Goal: Task Accomplishment & Management: Manage account settings

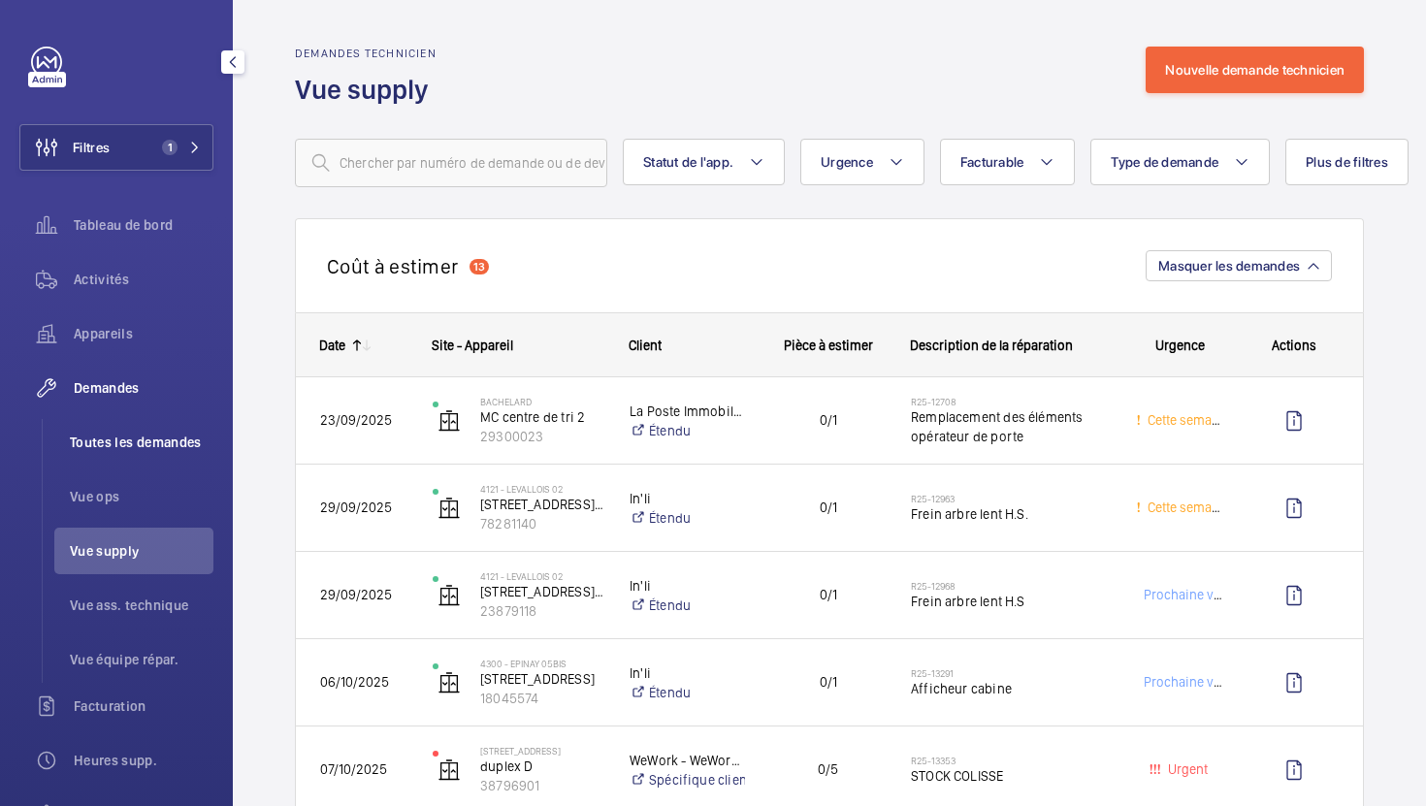
click at [169, 451] on span "Toutes les demandes" at bounding box center [142, 442] width 144 height 19
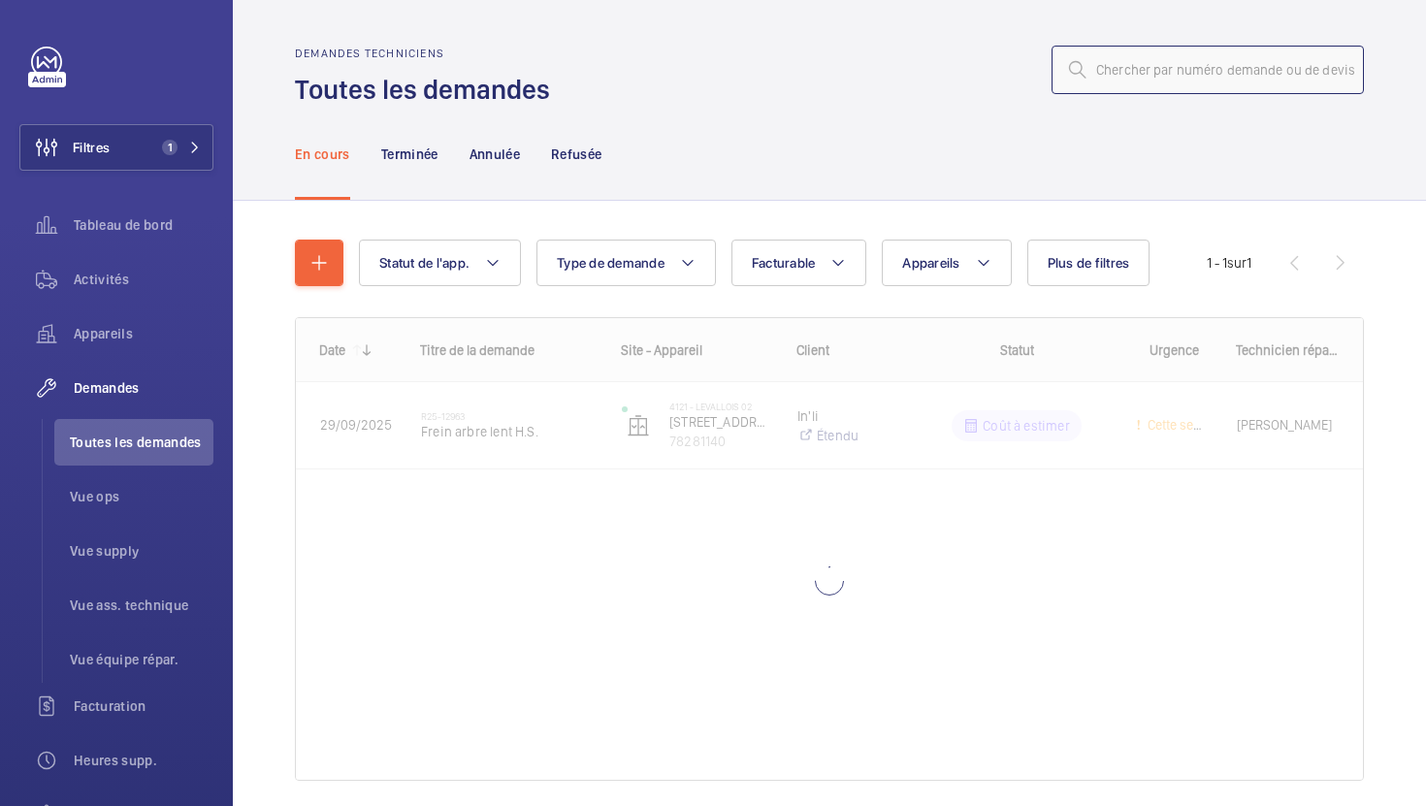
click at [1193, 92] on input "text" at bounding box center [1207, 70] width 312 height 48
paste input "R25-13537"
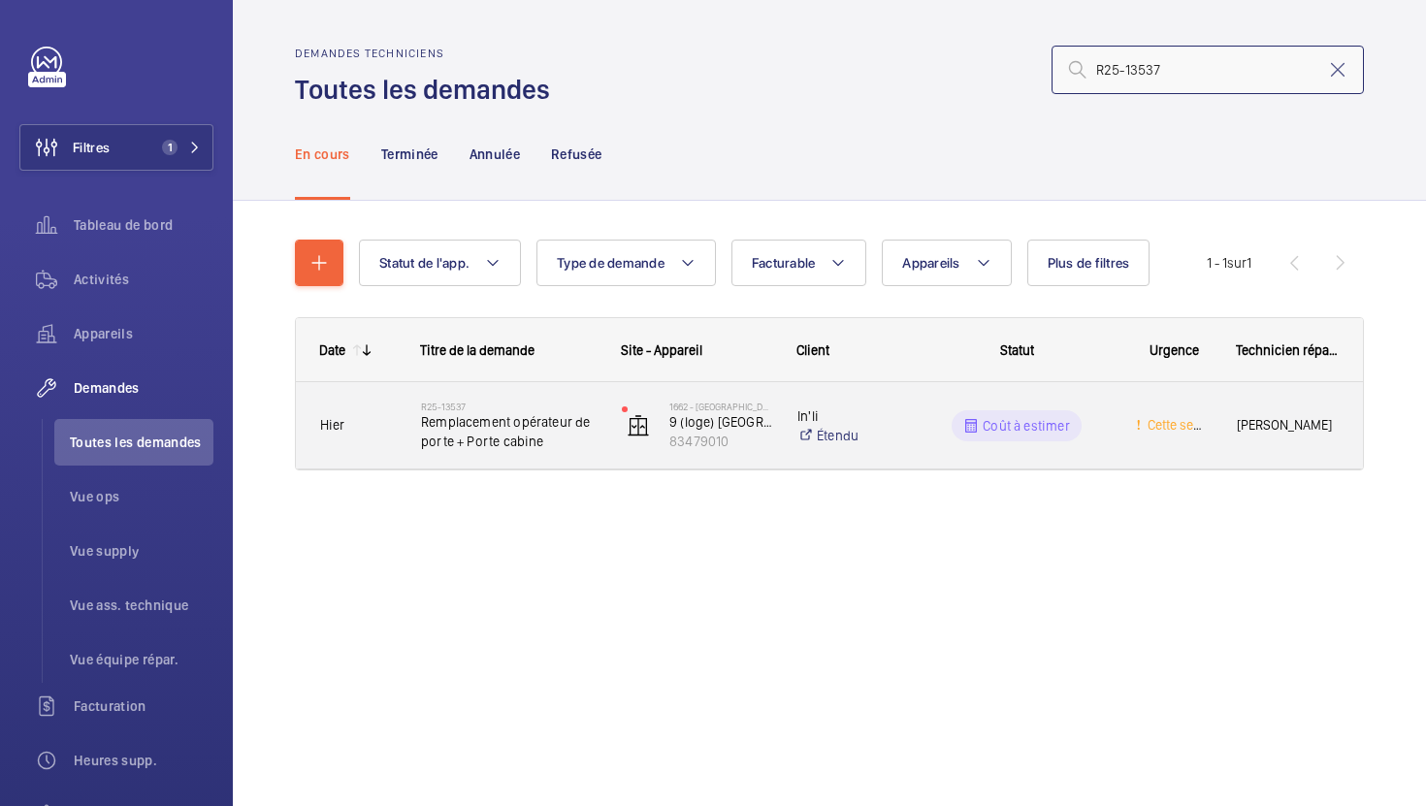
type input "R25-13537"
click at [592, 452] on div "R25-13537 Remplacement opérateur de porte + Porte cabine" at bounding box center [509, 426] width 176 height 56
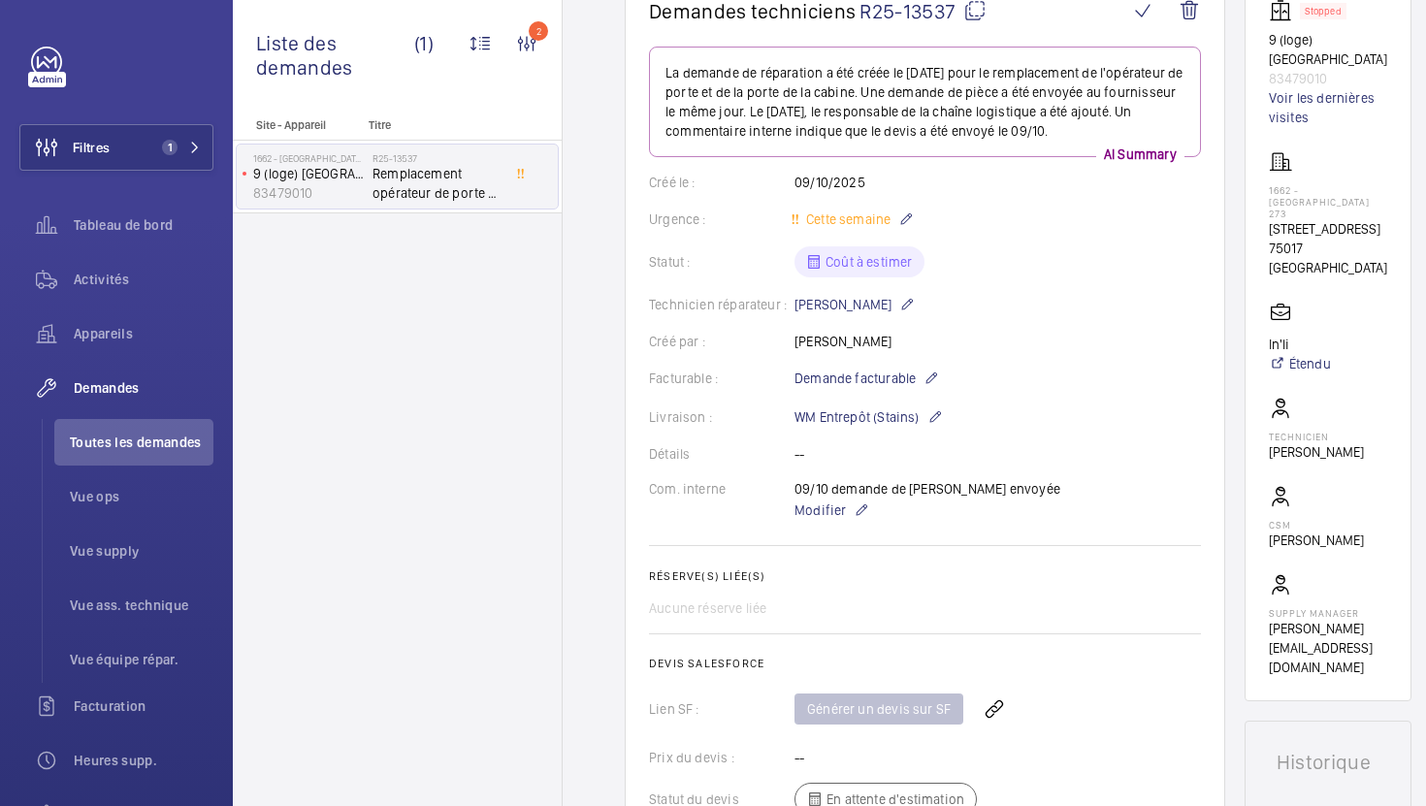
scroll to position [91, 0]
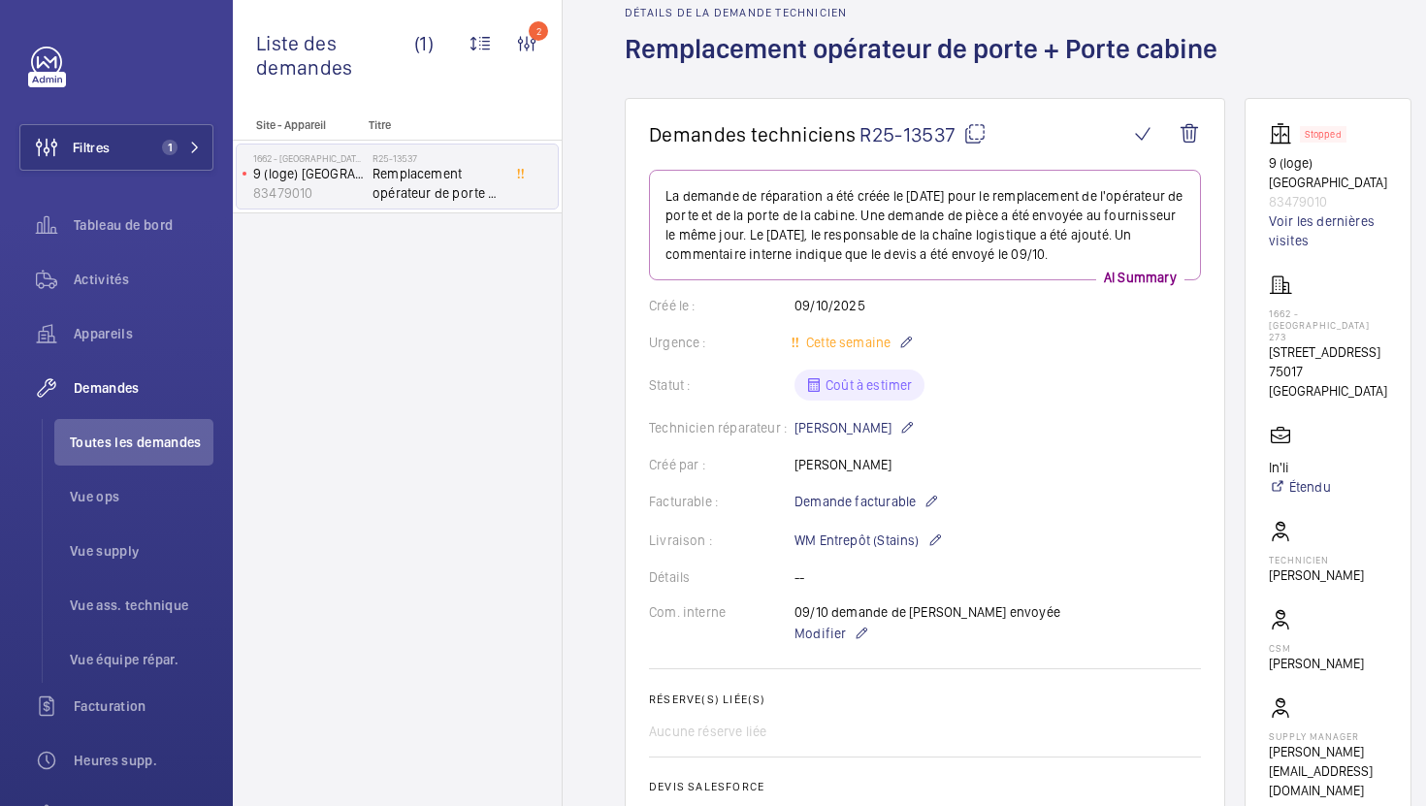
drag, startPoint x: 1348, startPoint y: 354, endPoint x: 1269, endPoint y: 335, distance: 81.9
click at [1269, 342] on p "[STREET_ADDRESS]" at bounding box center [1328, 351] width 118 height 19
copy p "[STREET_ADDRESS]"
click at [821, 639] on span "Modifier" at bounding box center [819, 633] width 51 height 19
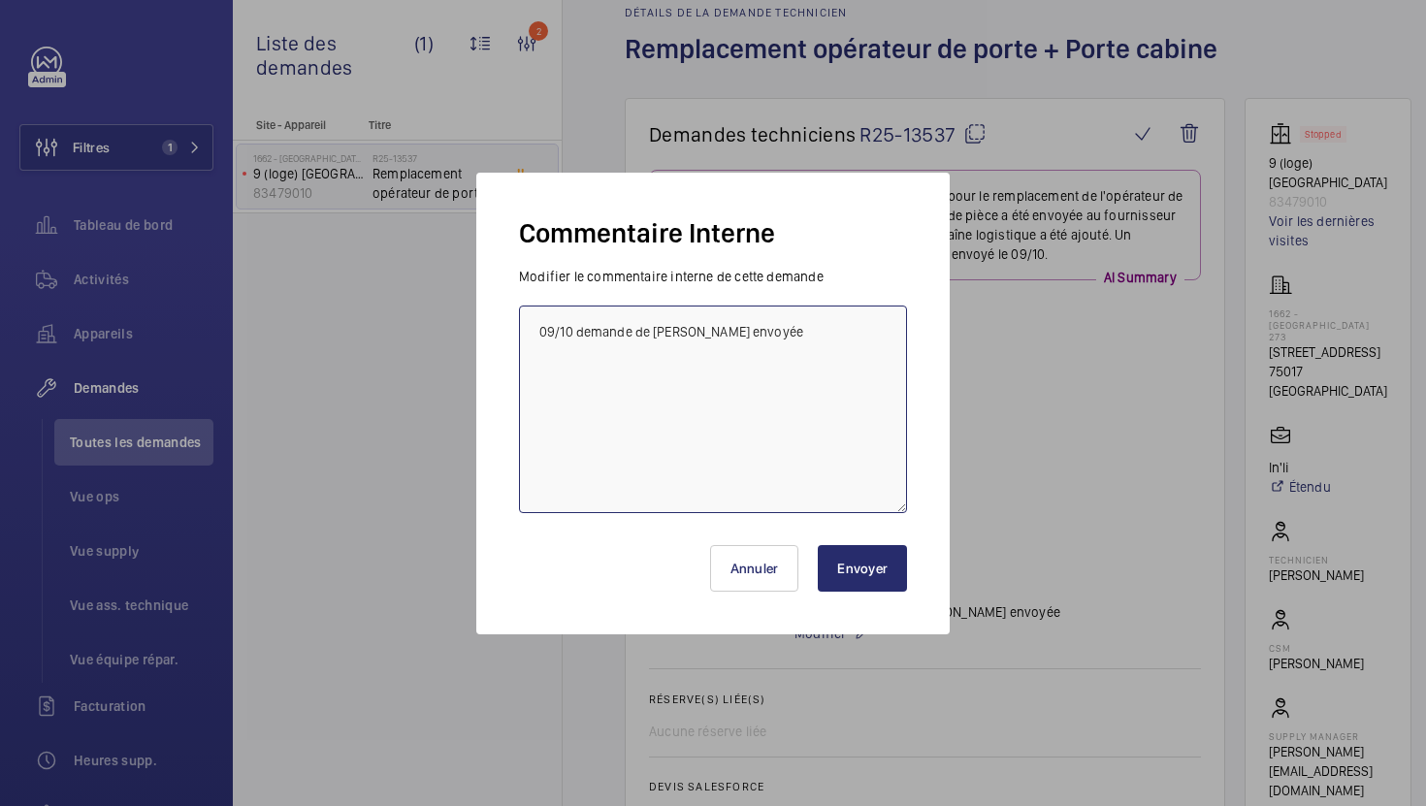
click at [538, 333] on textarea "09/10 demande de [PERSON_NAME] envoyée" at bounding box center [713, 410] width 388 height 208
type textarea "10/10 besoin de plus d'info, tech informé 09/10 demande de [PERSON_NAME] envoyée"
click at [864, 575] on button "Envoyer" at bounding box center [862, 568] width 89 height 47
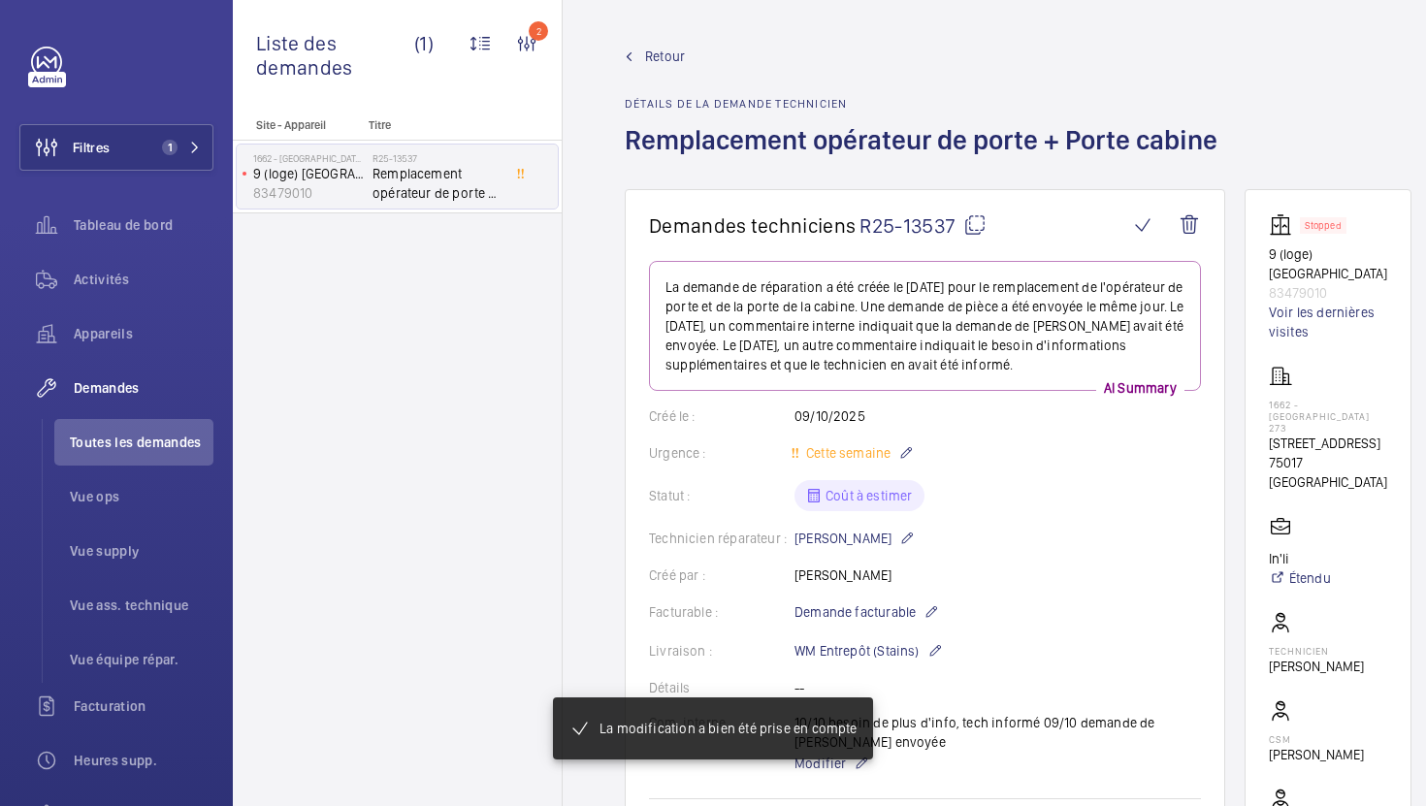
scroll to position [770, 0]
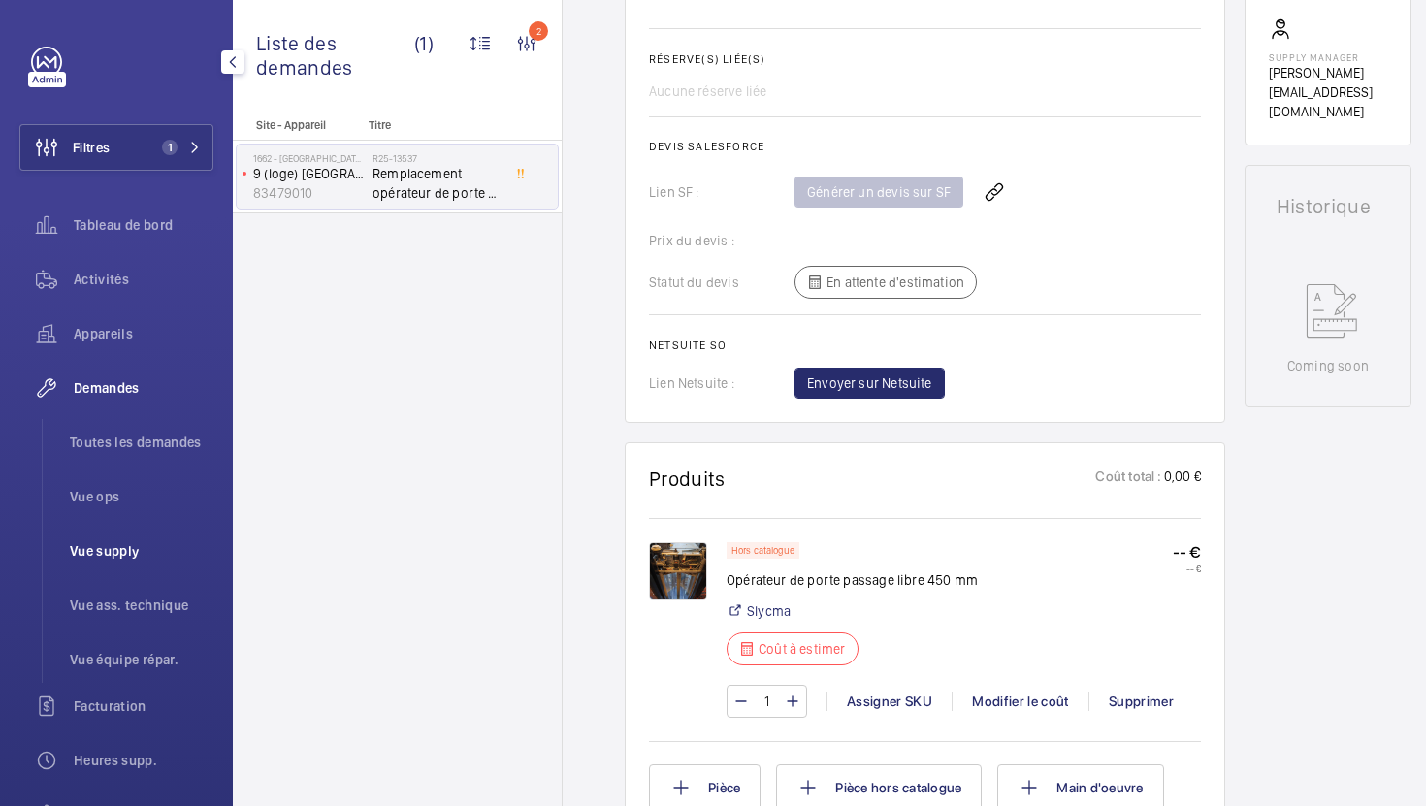
click at [88, 554] on span "Vue supply" at bounding box center [142, 550] width 144 height 19
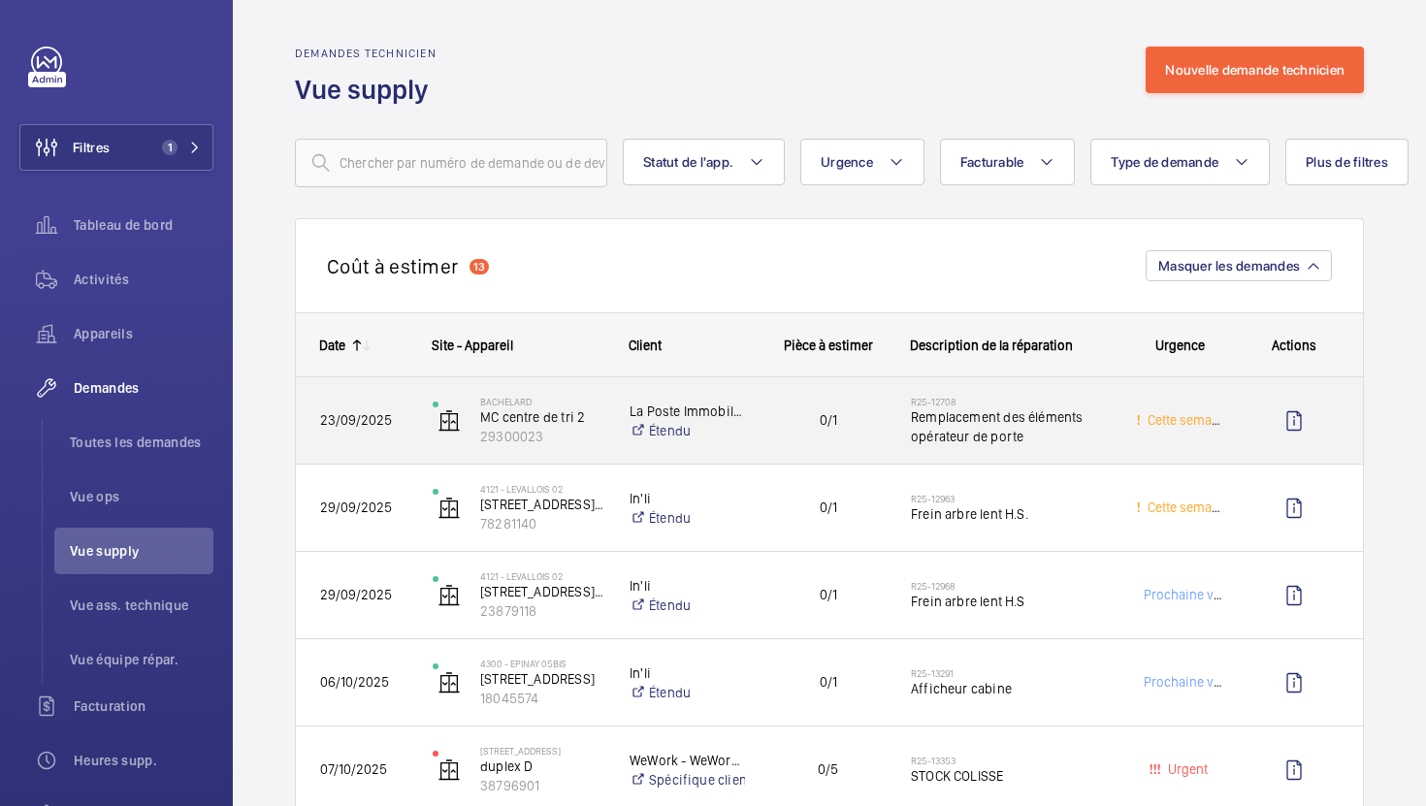
click at [747, 446] on div "0/1" at bounding box center [816, 420] width 139 height 61
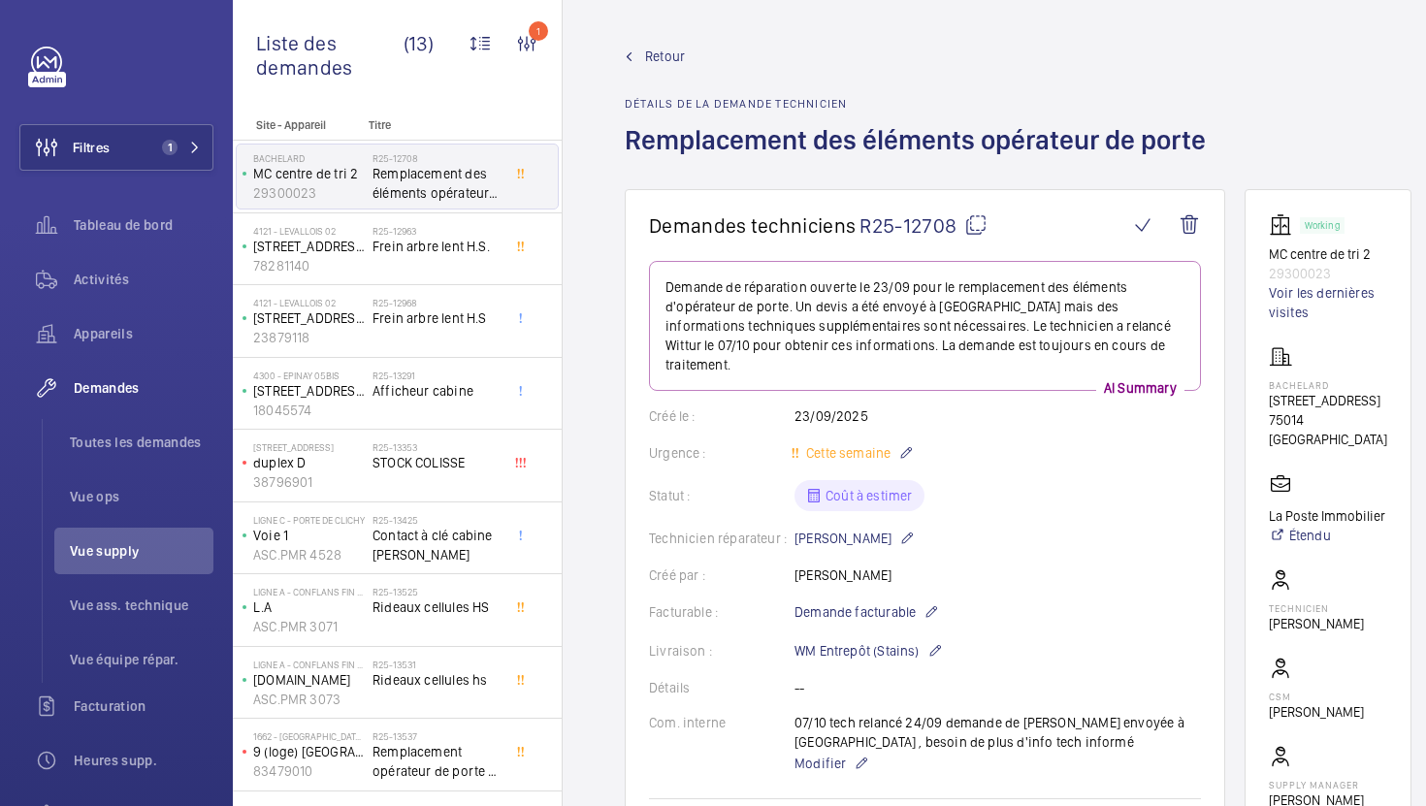
click at [976, 232] on mat-icon at bounding box center [975, 224] width 23 height 23
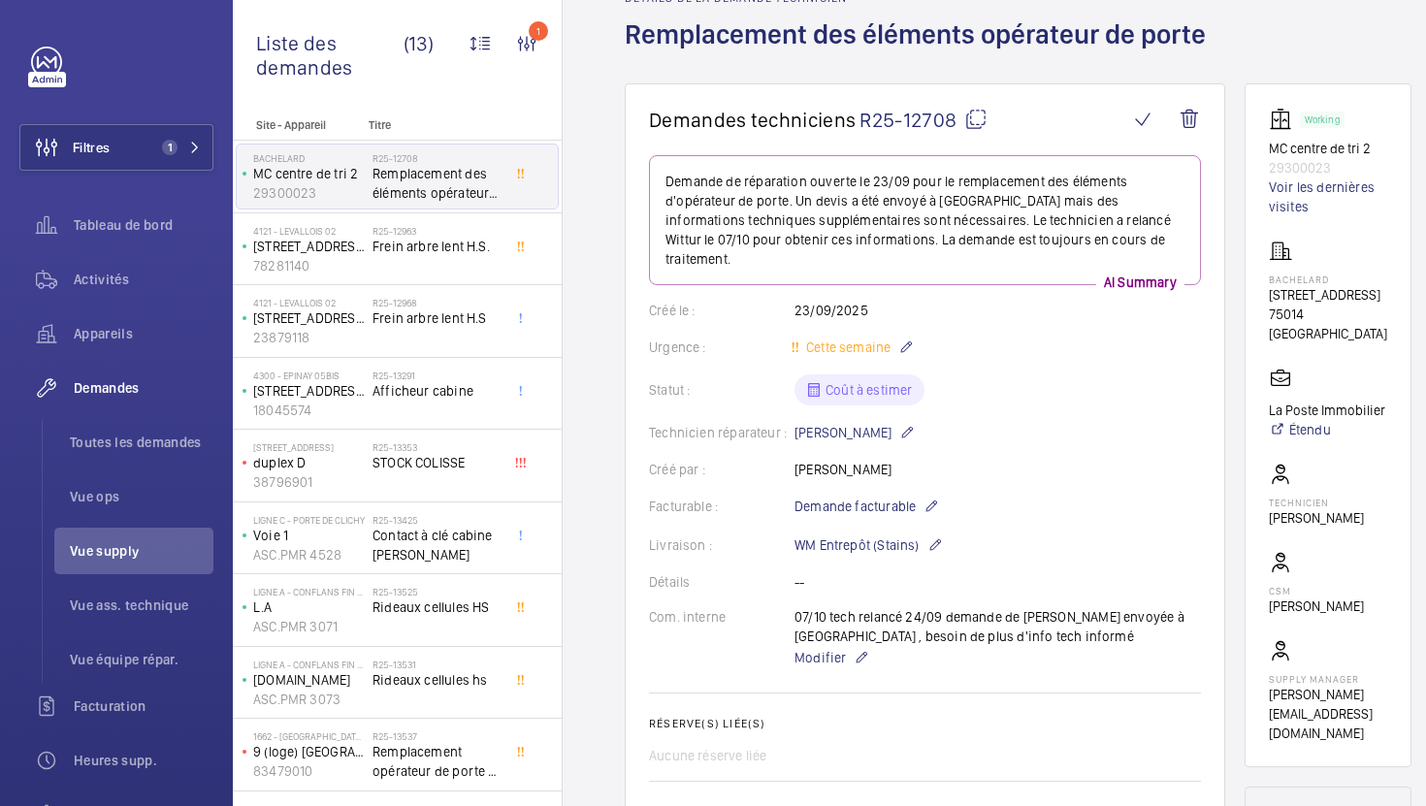
scroll to position [112, 0]
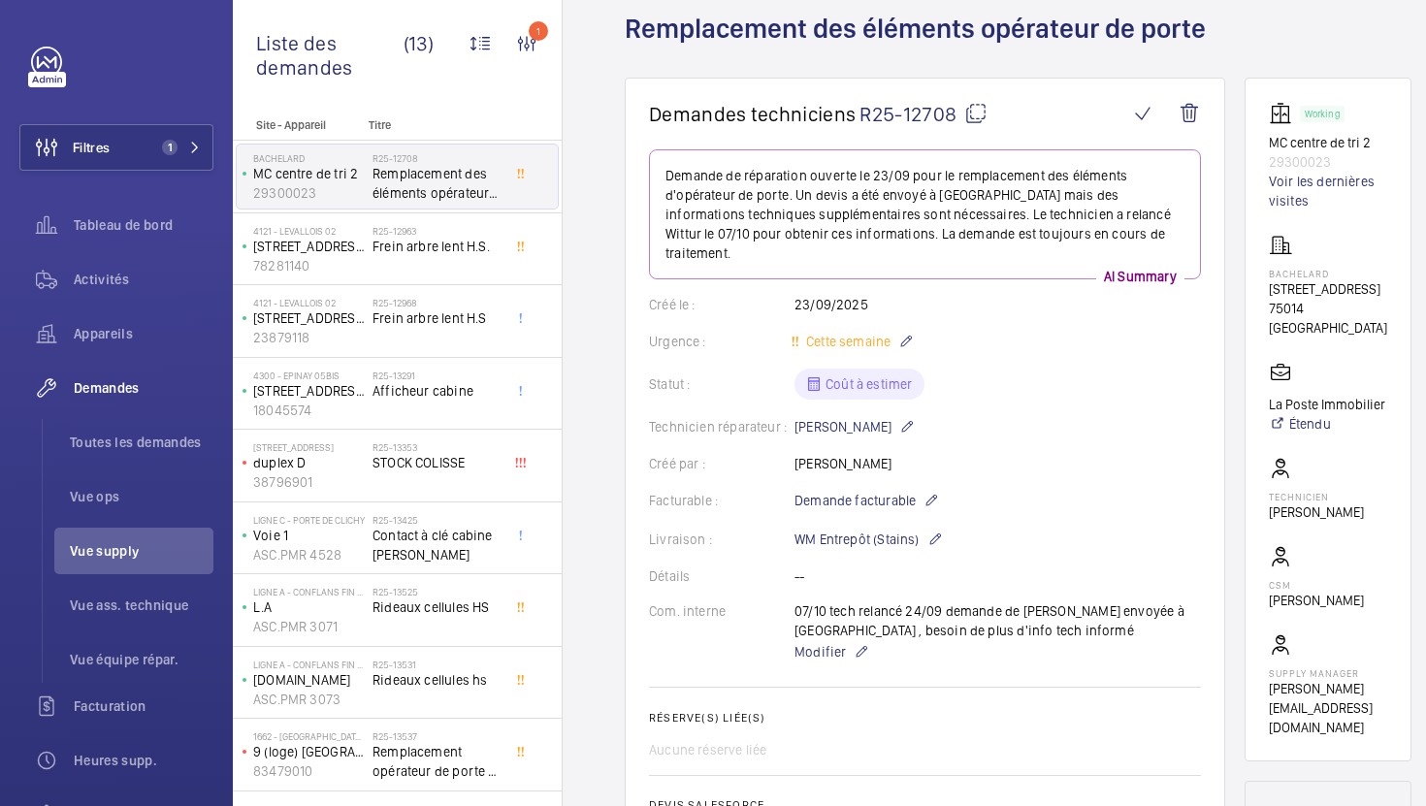
click at [835, 619] on div "07/10 tech relancé 24/09 demande de [PERSON_NAME] envoyée à [GEOGRAPHIC_DATA] ,…" at bounding box center [997, 632] width 406 height 62
click at [813, 642] on span "Modifier" at bounding box center [819, 651] width 51 height 19
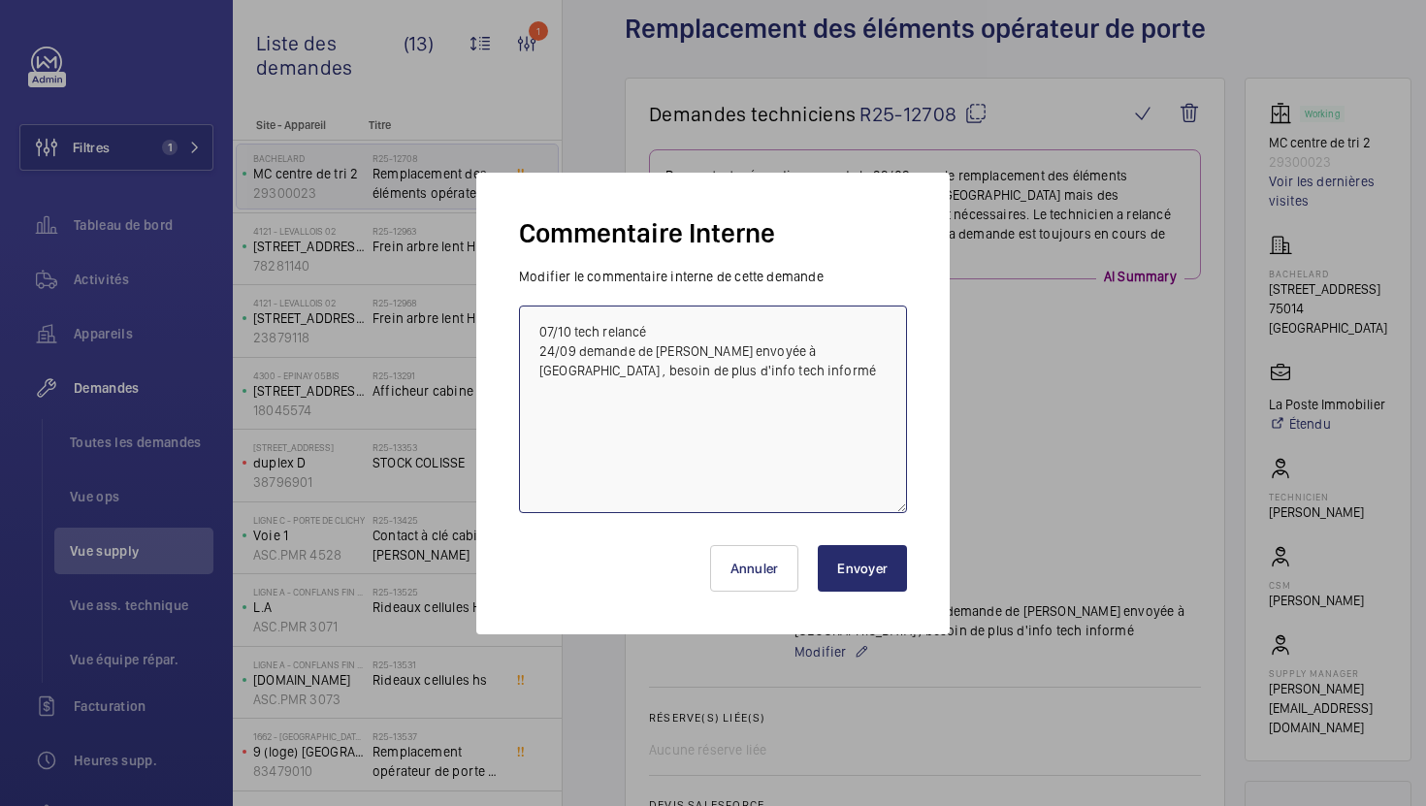
click at [541, 339] on textarea "07/10 tech relancé 24/09 demande de [PERSON_NAME] envoyée à [GEOGRAPHIC_DATA] ,…" at bounding box center [713, 410] width 388 height 208
type textarea "10/10 infos envoyés au frs 07/10 tech relancé 24/09 demande de devis envoyée à …"
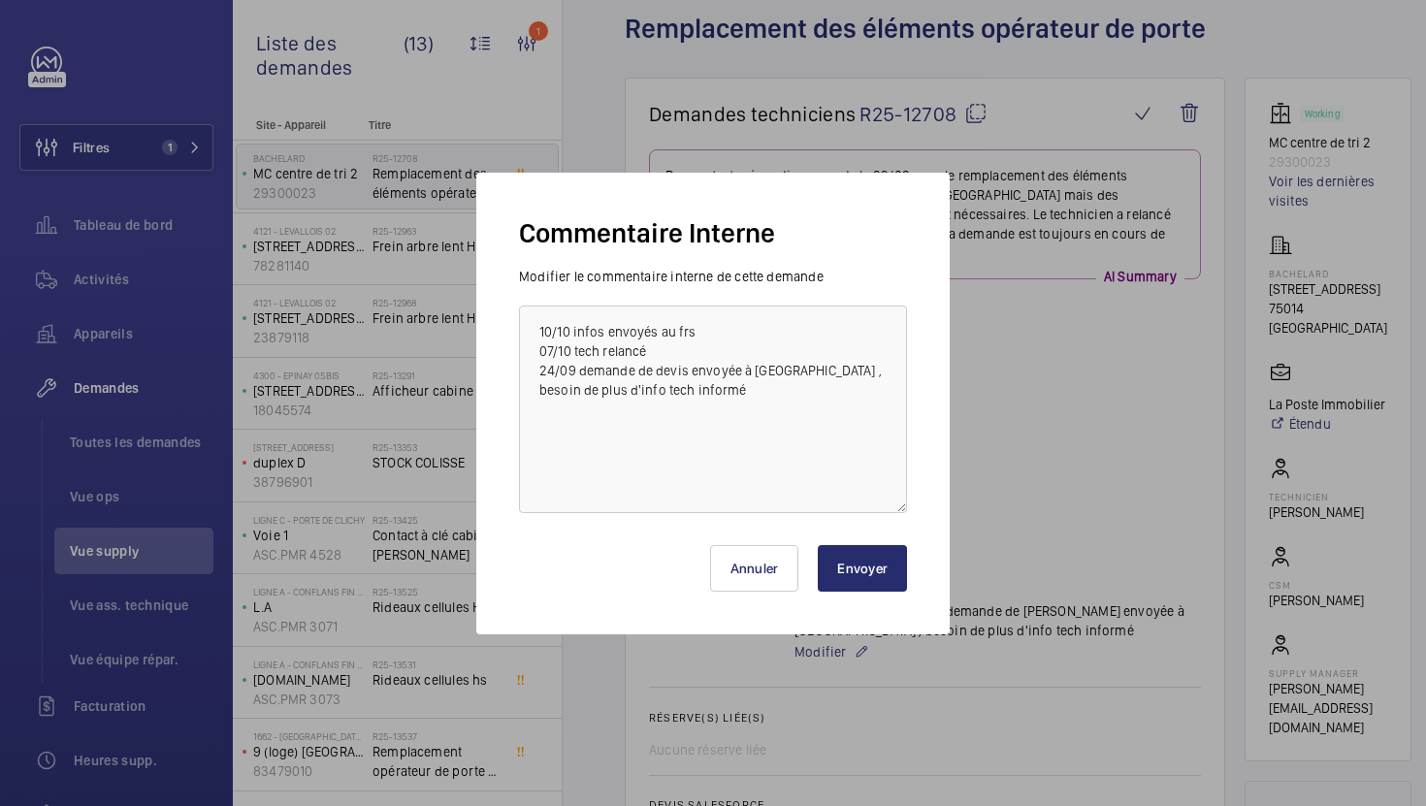
click at [857, 553] on button "Envoyer" at bounding box center [862, 568] width 89 height 47
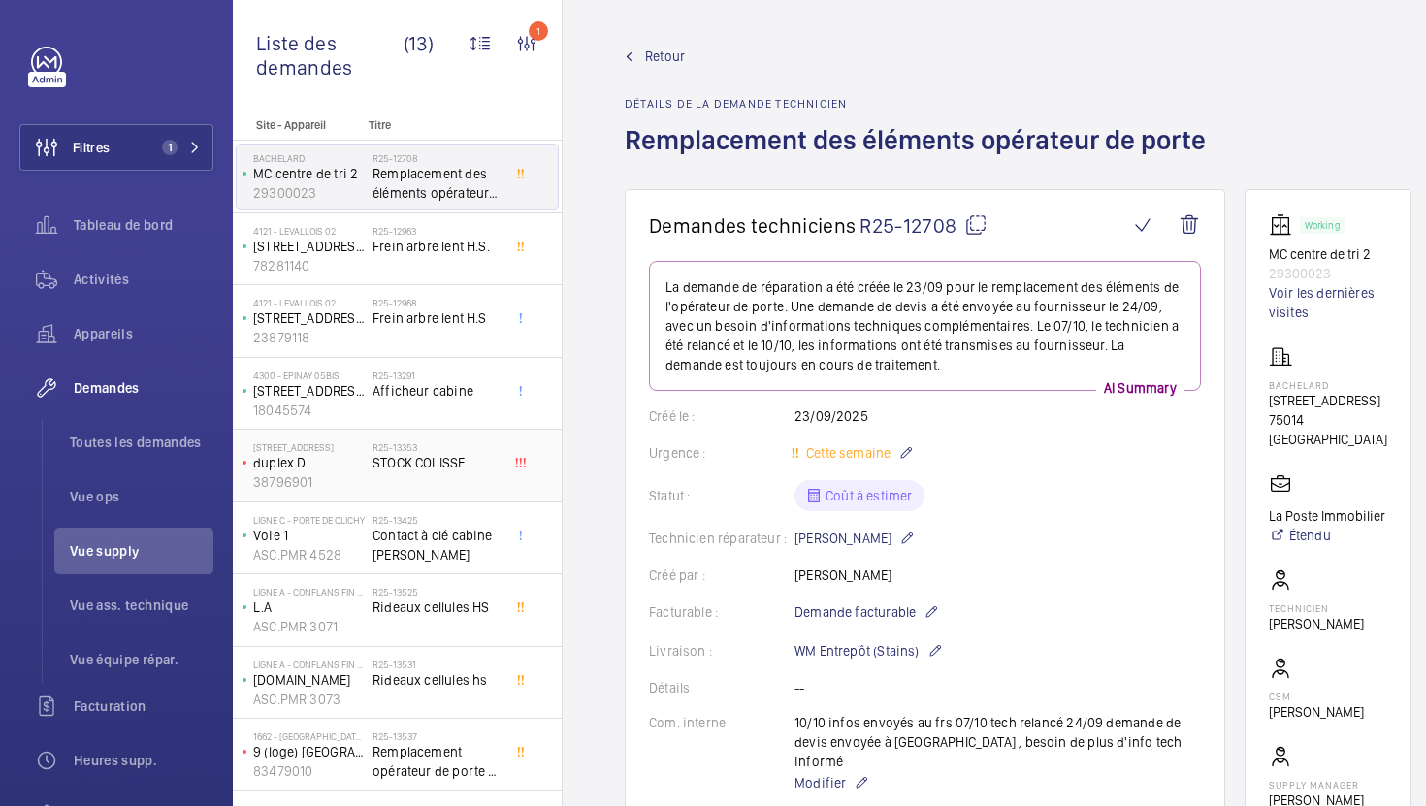
click at [456, 476] on div "R25-13353 STOCK COLISSE" at bounding box center [436, 469] width 128 height 56
click at [411, 477] on div "R25-13353 STOCK COLISSE" at bounding box center [436, 469] width 128 height 56
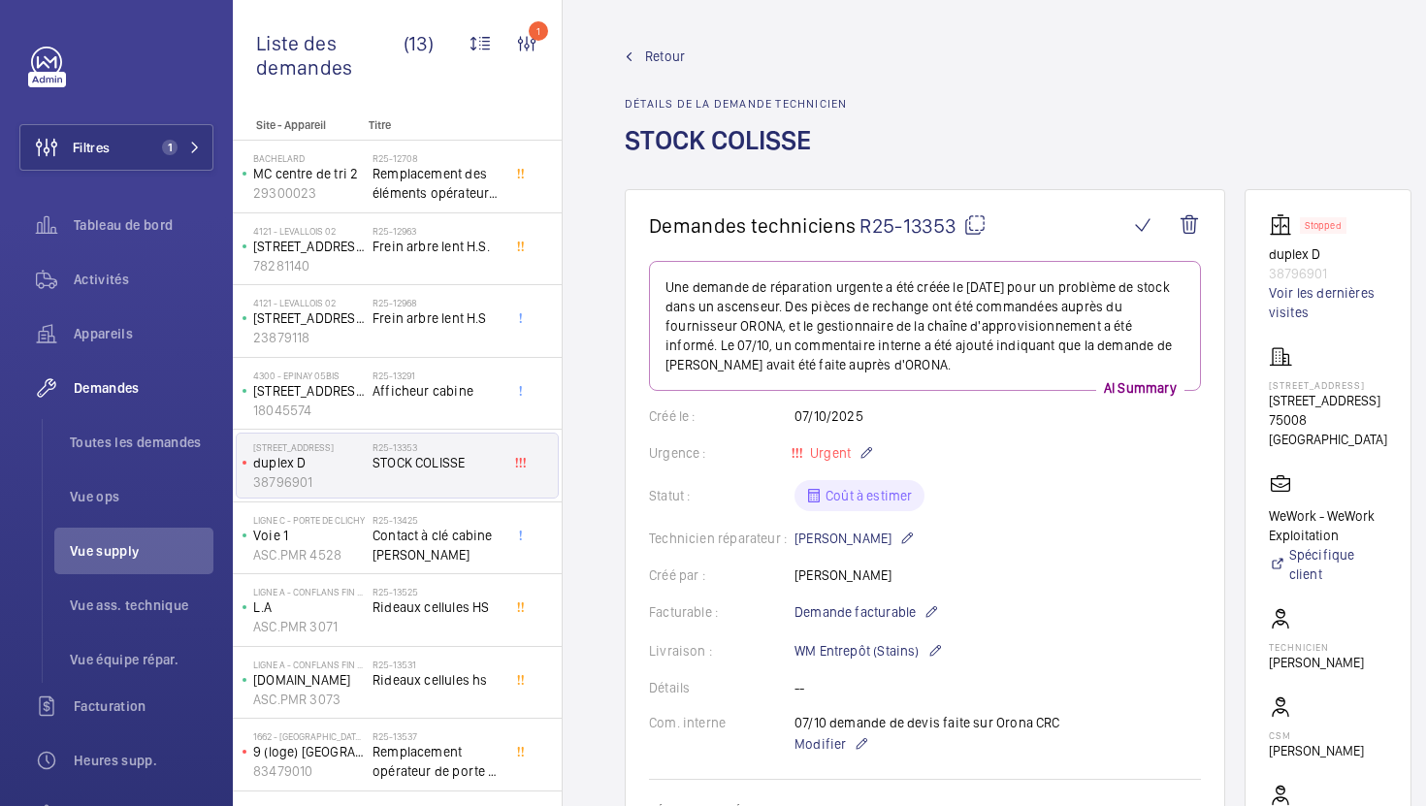
click at [976, 229] on mat-icon at bounding box center [974, 224] width 23 height 23
type textarea "R25-13353"
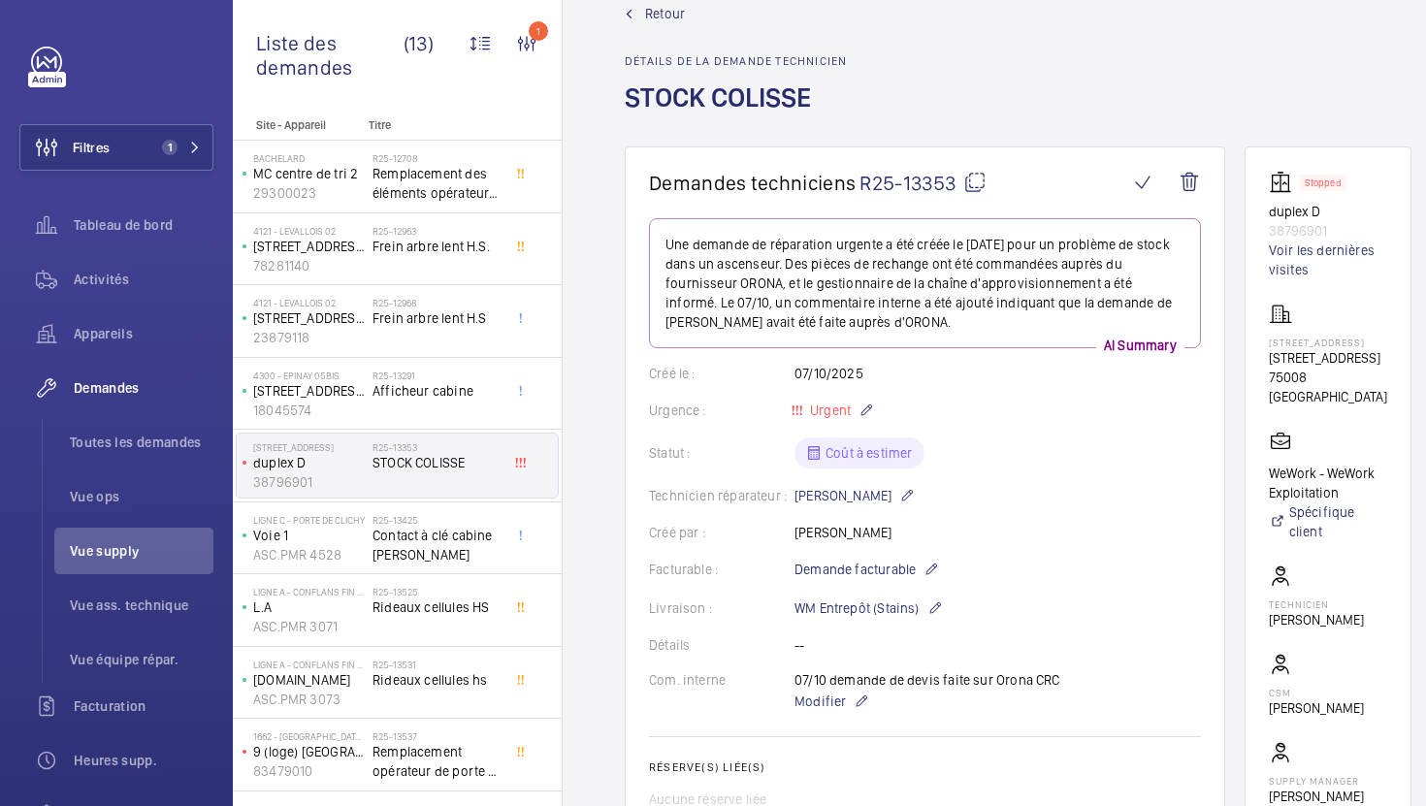
scroll to position [127, 0]
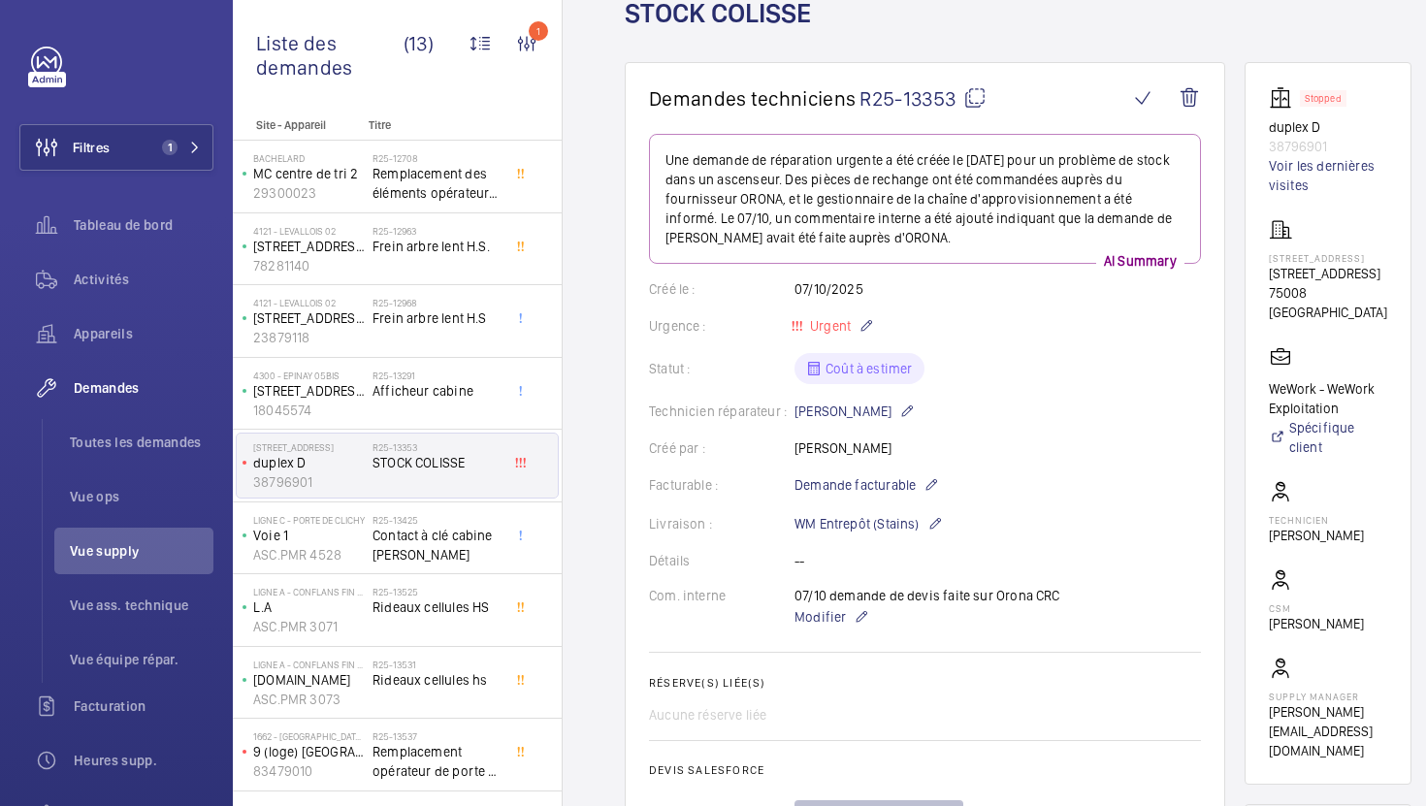
click at [819, 629] on wm-front-card-body "Une demande de réparation urgente a été créée le [DATE] pour un problème de sto…" at bounding box center [925, 578] width 552 height 888
click at [819, 614] on span "Modifier" at bounding box center [819, 616] width 51 height 19
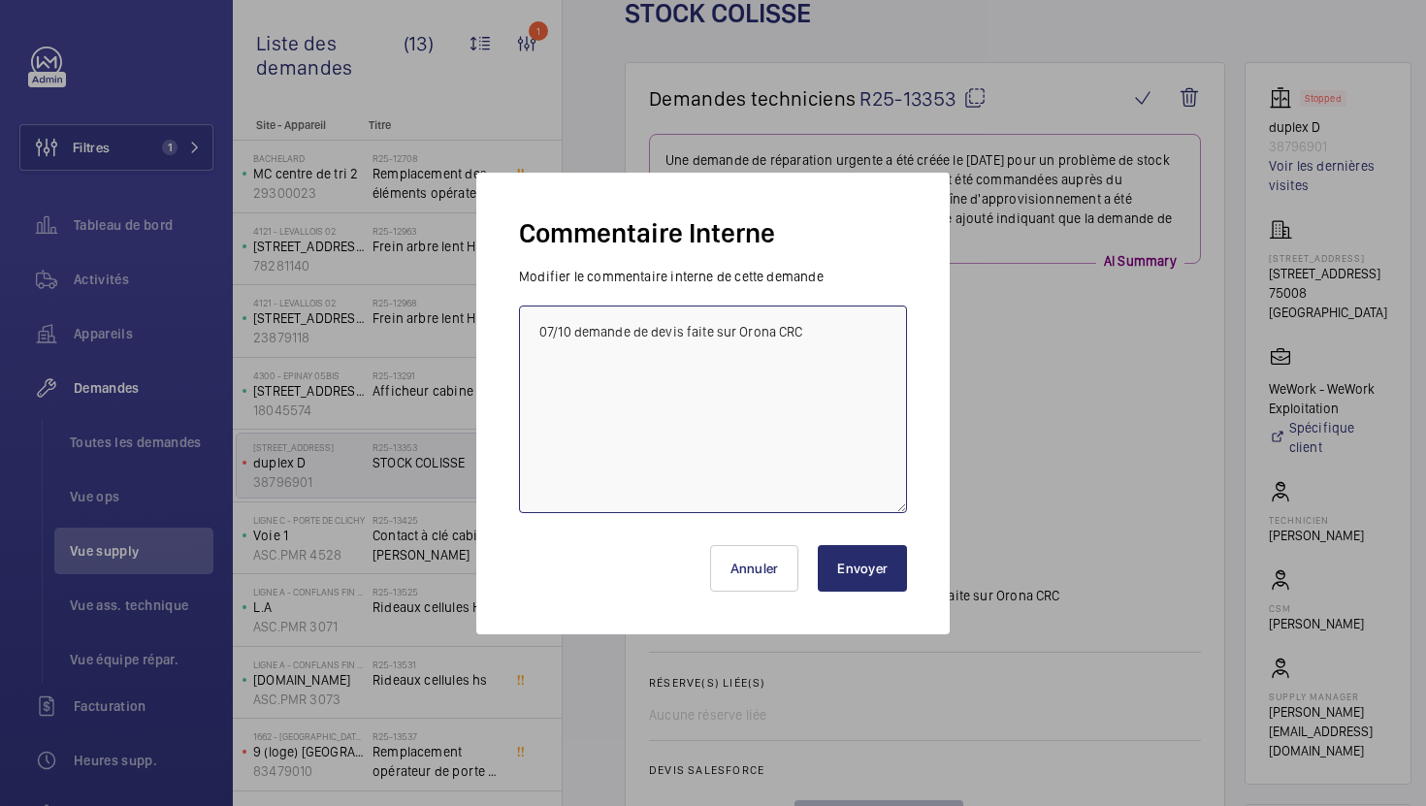
click at [537, 330] on textarea "07/10 demande de devis faite sur Orona CRC" at bounding box center [713, 410] width 388 height 208
type textarea "10/10 relance faite à [GEOGRAPHIC_DATA] par mail 07/10 demande de devis faite s…"
click at [869, 574] on button "Envoyer" at bounding box center [862, 568] width 89 height 47
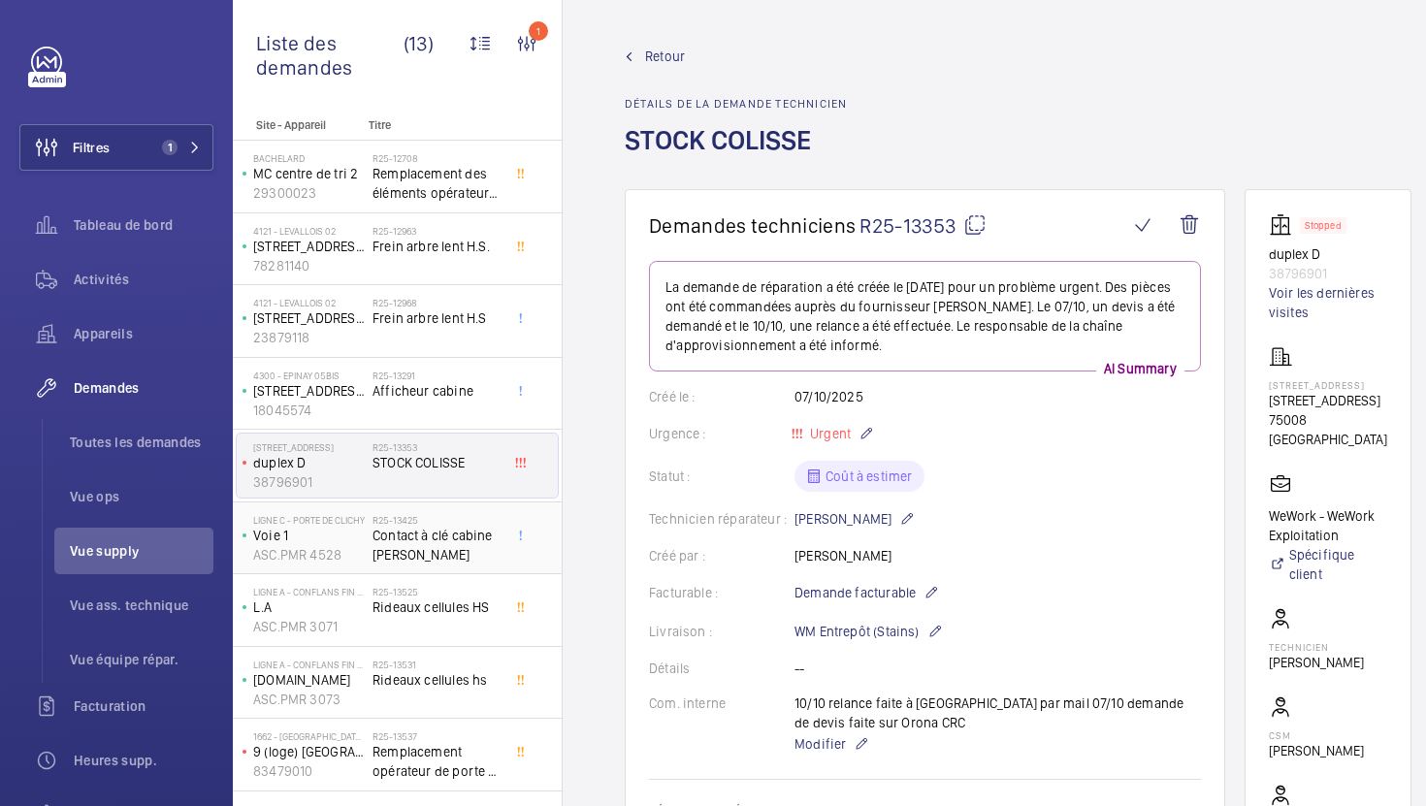
click at [488, 546] on span "Contact à clé cabine [PERSON_NAME]" at bounding box center [436, 545] width 128 height 39
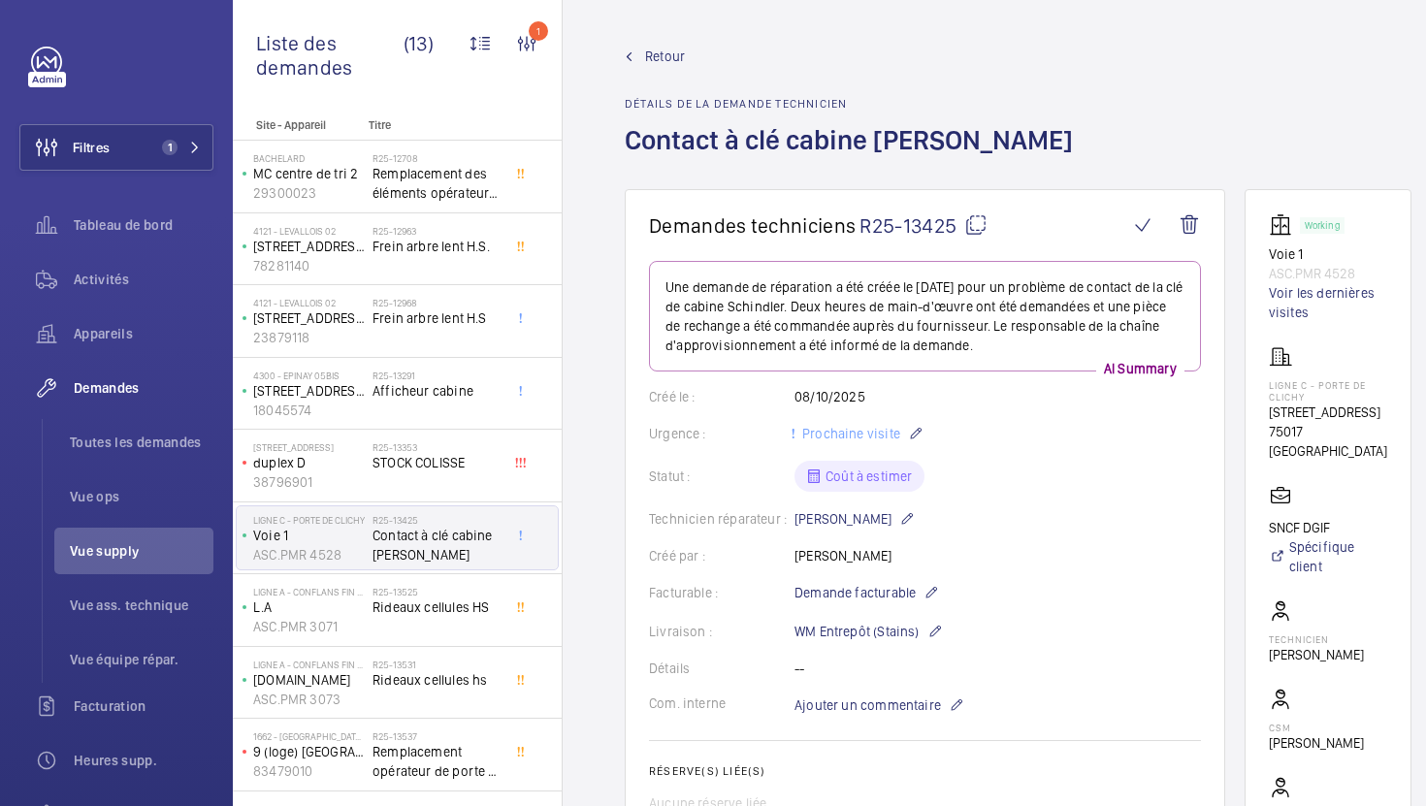
click at [978, 231] on mat-icon at bounding box center [975, 224] width 23 height 23
type textarea "R25-13425"
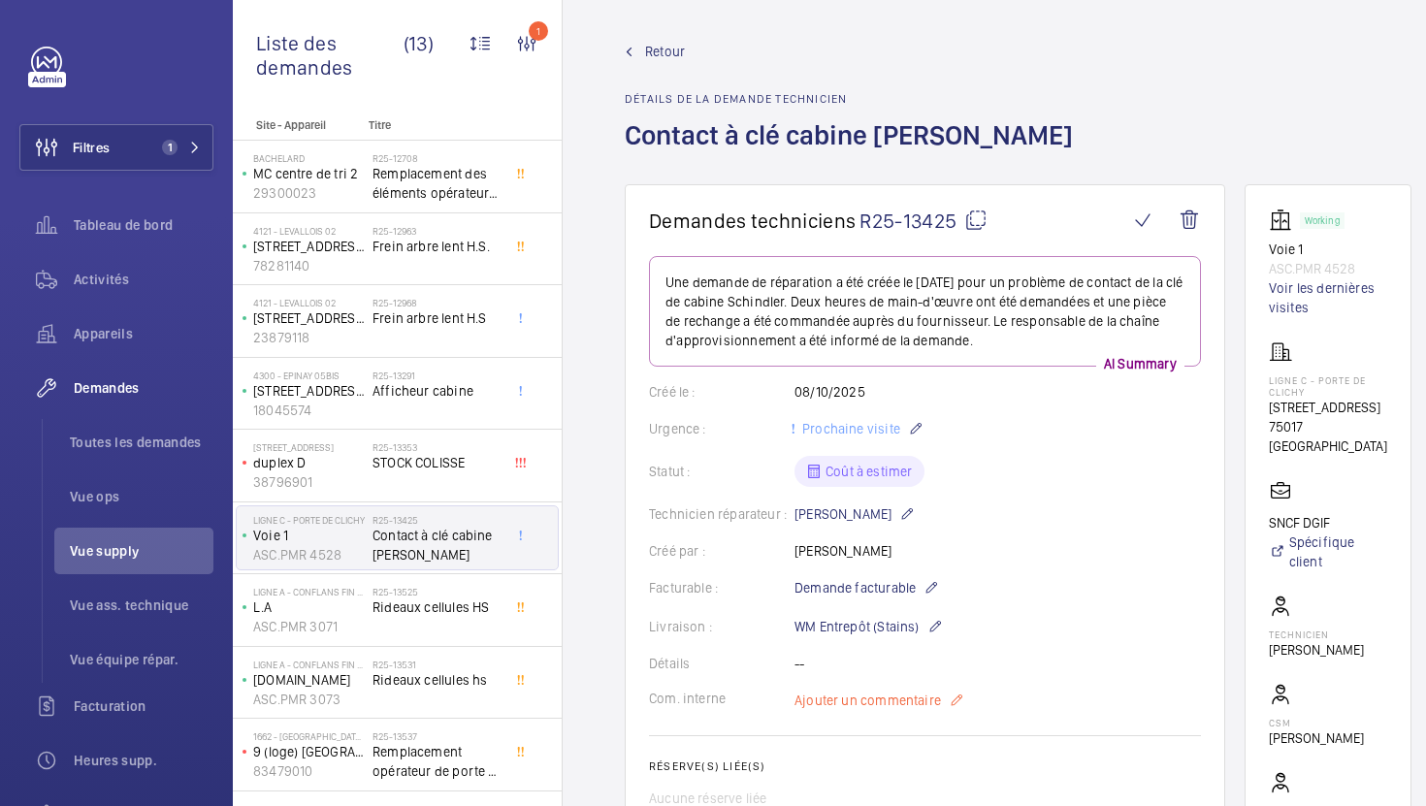
click at [858, 714] on wm-front-card-body "Une demande de réparation a été créée le [DATE] pour un problème de contact de …" at bounding box center [925, 681] width 552 height 850
click at [859, 706] on span "Ajouter un commentaire" at bounding box center [867, 700] width 146 height 19
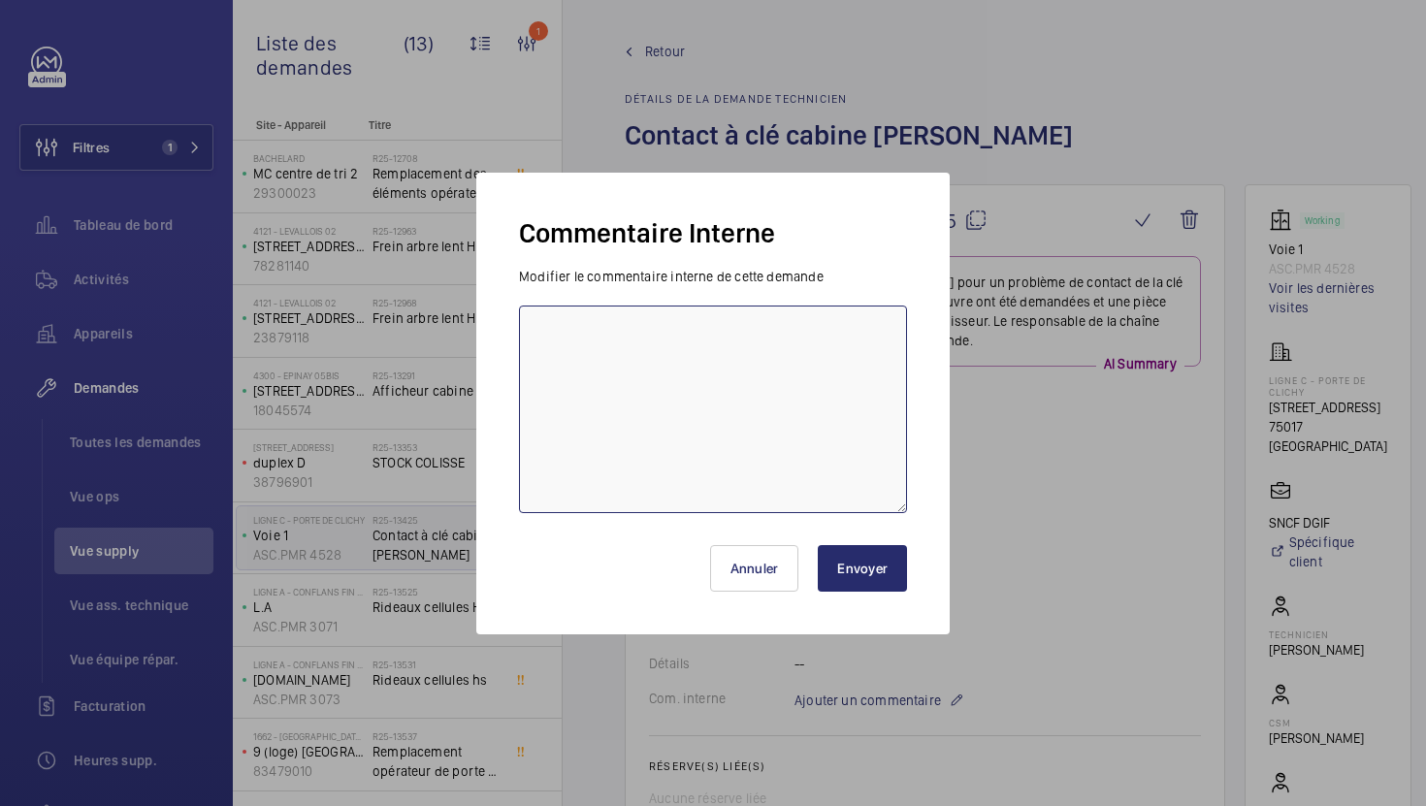
click at [822, 415] on textarea at bounding box center [713, 410] width 388 height 208
type textarea "09/10 demande de [PERSON_NAME] evoyée à spider"
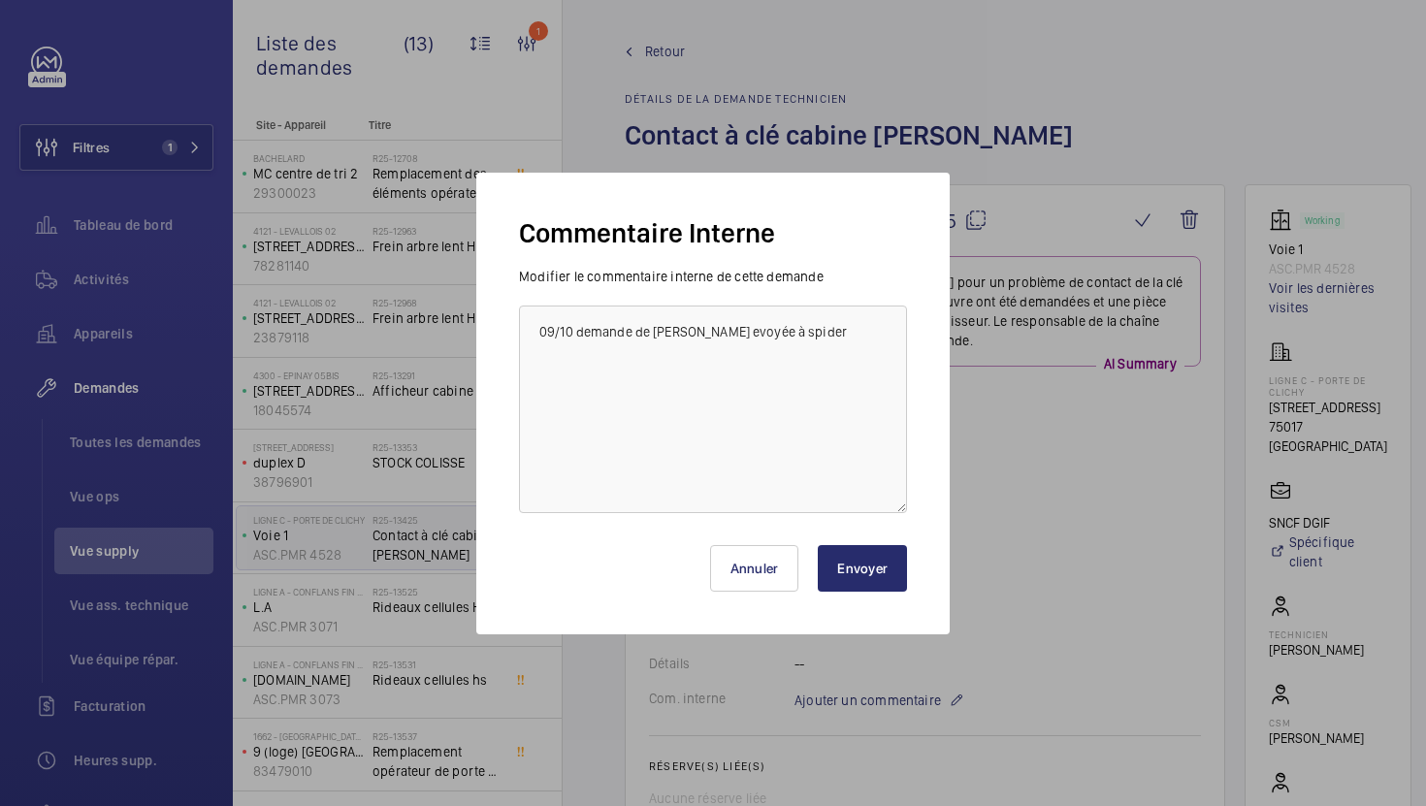
click at [877, 552] on button "Envoyer" at bounding box center [862, 568] width 89 height 47
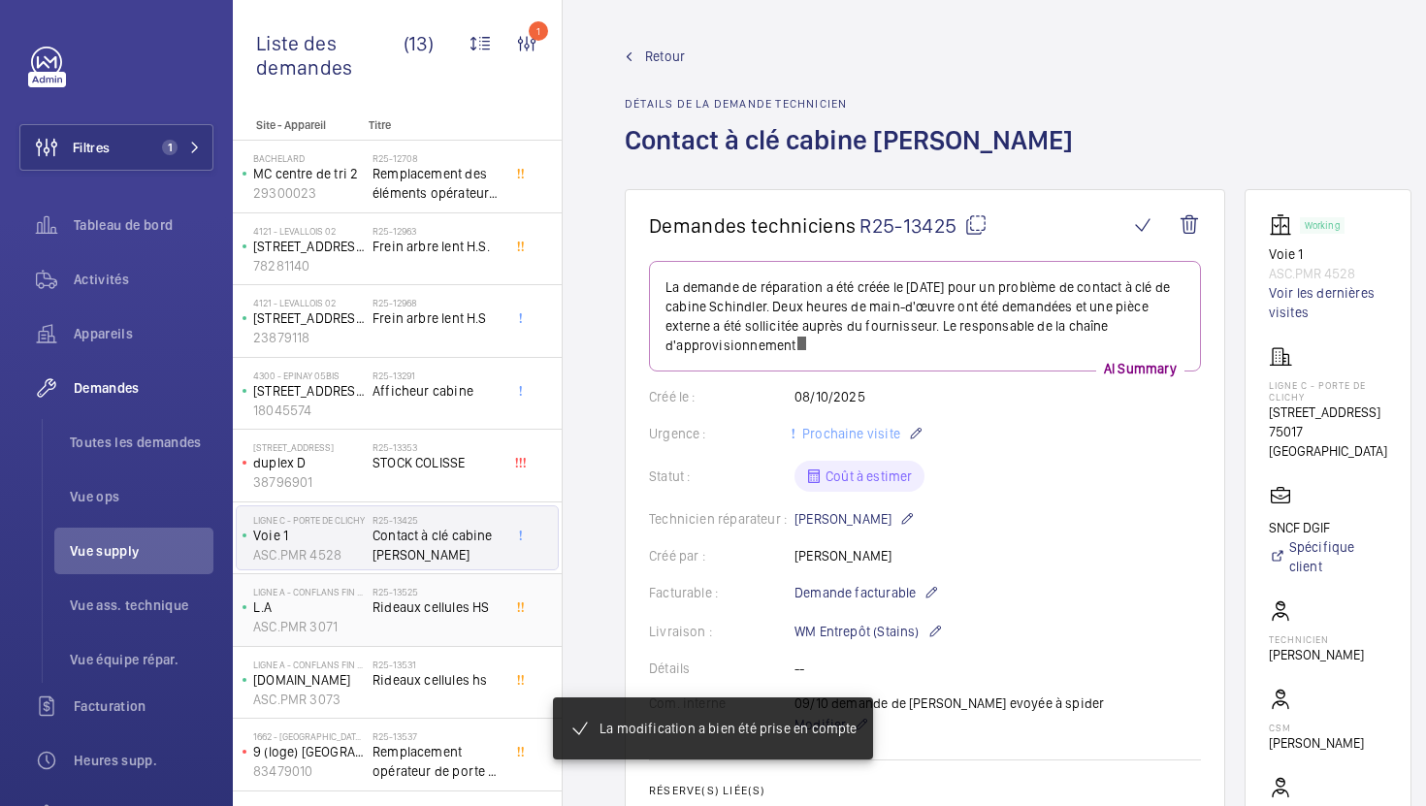
click at [454, 627] on div "R25-13525 Rideaux cellules HS" at bounding box center [436, 614] width 128 height 56
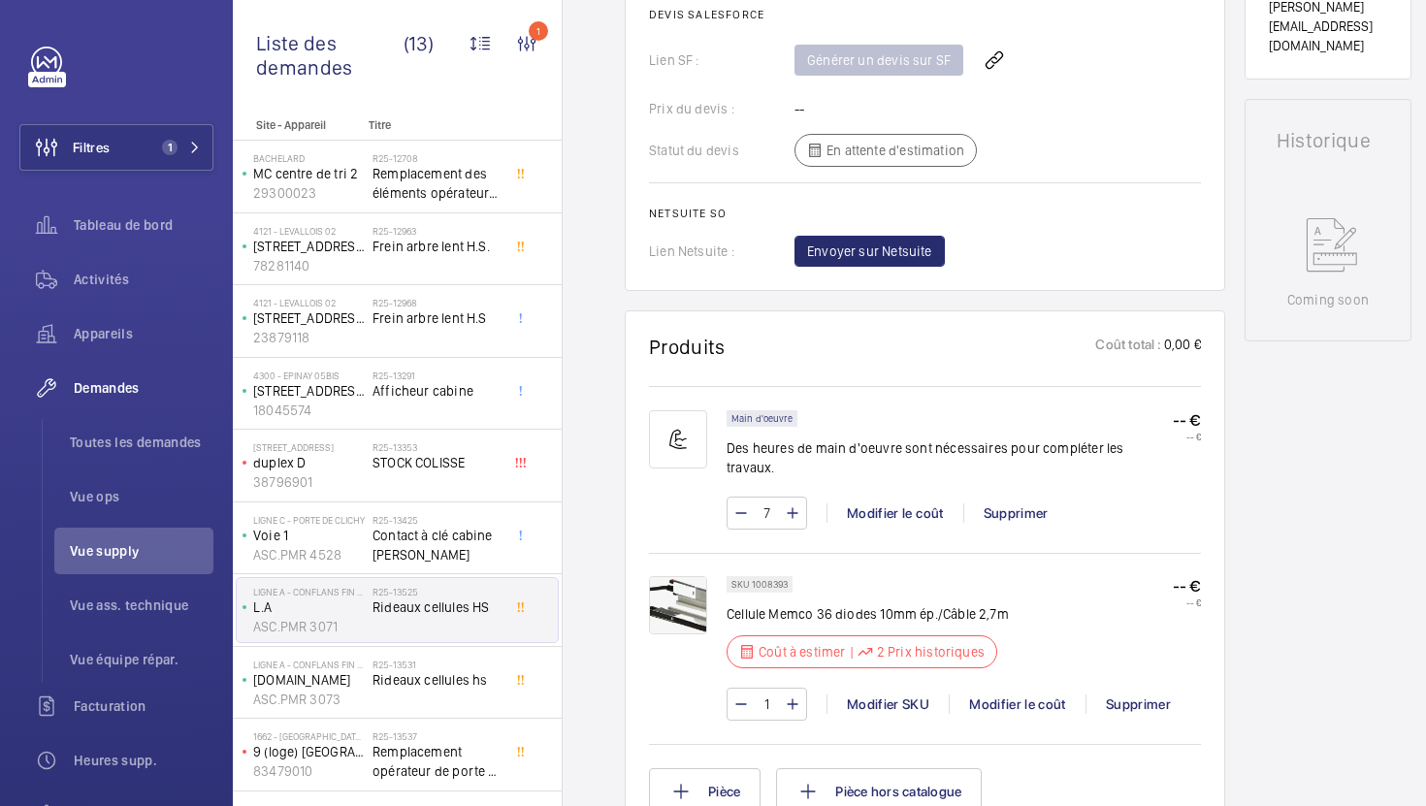
scroll to position [917, 0]
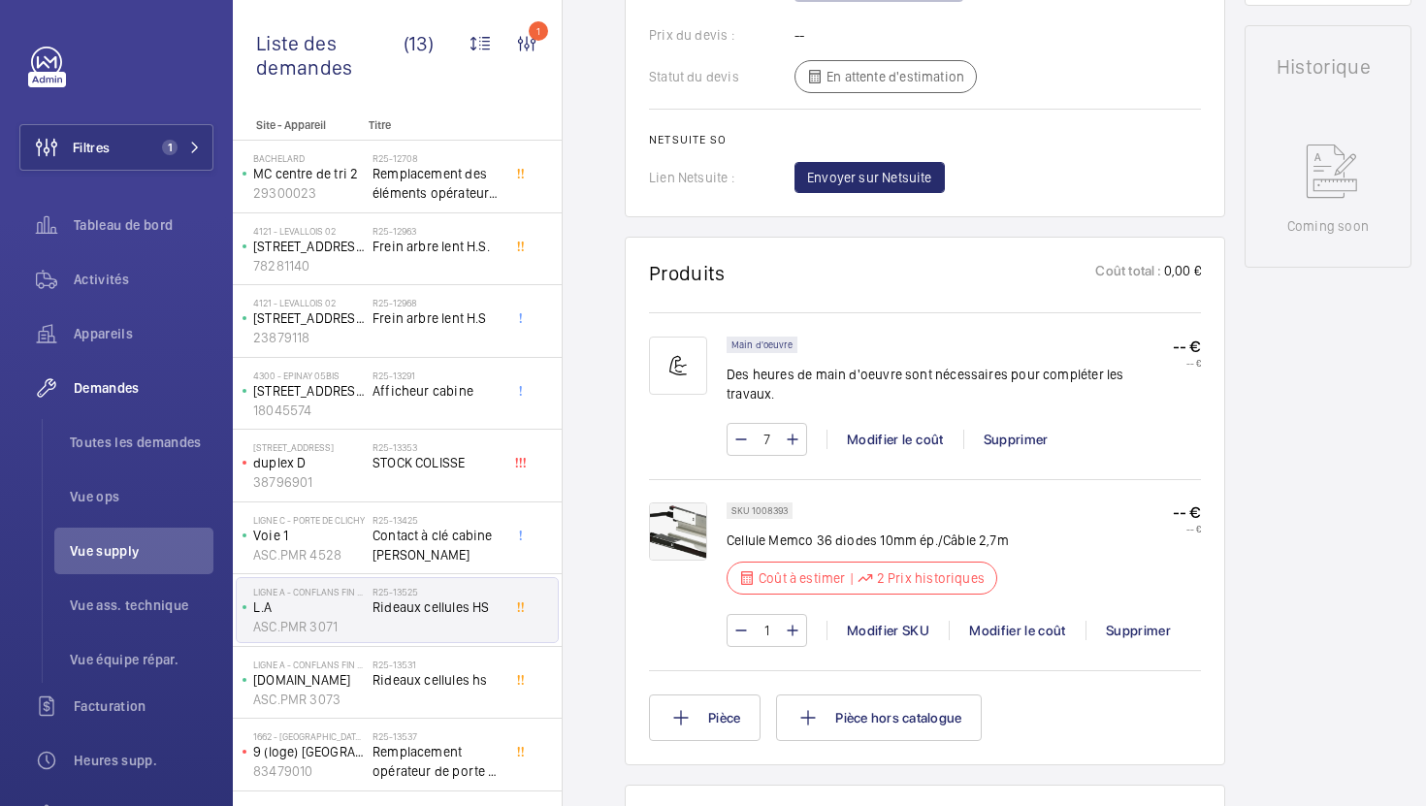
click at [689, 524] on img at bounding box center [678, 531] width 58 height 58
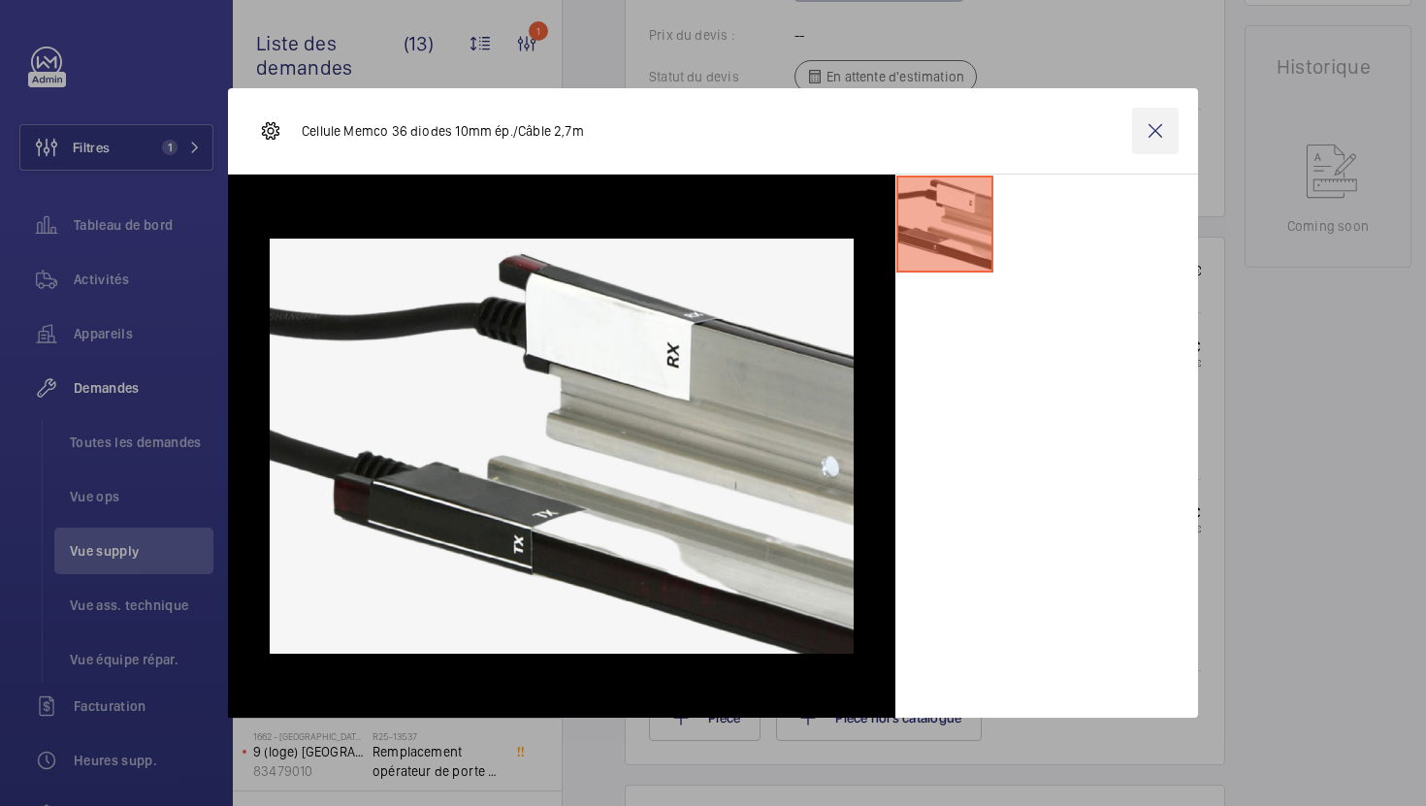
click at [1164, 139] on wm-front-icon-button at bounding box center [1155, 131] width 47 height 47
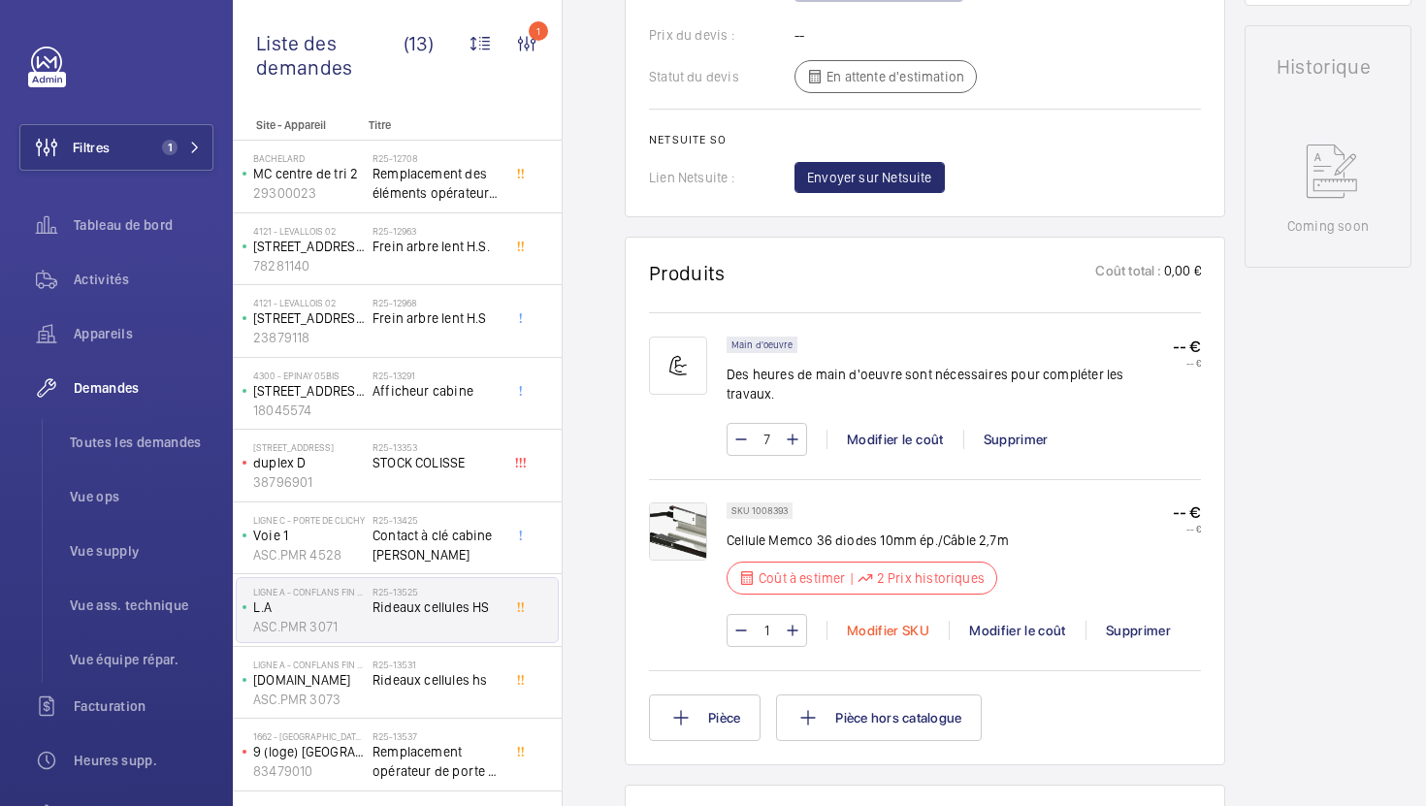
click at [872, 621] on div "Modifier SKU" at bounding box center [887, 630] width 122 height 19
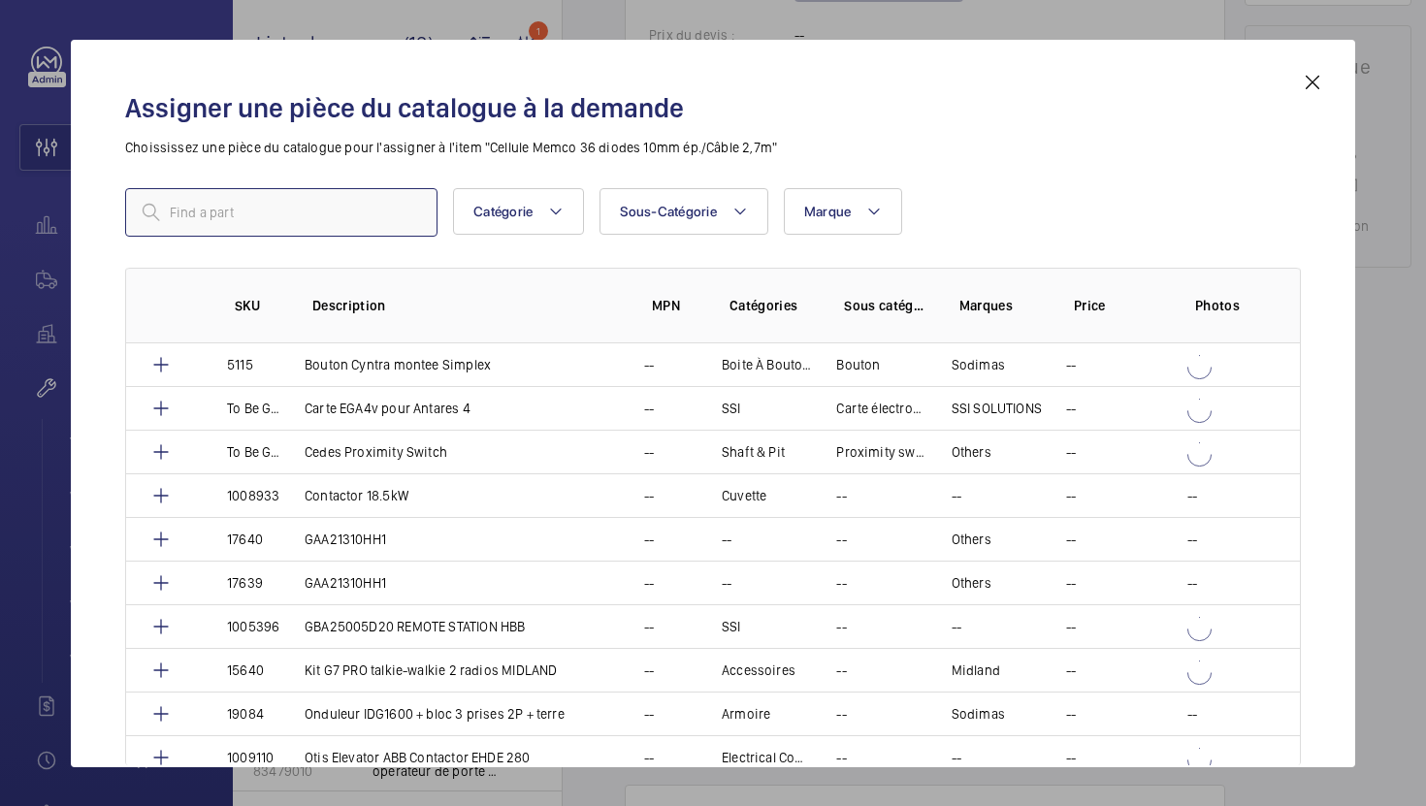
click at [369, 221] on input "text" at bounding box center [281, 212] width 312 height 48
paste input "5295"
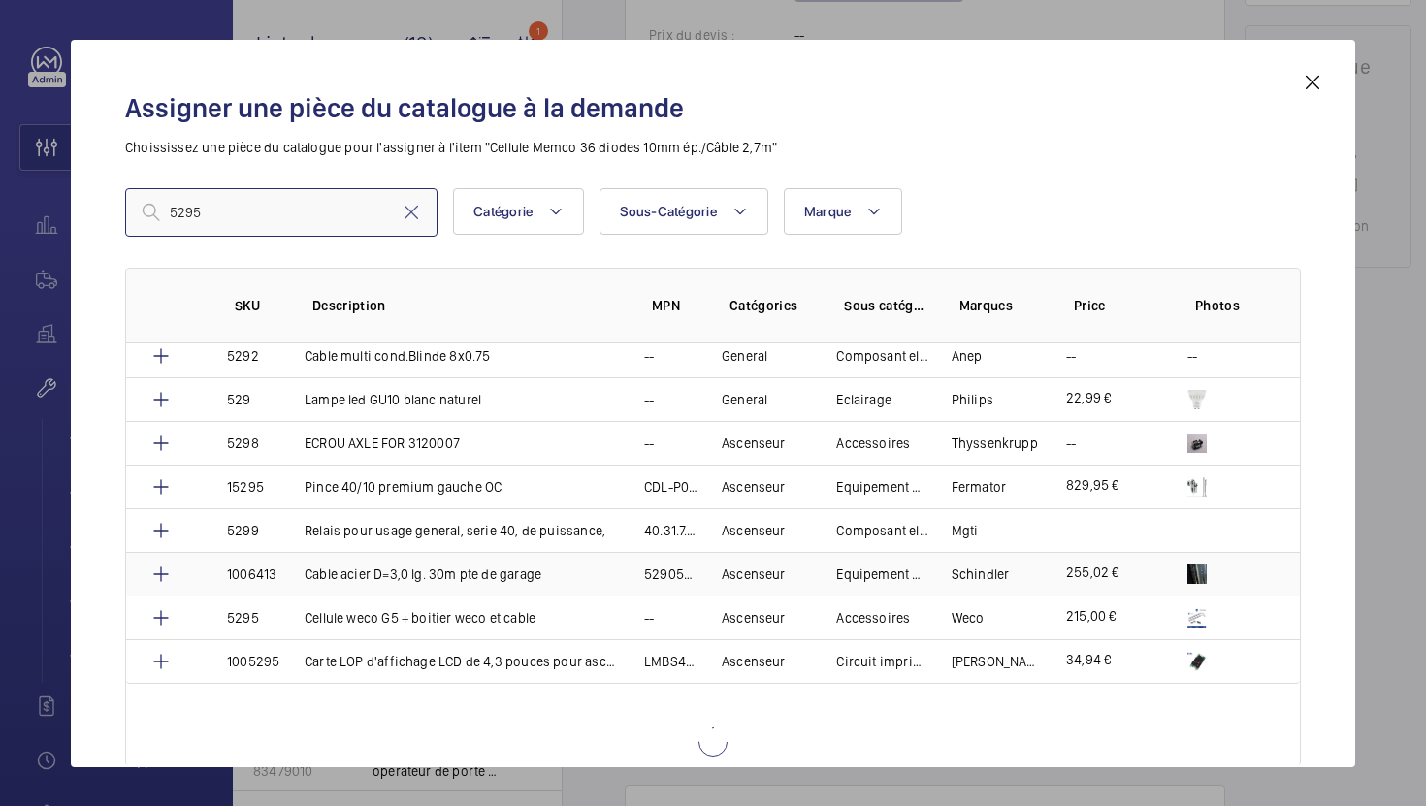
scroll to position [276, 0]
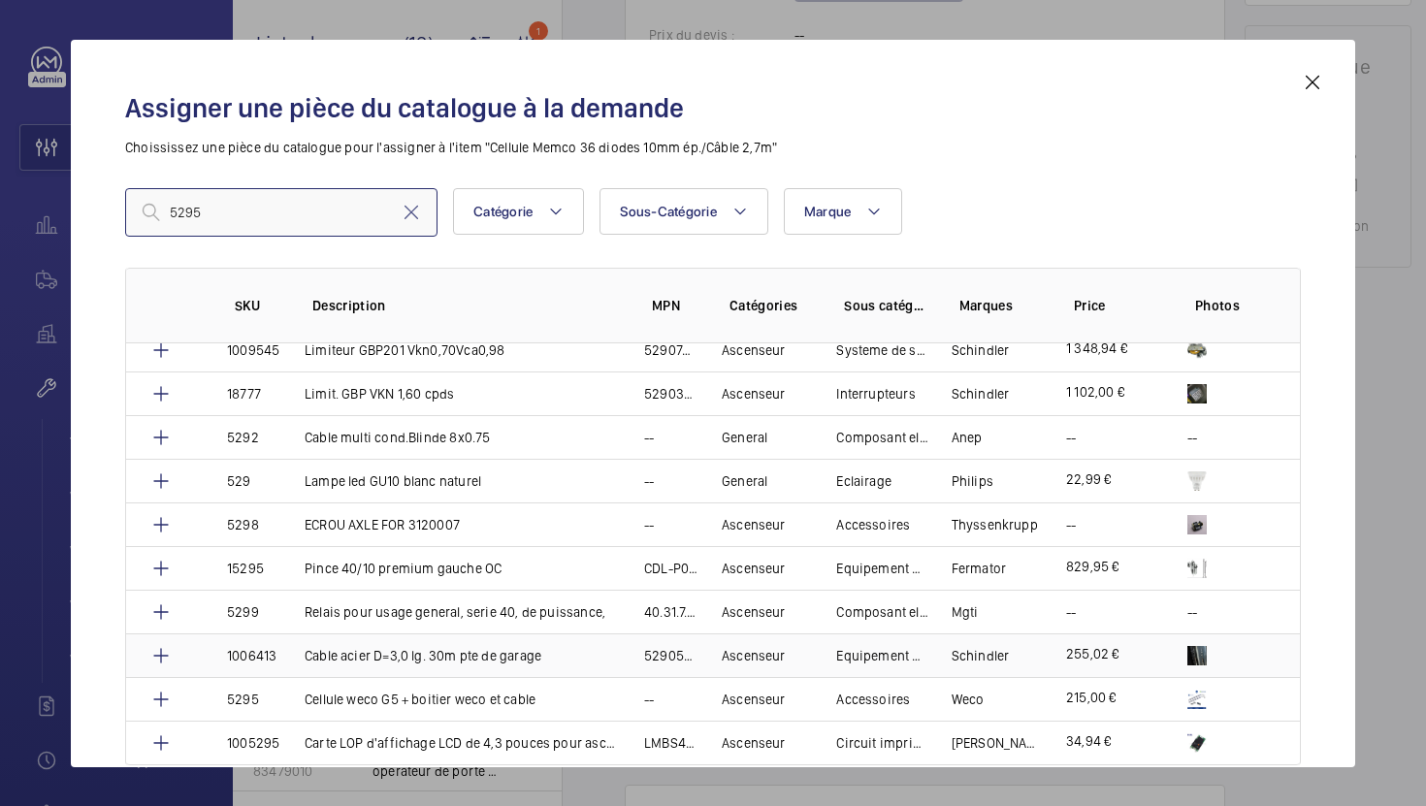
type input "5295"
click at [0, 0] on tbody "5291 Kit complet anep adaptation rem otis -- Ascenseur Accessoires Sylvania -- …" at bounding box center [0, 0] width 0 height 0
click at [539, 495] on td "Lampe led GU10 blanc naturel" at bounding box center [450, 481] width 339 height 44
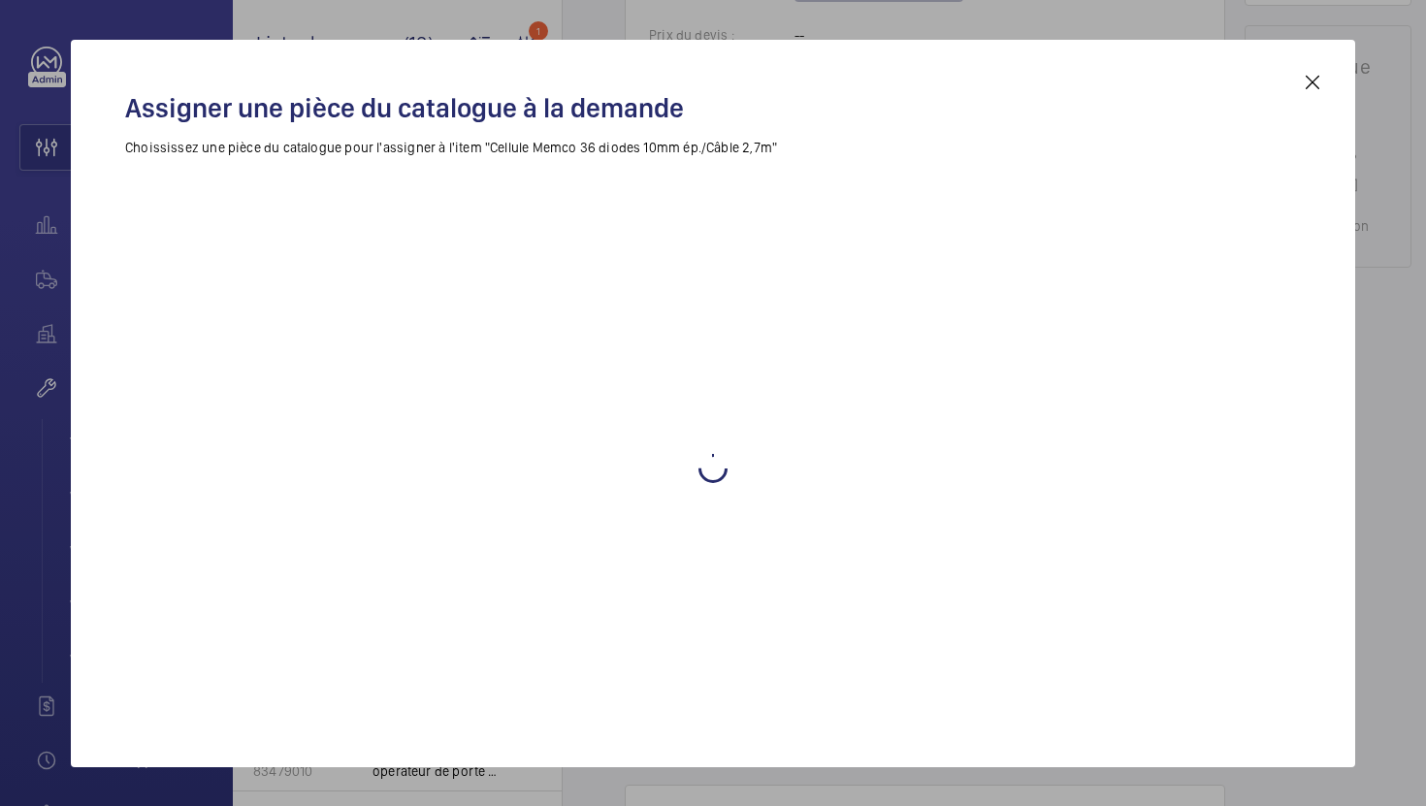
drag, startPoint x: 539, startPoint y: 495, endPoint x: 833, endPoint y: 620, distance: 319.4
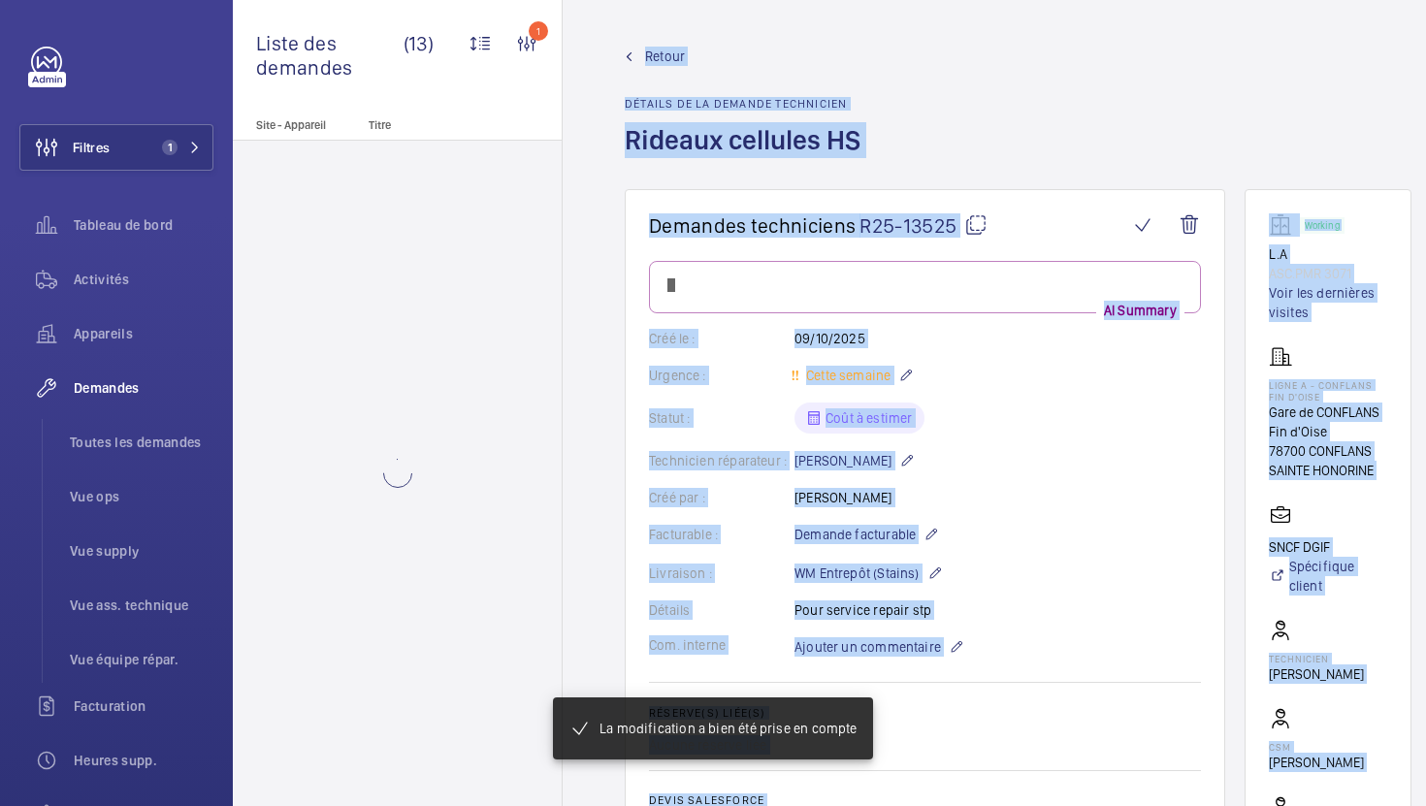
click at [778, 572] on wm-front-card-body "AI Summary Créé le : [DATE] Urgence : Cette semaine Statut : Coût à estimer Tec…" at bounding box center [925, 656] width 552 height 791
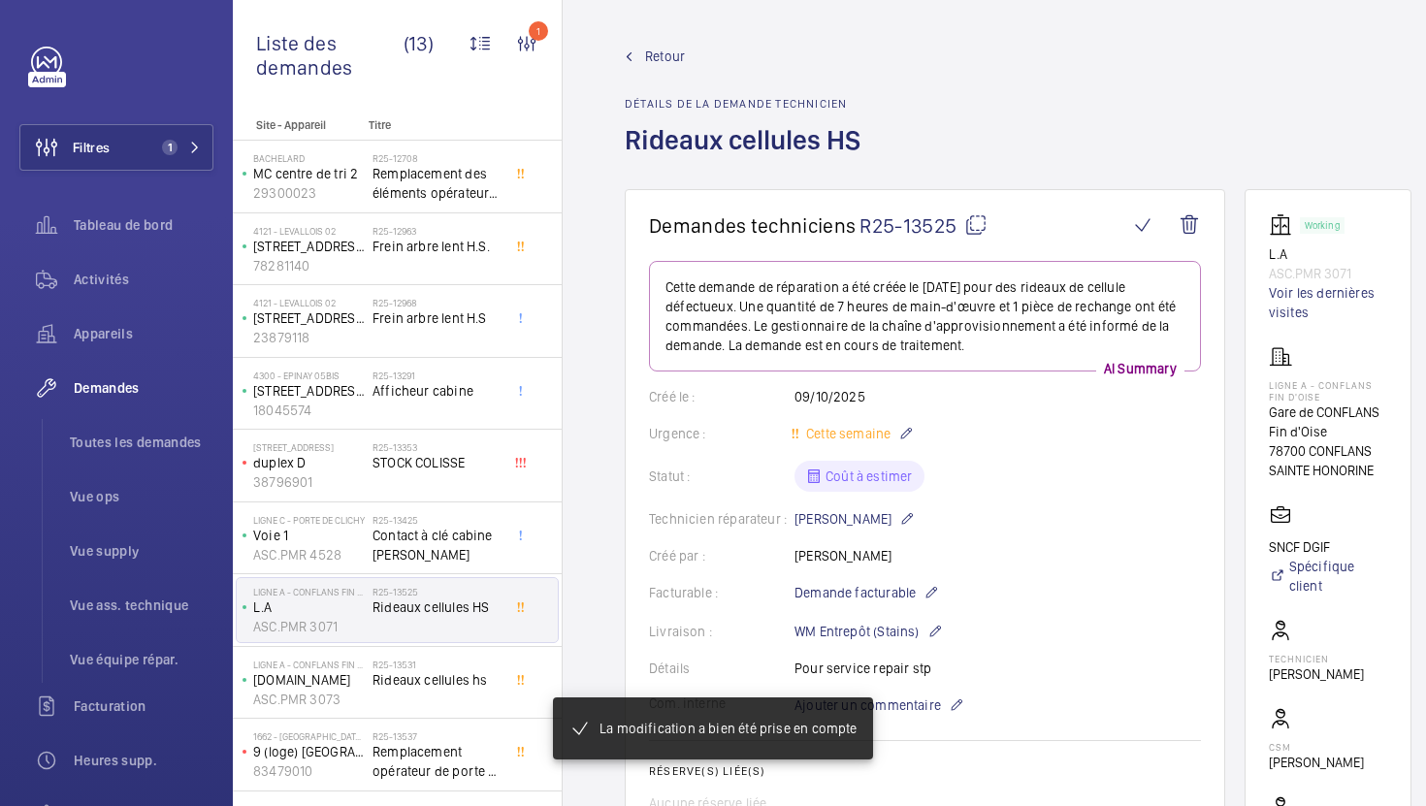
click at [758, 631] on div "Livraison : WM Entrepôt (Stains)" at bounding box center [925, 631] width 552 height 23
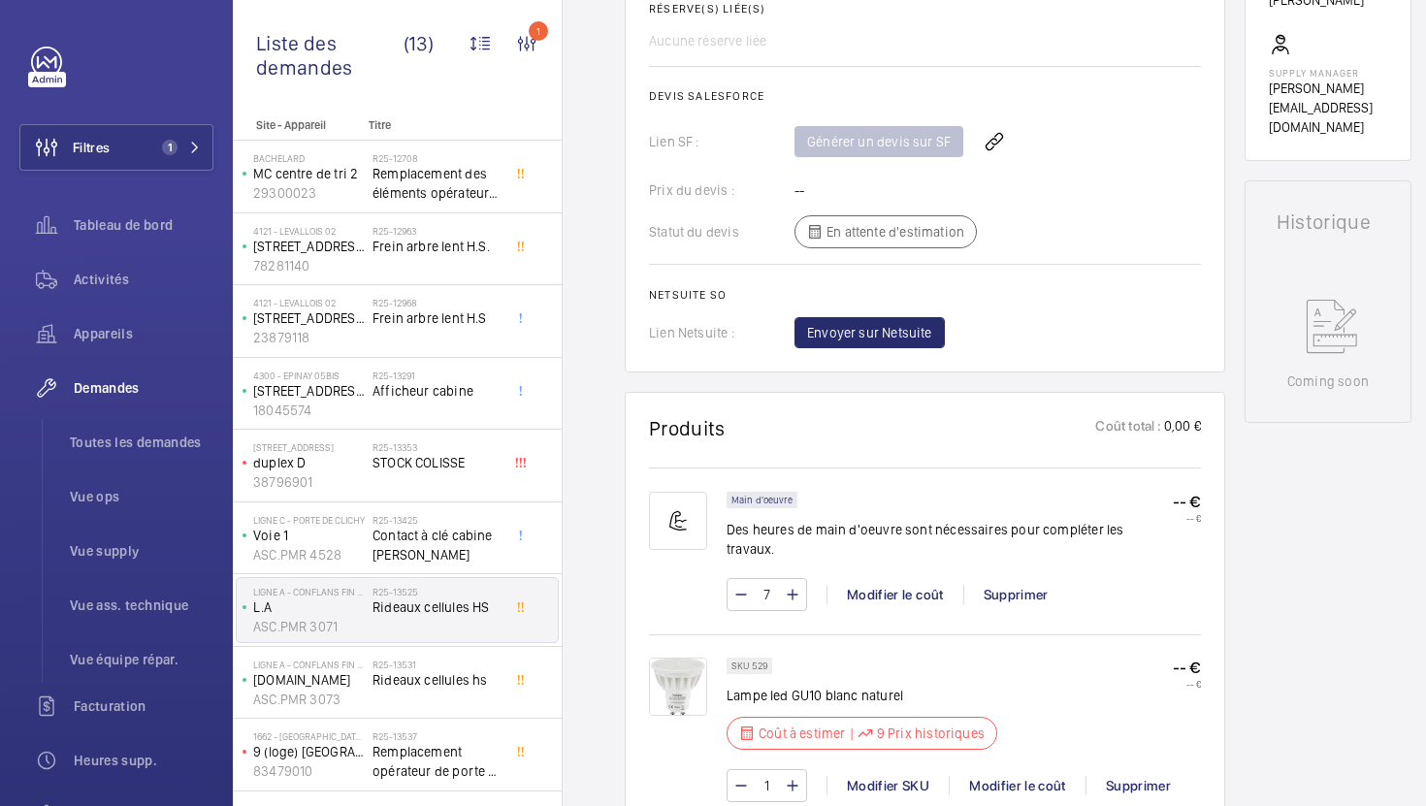
scroll to position [791, 0]
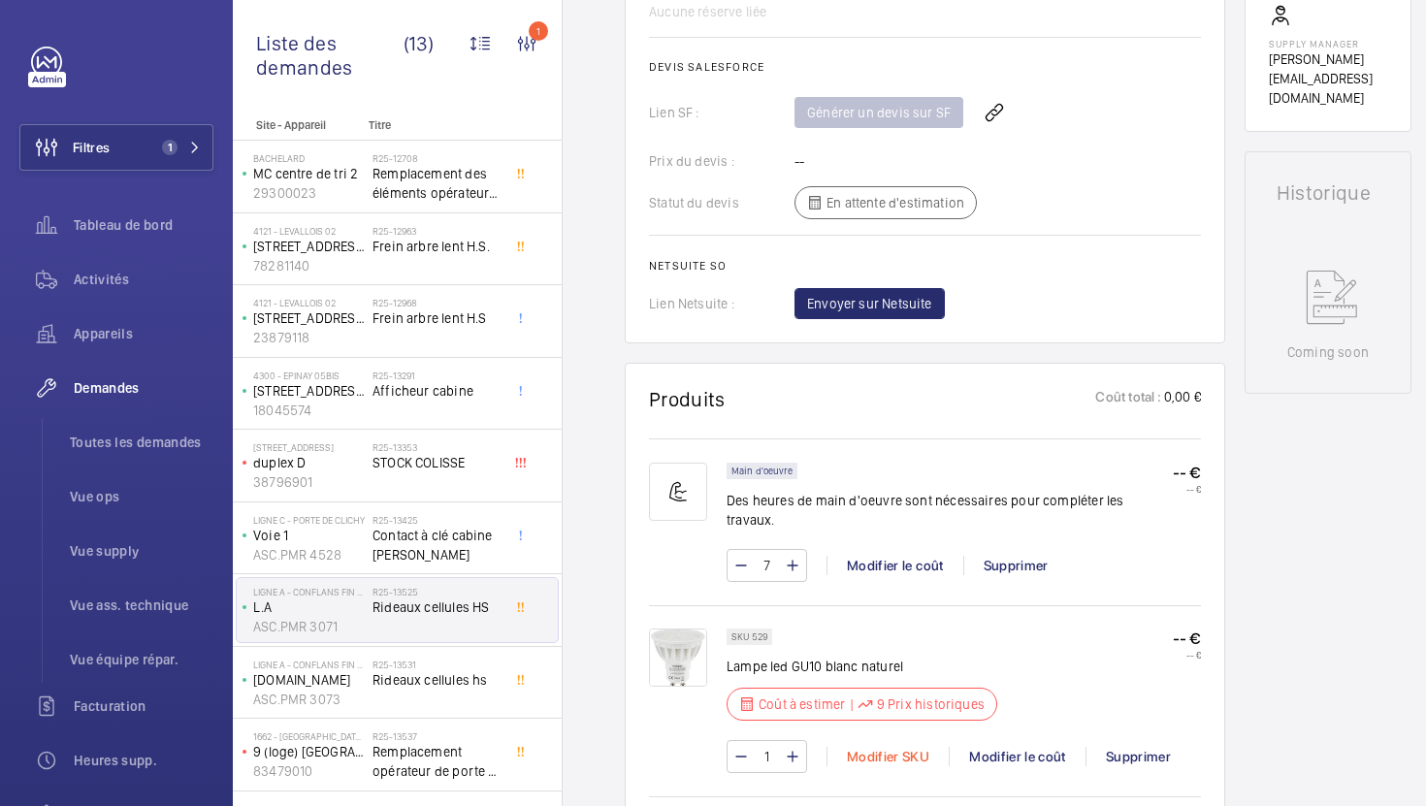
click at [853, 747] on div "Modifier SKU" at bounding box center [887, 756] width 122 height 19
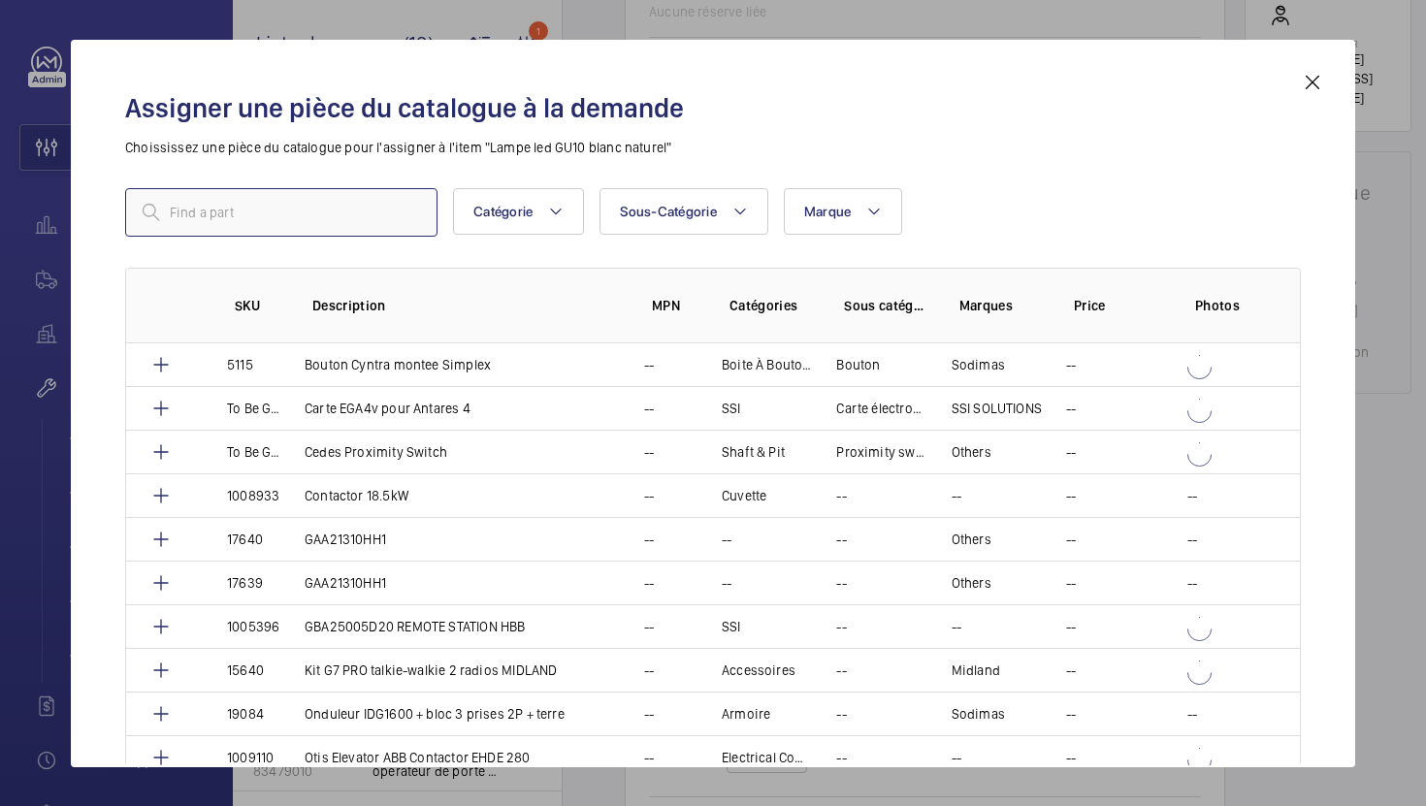
click at [382, 212] on input "text" at bounding box center [281, 212] width 312 height 48
paste input "5295"
click at [170, 212] on input "5295" at bounding box center [281, 212] width 312 height 48
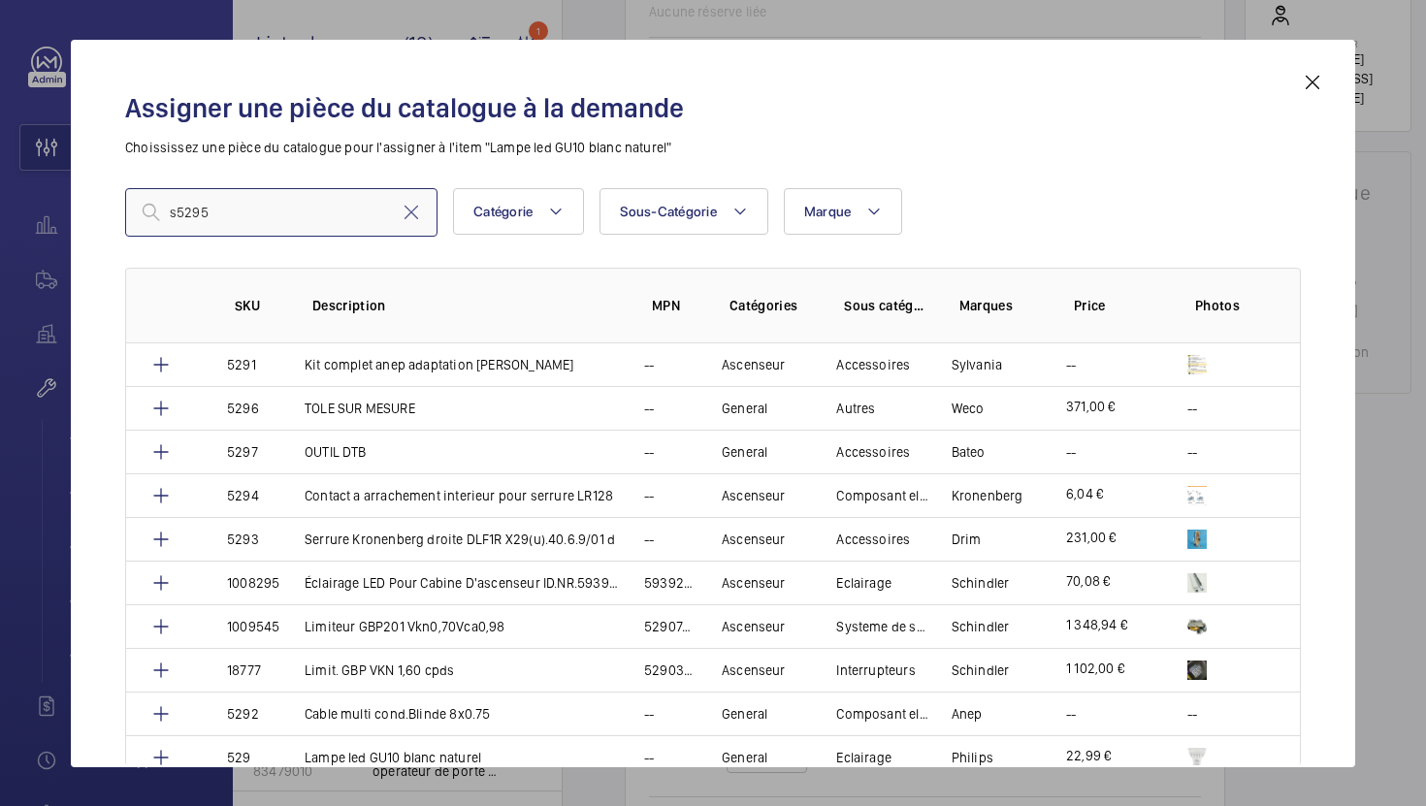
click at [320, 221] on input "s5295" at bounding box center [281, 212] width 312 height 48
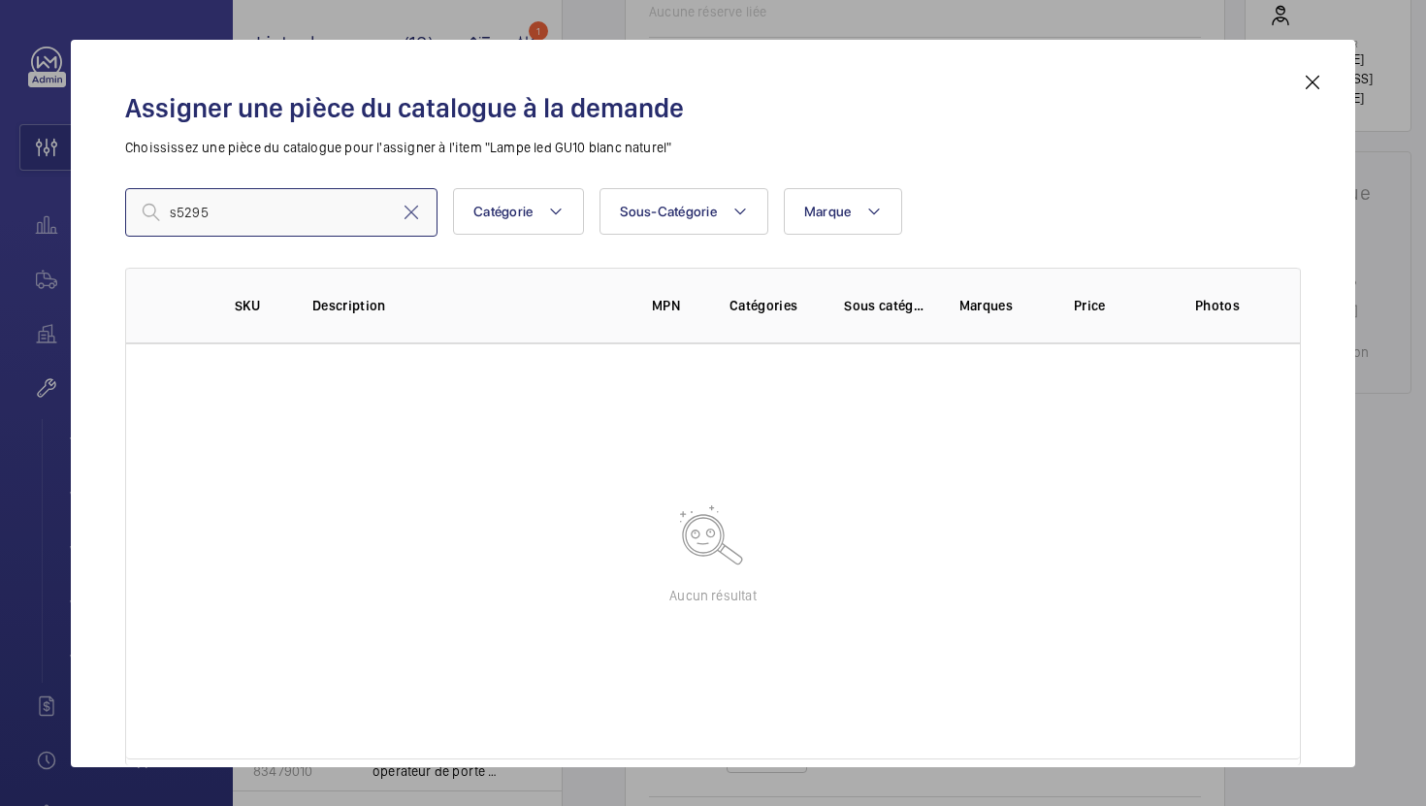
click at [175, 211] on input "s5295" at bounding box center [281, 212] width 312 height 48
click at [245, 222] on input "5295" at bounding box center [281, 212] width 312 height 48
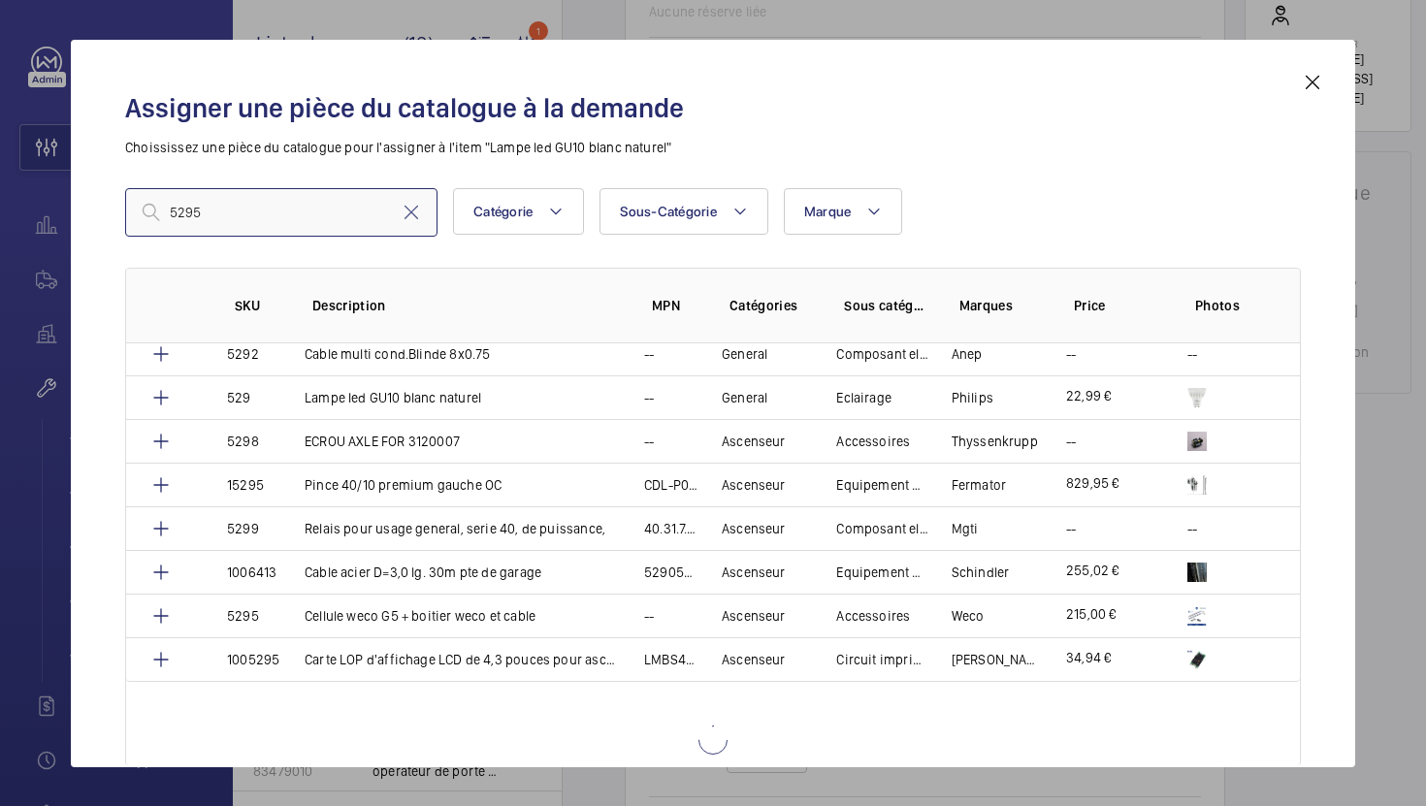
scroll to position [276, 0]
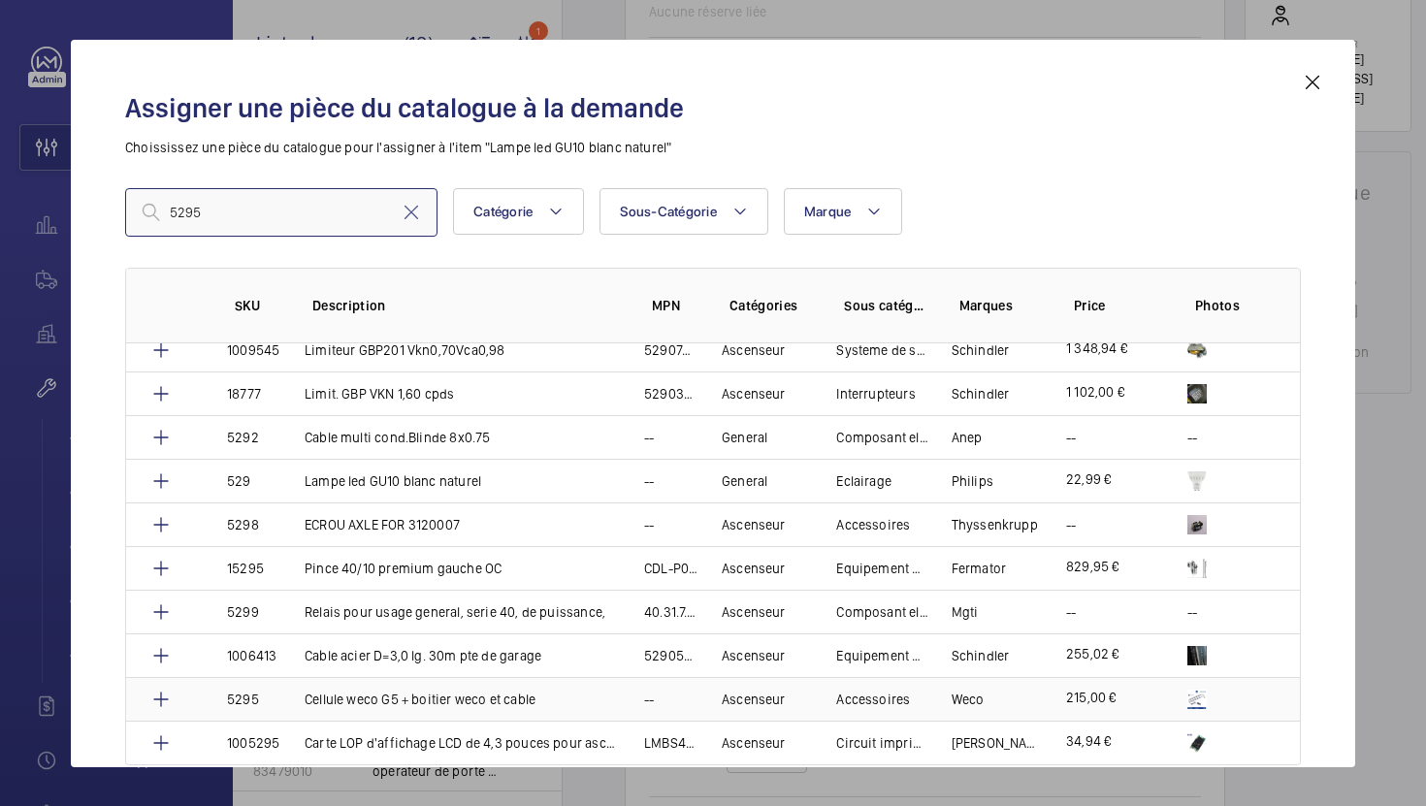
type input "5295"
click at [508, 697] on p "Cellule weco G5 + boitier weco et cable" at bounding box center [420, 699] width 231 height 19
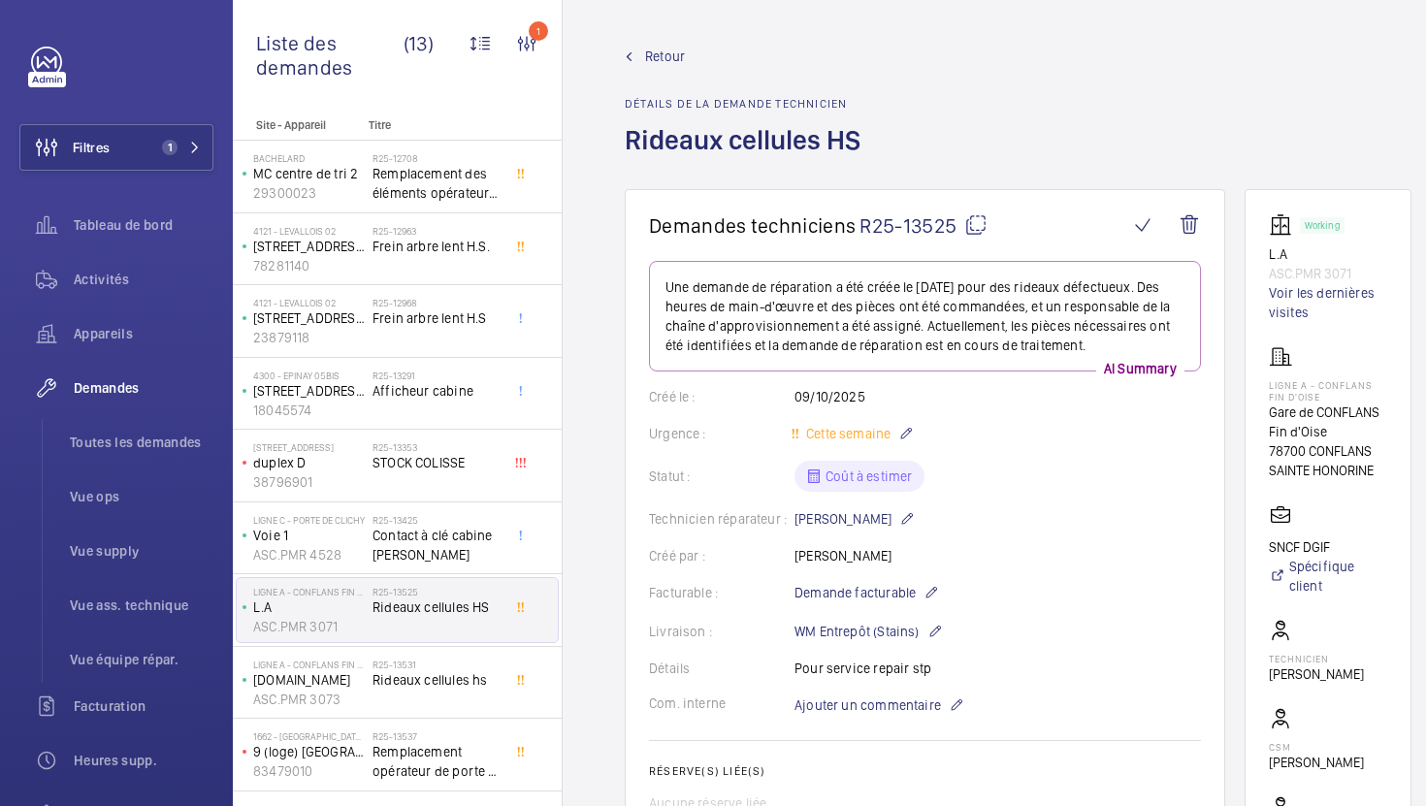
scroll to position [787, 0]
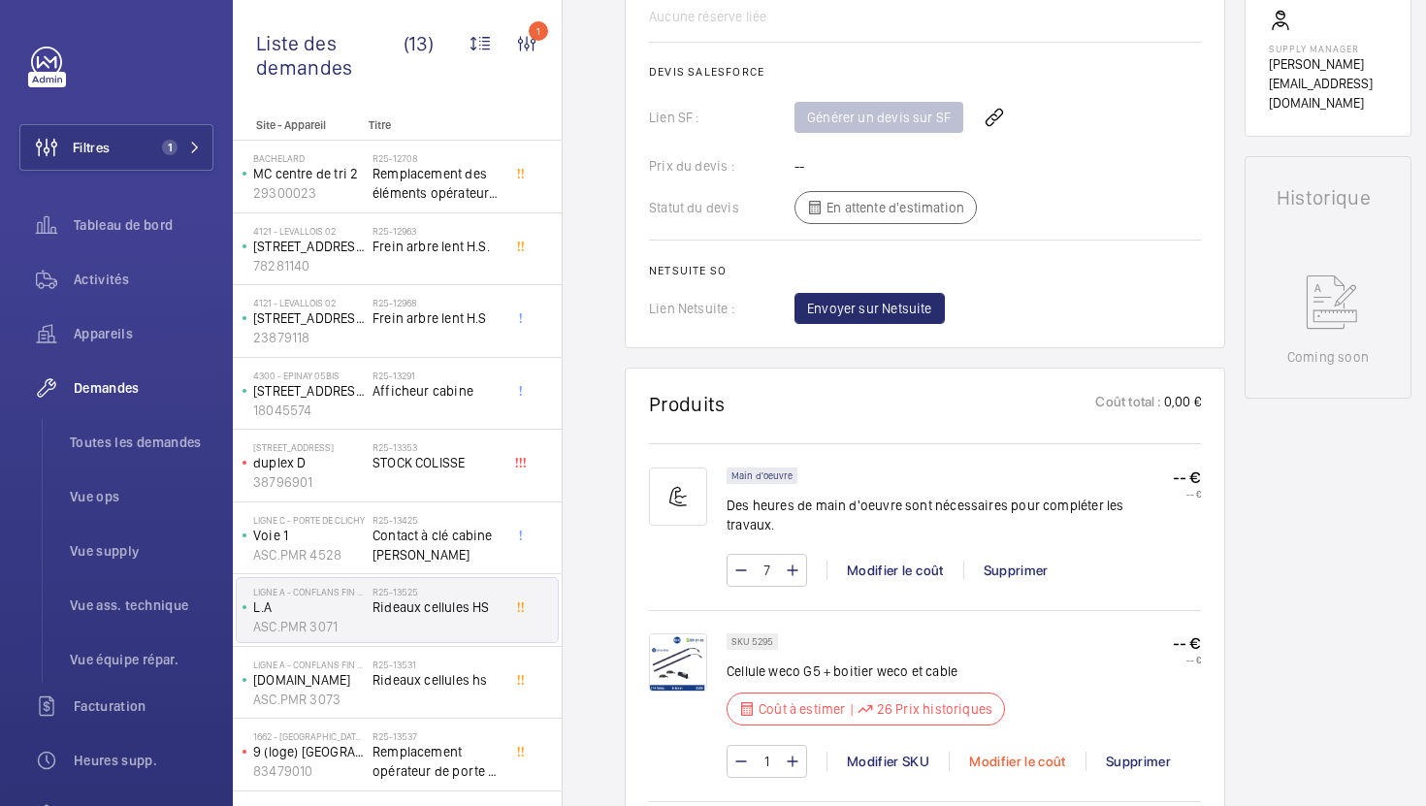
click at [1006, 752] on div "Modifier le coût" at bounding box center [1017, 761] width 137 height 19
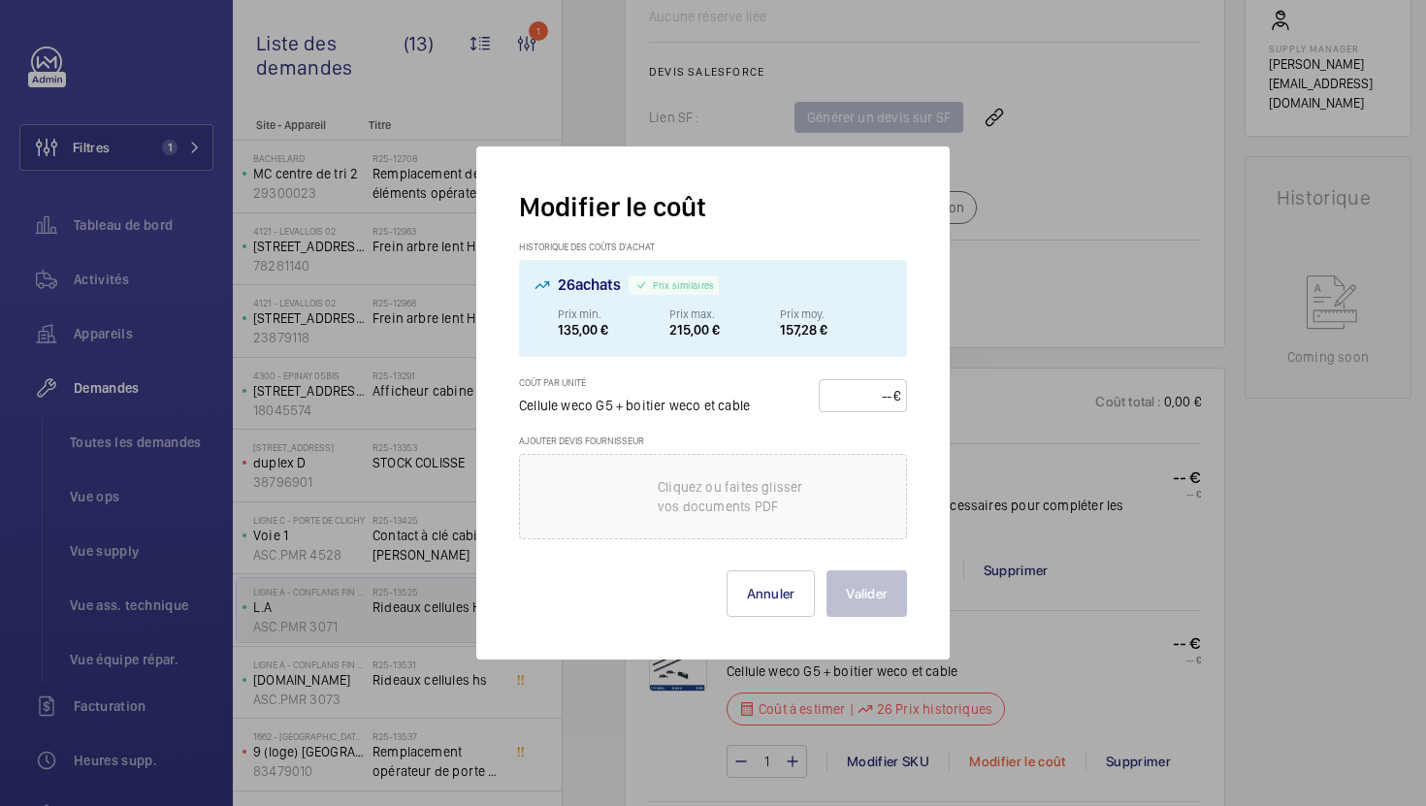
scroll to position [928, 0]
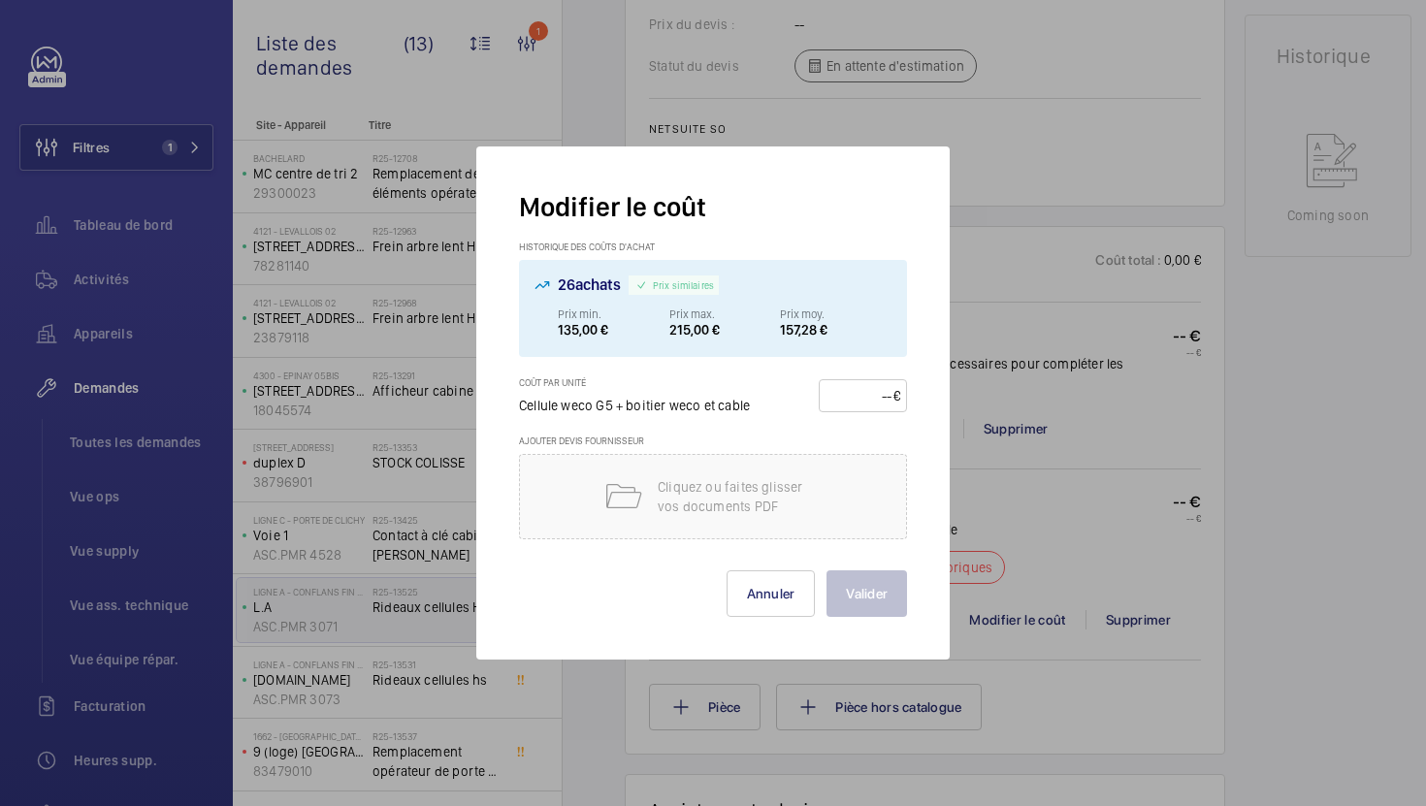
click at [863, 395] on input "number" at bounding box center [859, 395] width 68 height 31
click at [698, 331] on p "215,00 €" at bounding box center [725, 330] width 112 height 16
click at [857, 393] on input "number" at bounding box center [859, 395] width 68 height 31
type input "215"
click at [880, 603] on button "Valider" at bounding box center [866, 593] width 80 height 47
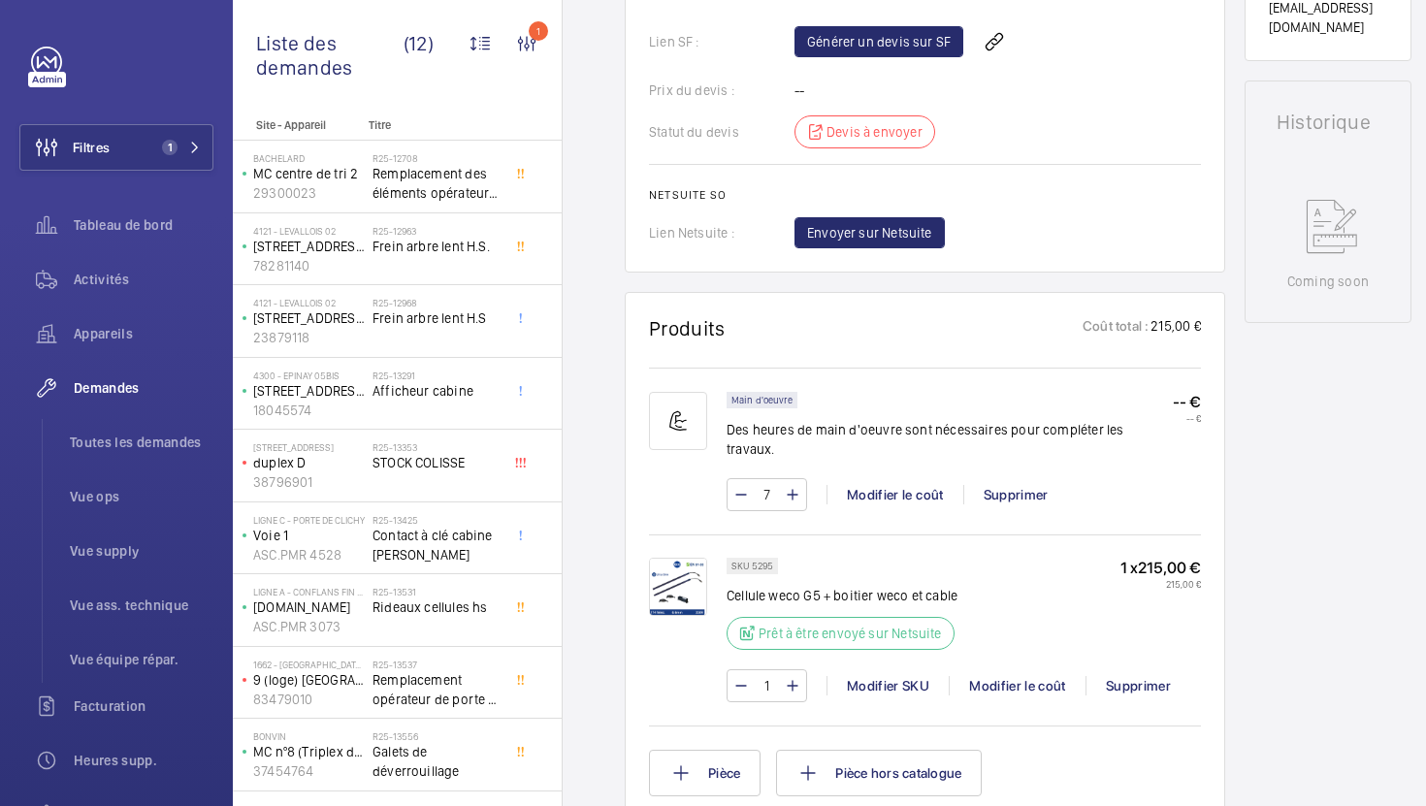
scroll to position [866, 0]
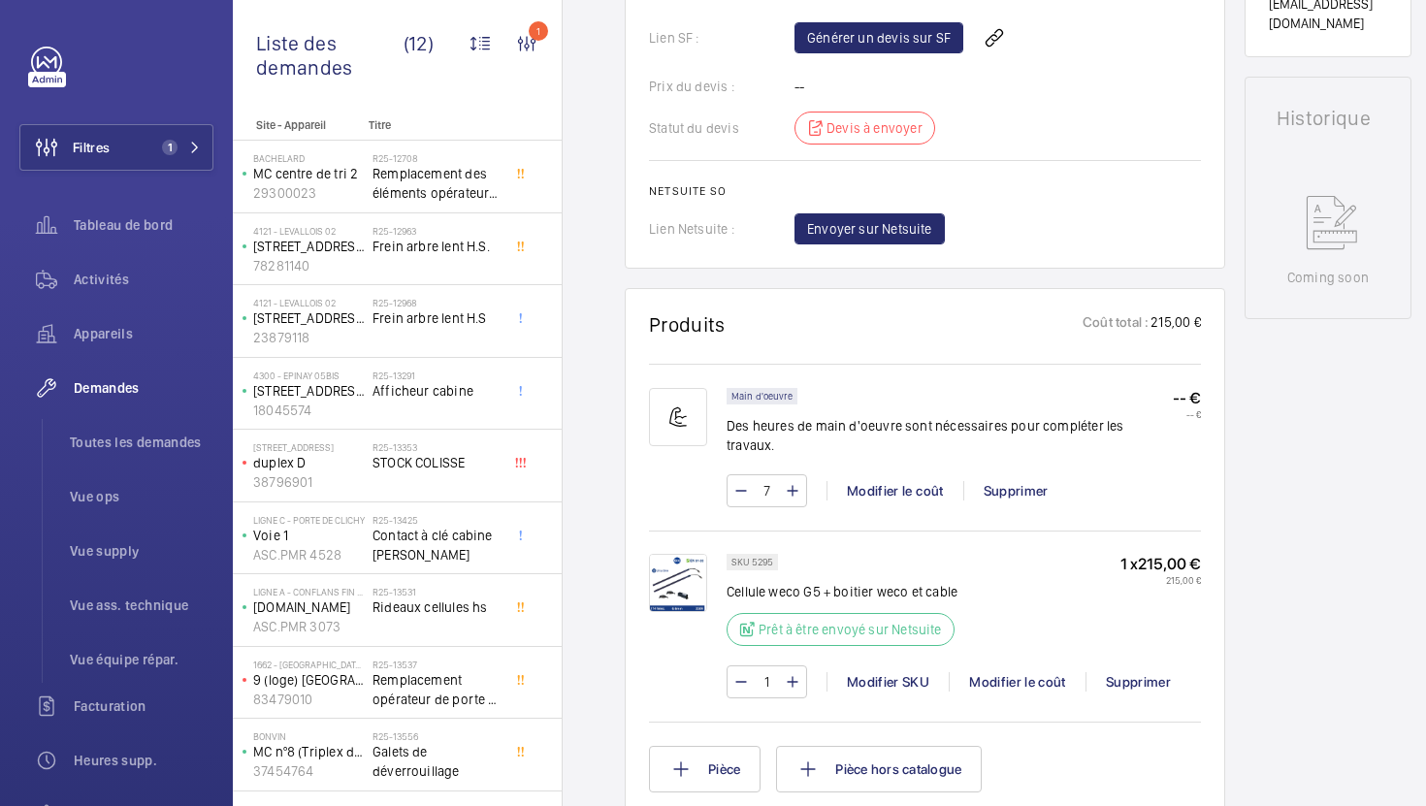
click at [761, 559] on p "SKU 5295" at bounding box center [752, 562] width 42 height 7
copy p "5295"
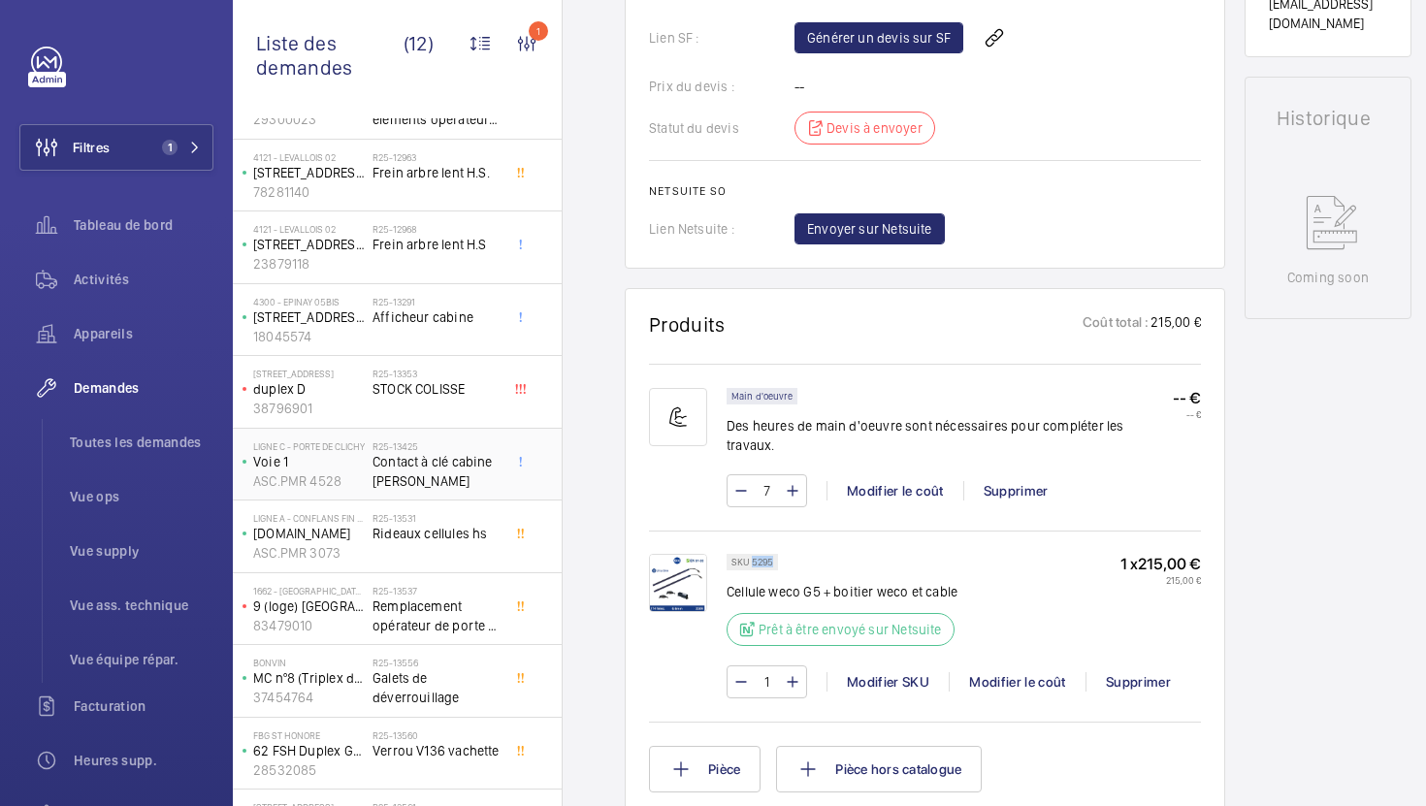
scroll to position [101, 0]
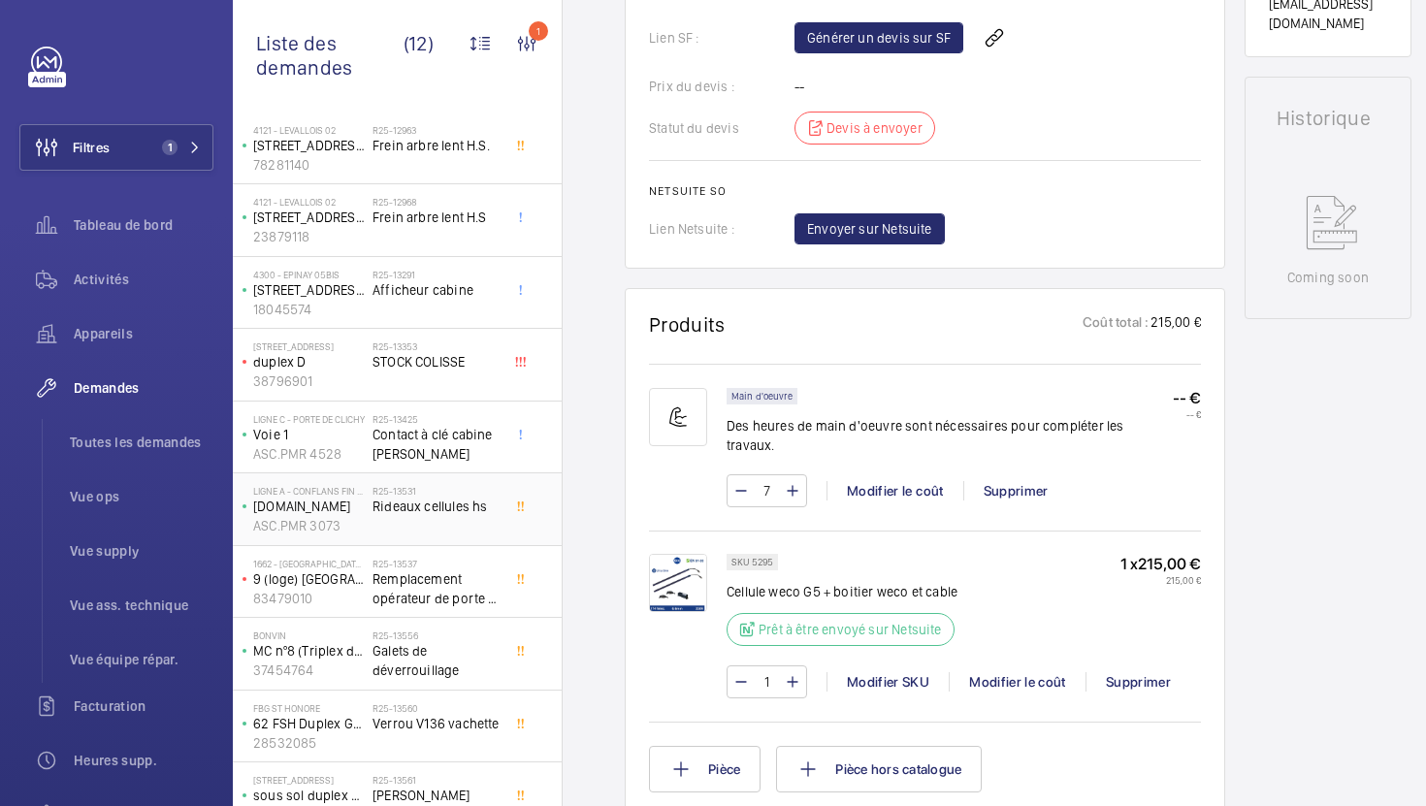
click at [492, 520] on div "R25-13531 Rideaux cellules hs" at bounding box center [436, 513] width 128 height 56
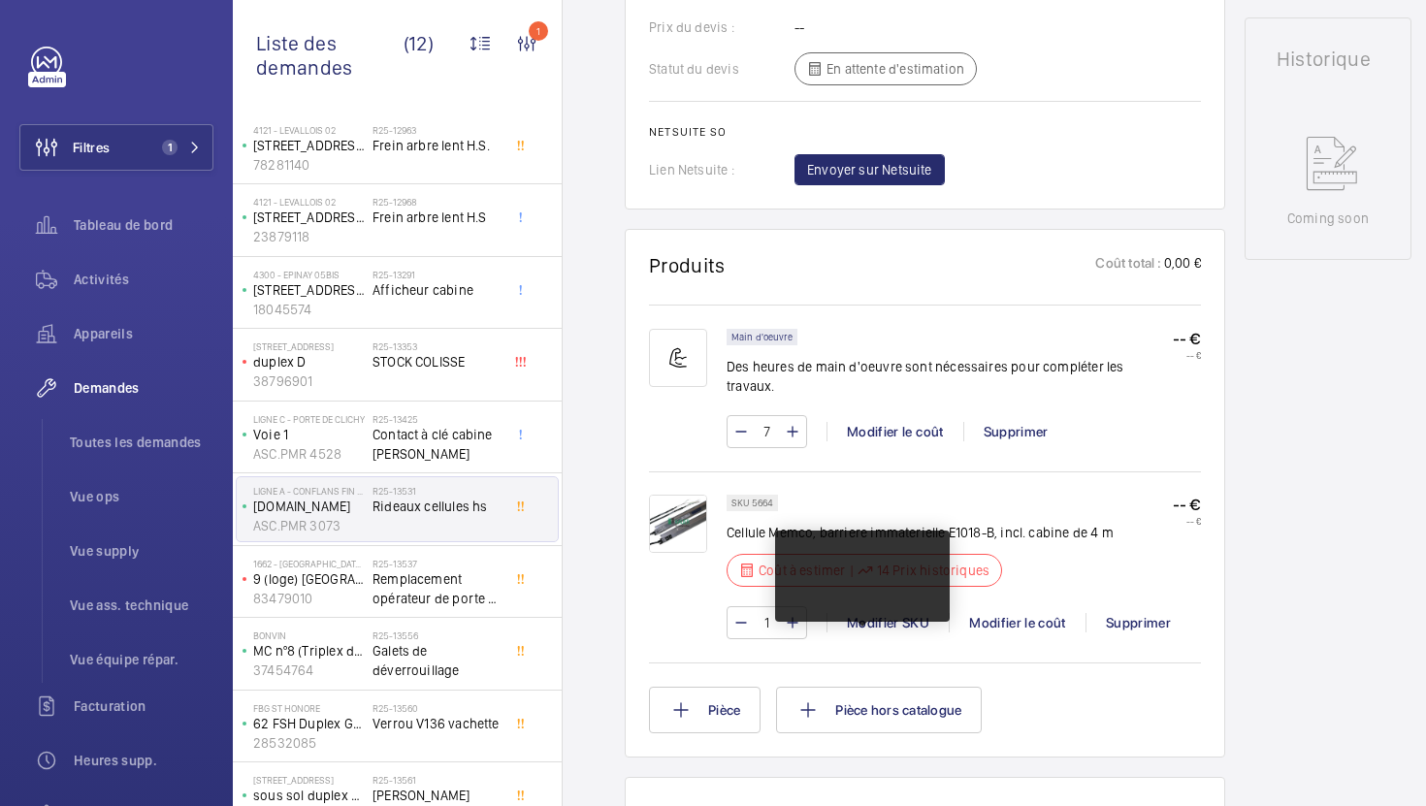
scroll to position [928, 0]
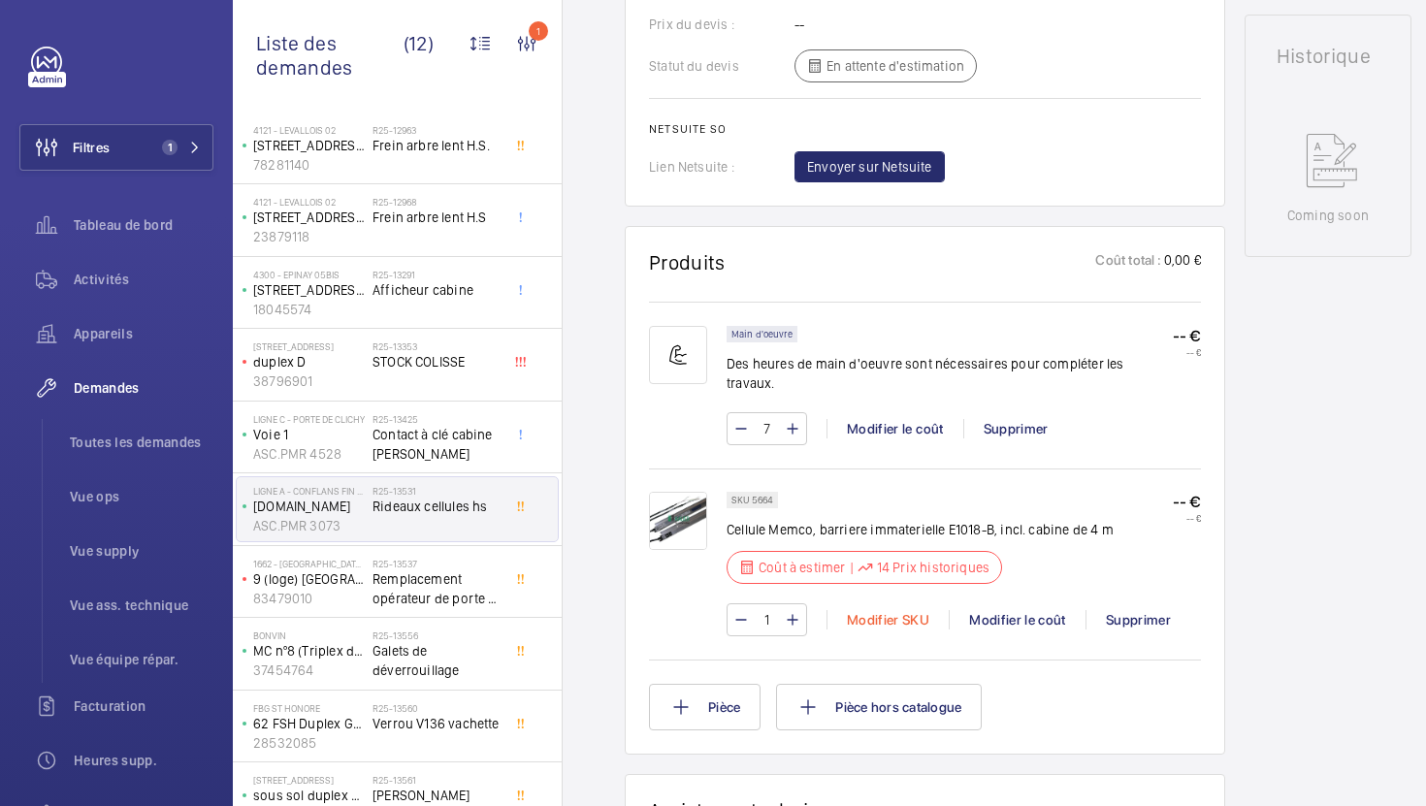
click at [878, 610] on div "Modifier SKU" at bounding box center [887, 619] width 122 height 19
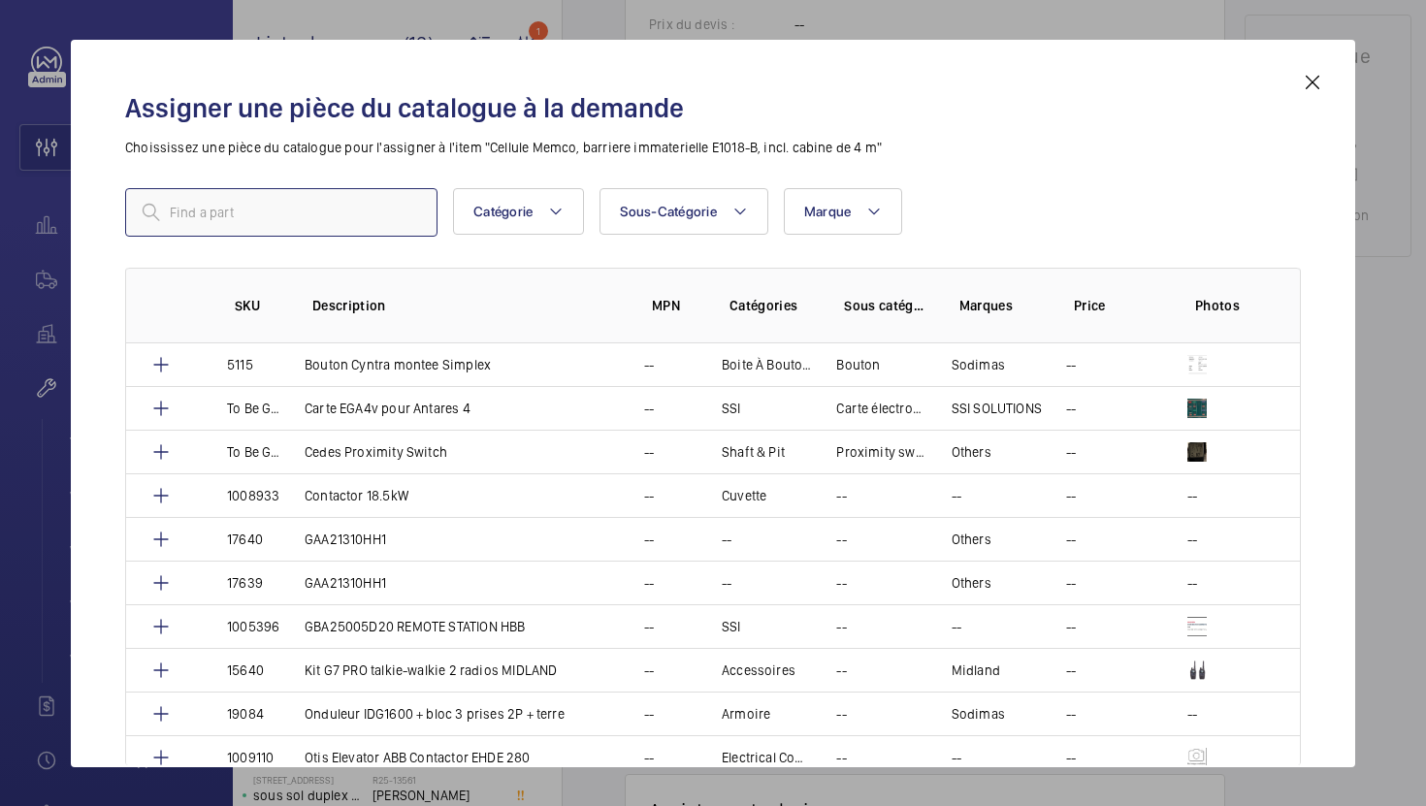
click at [296, 215] on input "text" at bounding box center [281, 212] width 312 height 48
paste input "5295"
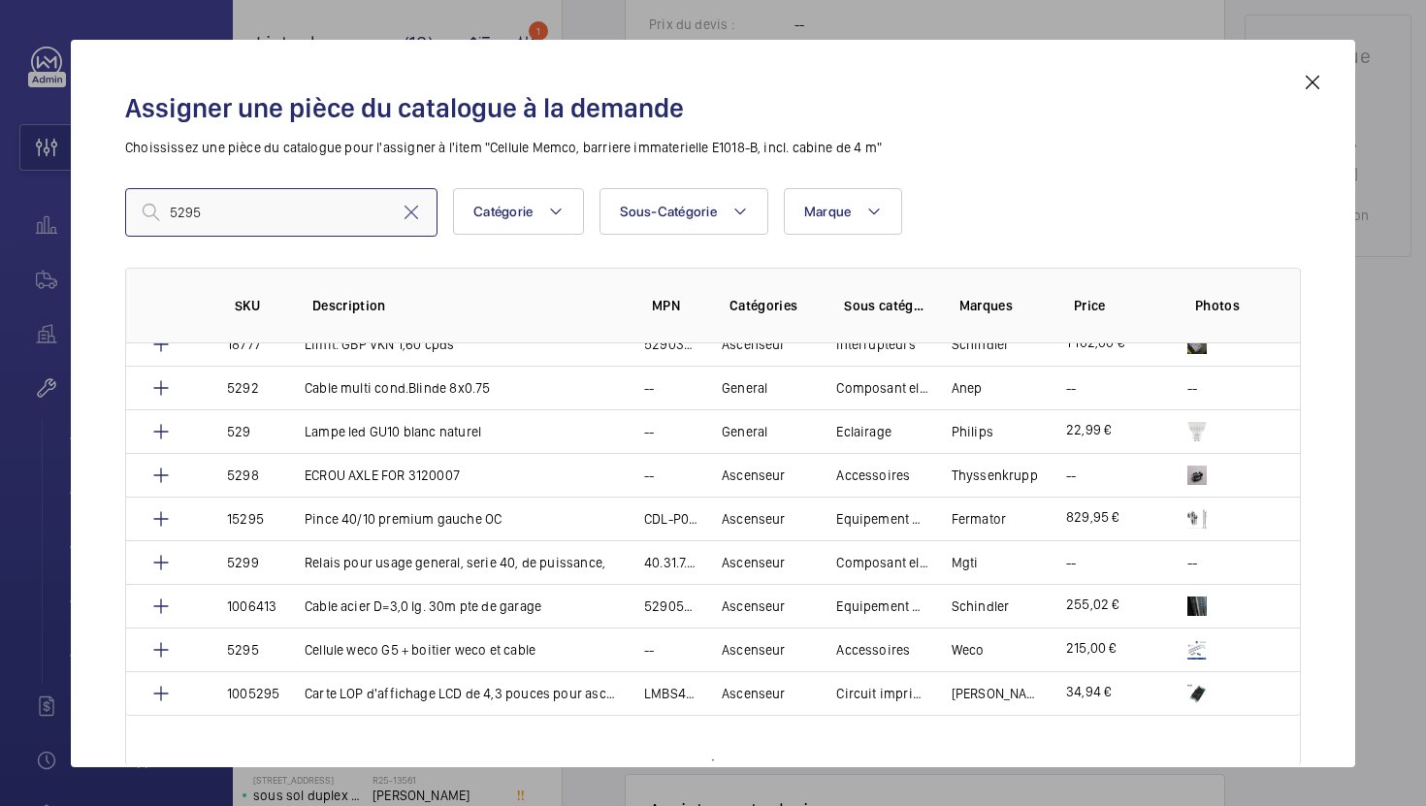
scroll to position [333, 0]
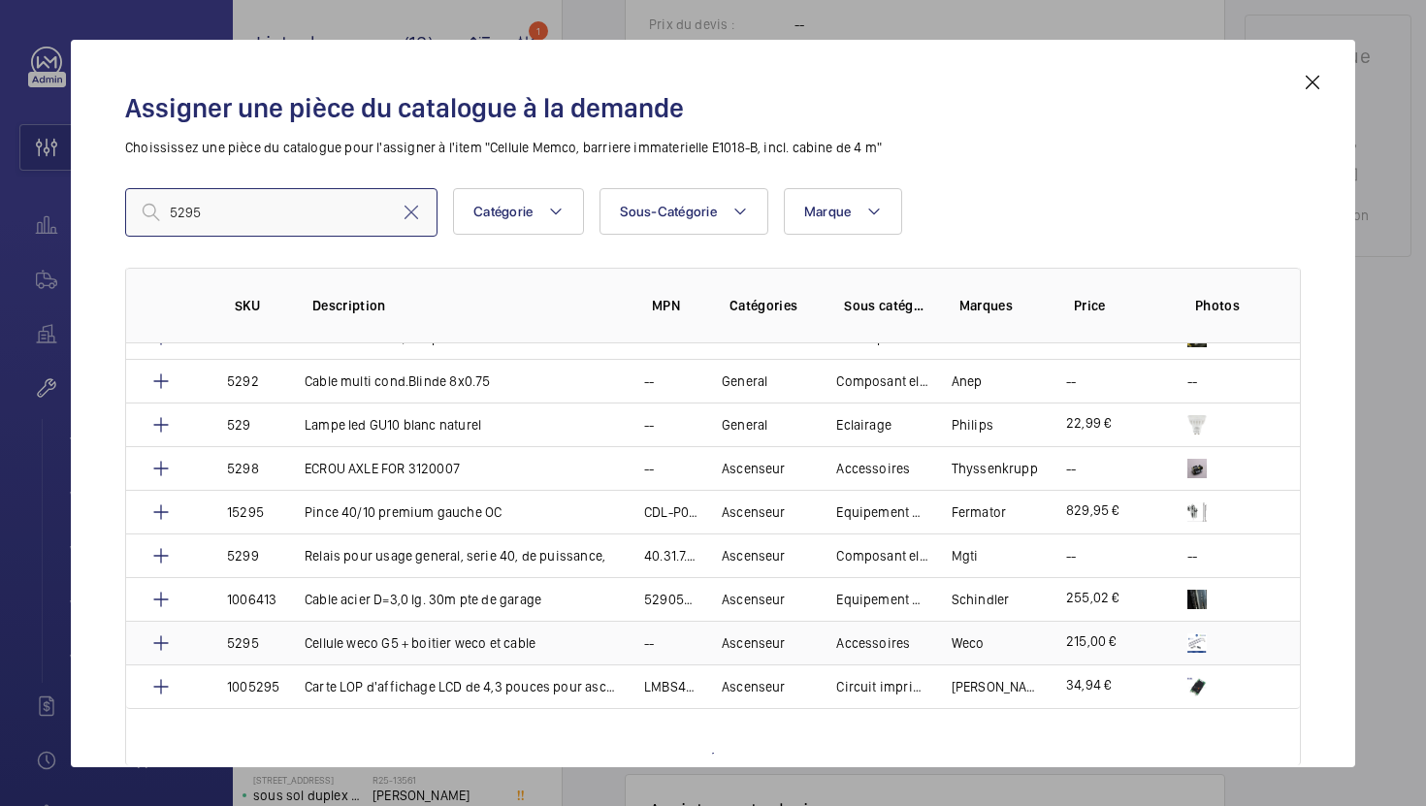
type input "5295"
click at [489, 651] on p "Cellule weco G5 + boitier weco et cable" at bounding box center [420, 642] width 231 height 19
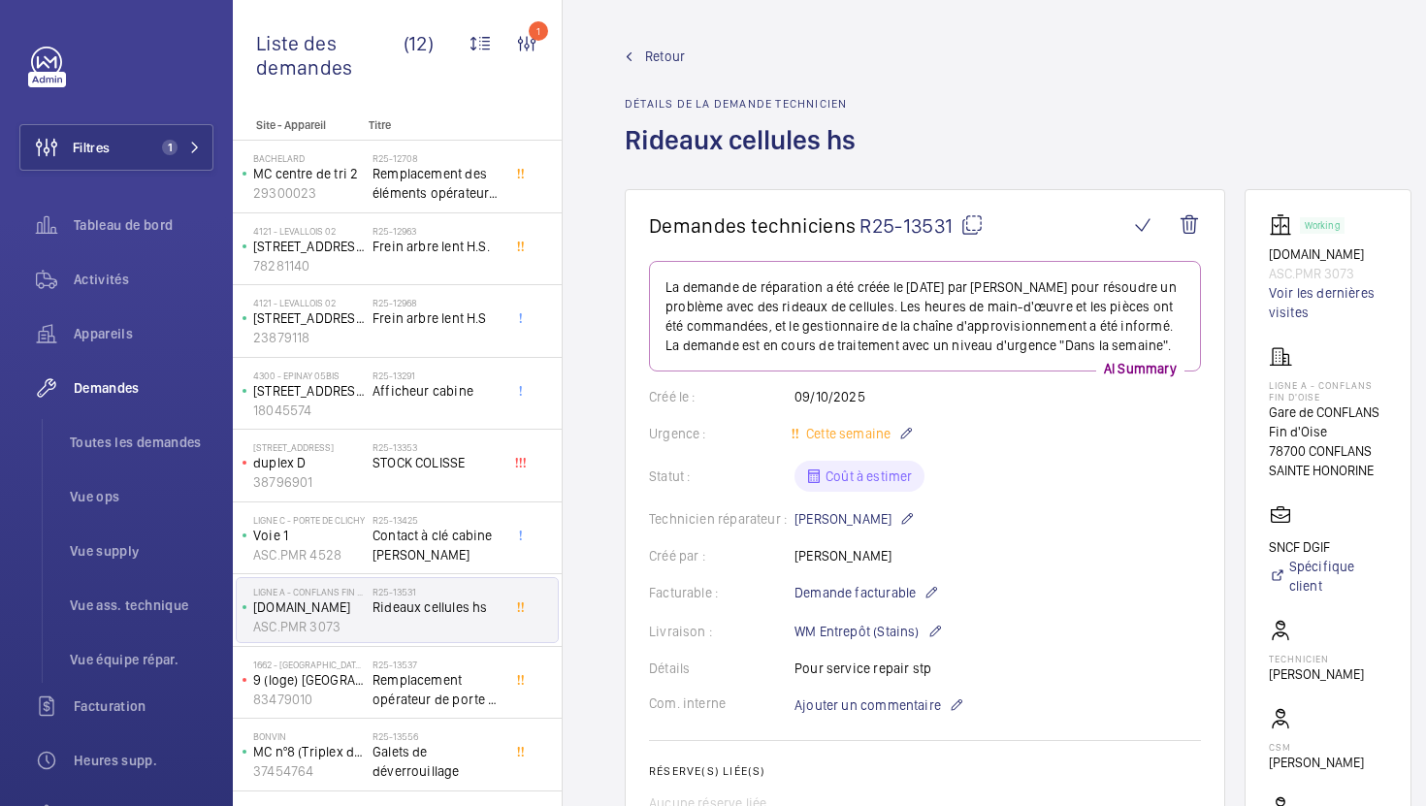
scroll to position [1037, 0]
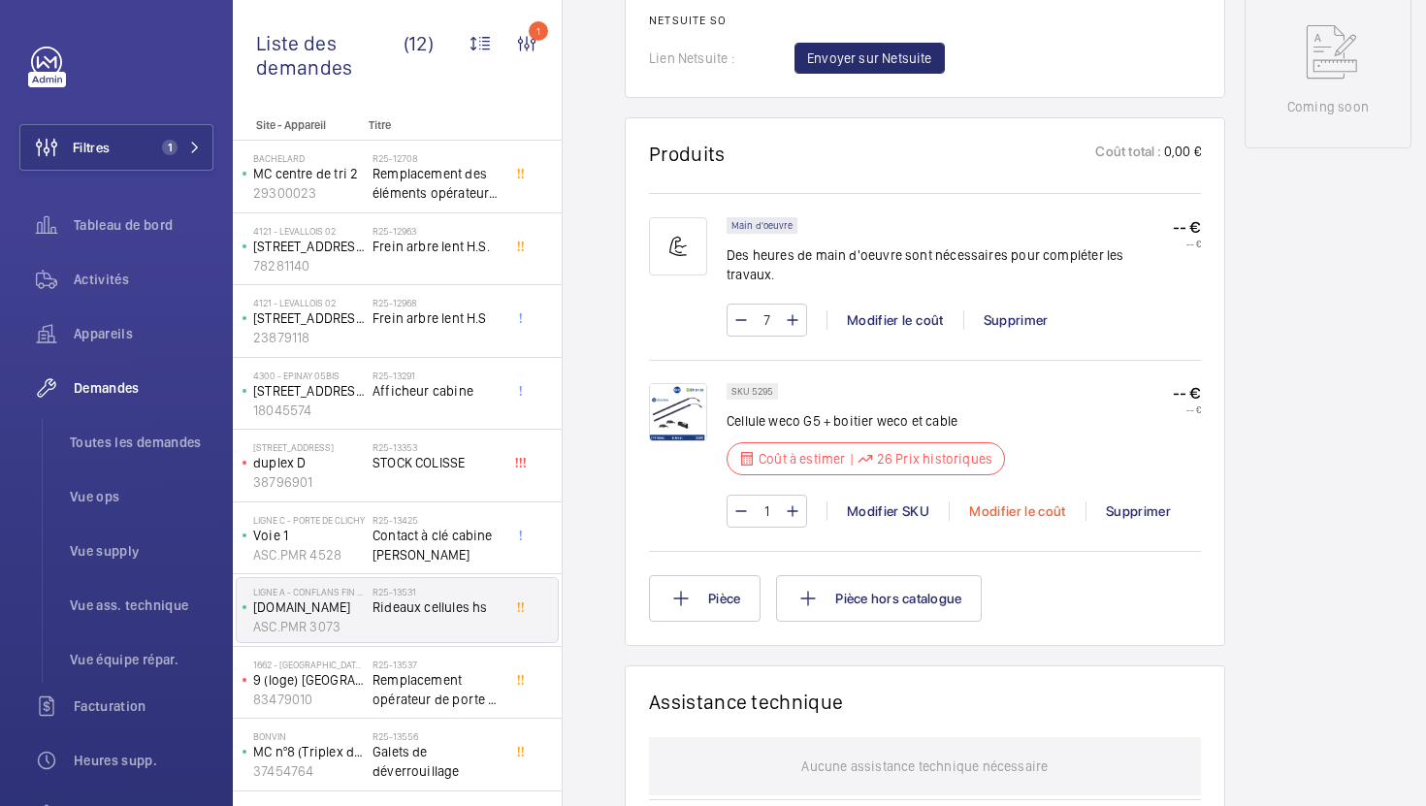
click at [999, 501] on div "Modifier le coût" at bounding box center [1017, 510] width 137 height 19
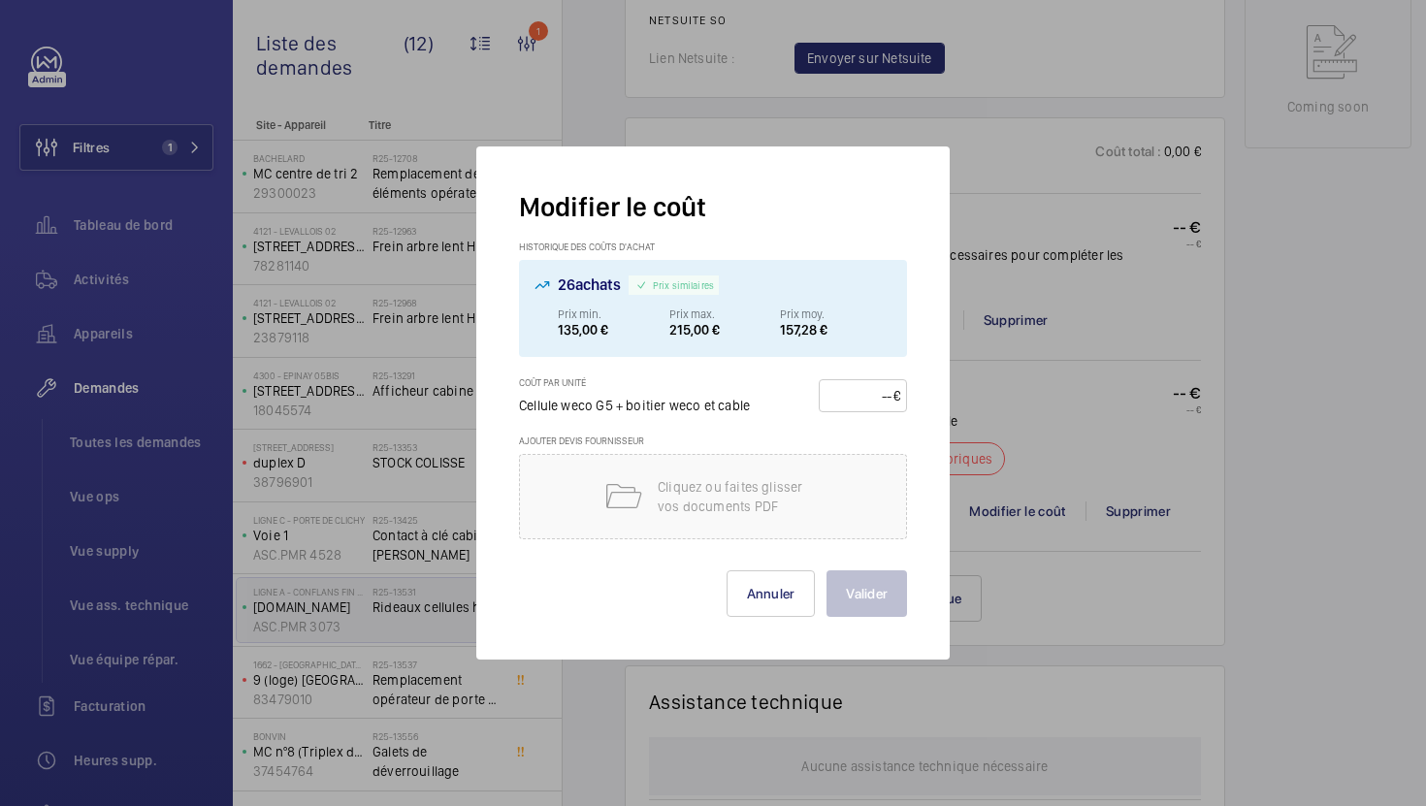
scroll to position [1112, 0]
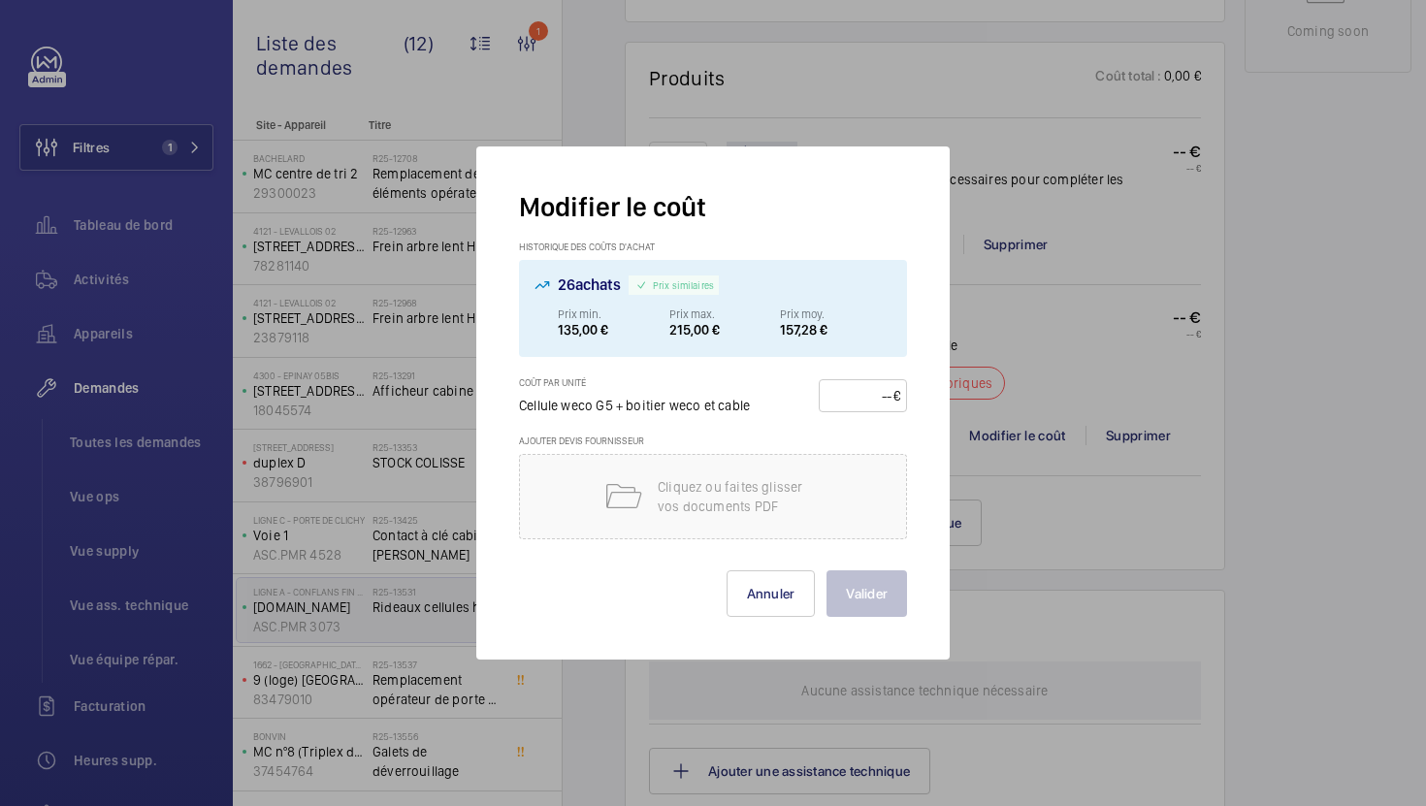
click at [846, 401] on input "number" at bounding box center [859, 395] width 68 height 31
type input "215"
click at [890, 589] on button "Valider" at bounding box center [866, 593] width 80 height 47
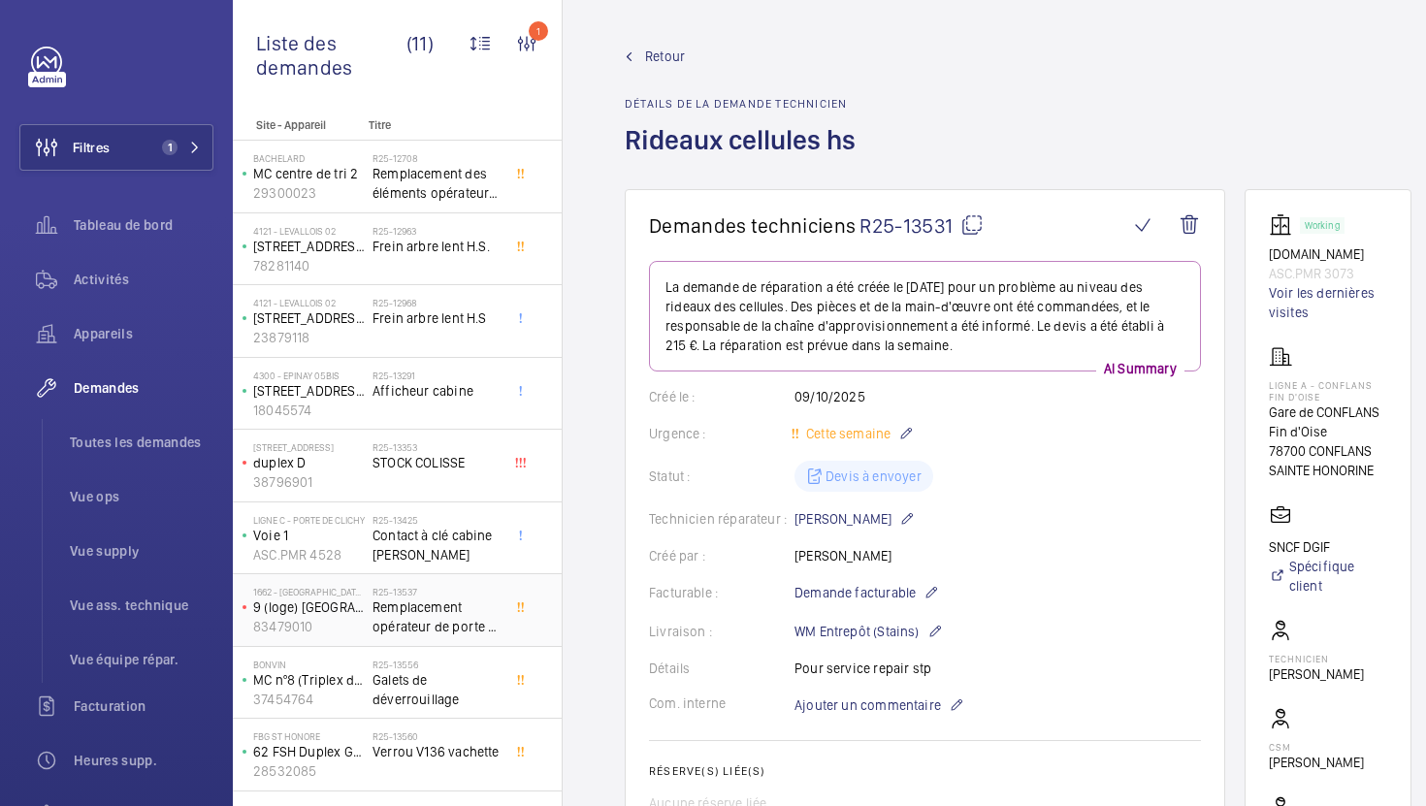
scroll to position [95, 0]
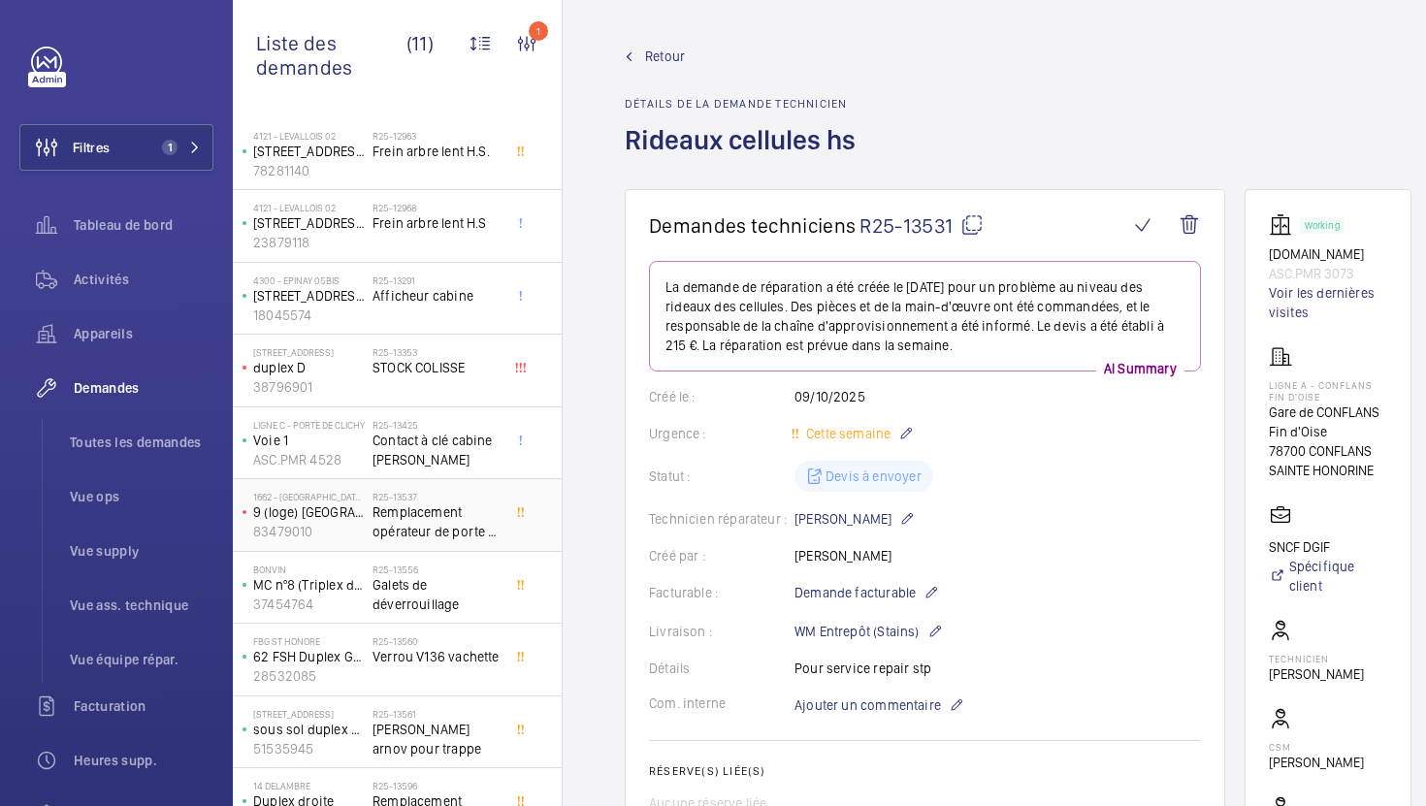
click at [469, 511] on span "Remplacement opérateur de porte + Porte cabine" at bounding box center [436, 521] width 128 height 39
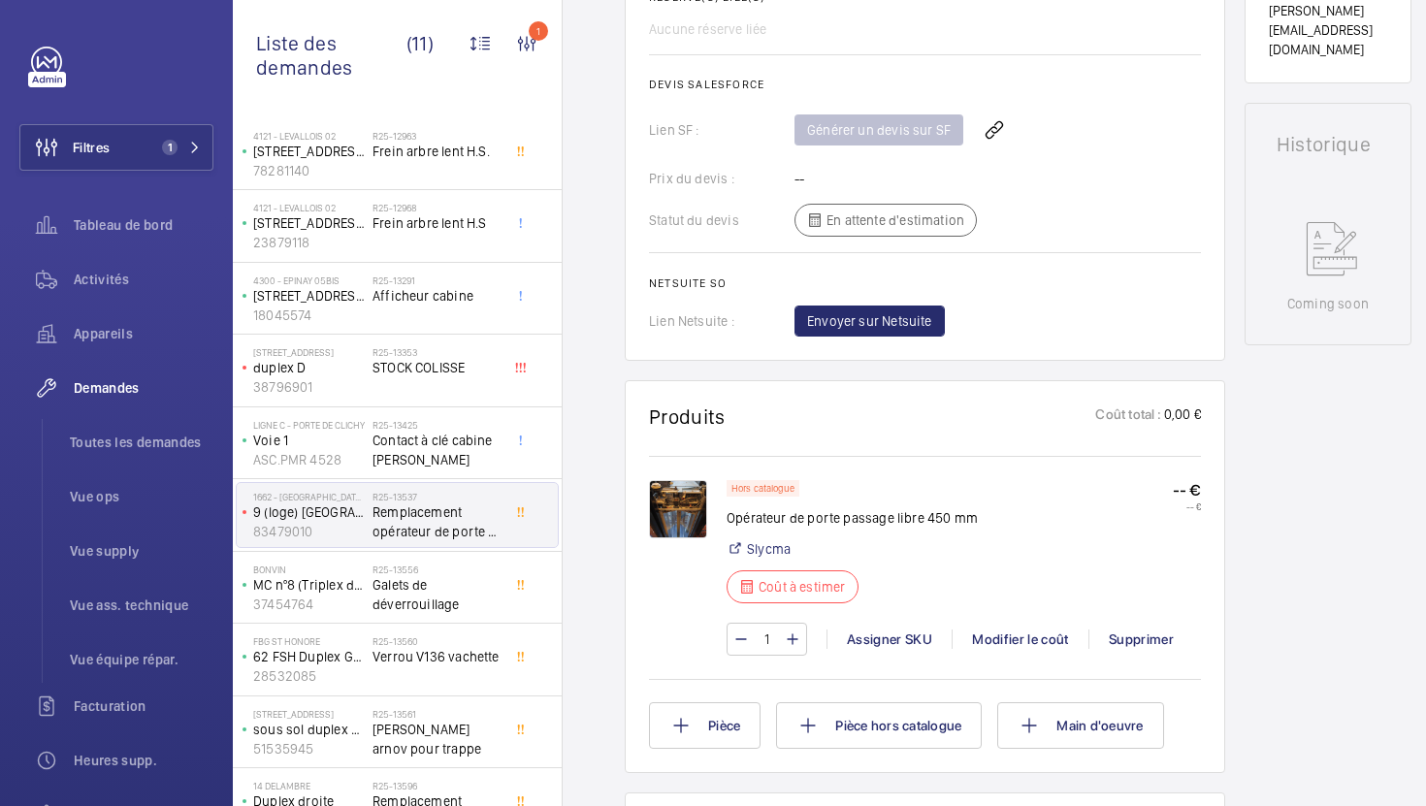
scroll to position [836, 0]
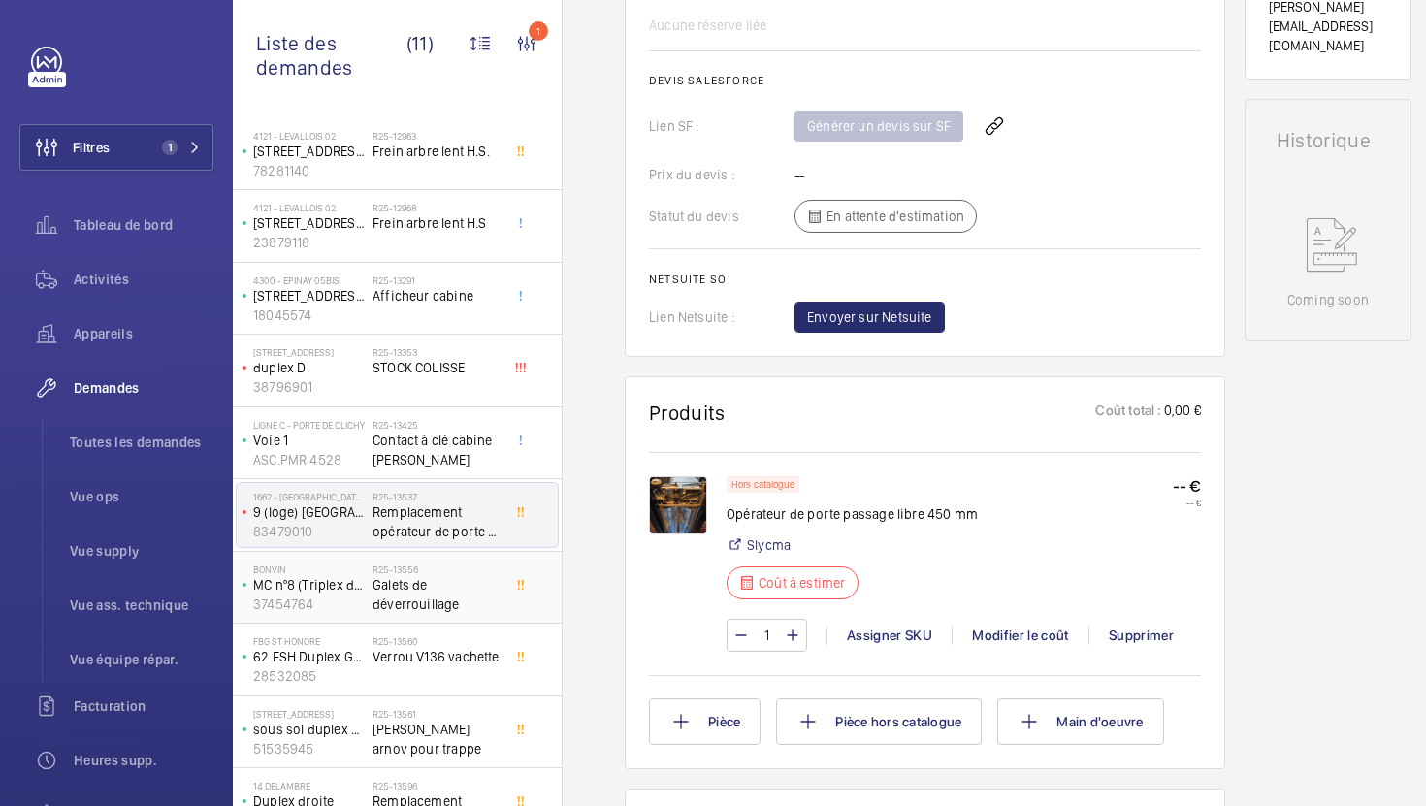
click at [466, 595] on span "Galets de déverrouillage" at bounding box center [436, 594] width 128 height 39
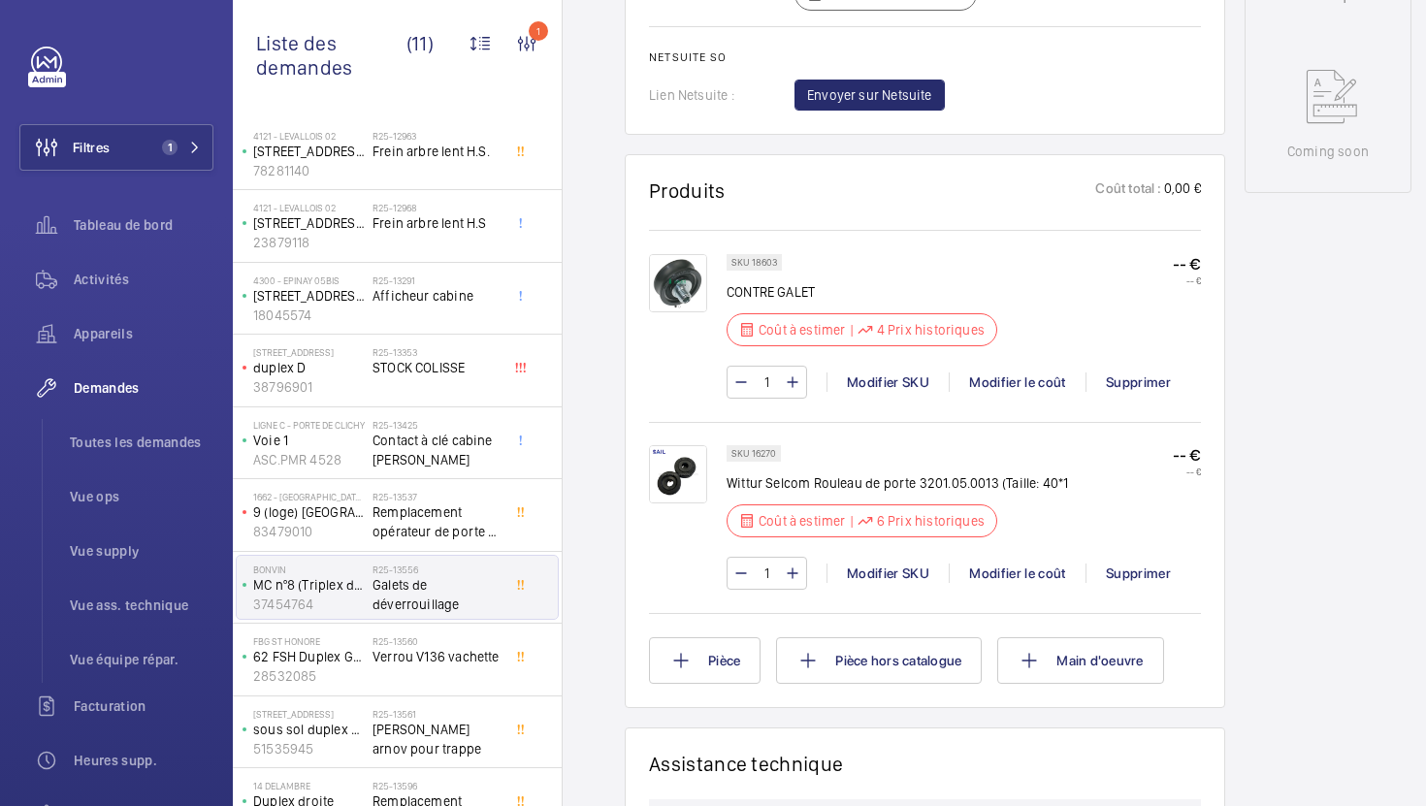
scroll to position [981, 0]
click at [766, 255] on div "SKU 18603" at bounding box center [753, 261] width 55 height 16
click at [765, 265] on p "SKU 18603" at bounding box center [754, 261] width 46 height 7
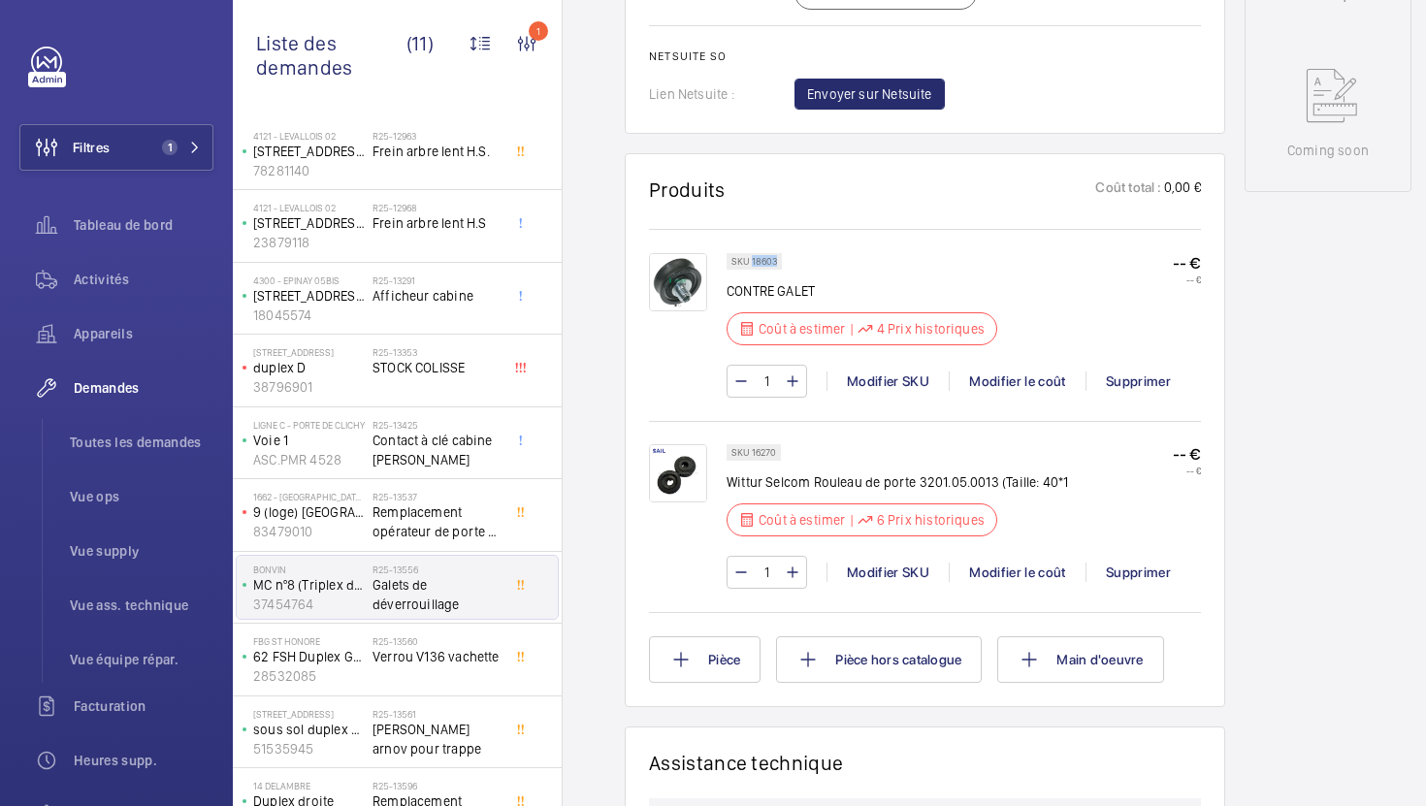
copy p "18603"
click at [911, 261] on div "SKU 18603 CONTRE GALET Coût à estimer | 4 Prix historiques" at bounding box center [861, 305] width 271 height 104
click at [765, 265] on p "SKU 18603" at bounding box center [754, 261] width 46 height 7
copy p "18603"
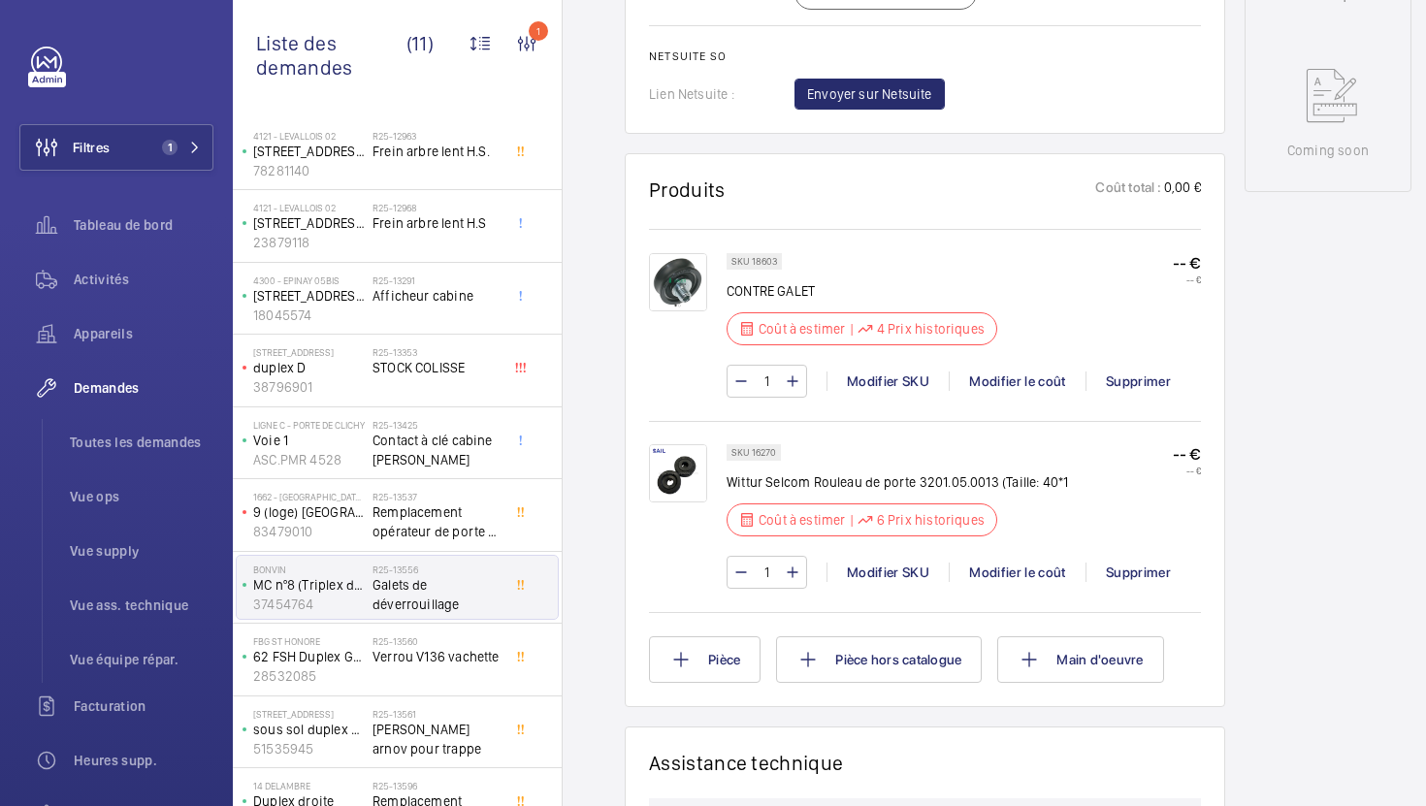
click at [760, 450] on p "SKU 16270" at bounding box center [753, 452] width 45 height 7
copy p "16270"
click at [765, 456] on p "SKU 16270" at bounding box center [753, 452] width 45 height 7
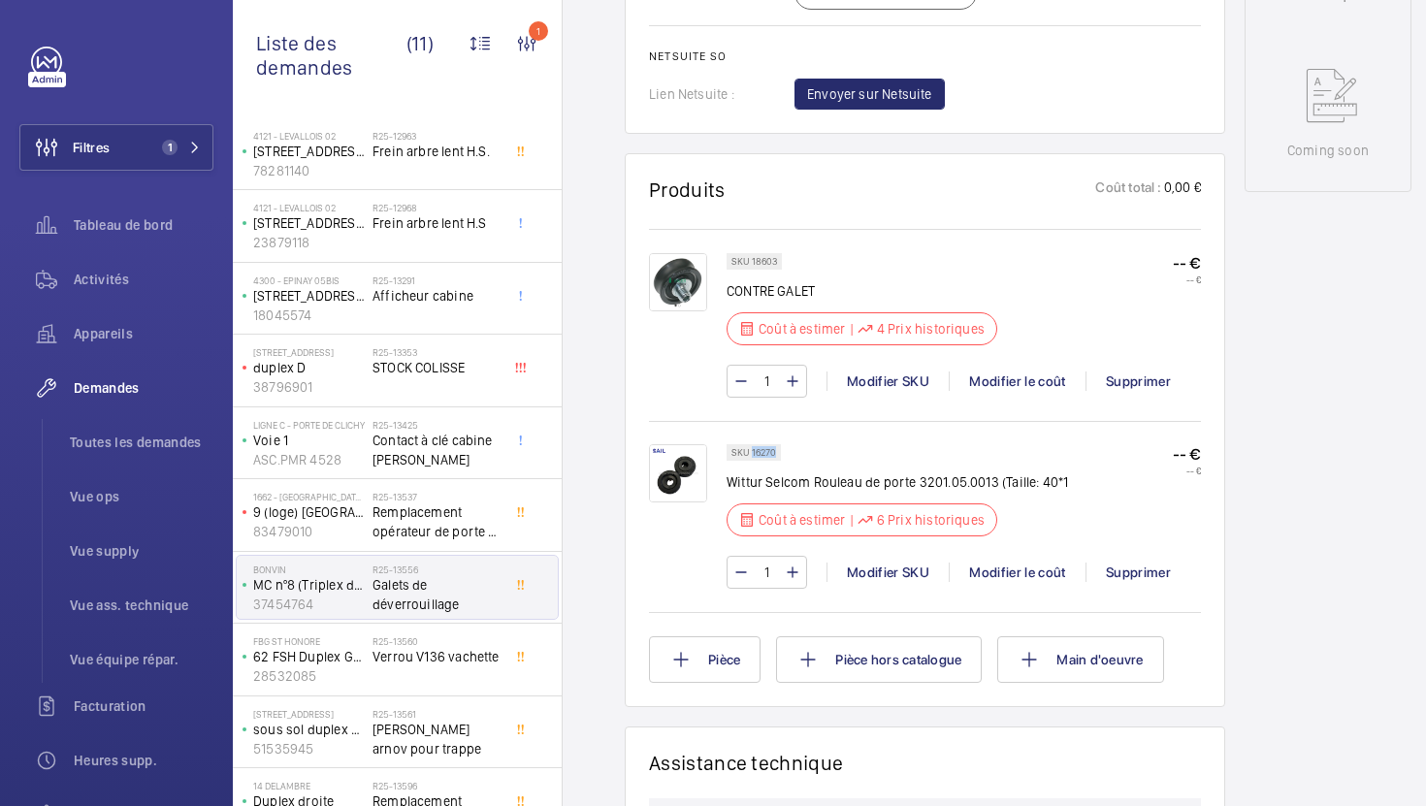
copy p "16270"
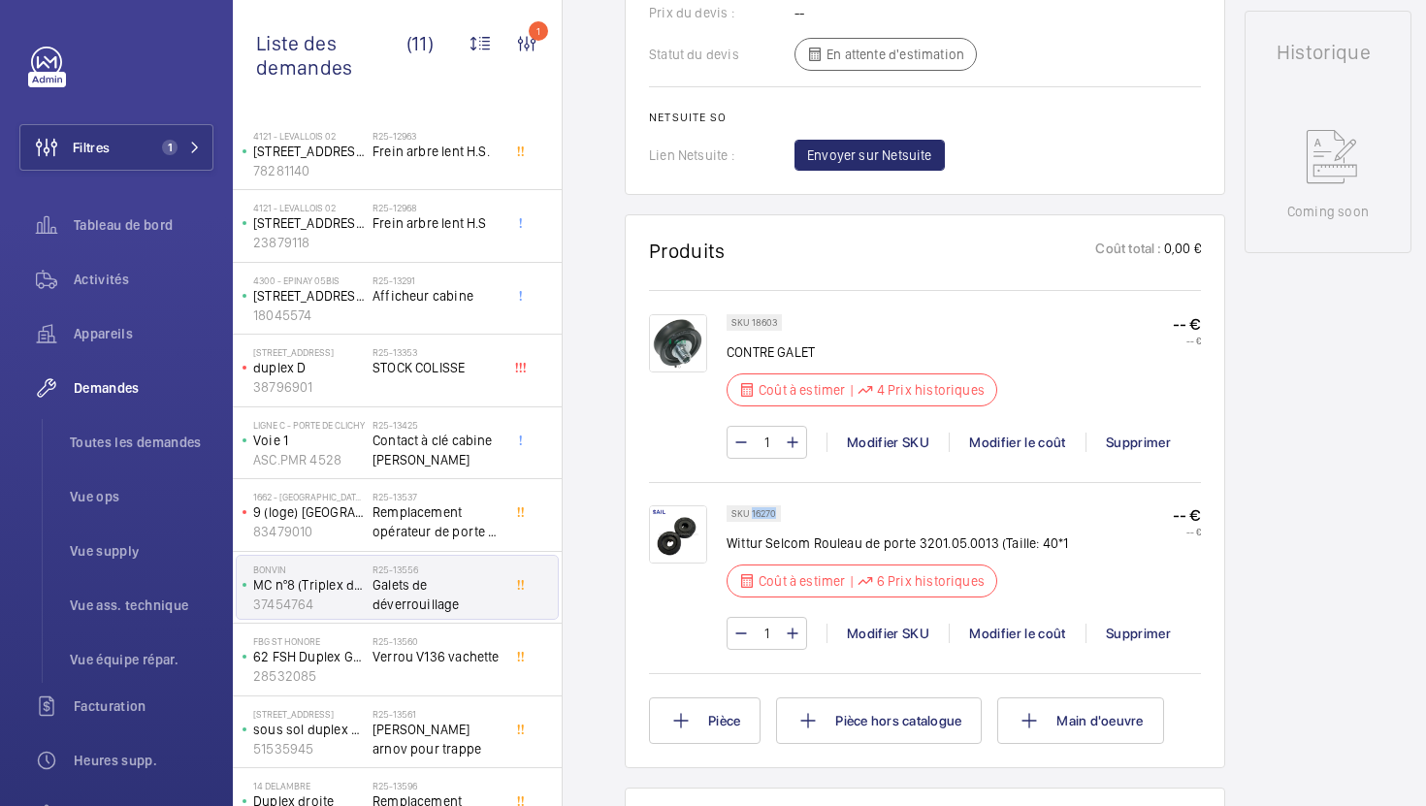
scroll to position [906, 0]
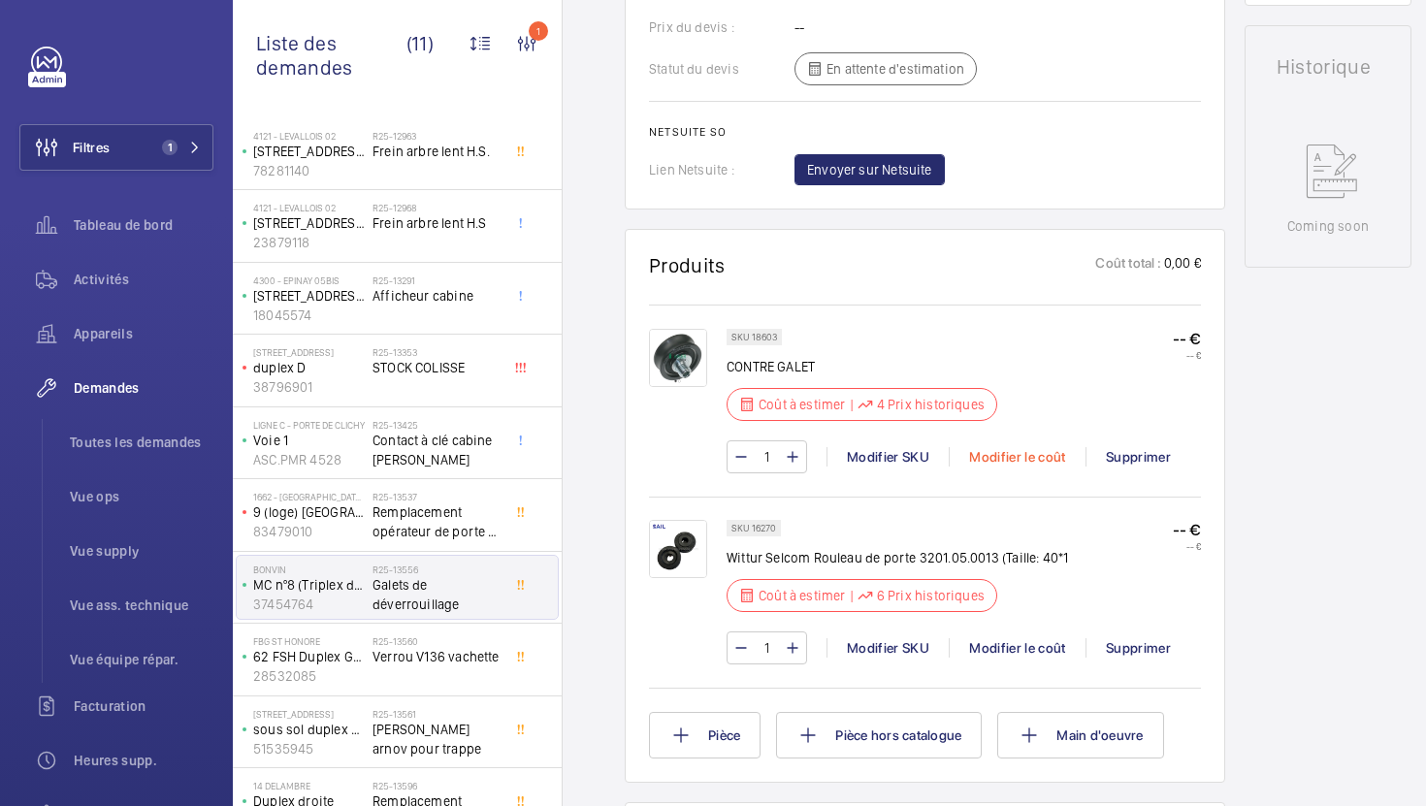
click at [1028, 458] on div "Modifier le coût" at bounding box center [1017, 456] width 137 height 19
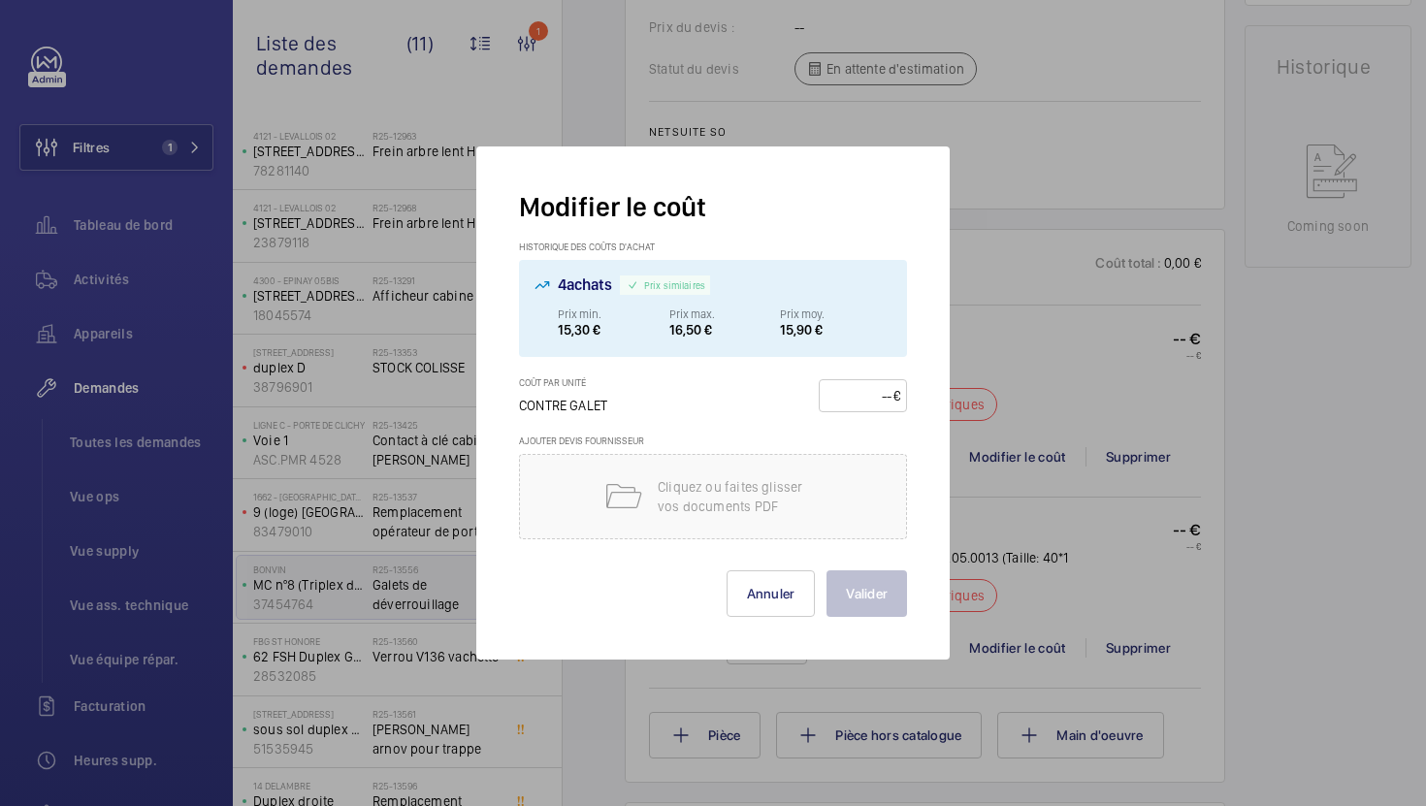
click at [882, 400] on input "number" at bounding box center [859, 395] width 68 height 31
type input "30"
click at [870, 601] on button "Valider" at bounding box center [866, 593] width 80 height 47
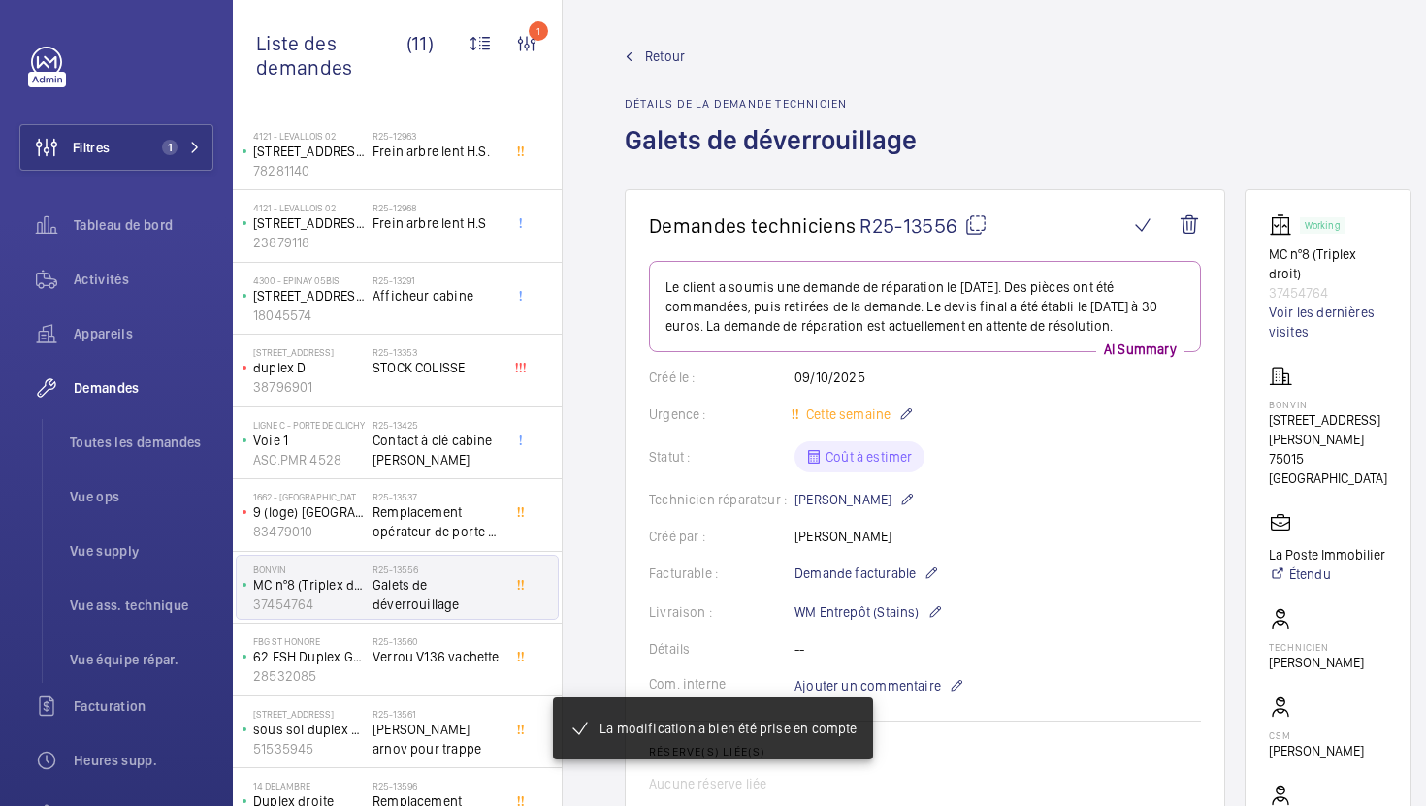
scroll to position [984, 0]
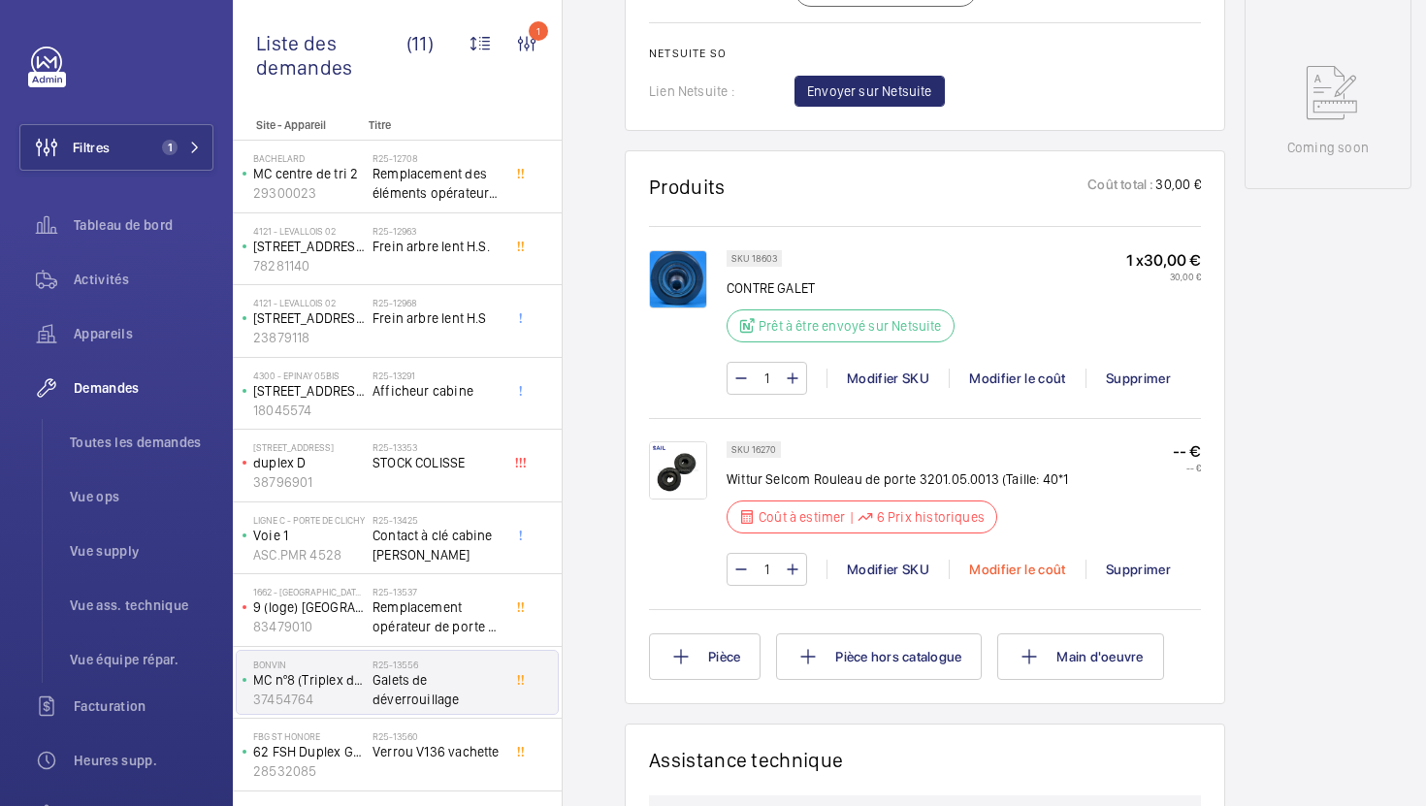
click at [1018, 574] on div "Modifier le coût" at bounding box center [1017, 569] width 137 height 19
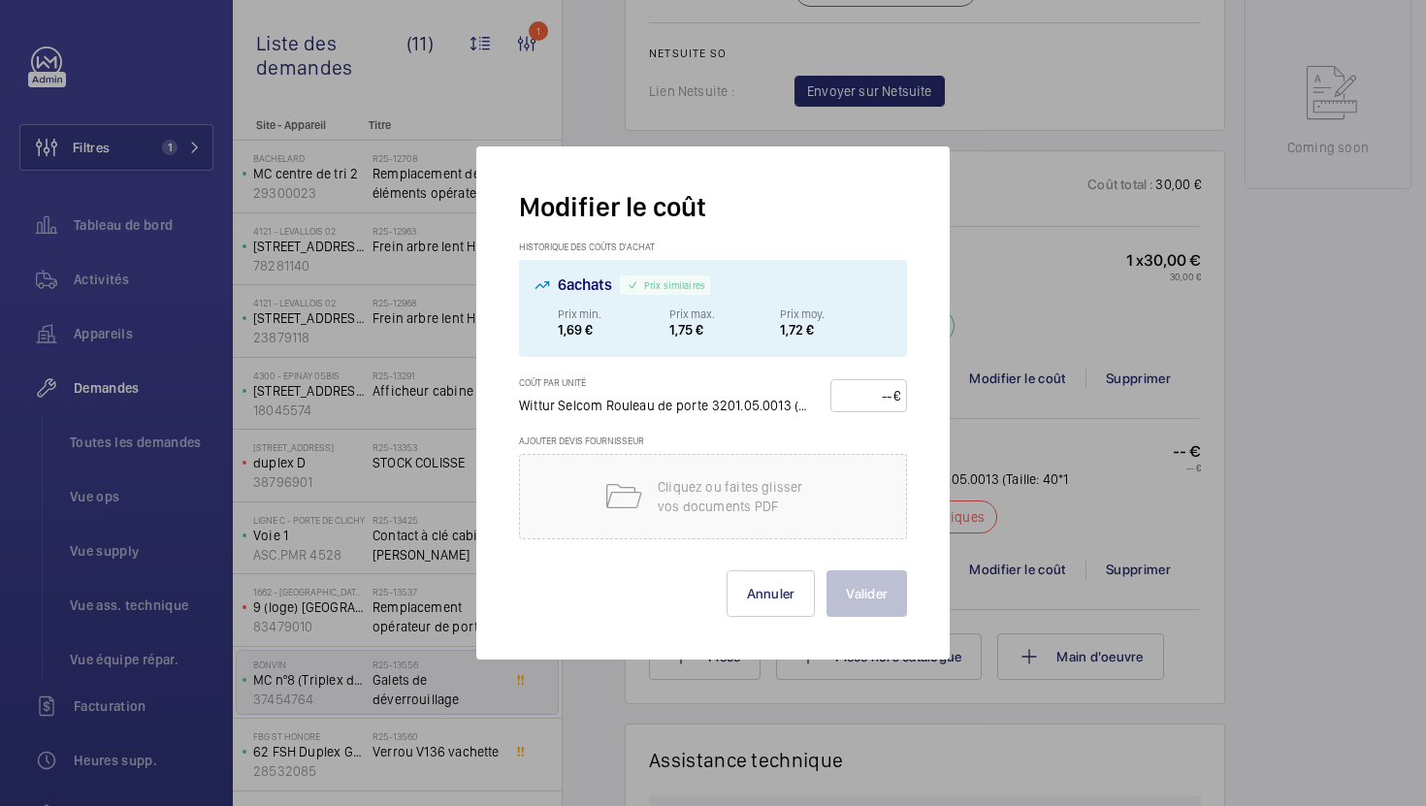
click at [853, 389] on input "number" at bounding box center [864, 395] width 55 height 31
type input "25"
click at [869, 591] on button "Valider" at bounding box center [866, 593] width 80 height 47
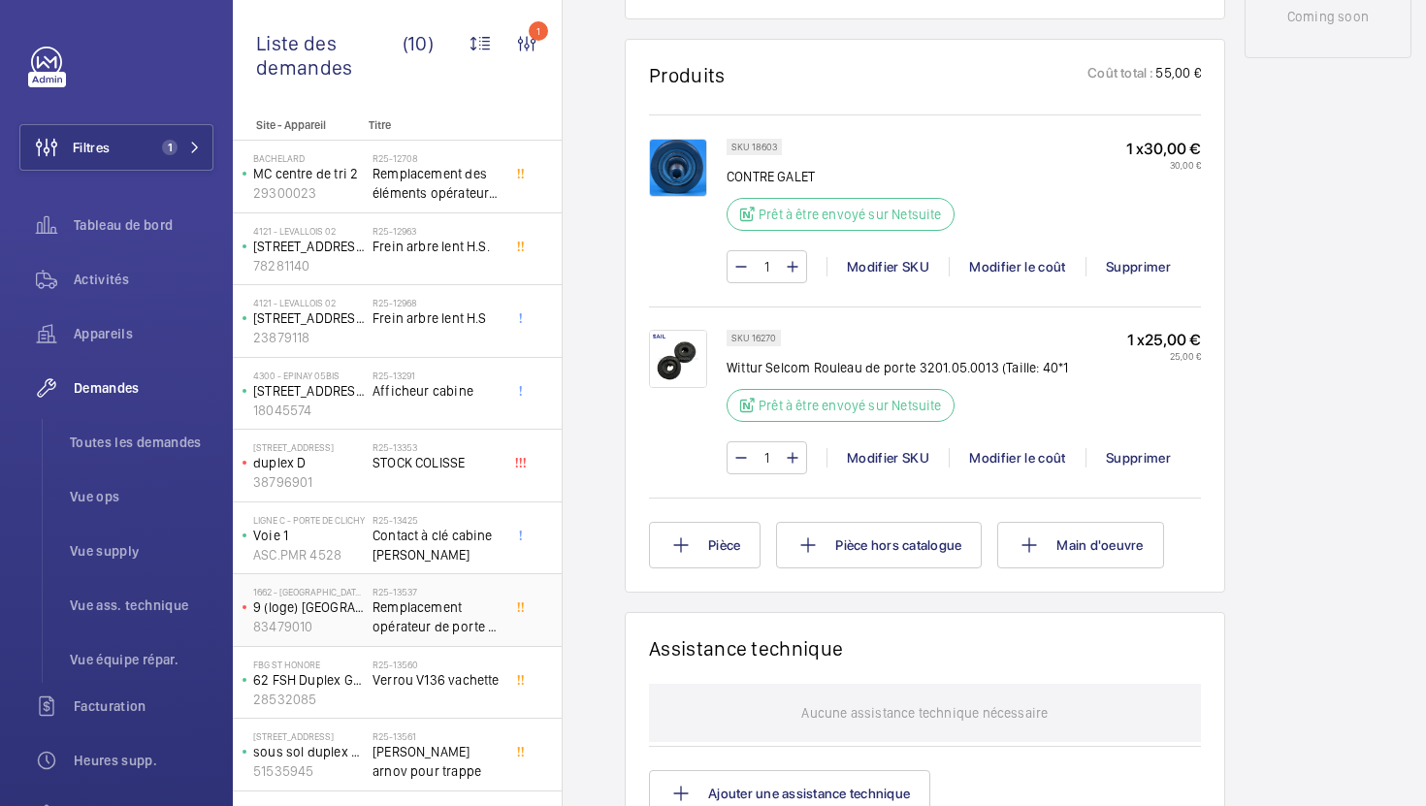
scroll to position [57, 0]
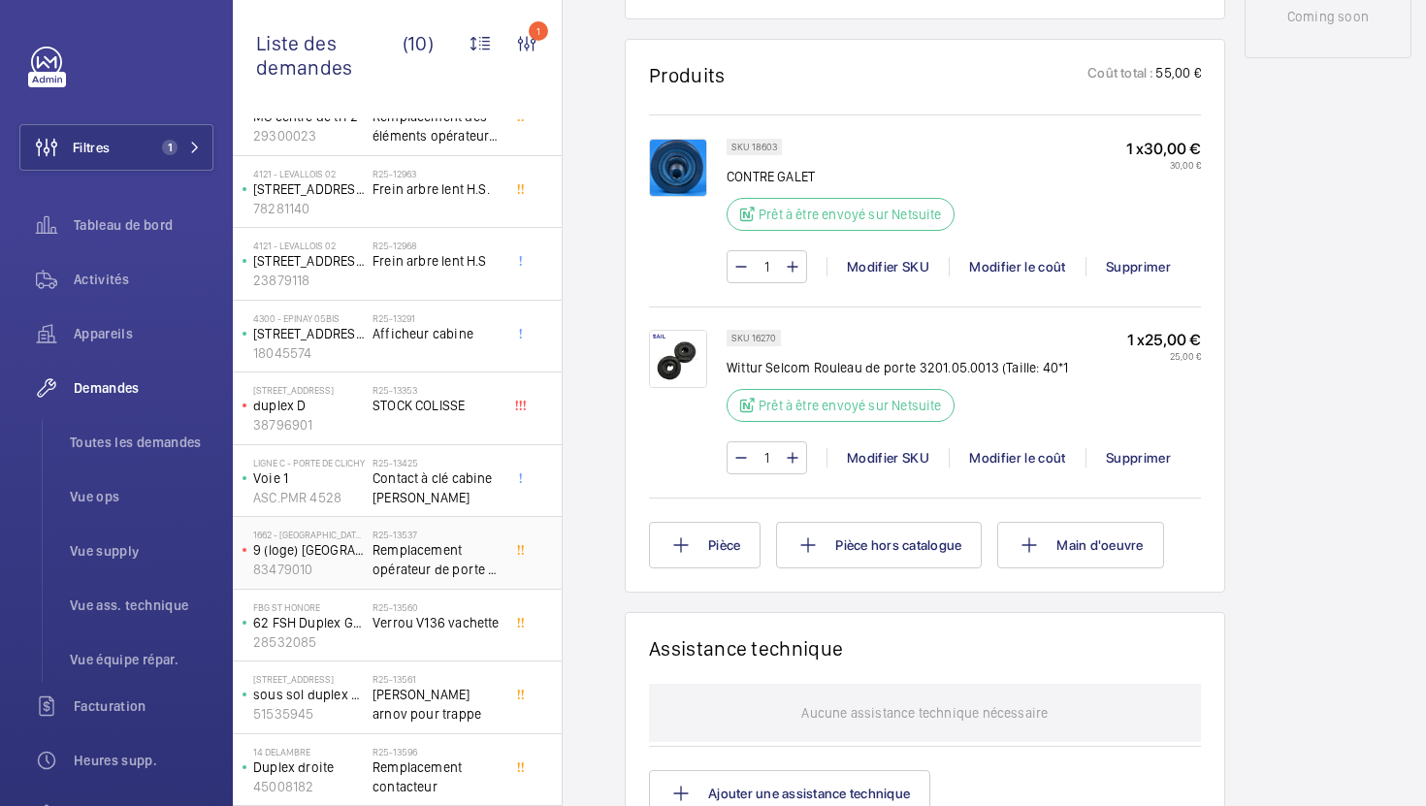
click at [476, 574] on span "Remplacement opérateur de porte + Porte cabine" at bounding box center [436, 559] width 128 height 39
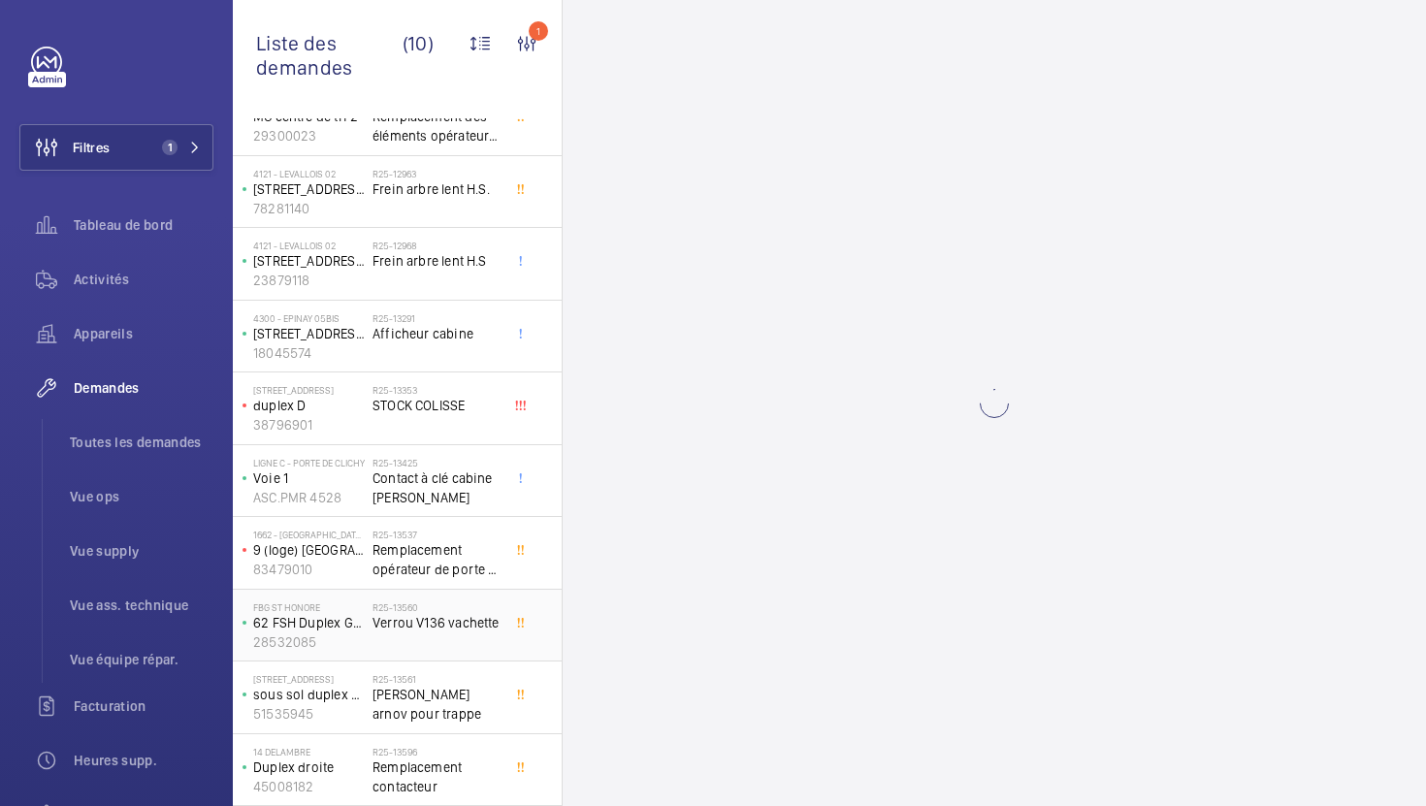
click at [471, 645] on div "R25-13560 Verrou V136 vachette" at bounding box center [436, 629] width 128 height 56
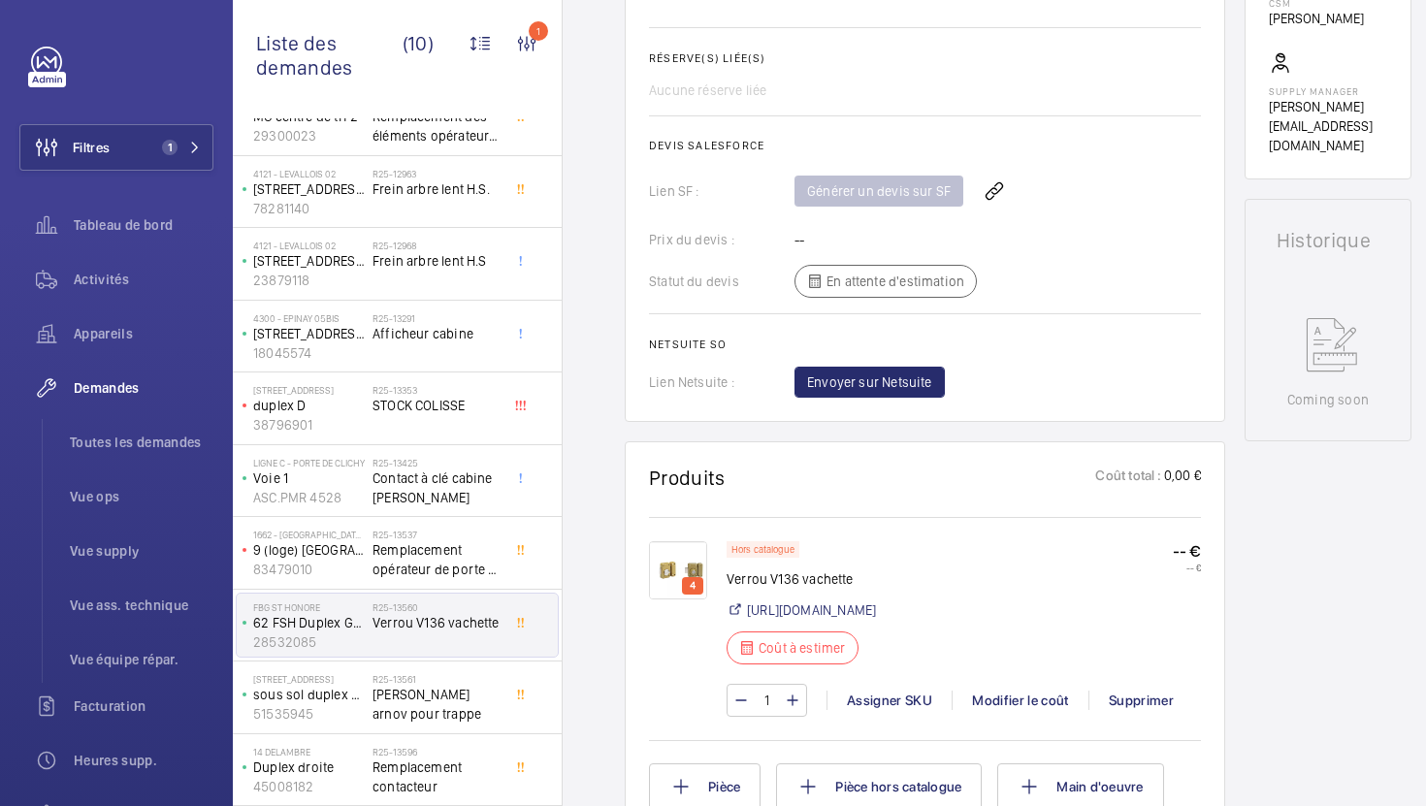
scroll to position [760, 0]
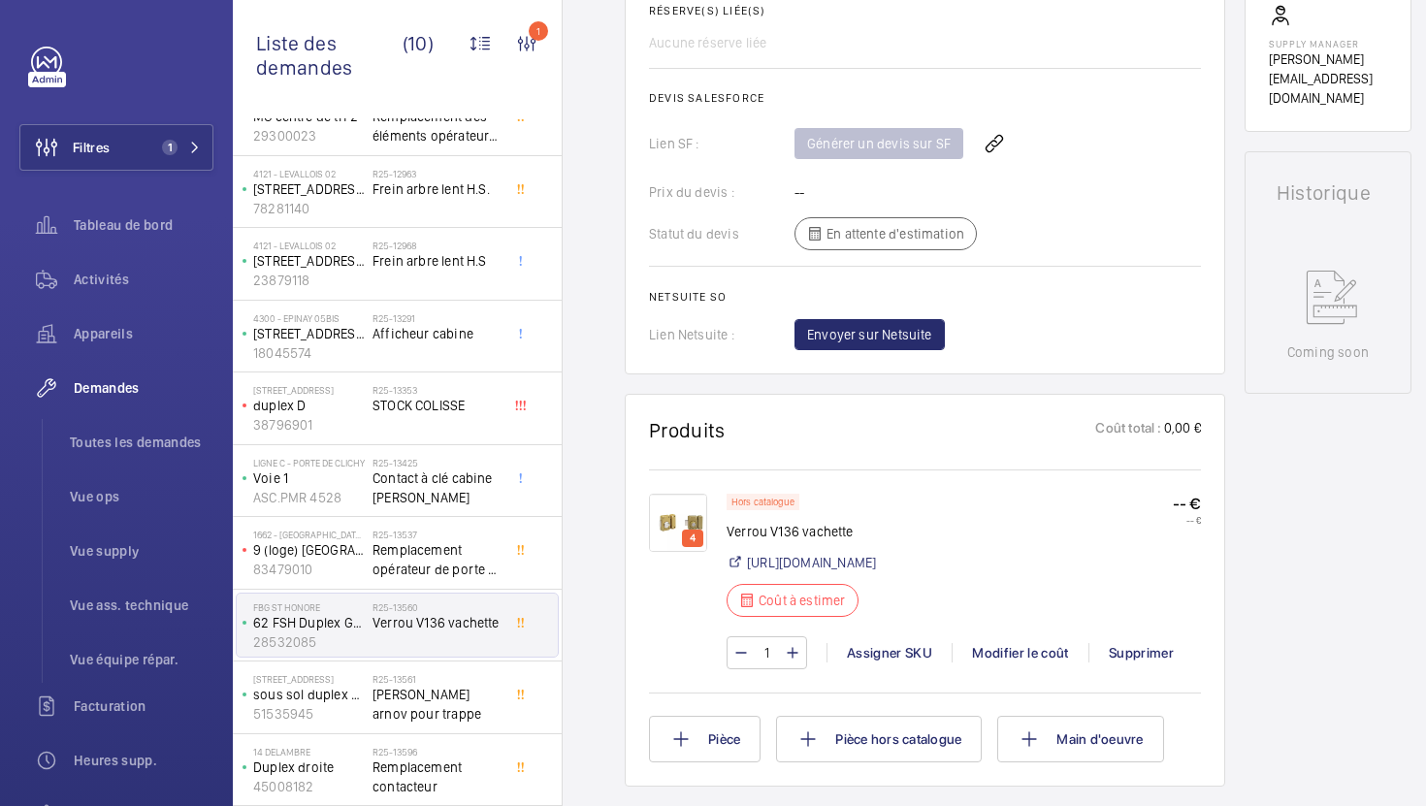
click at [660, 523] on img at bounding box center [678, 523] width 58 height 58
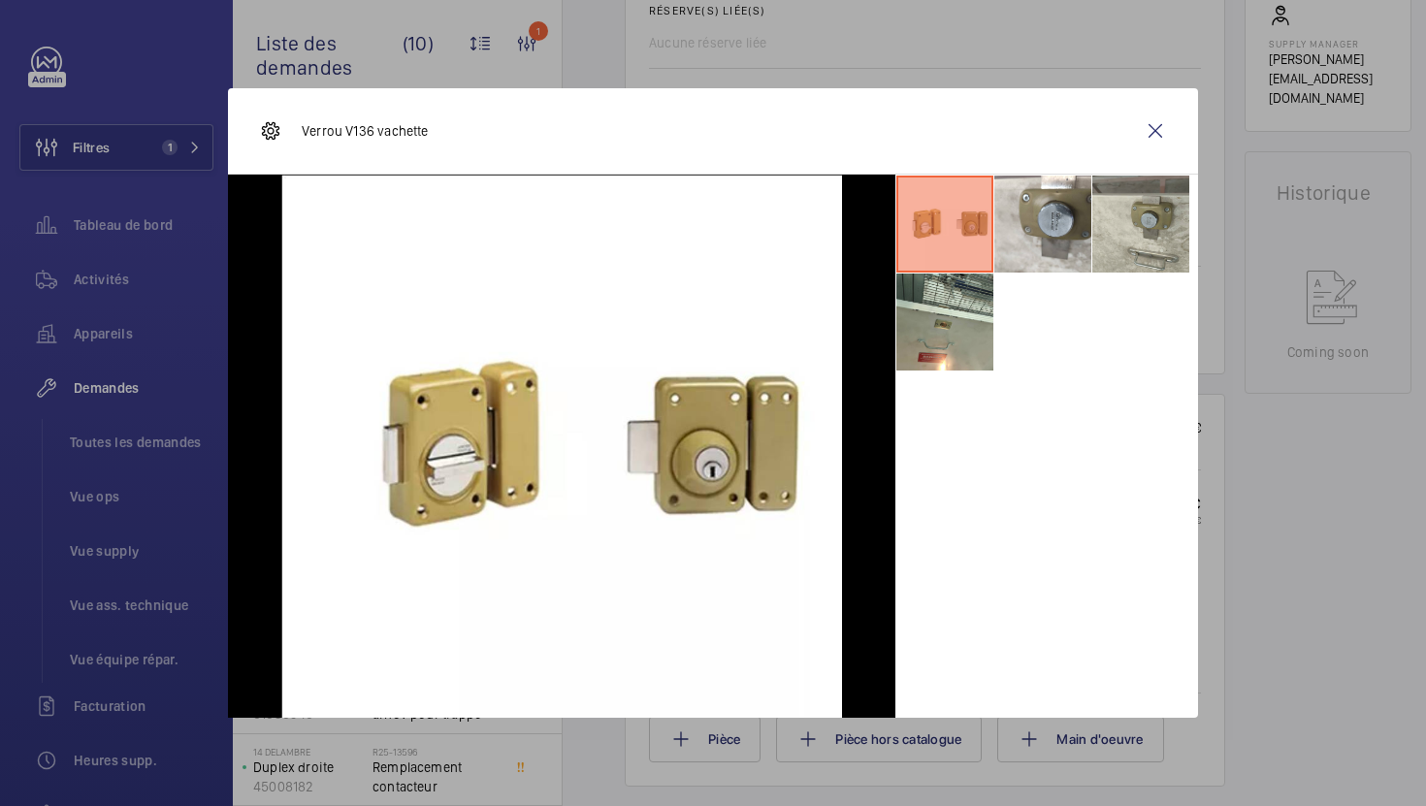
click at [1113, 218] on li at bounding box center [1140, 224] width 97 height 97
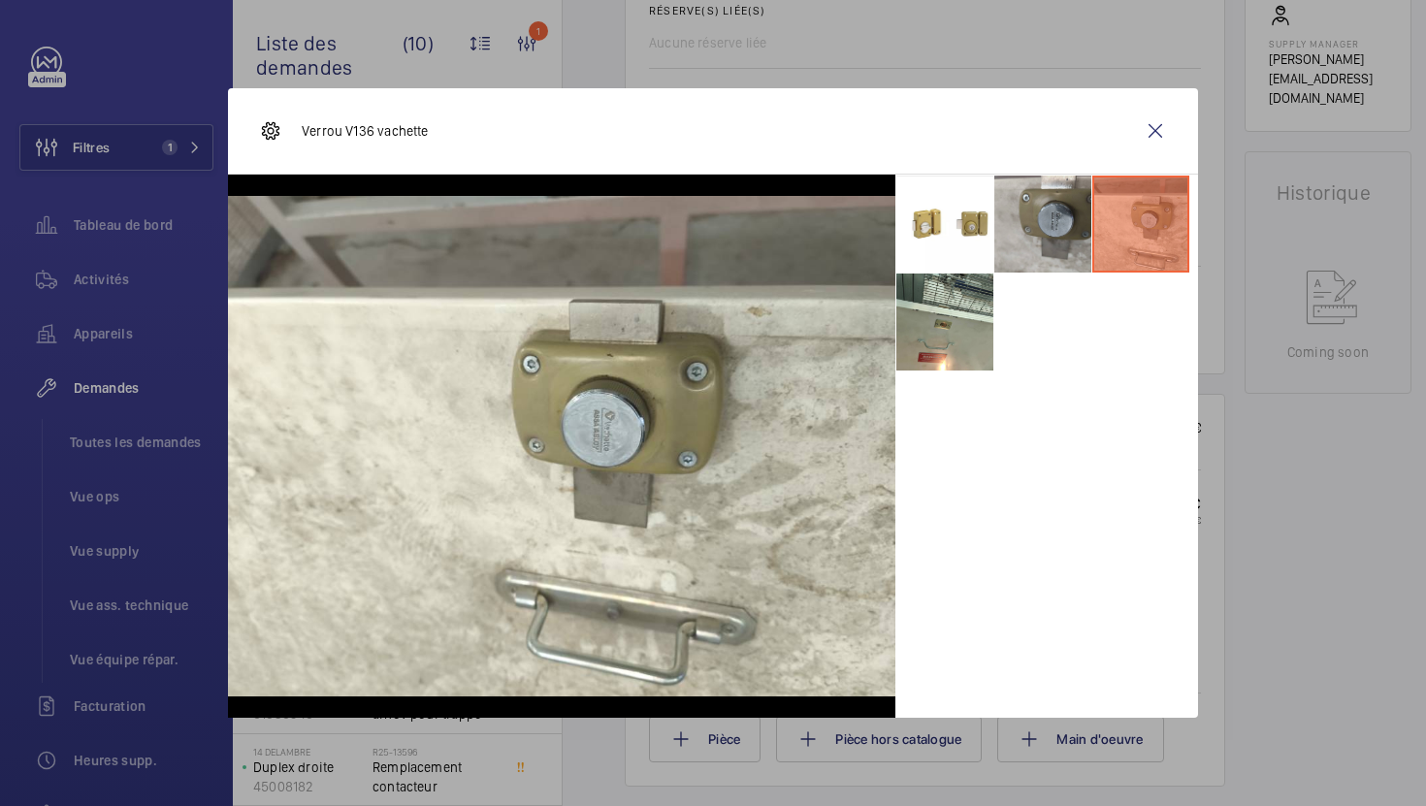
click at [1039, 237] on li at bounding box center [1042, 224] width 97 height 97
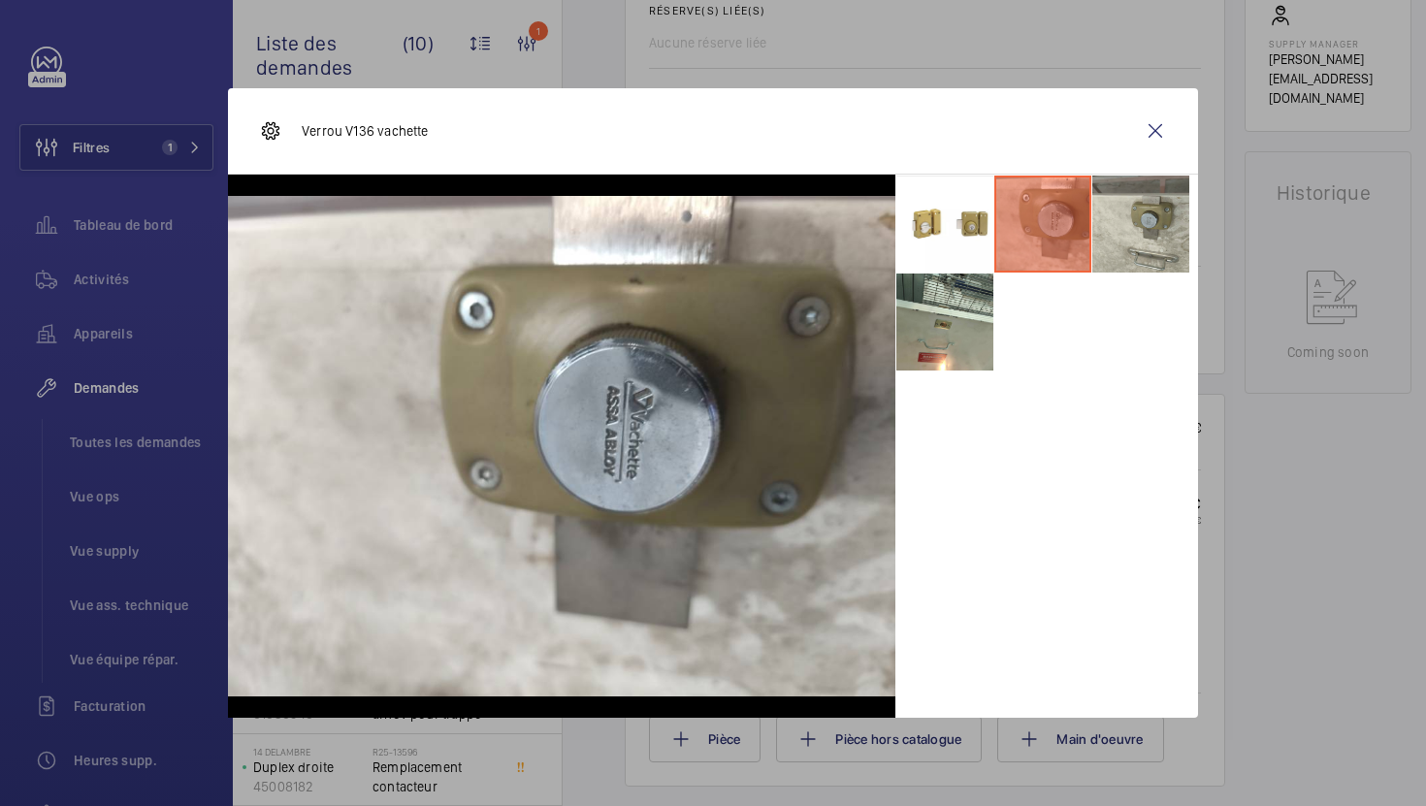
click at [1140, 201] on li at bounding box center [1140, 224] width 97 height 97
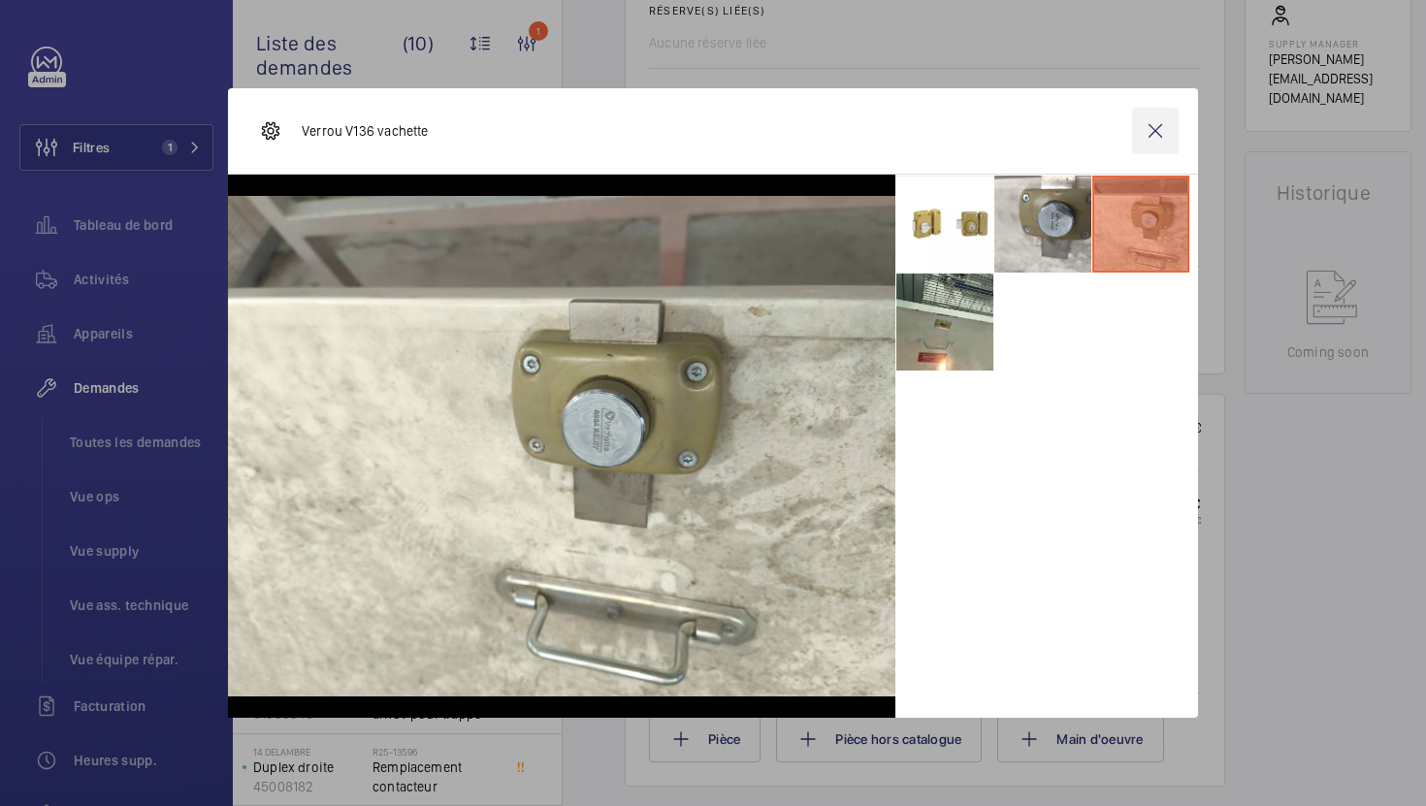
click at [1153, 128] on wm-front-icon-button at bounding box center [1155, 131] width 47 height 47
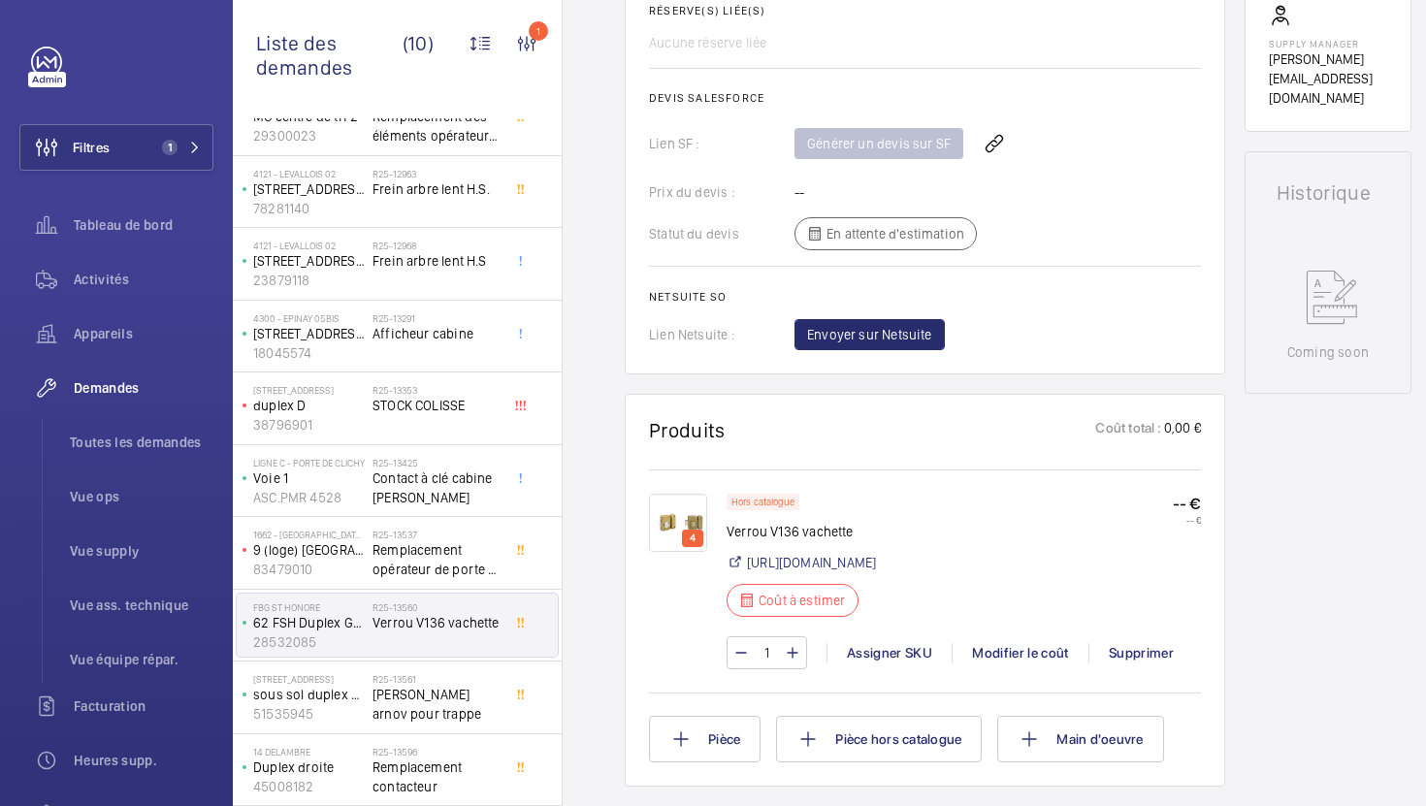
click at [672, 513] on img at bounding box center [678, 523] width 58 height 58
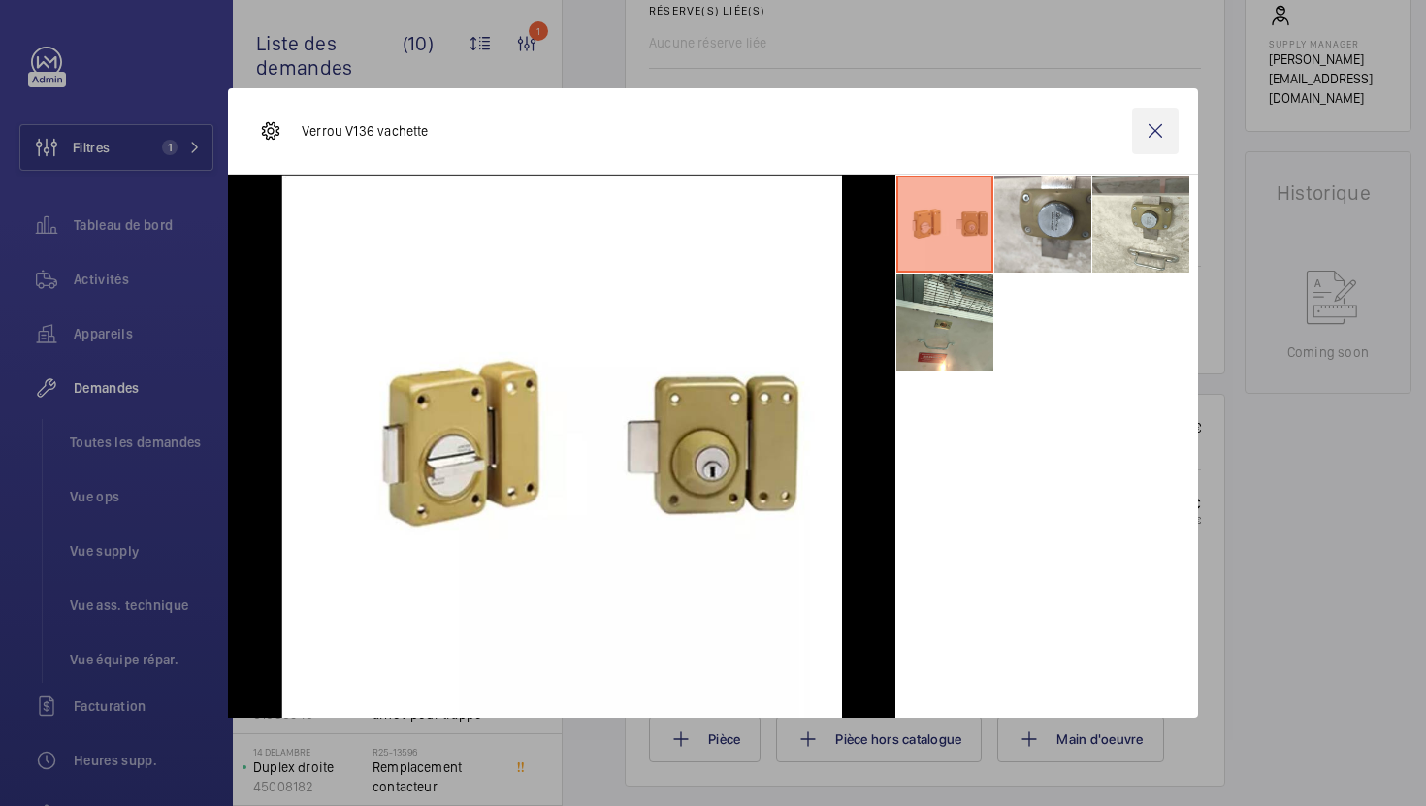
click at [1154, 123] on wm-front-icon-button at bounding box center [1155, 131] width 47 height 47
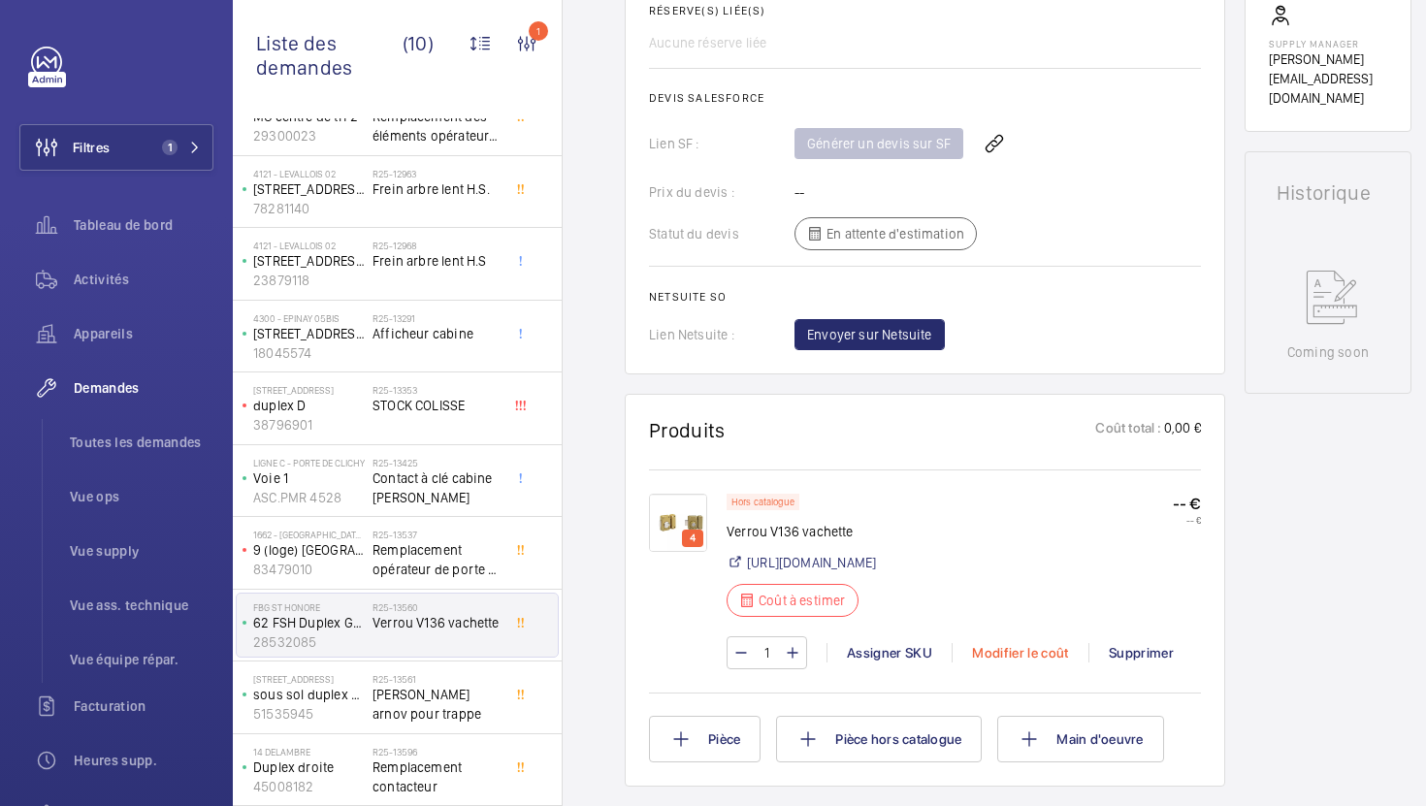
click at [1006, 662] on div "Modifier le coût" at bounding box center [1019, 652] width 137 height 19
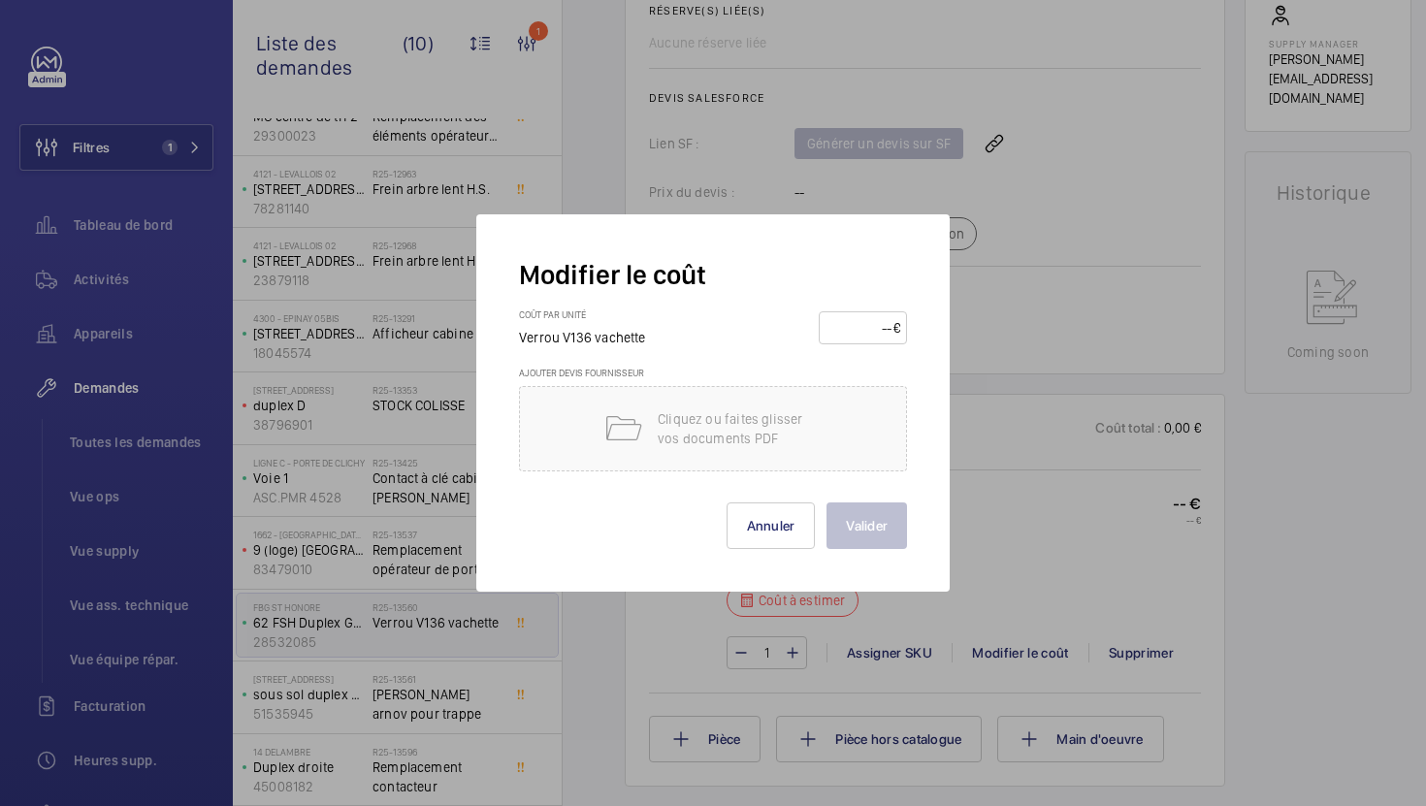
click at [860, 333] on input "number" at bounding box center [859, 327] width 68 height 31
type input "150"
click at [862, 539] on button "Valider" at bounding box center [866, 525] width 80 height 47
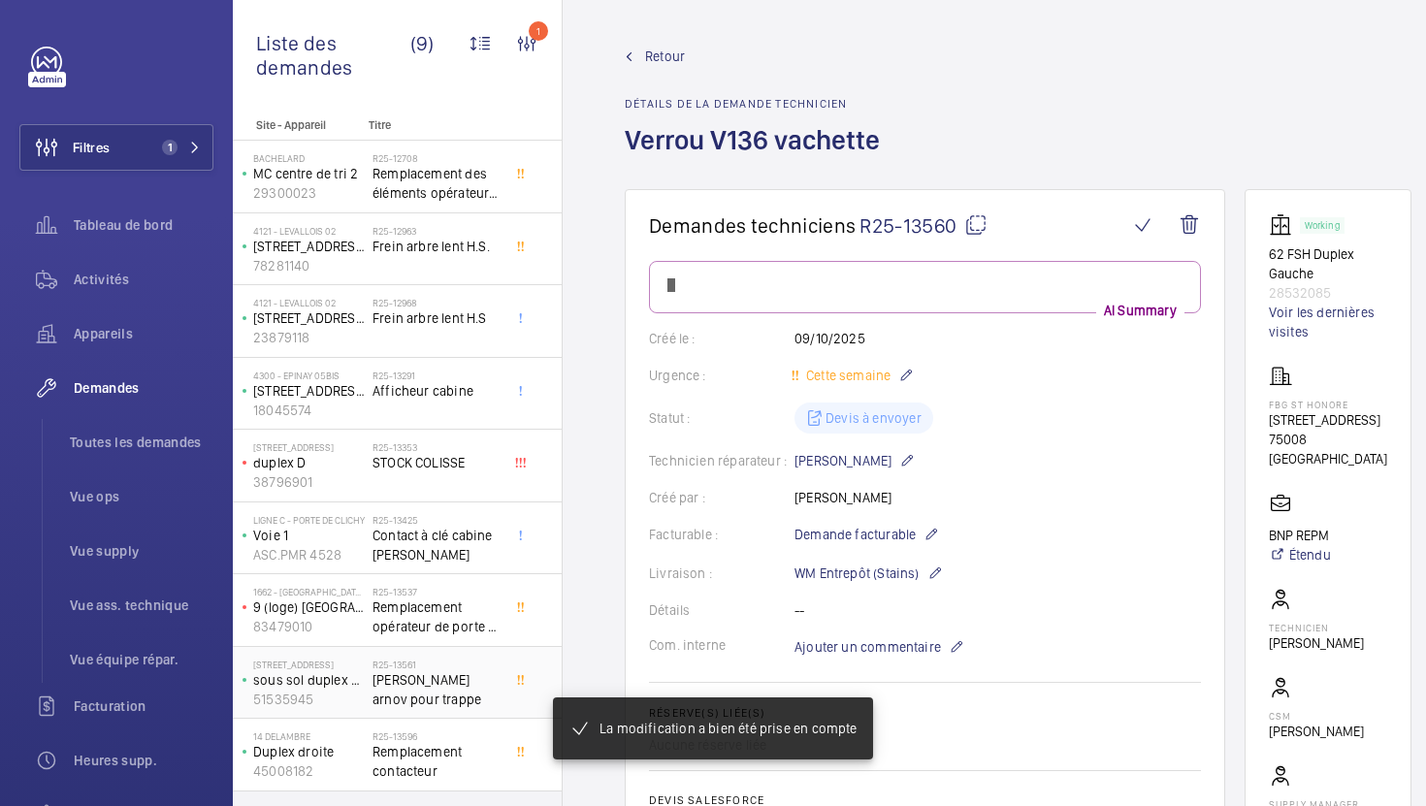
click at [474, 673] on span "[PERSON_NAME] arnov pour trappe" at bounding box center [436, 689] width 128 height 39
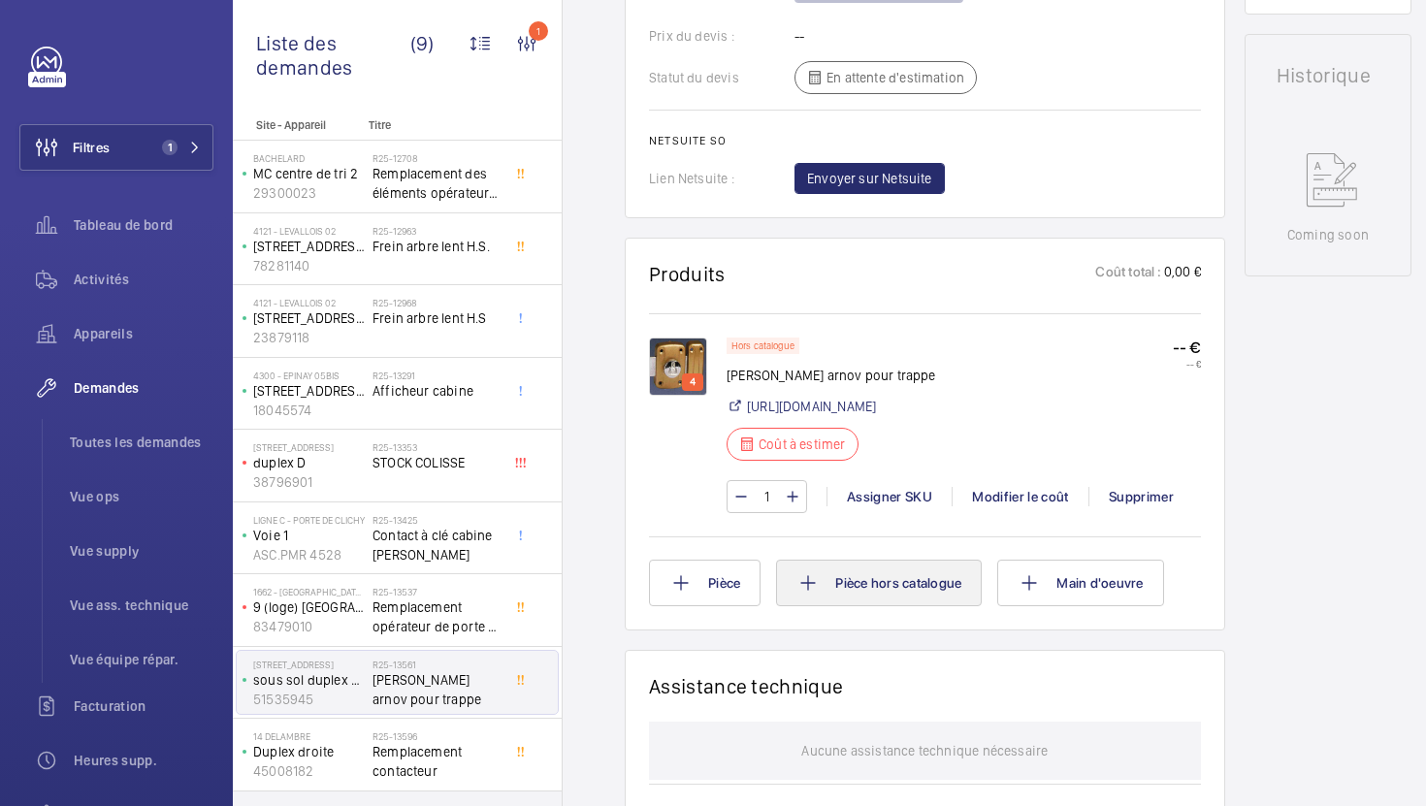
scroll to position [917, 0]
click at [679, 370] on img at bounding box center [678, 367] width 58 height 58
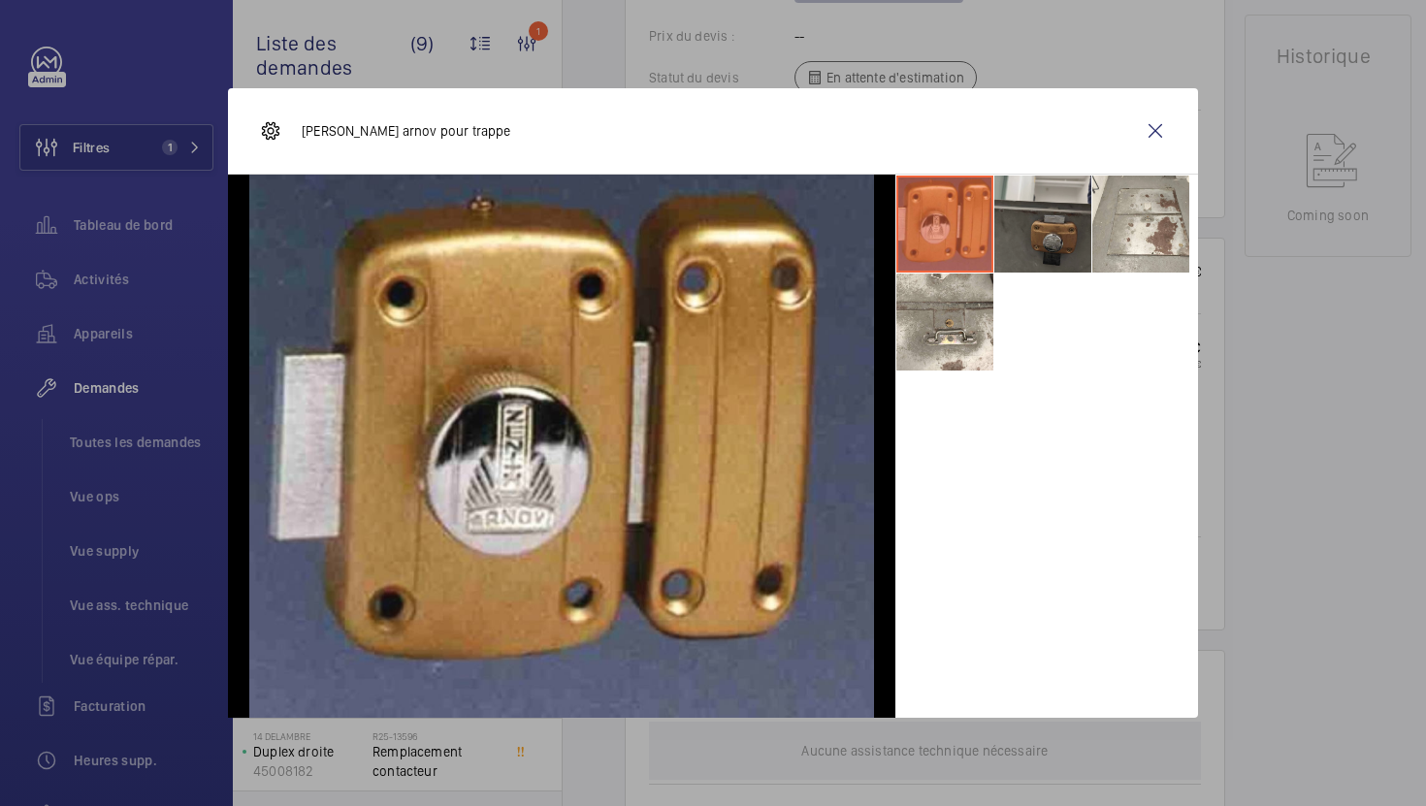
click at [1065, 243] on li at bounding box center [1042, 224] width 97 height 97
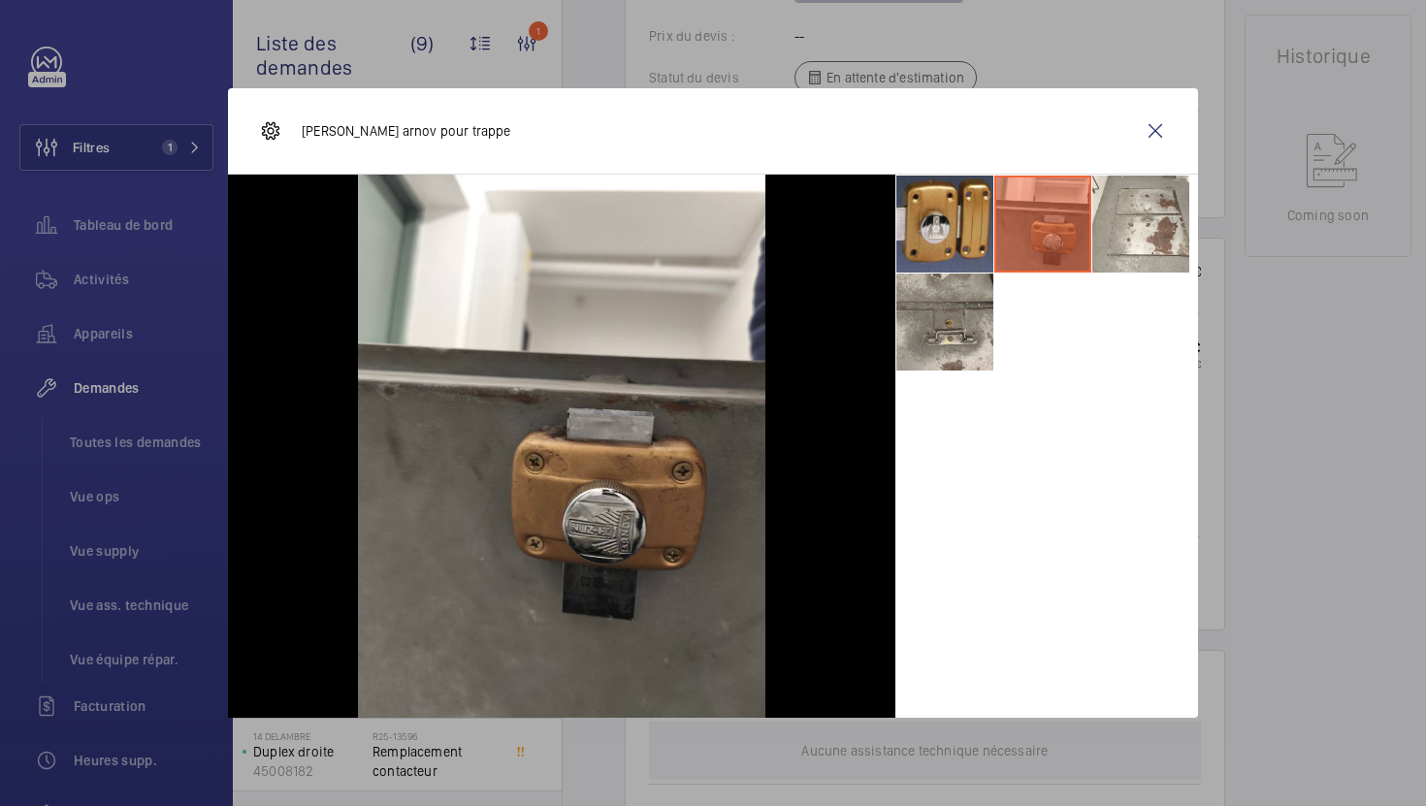
click at [983, 315] on li at bounding box center [944, 321] width 97 height 97
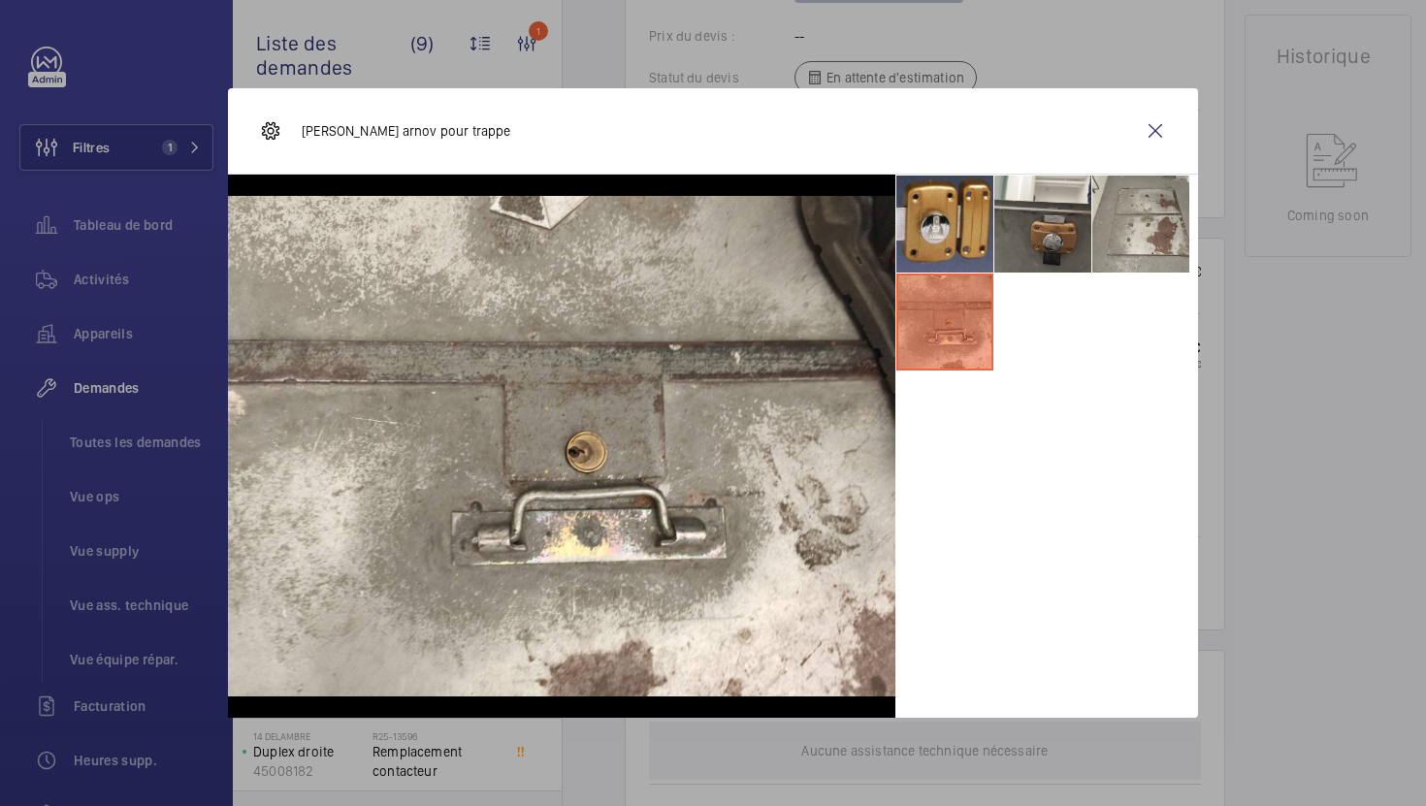
click at [1105, 256] on li at bounding box center [1140, 224] width 97 height 97
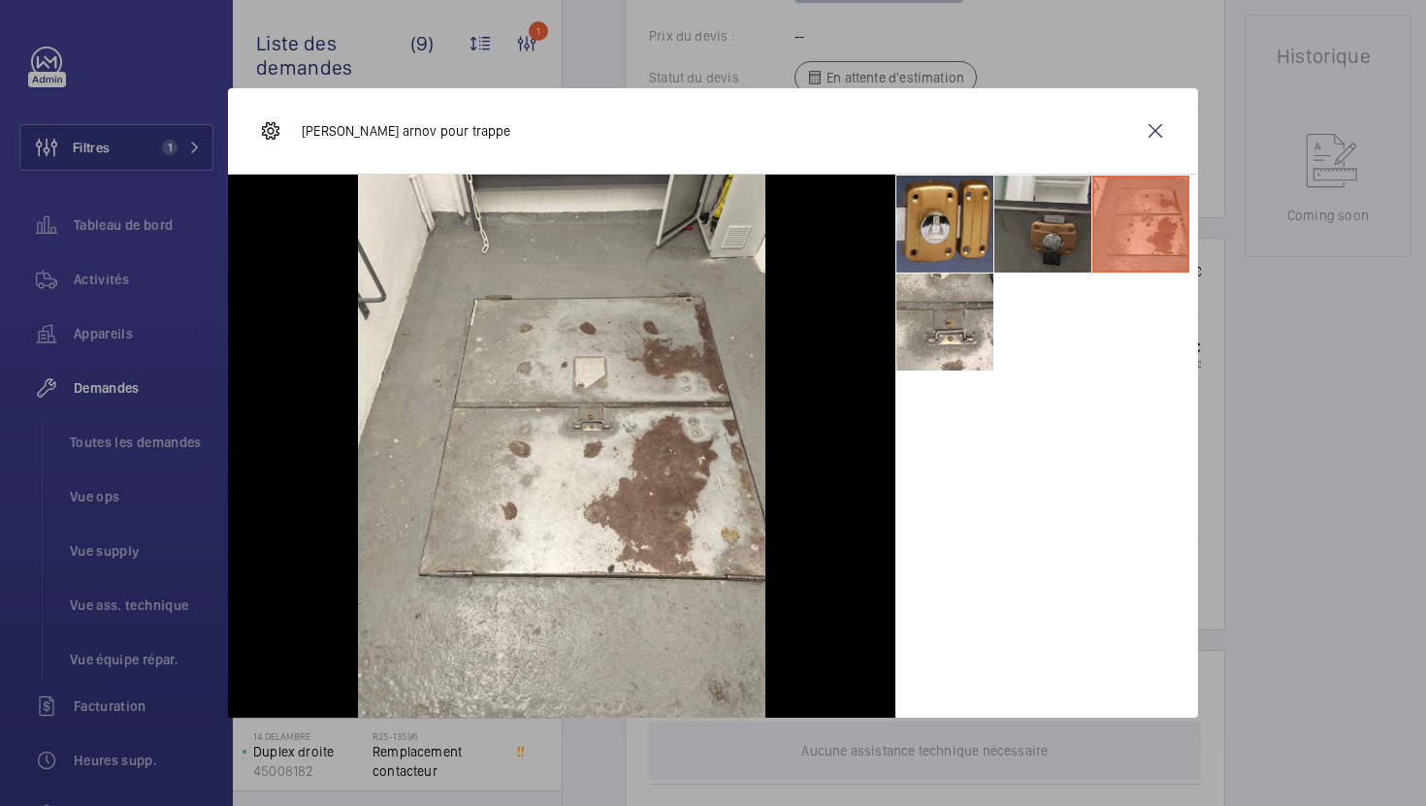
click at [1064, 238] on li at bounding box center [1042, 224] width 97 height 97
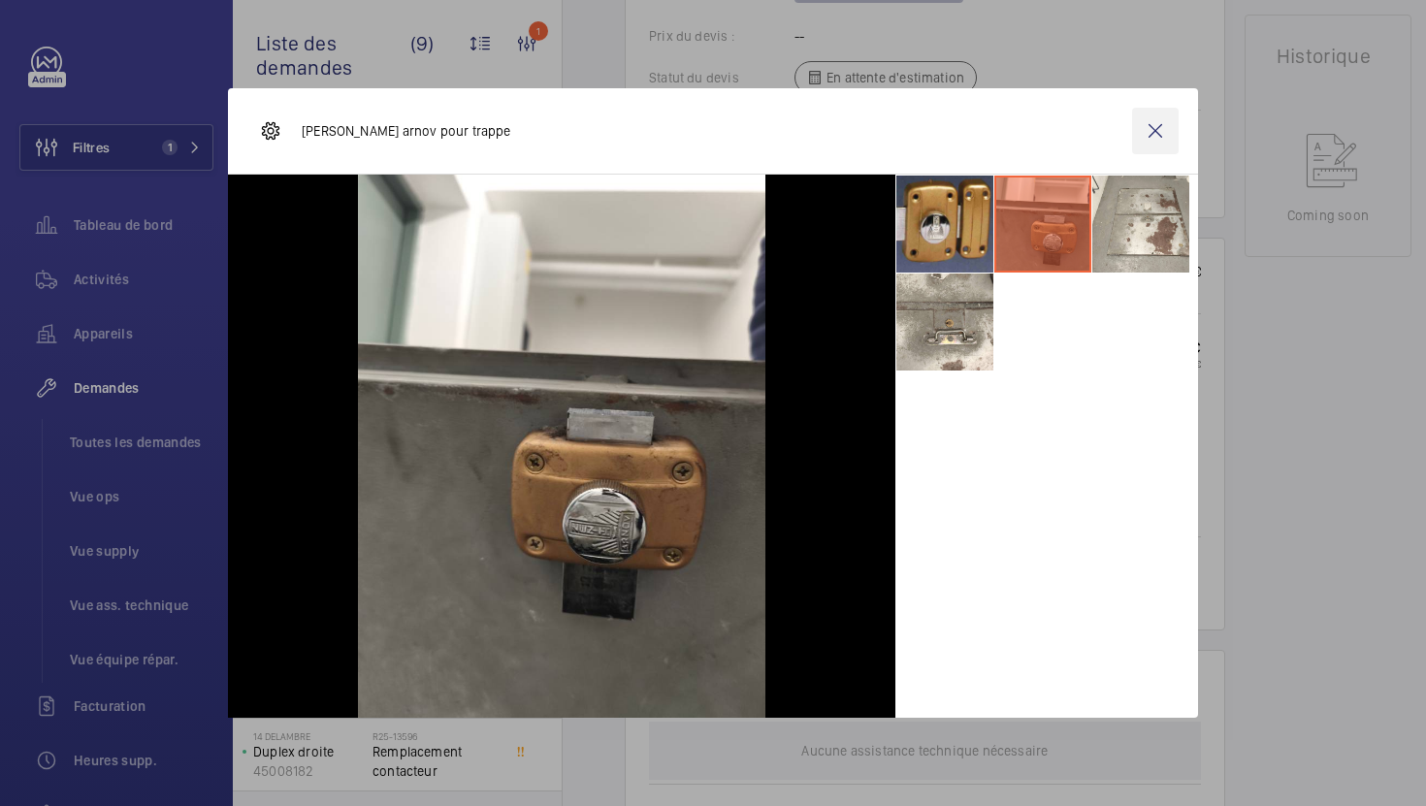
click at [1168, 121] on wm-front-icon-button at bounding box center [1155, 131] width 47 height 47
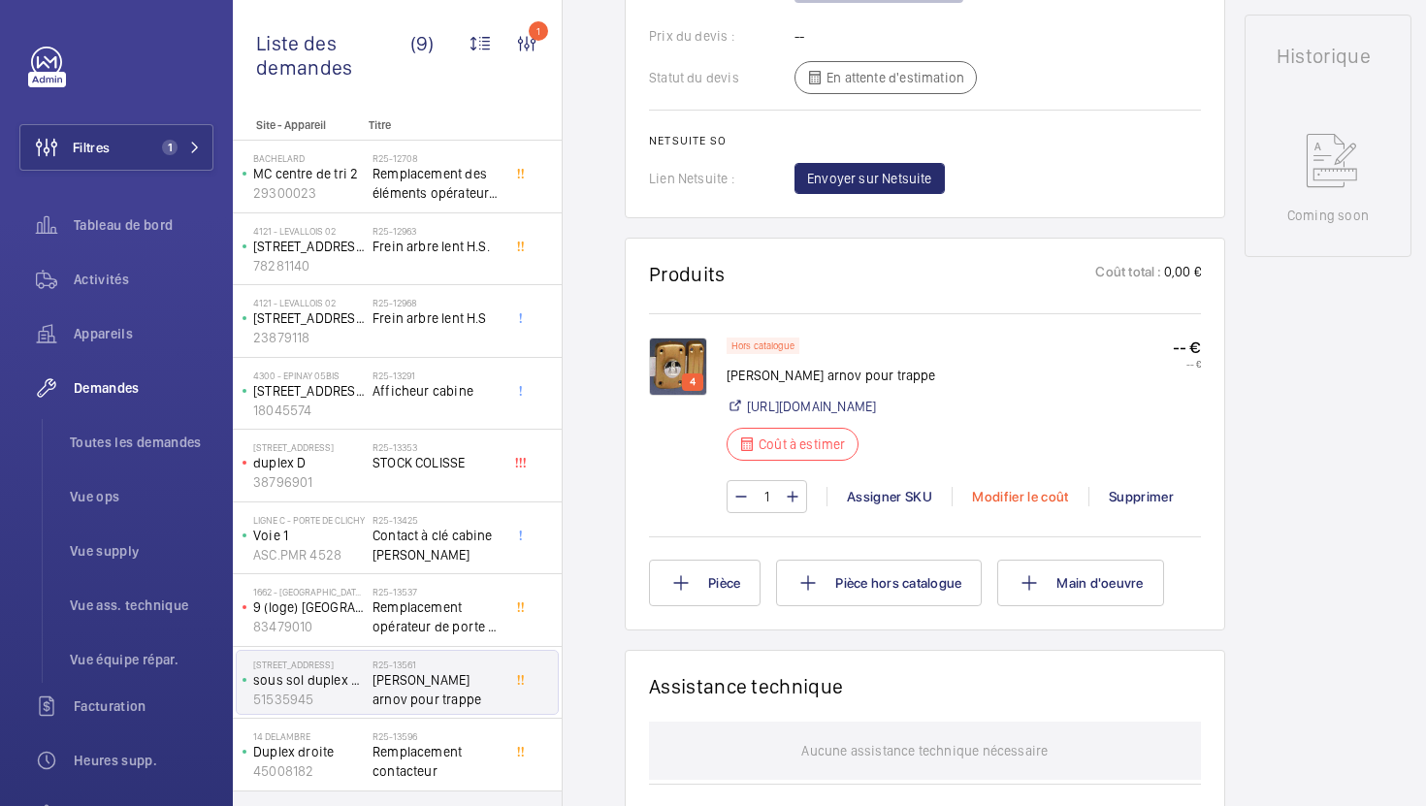
click at [1028, 506] on div "Modifier le coût" at bounding box center [1019, 496] width 137 height 19
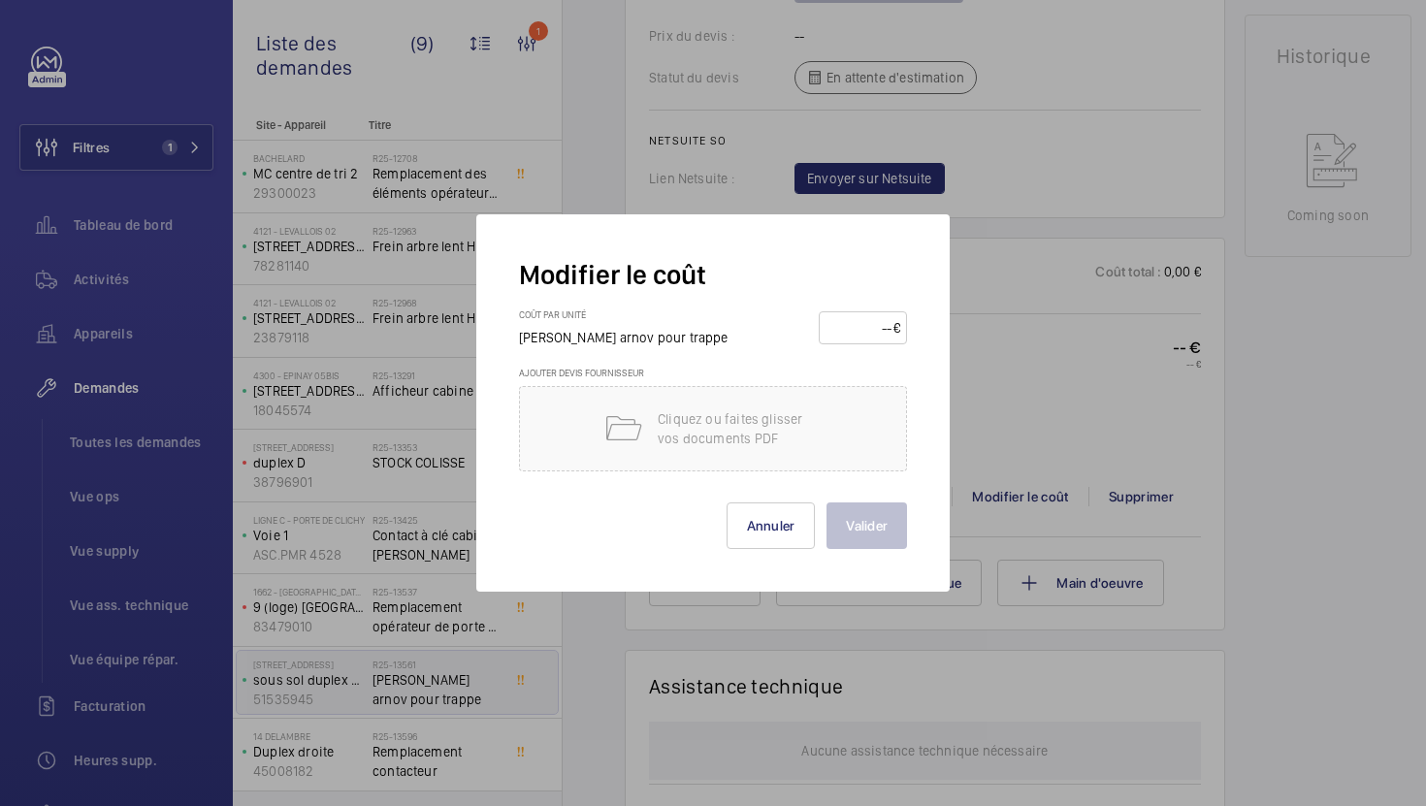
click at [858, 325] on input "number" at bounding box center [859, 327] width 68 height 31
type input "150"
click at [864, 522] on button "Valider" at bounding box center [866, 525] width 80 height 47
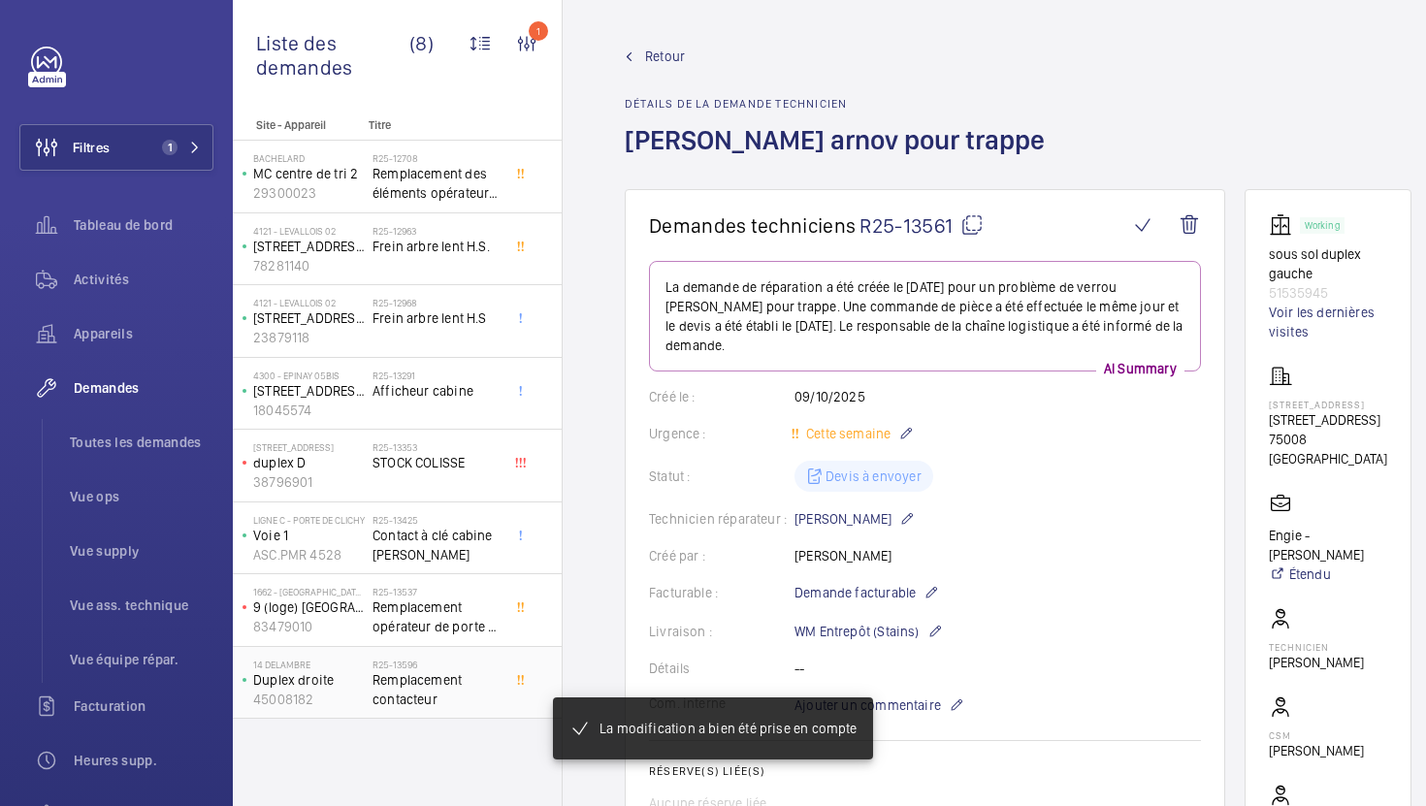
click at [461, 696] on span "Remplacement contacteur" at bounding box center [436, 689] width 128 height 39
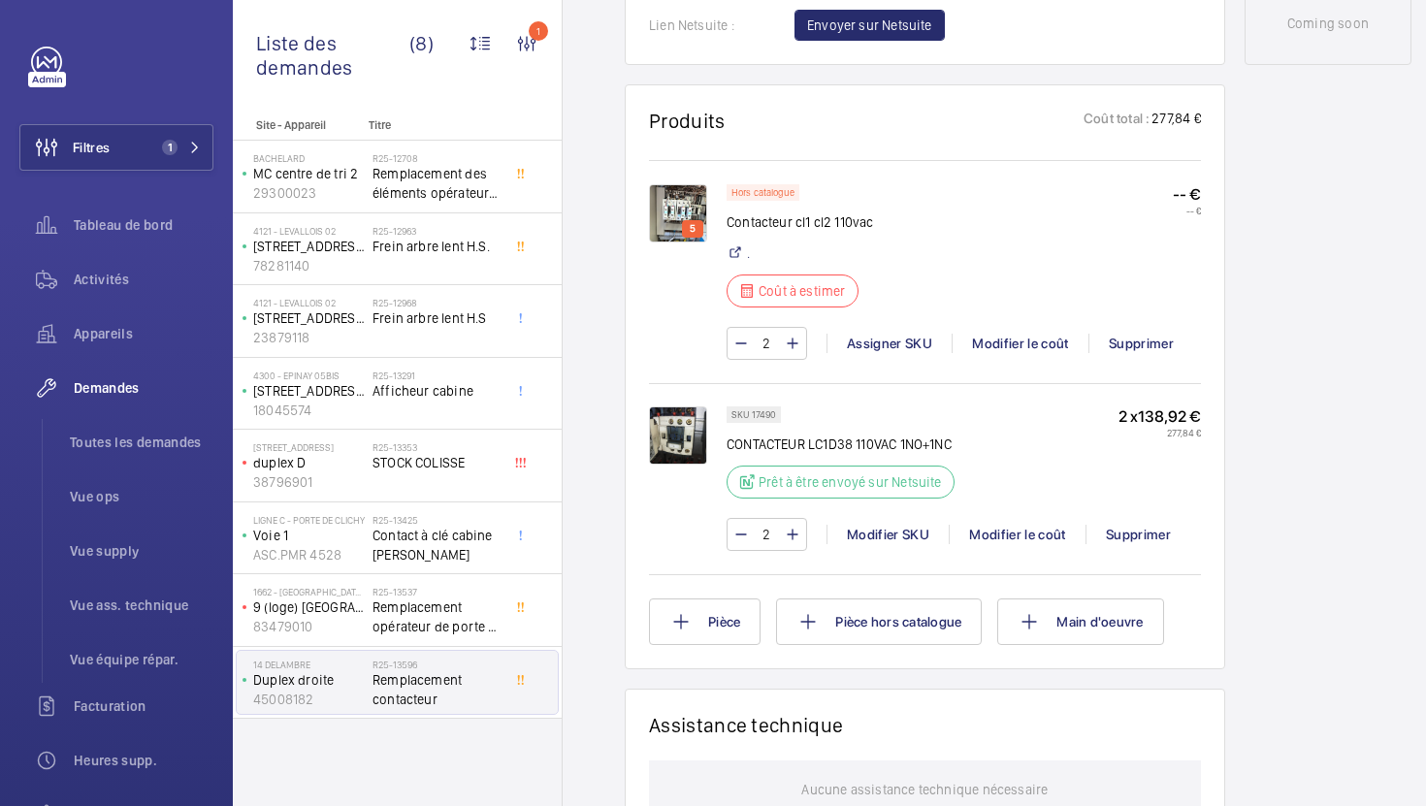
scroll to position [1038, 0]
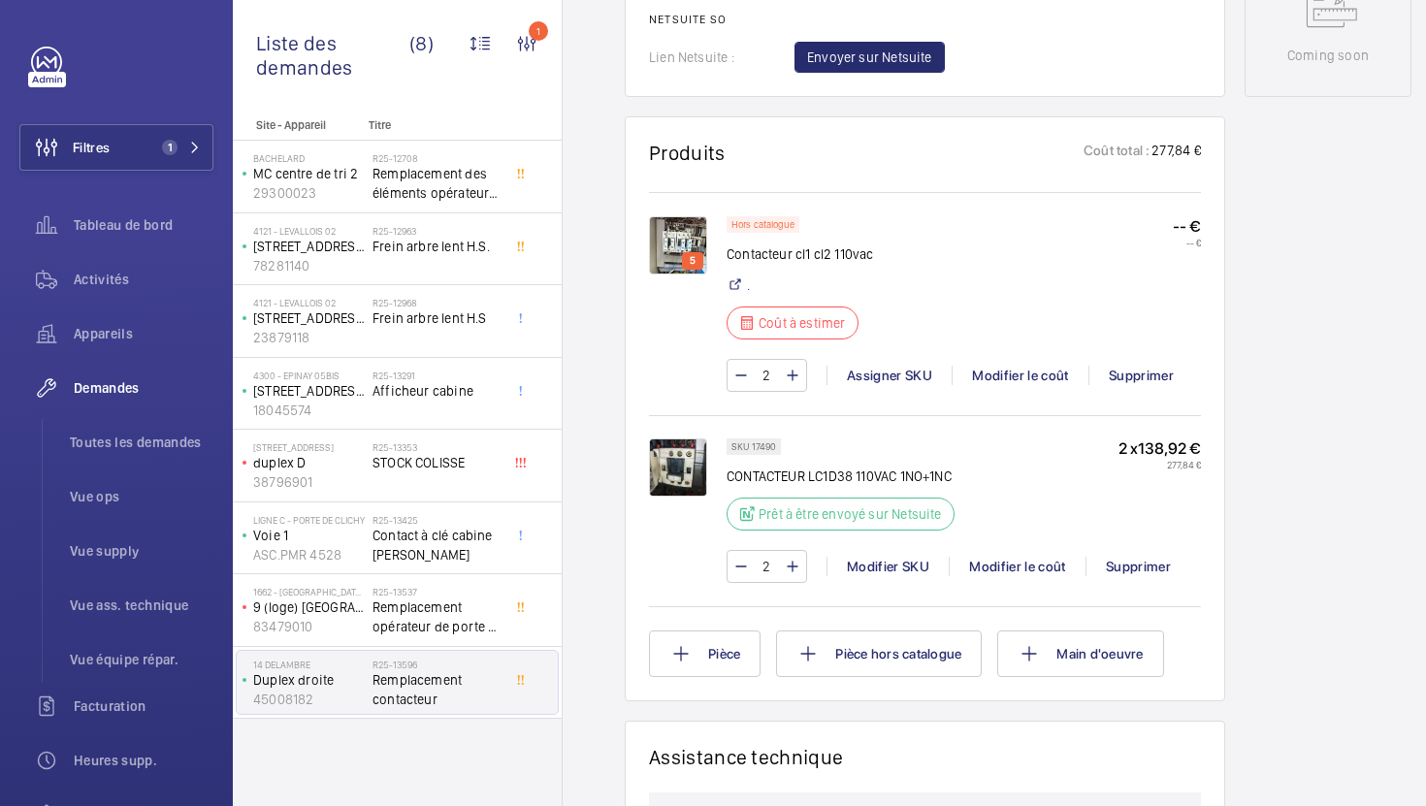
click at [672, 237] on img at bounding box center [678, 245] width 58 height 58
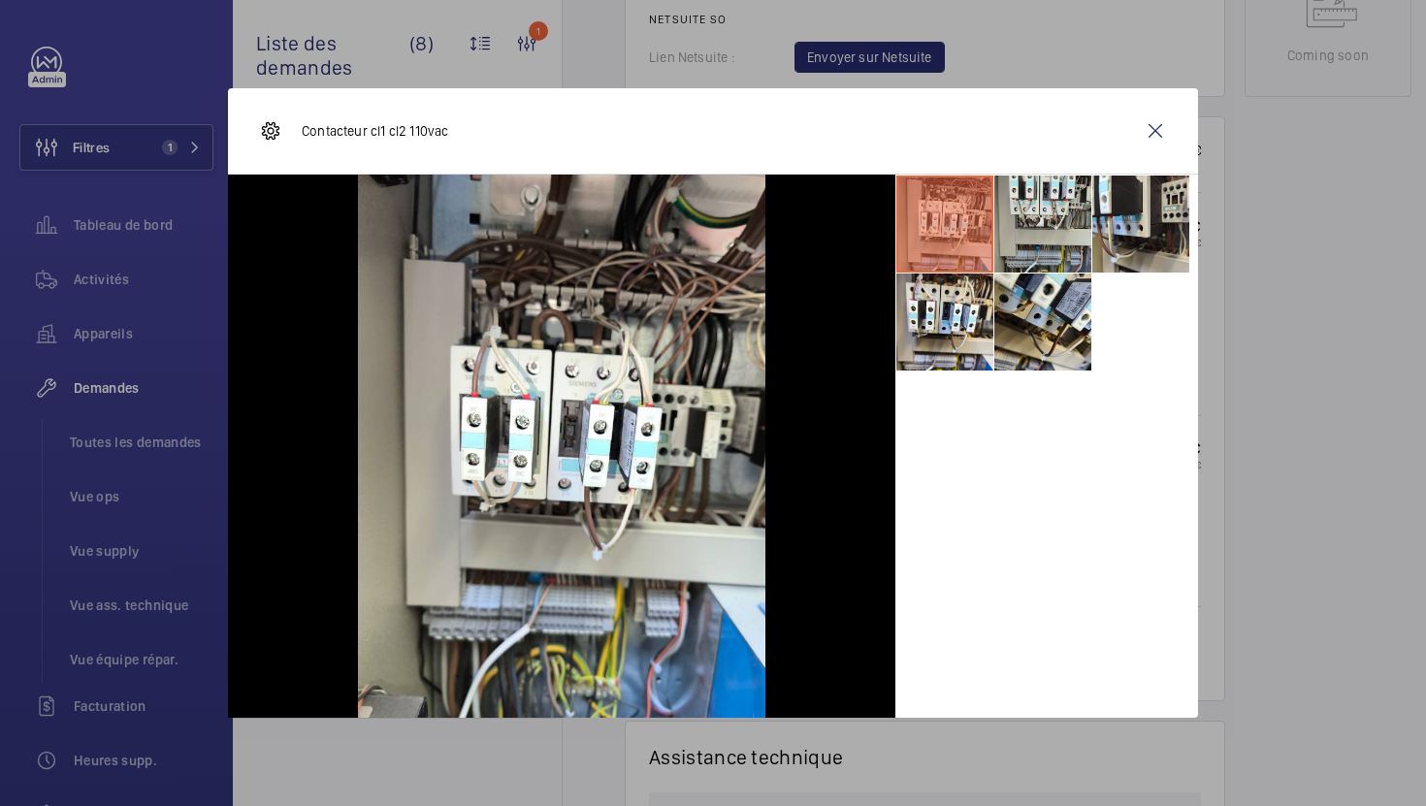
click at [1053, 243] on li at bounding box center [1042, 224] width 97 height 97
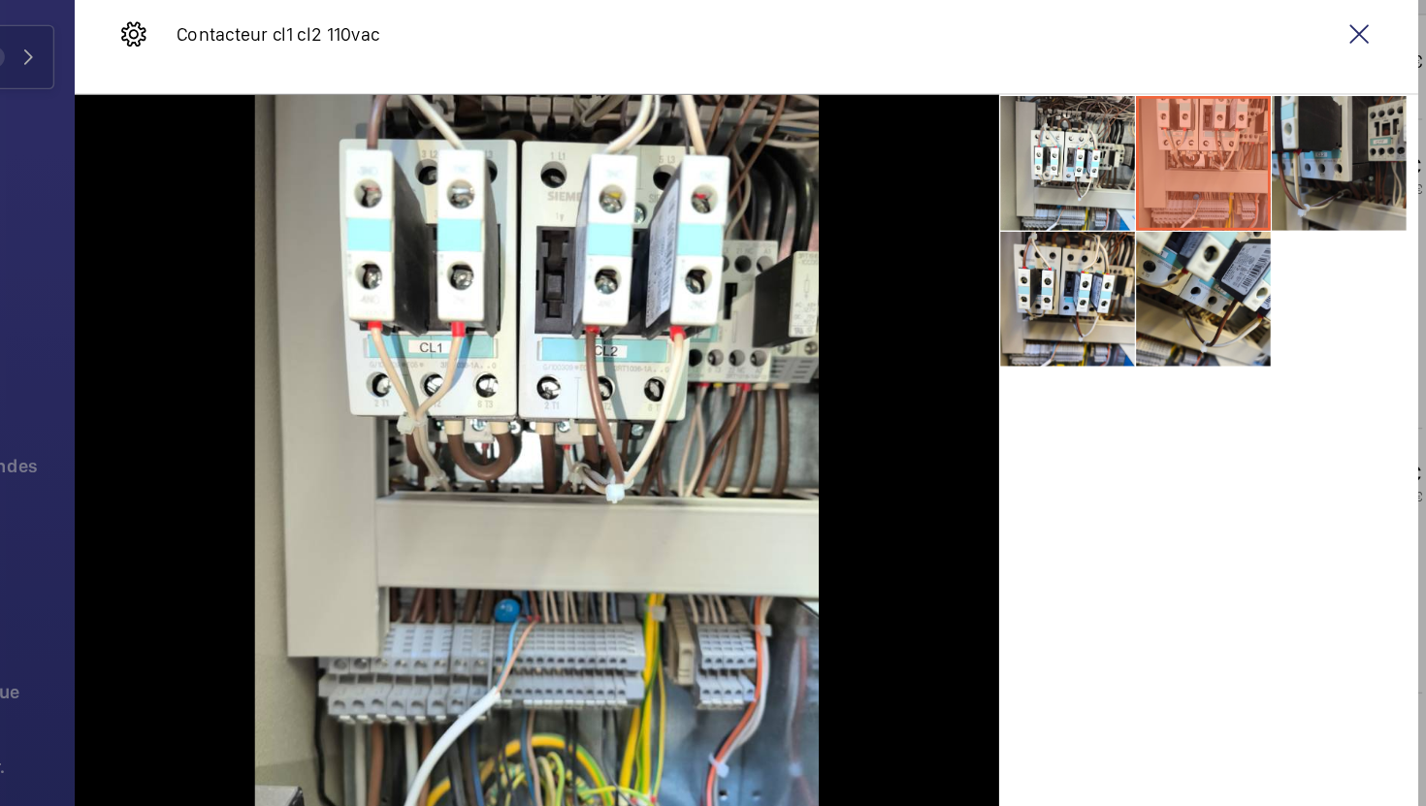
click at [1141, 264] on li at bounding box center [1140, 224] width 97 height 97
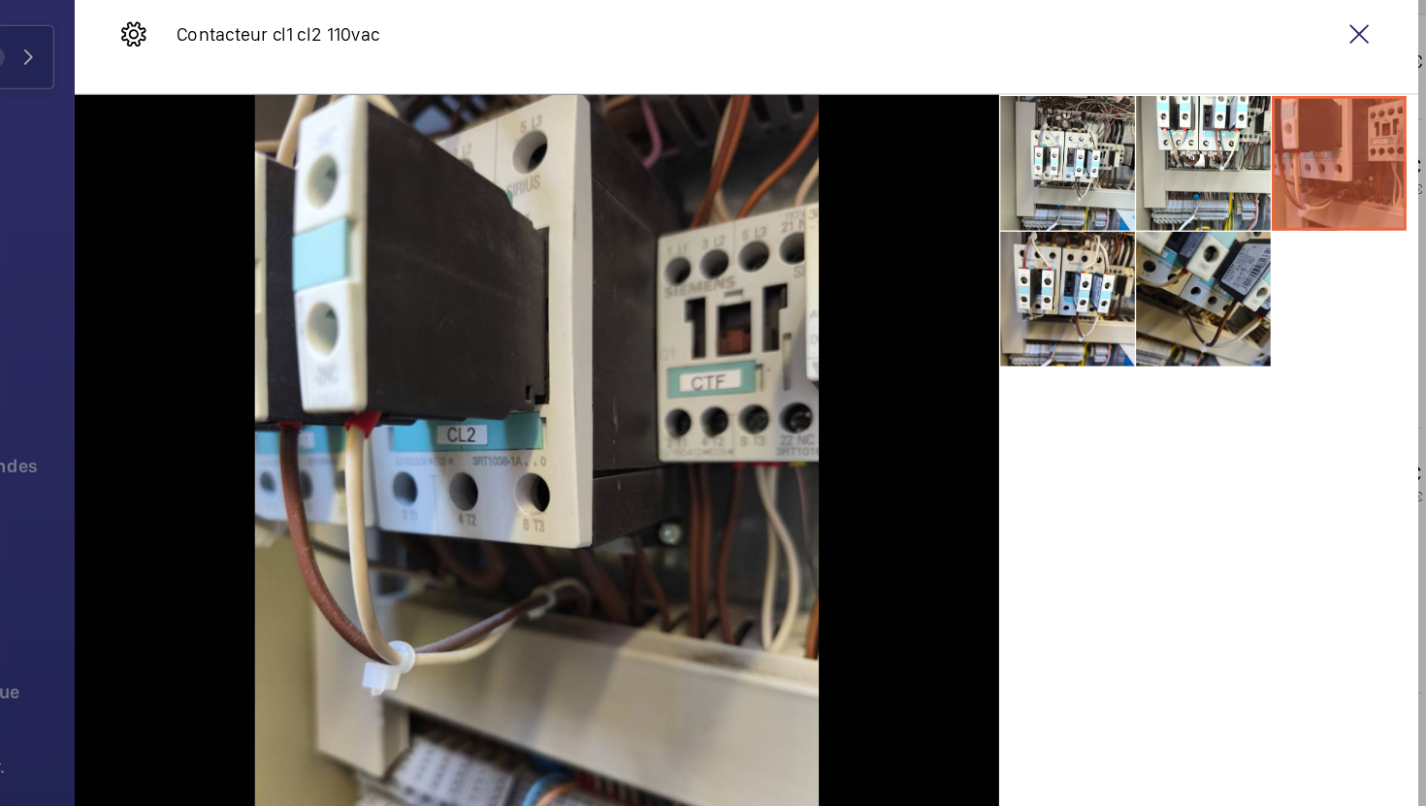
click at [1035, 326] on li at bounding box center [1042, 321] width 97 height 97
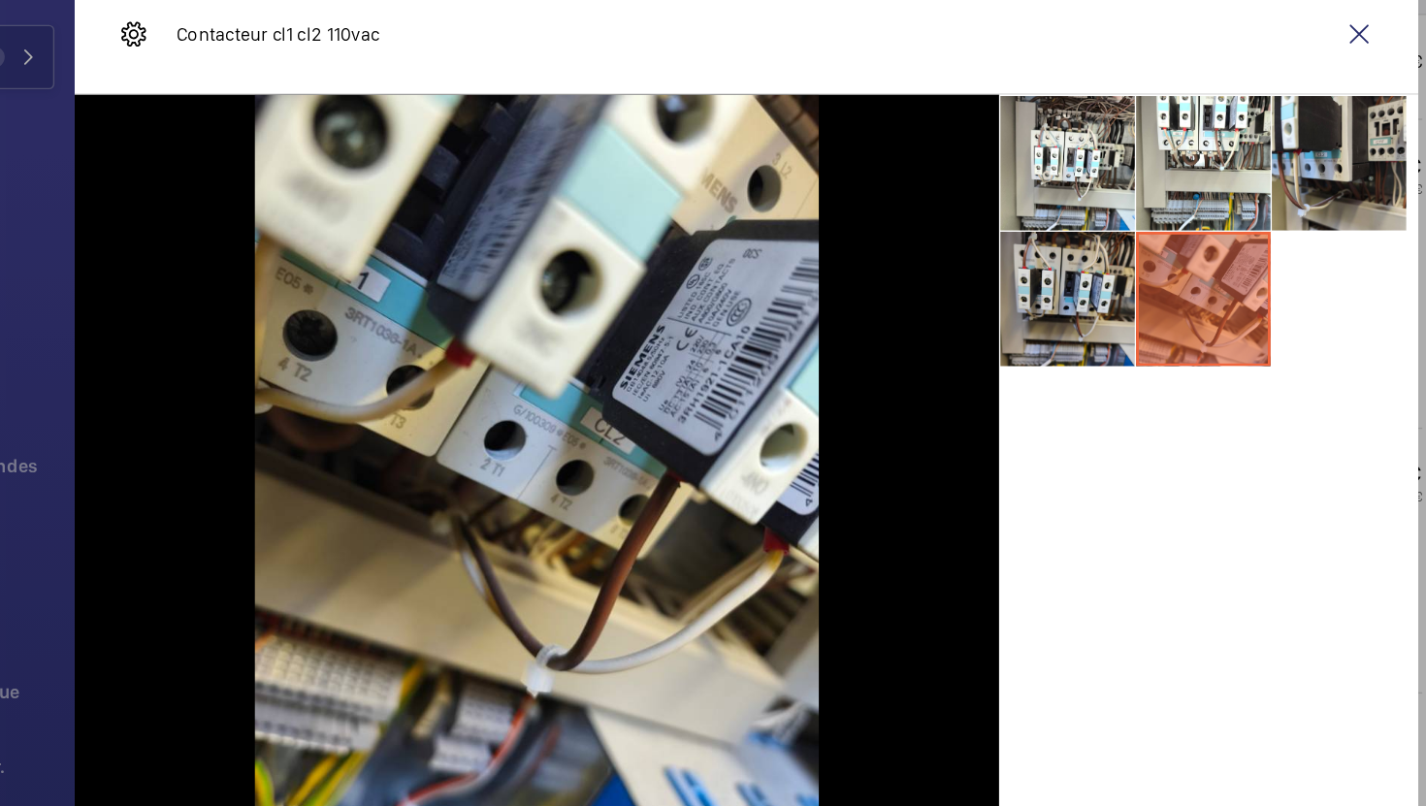
click at [975, 326] on li at bounding box center [944, 321] width 97 height 97
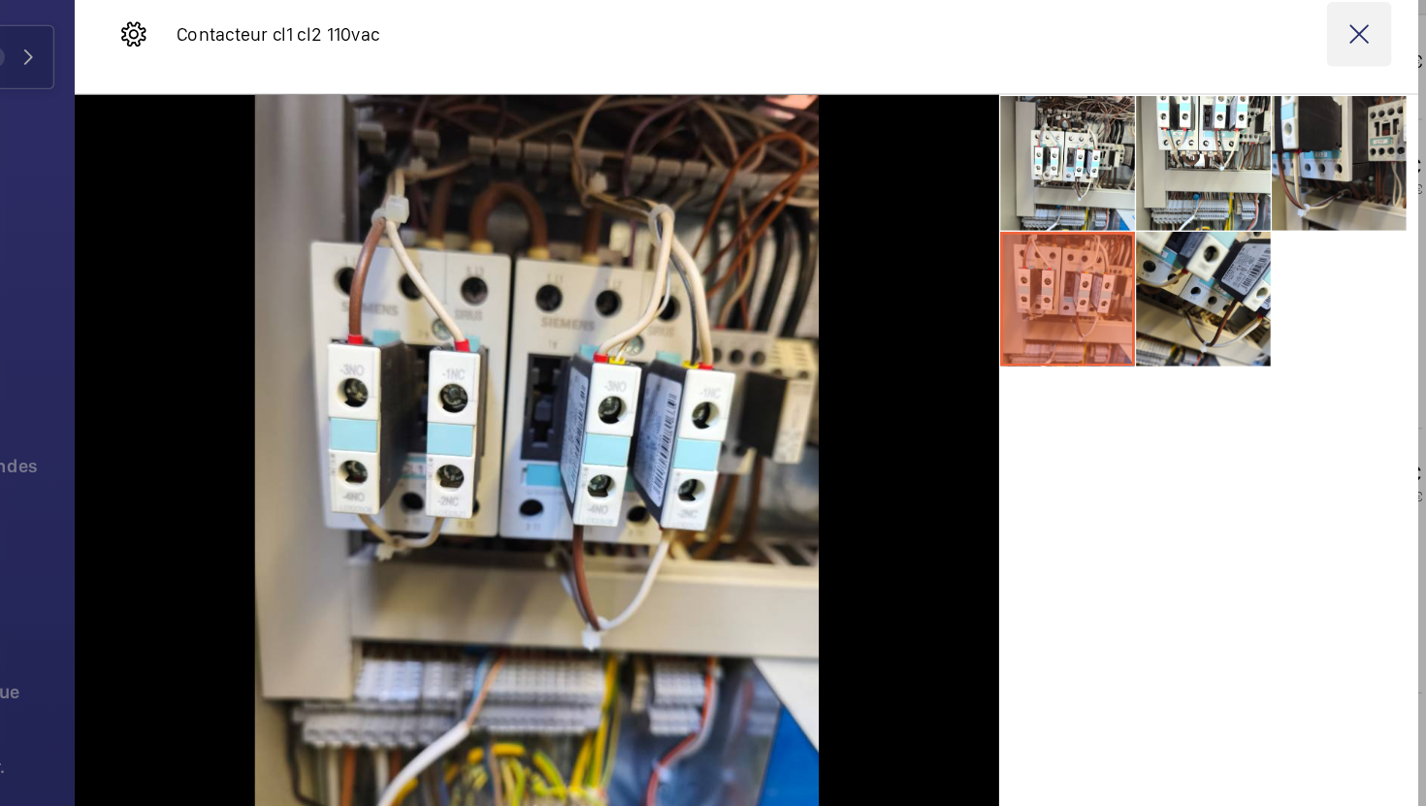
click at [1157, 140] on wm-front-icon-button at bounding box center [1155, 131] width 47 height 47
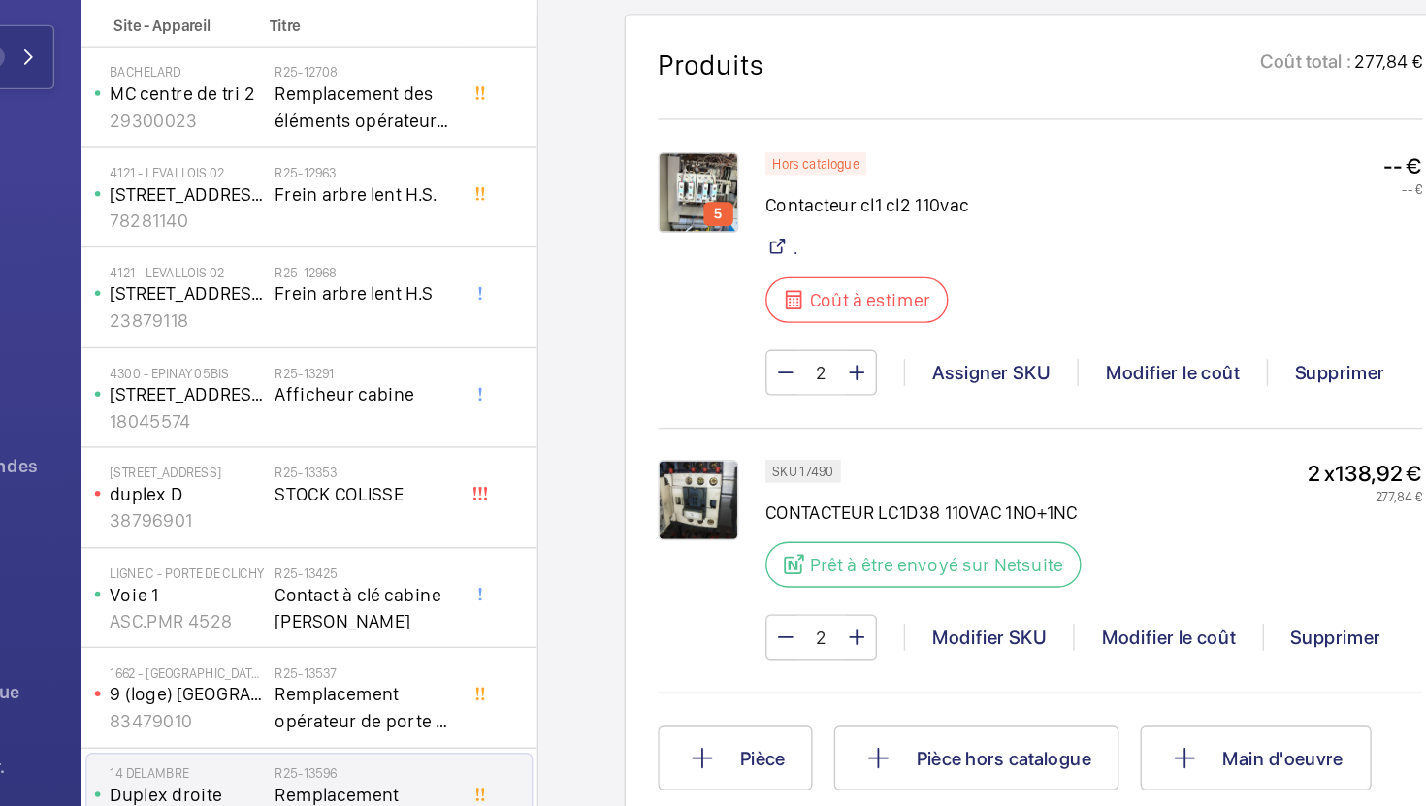
click at [686, 463] on img at bounding box center [678, 467] width 58 height 58
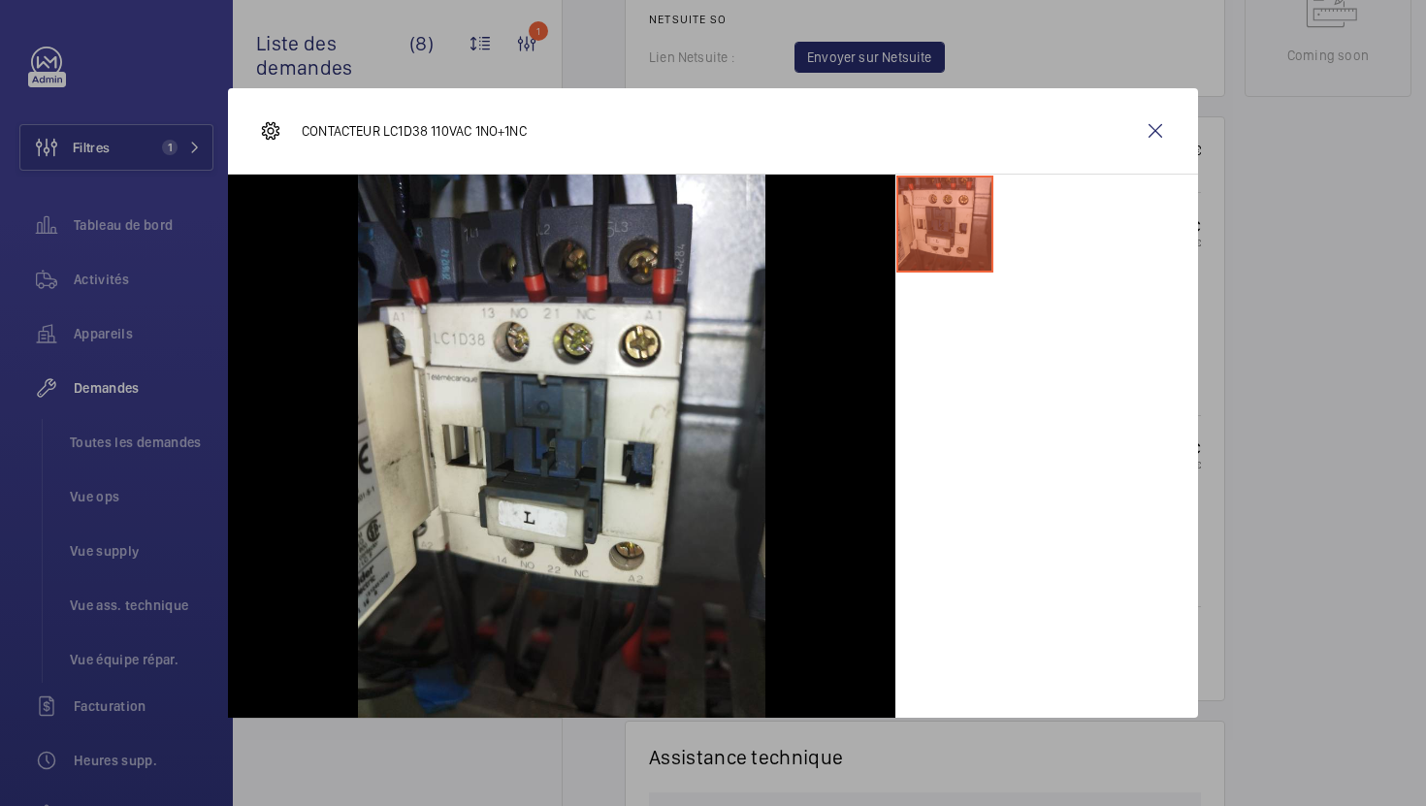
click at [1162, 124] on wm-front-icon-button at bounding box center [1155, 131] width 47 height 47
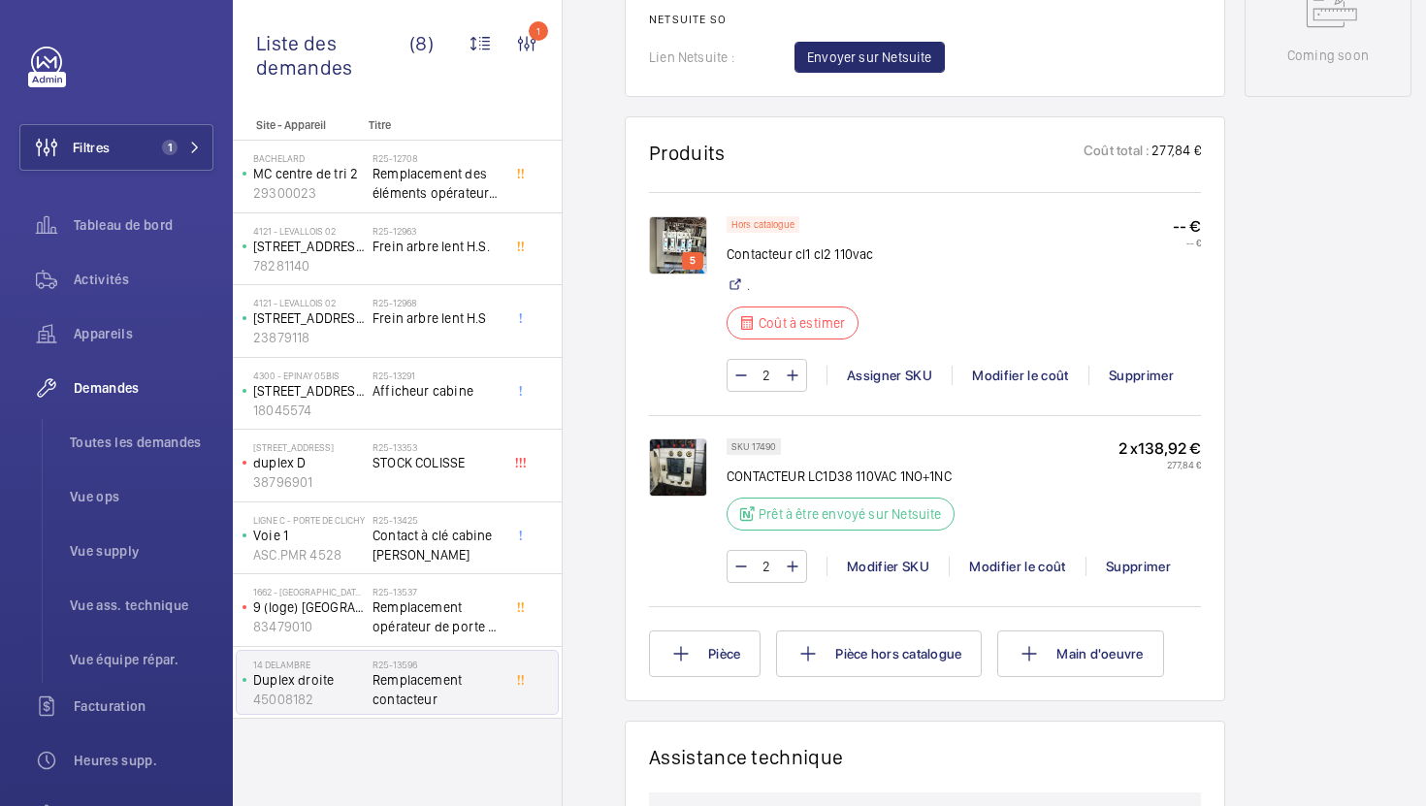
click at [765, 443] on p "SKU 17490" at bounding box center [753, 446] width 45 height 7
copy p "17490"
click at [89, 559] on span "Vue supply" at bounding box center [142, 550] width 144 height 19
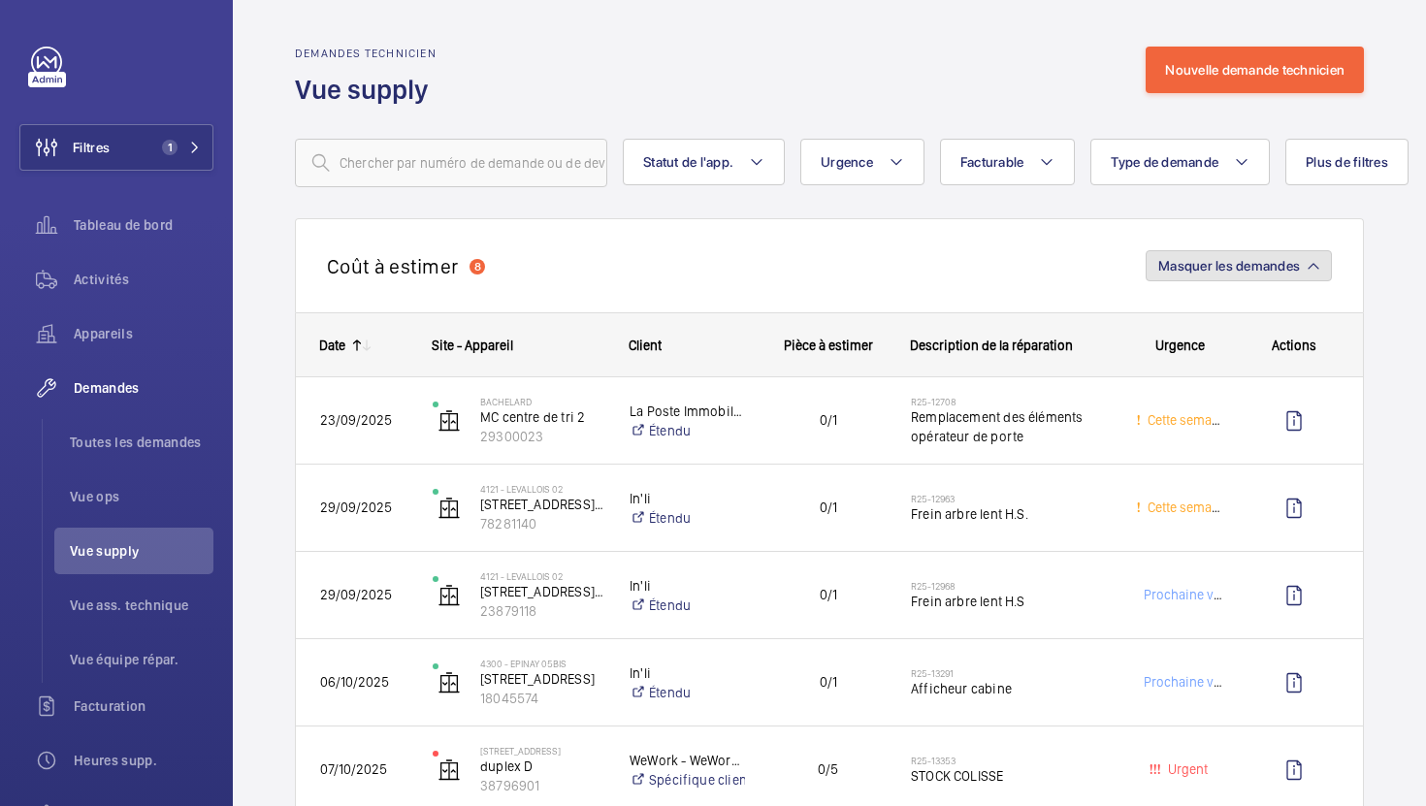
click at [1273, 275] on button "Masquer les demandes" at bounding box center [1238, 265] width 186 height 31
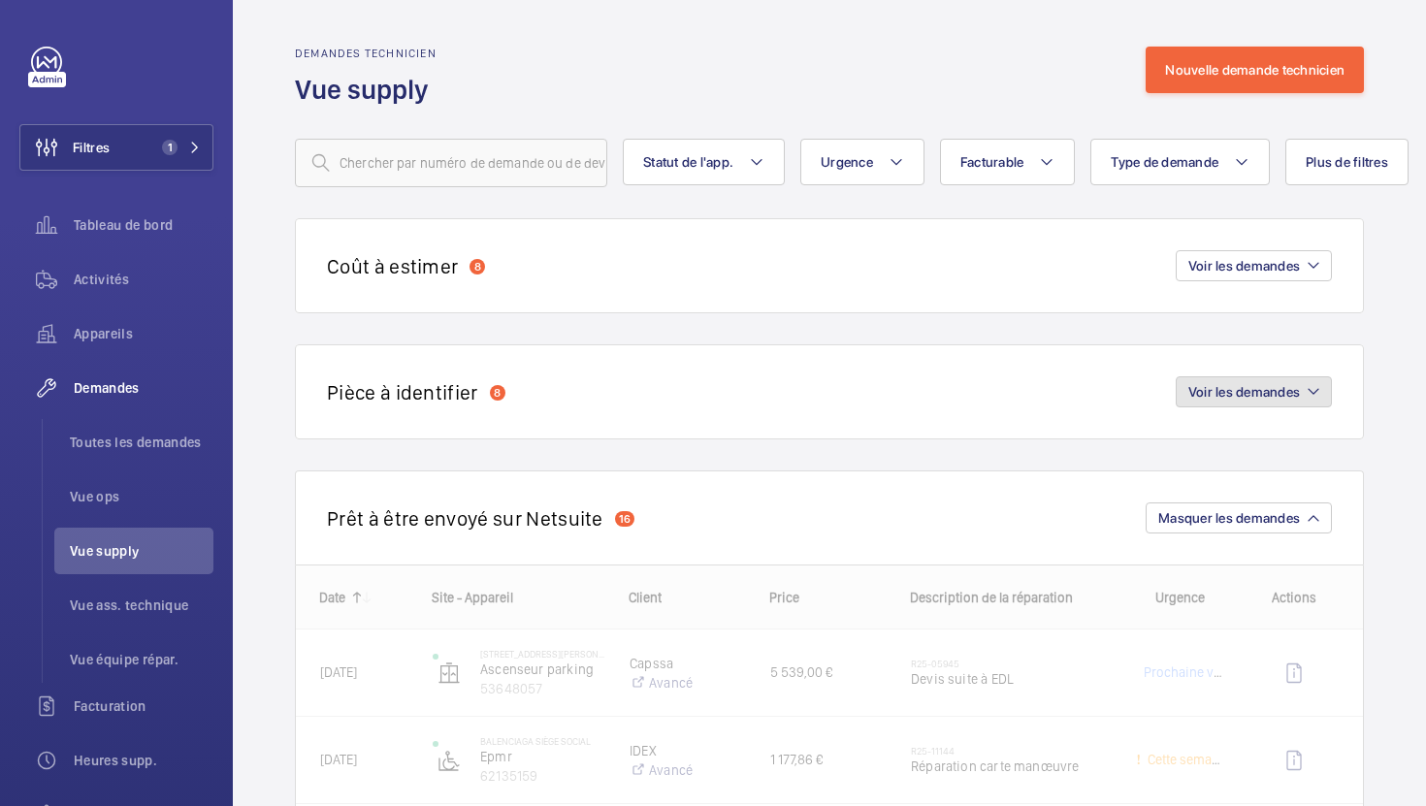
click at [1217, 392] on span "Voir les demandes" at bounding box center [1244, 392] width 112 height 16
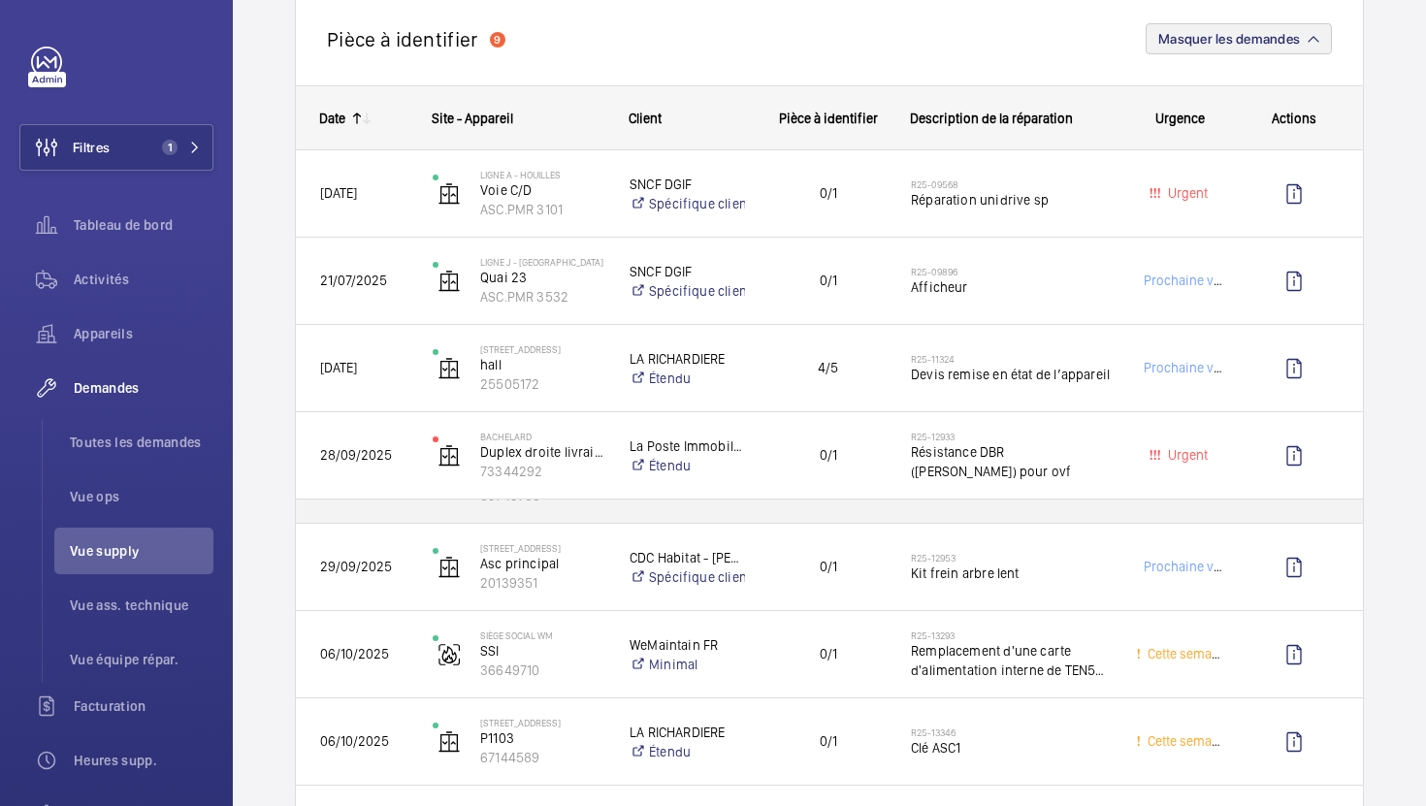
scroll to position [356, 0]
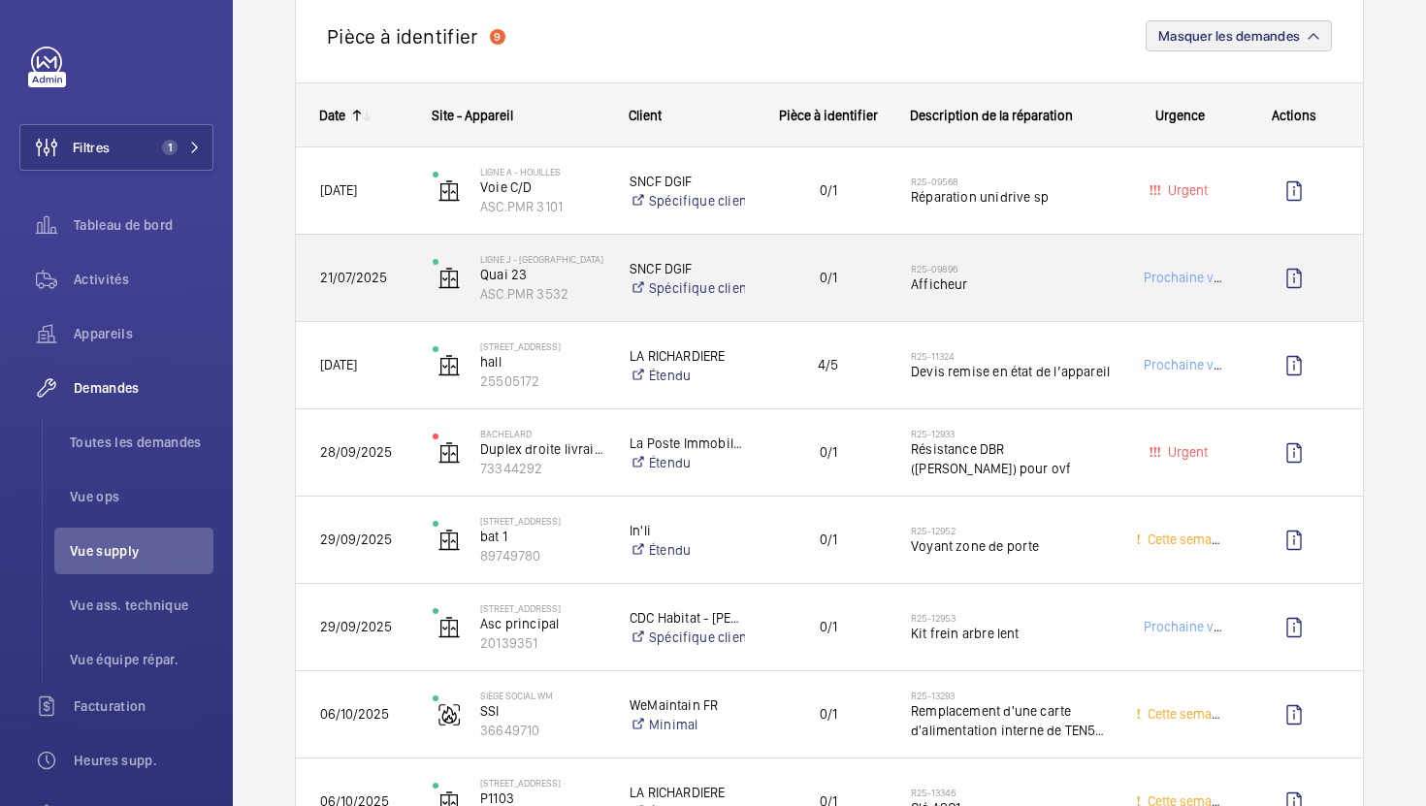
click at [1065, 235] on div "R25-09896 Afficheur" at bounding box center [998, 278] width 223 height 87
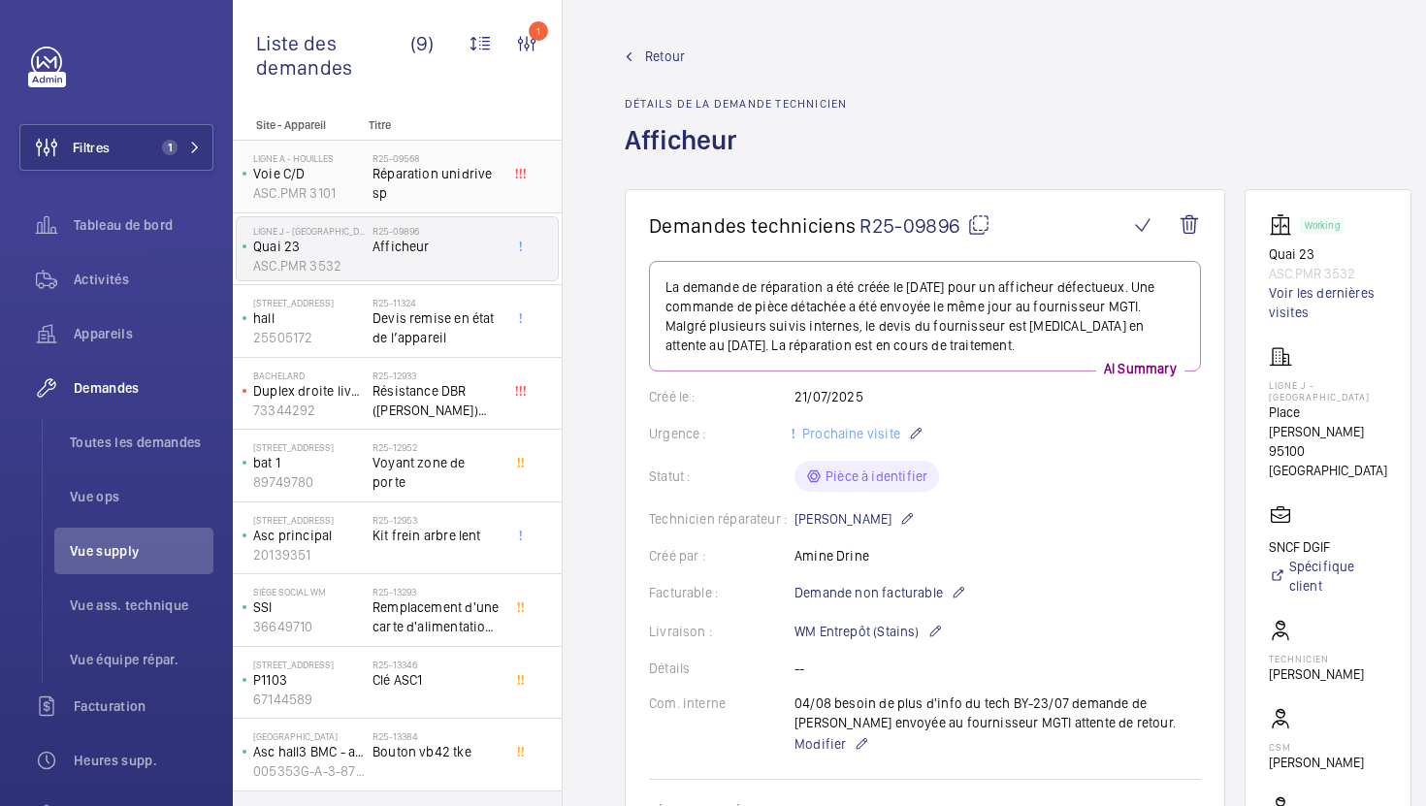
click at [457, 203] on span "Réparation unidrive sp" at bounding box center [436, 183] width 128 height 39
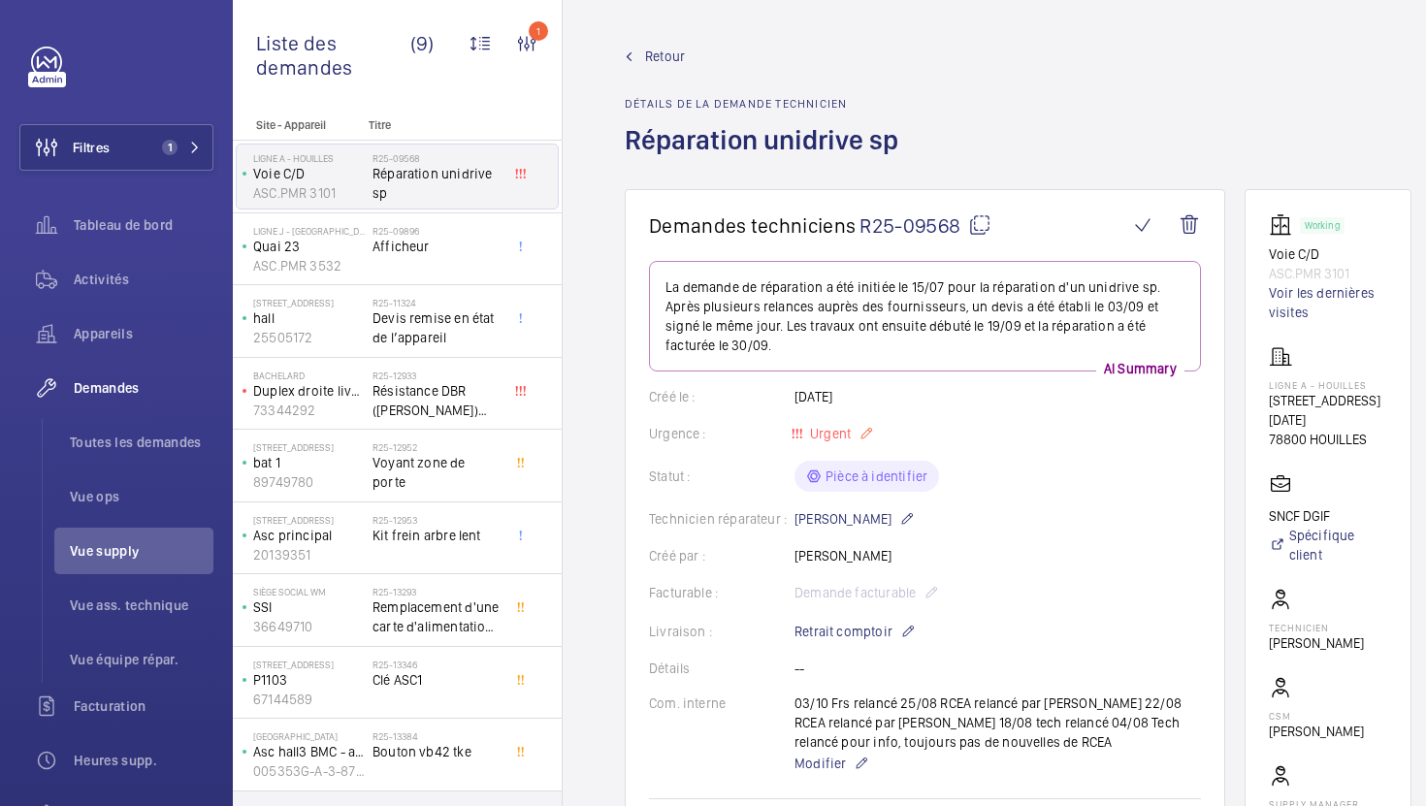
click at [844, 432] on span "Urgent" at bounding box center [828, 434] width 45 height 16
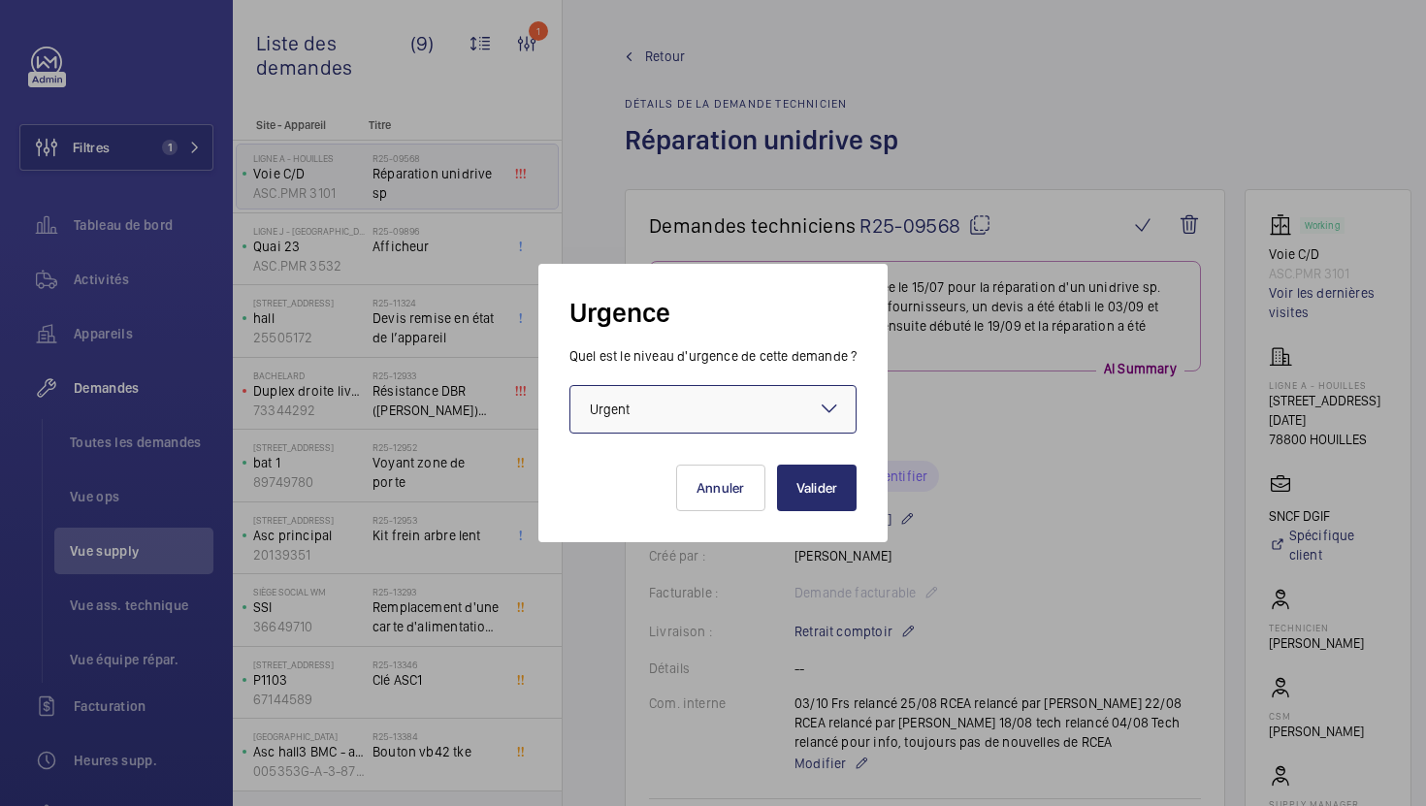
click at [765, 413] on div at bounding box center [713, 409] width 286 height 47
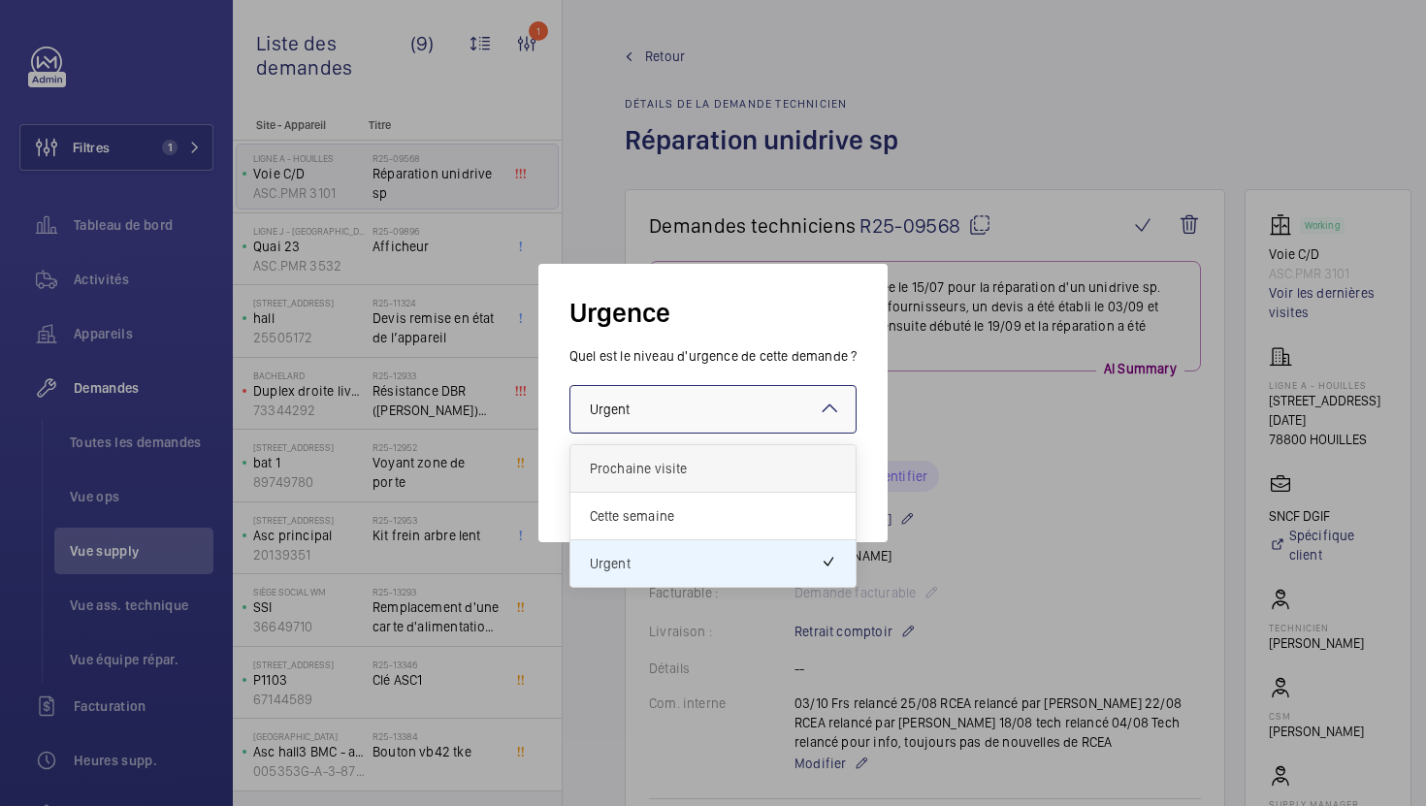
click at [730, 473] on span "Prochaine visite" at bounding box center [713, 468] width 247 height 19
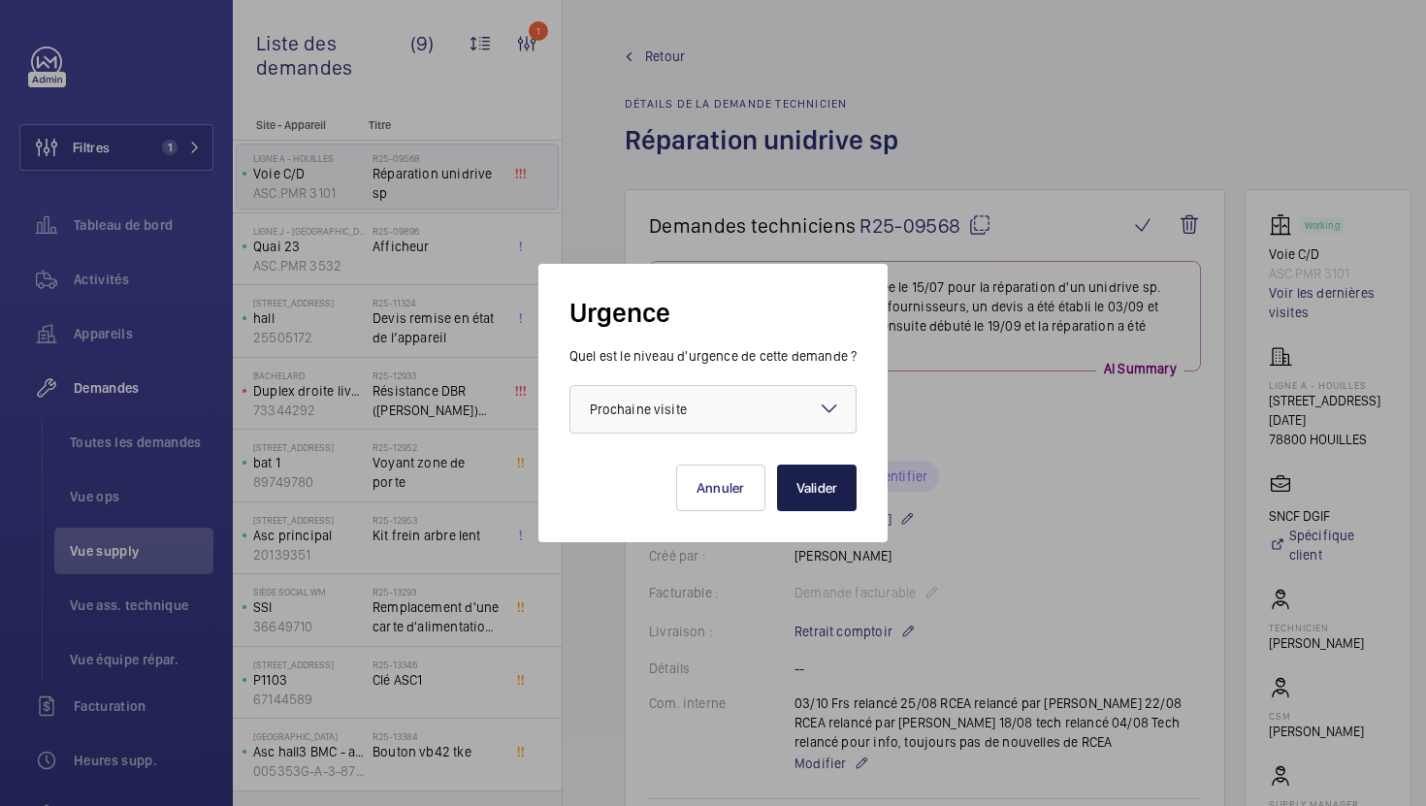
click at [812, 500] on button "Valider" at bounding box center [817, 488] width 80 height 47
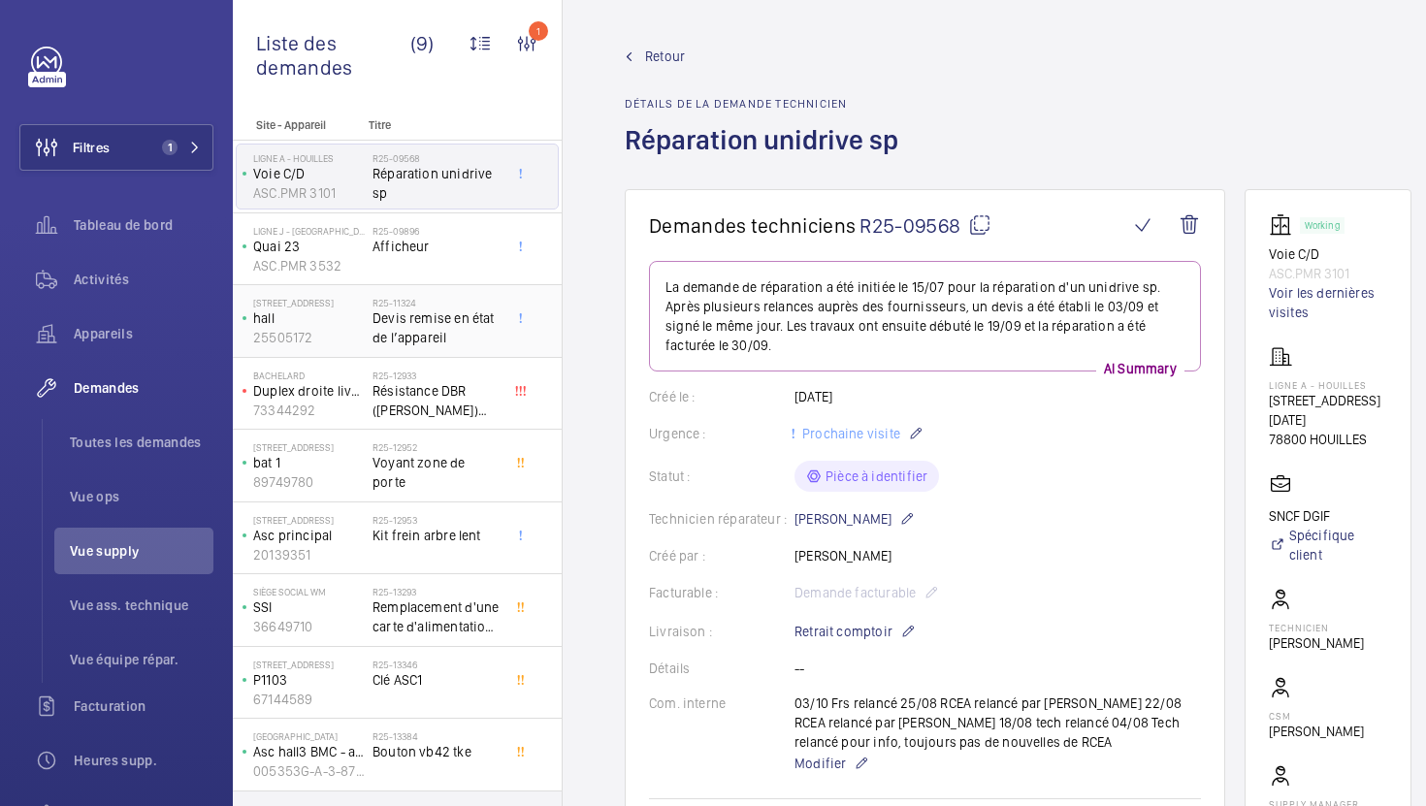
click at [483, 346] on span "Devis remise en état de l’appareil" at bounding box center [436, 327] width 128 height 39
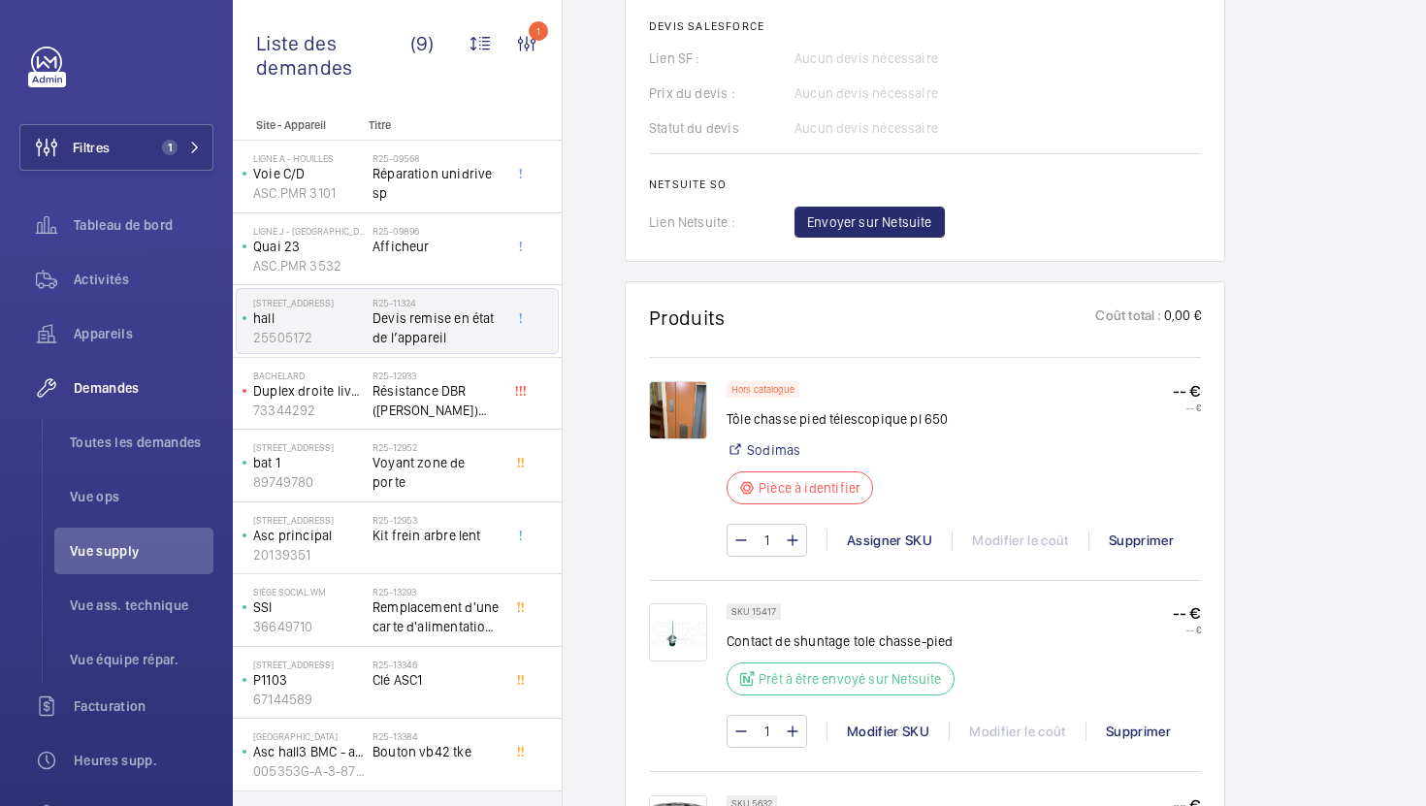
scroll to position [1143, 0]
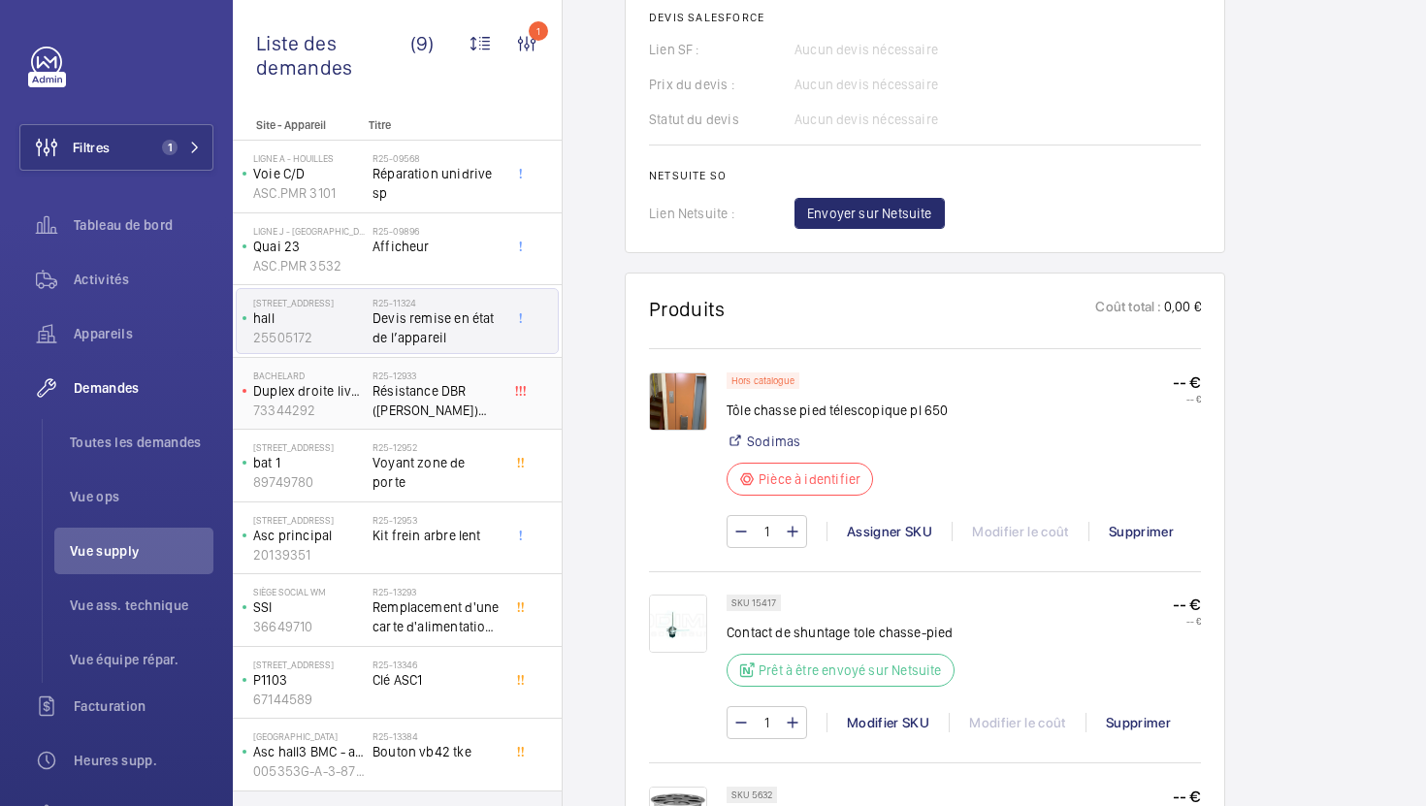
click at [445, 402] on span "Résistance DBR ([PERSON_NAME]) pour ovf" at bounding box center [436, 400] width 128 height 39
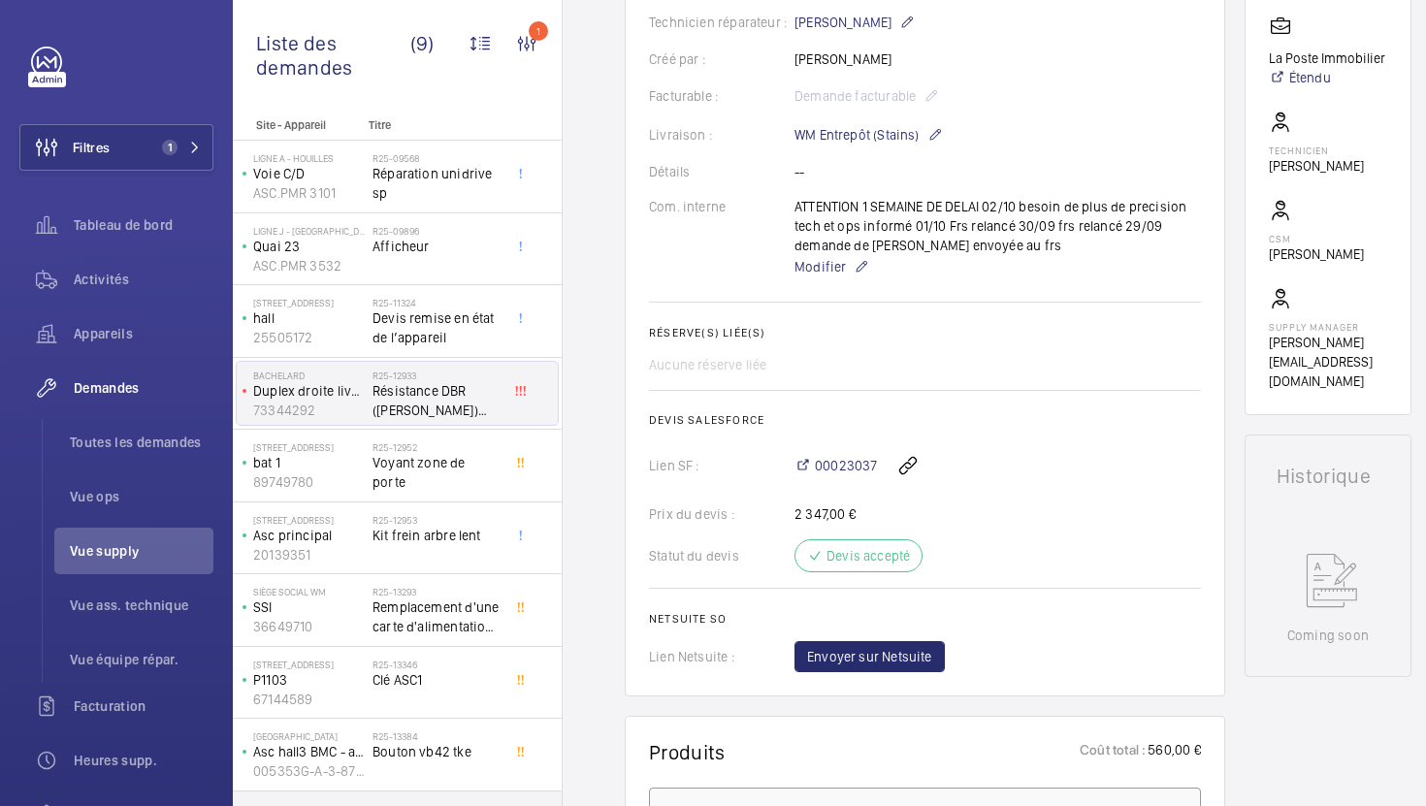
scroll to position [125, 0]
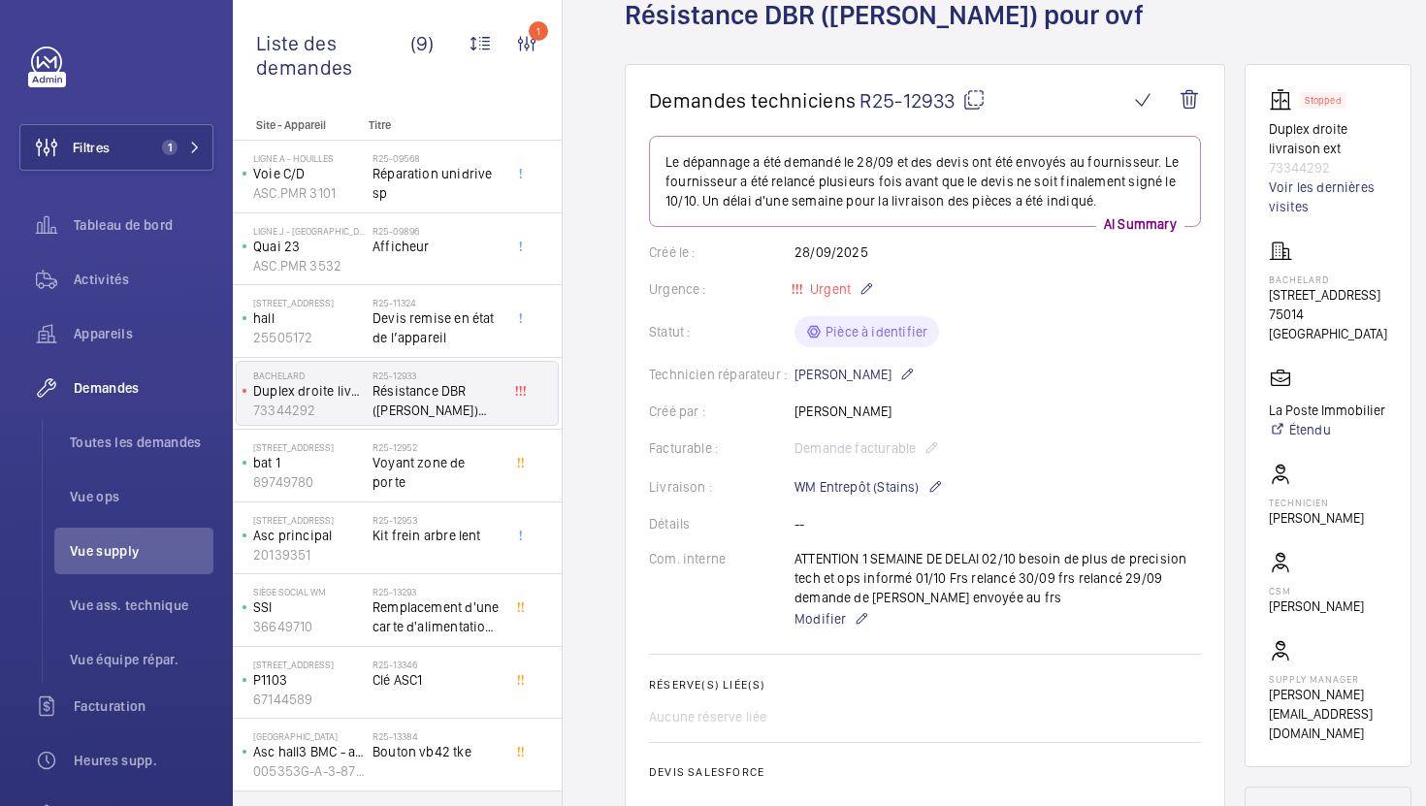
click at [977, 100] on mat-icon at bounding box center [973, 99] width 23 height 23
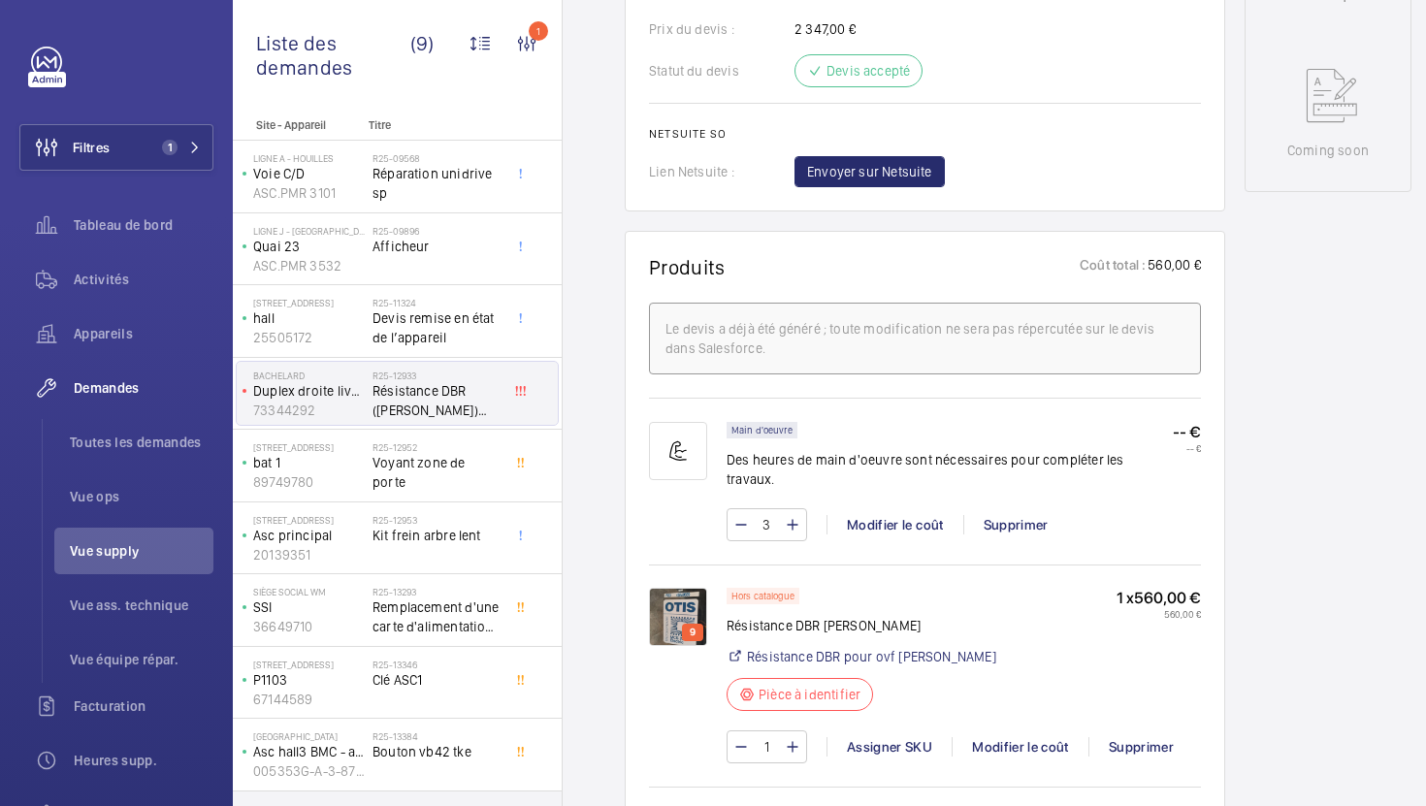
scroll to position [1035, 0]
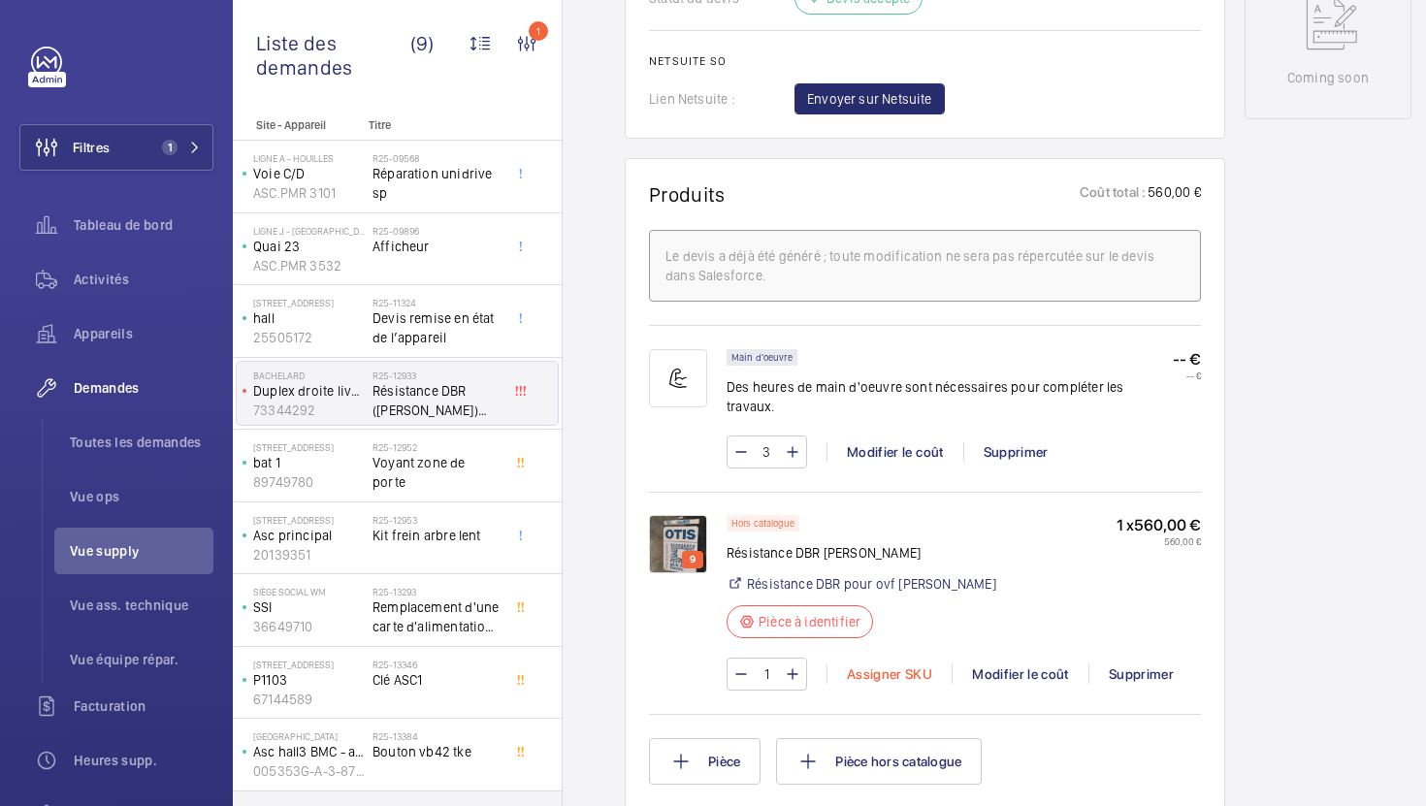
click at [869, 664] on div "Assigner SKU" at bounding box center [888, 673] width 125 height 19
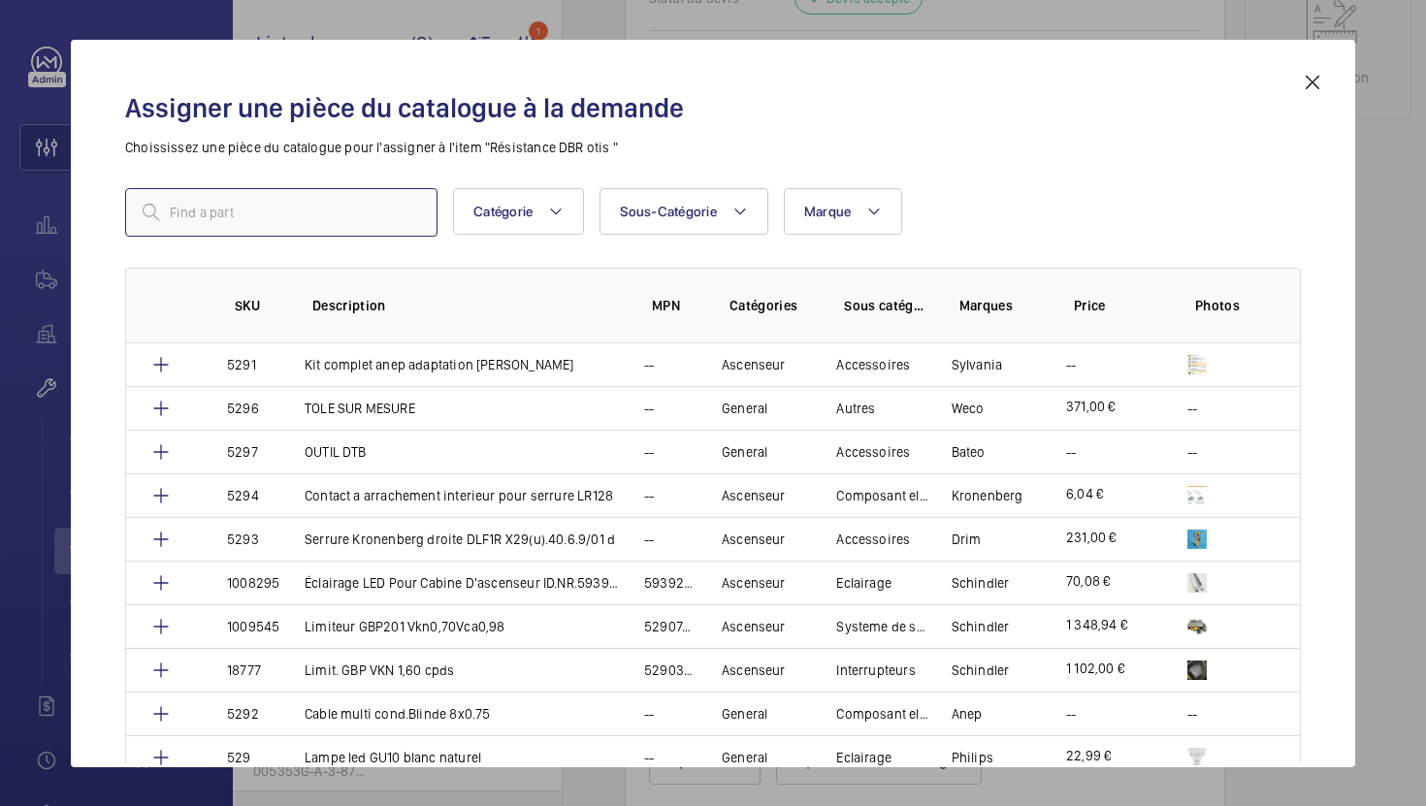
click at [382, 221] on input "text" at bounding box center [281, 212] width 312 height 48
paste input "1010514"
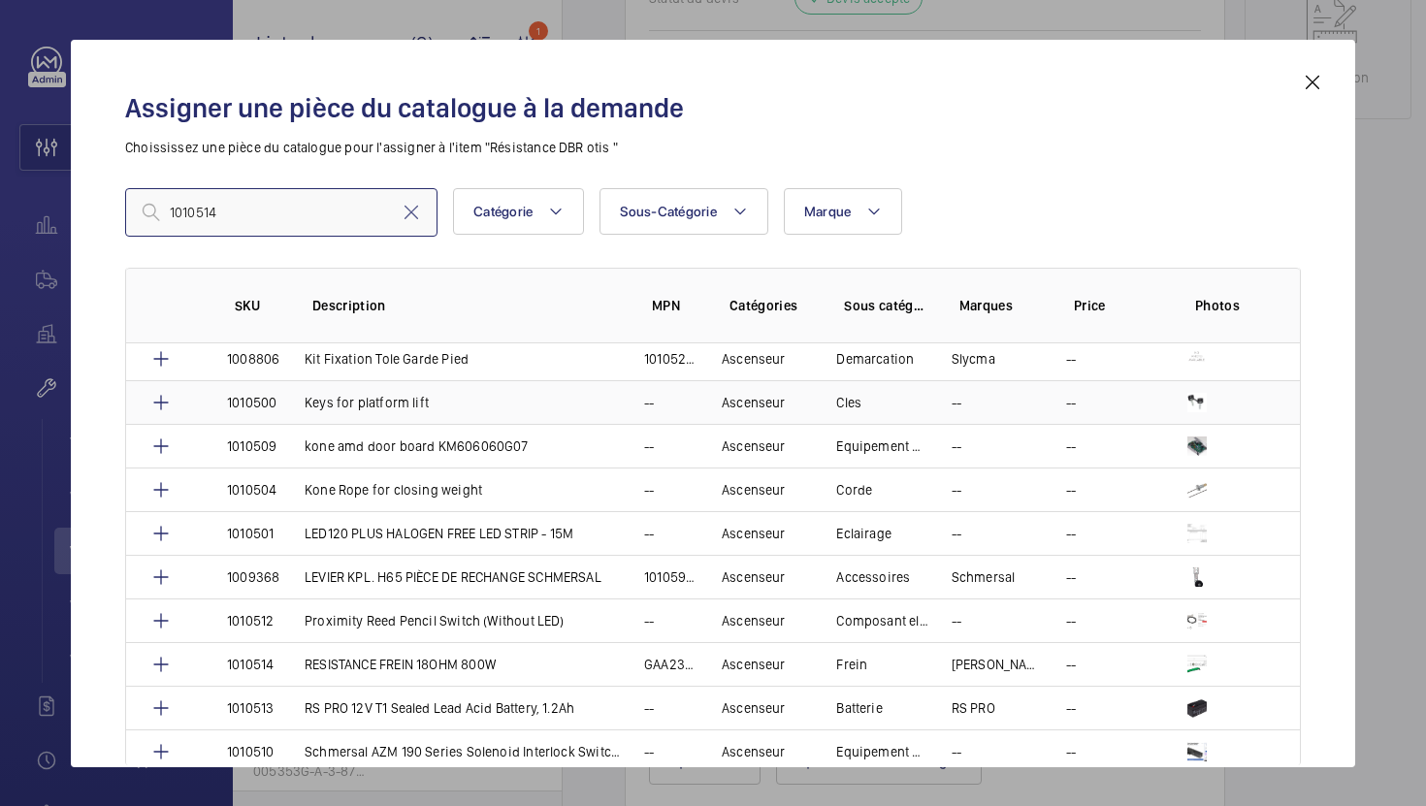
scroll to position [272, 0]
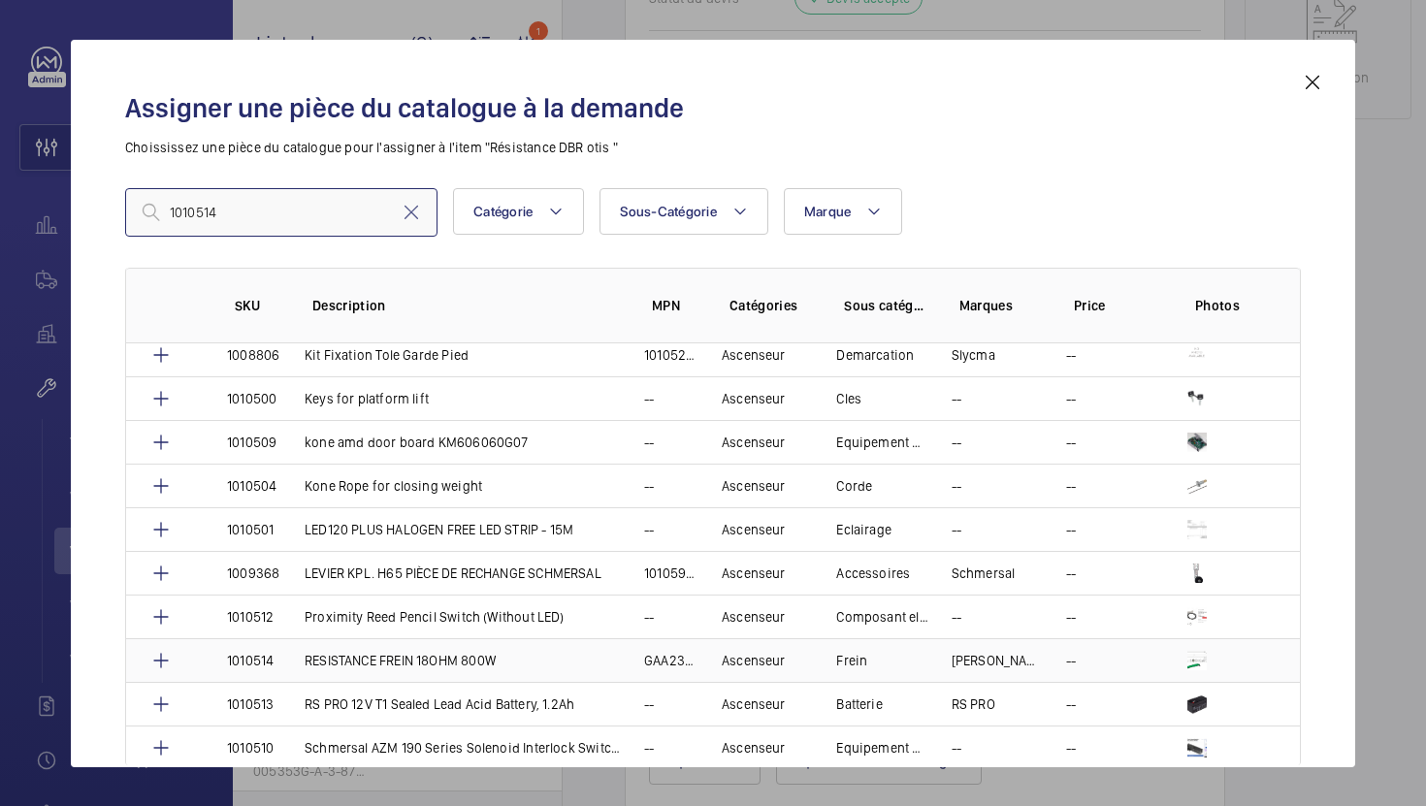
type input "1010514"
click at [439, 662] on p "RESISTANCE FREIN 18OHM 800W" at bounding box center [400, 660] width 191 height 19
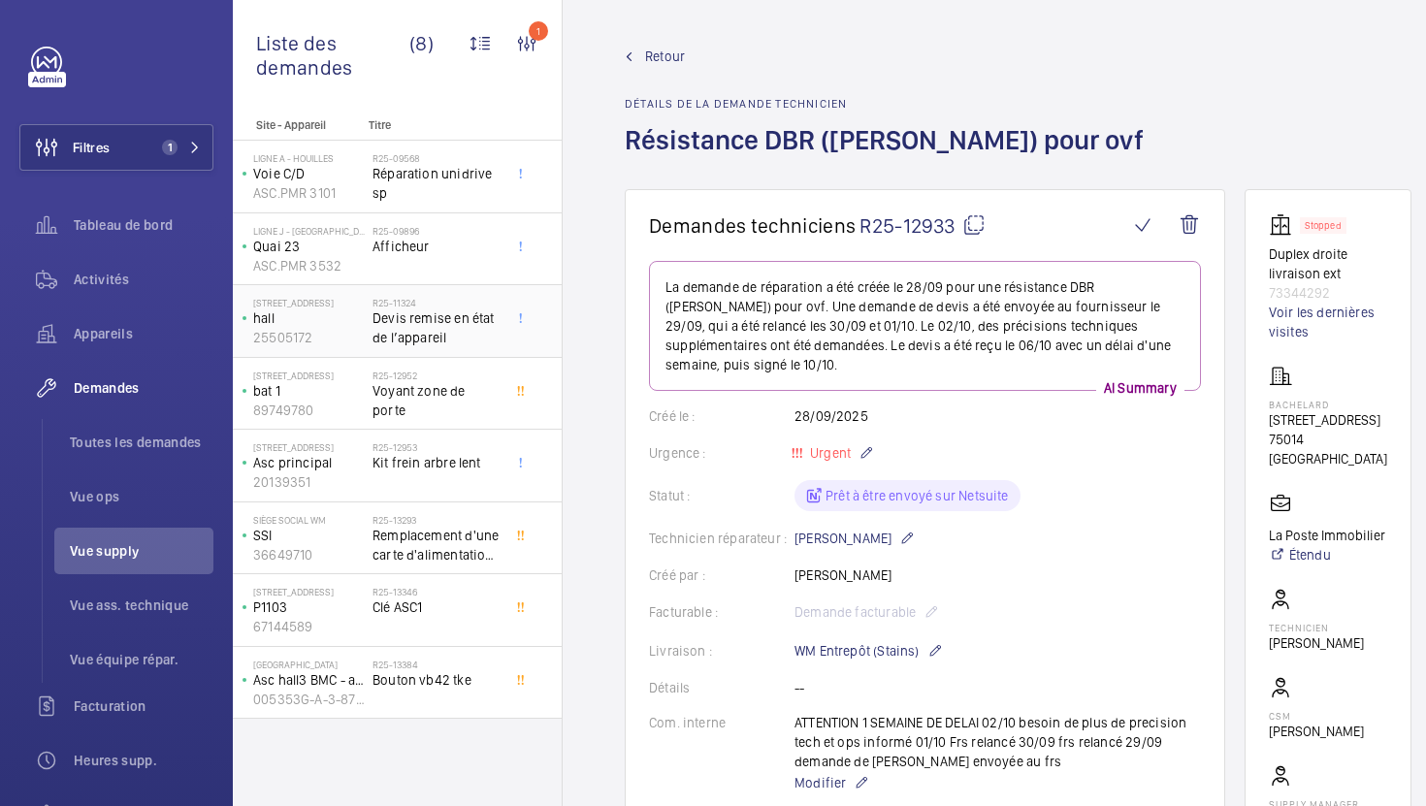
click at [466, 405] on div "R25-12952 Voyant zone de porte" at bounding box center [436, 398] width 128 height 56
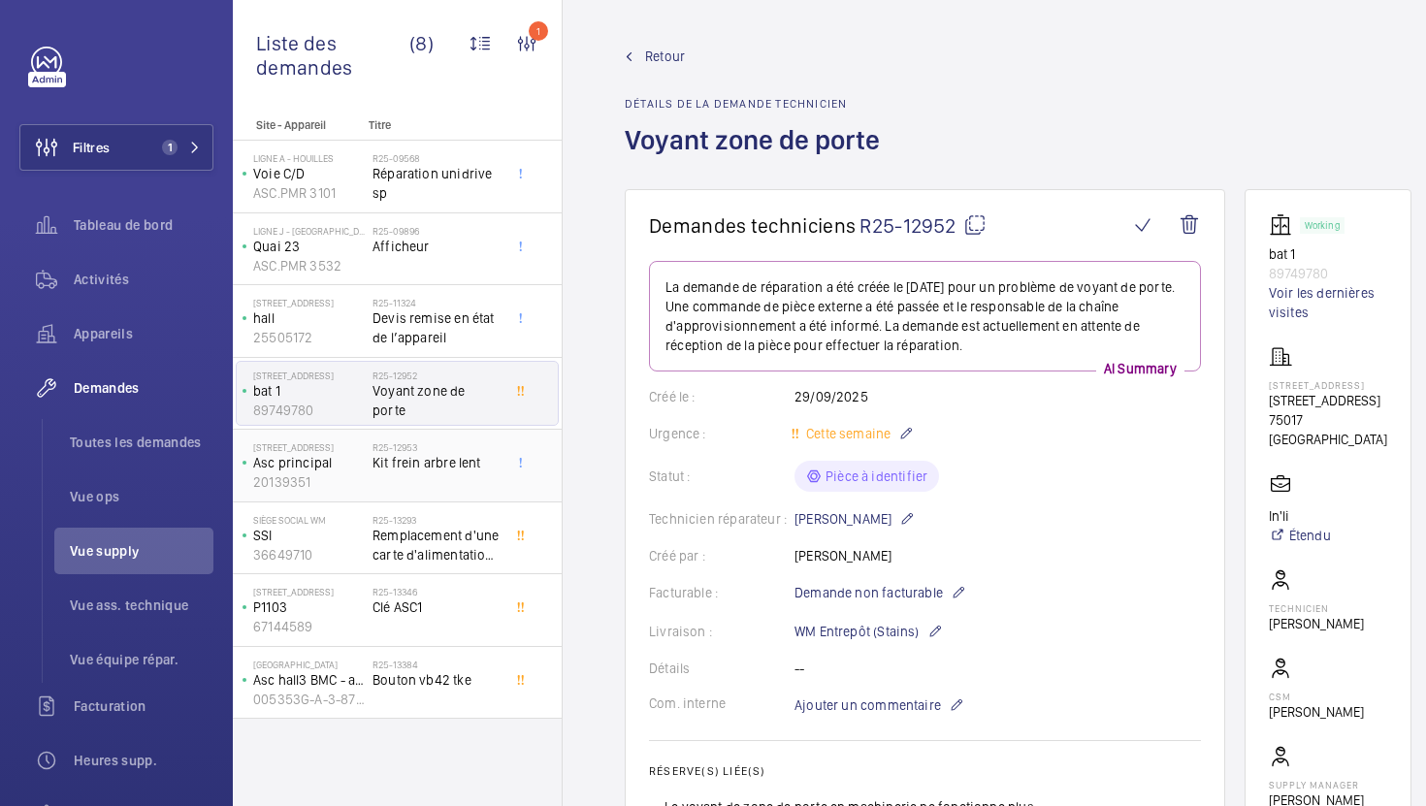
click at [434, 490] on div "R25-12953 Kit frein arbre lent" at bounding box center [436, 469] width 128 height 56
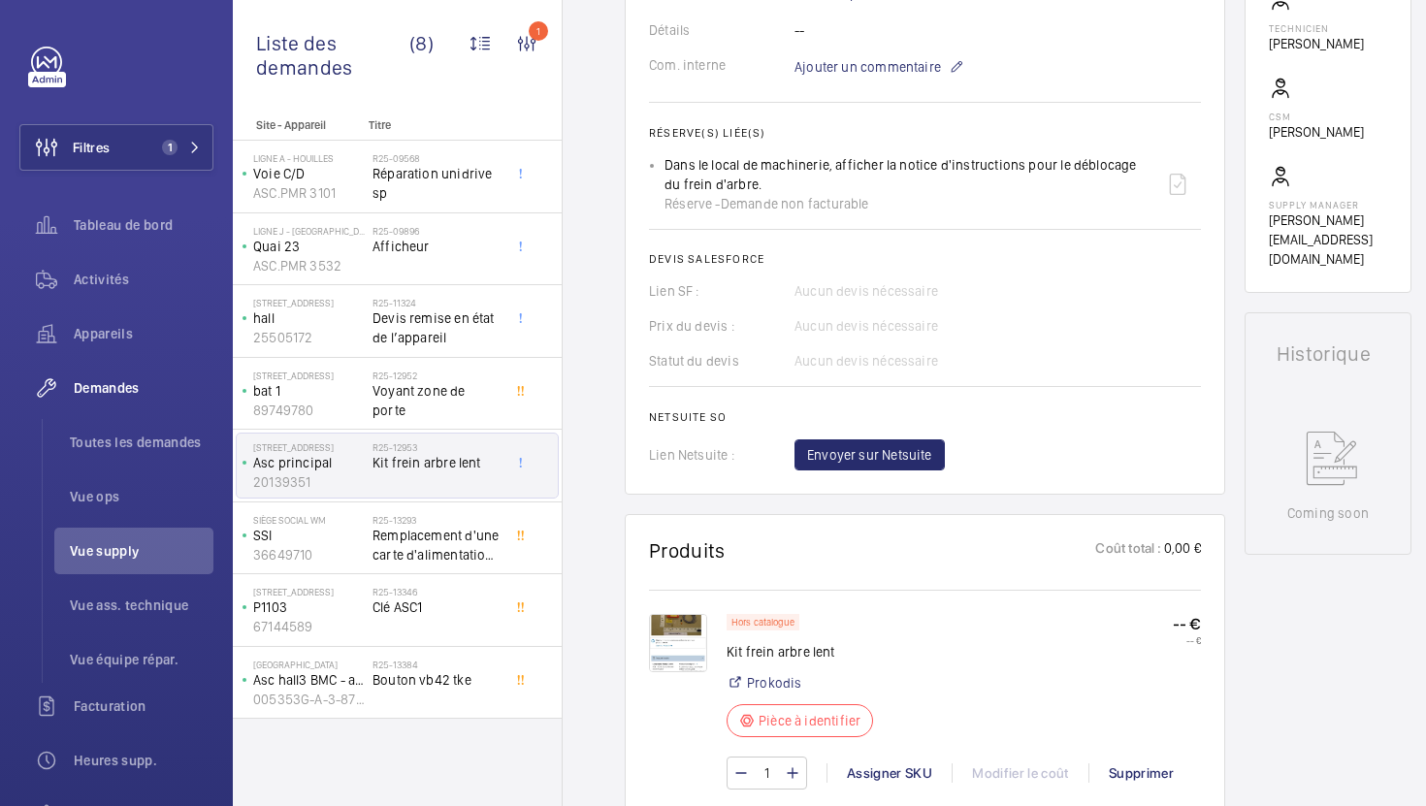
scroll to position [701, 0]
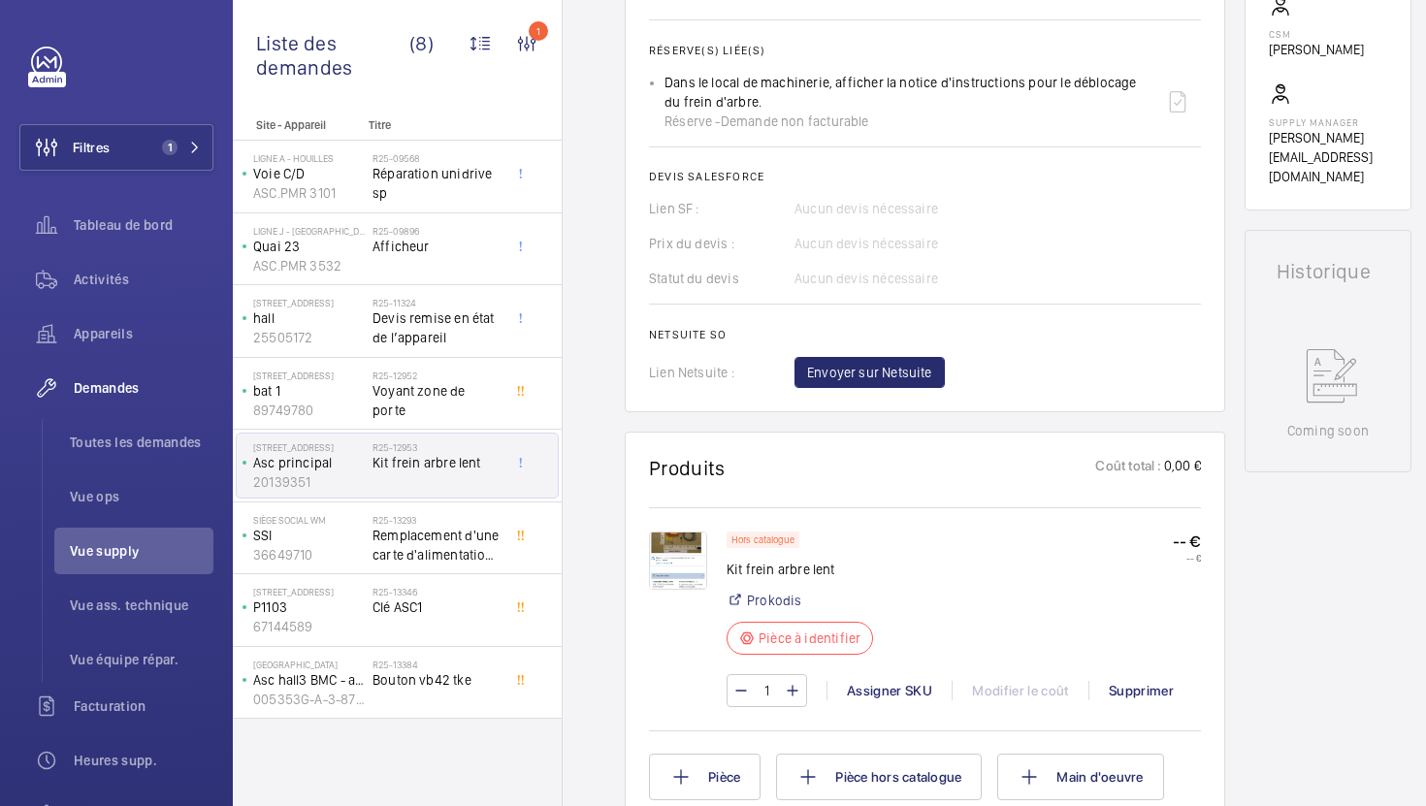
click at [681, 585] on img at bounding box center [678, 560] width 58 height 58
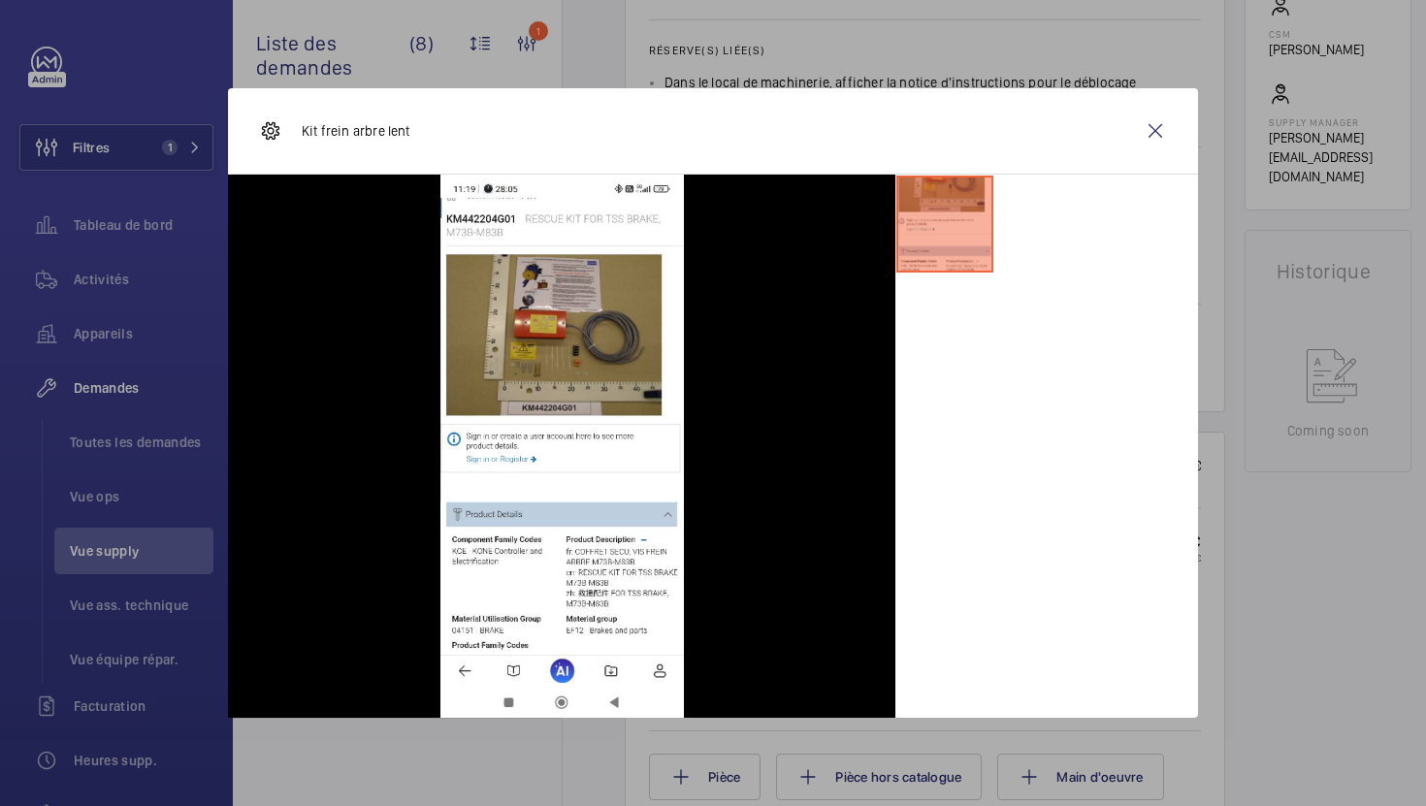
click at [1263, 490] on div at bounding box center [713, 403] width 1426 height 806
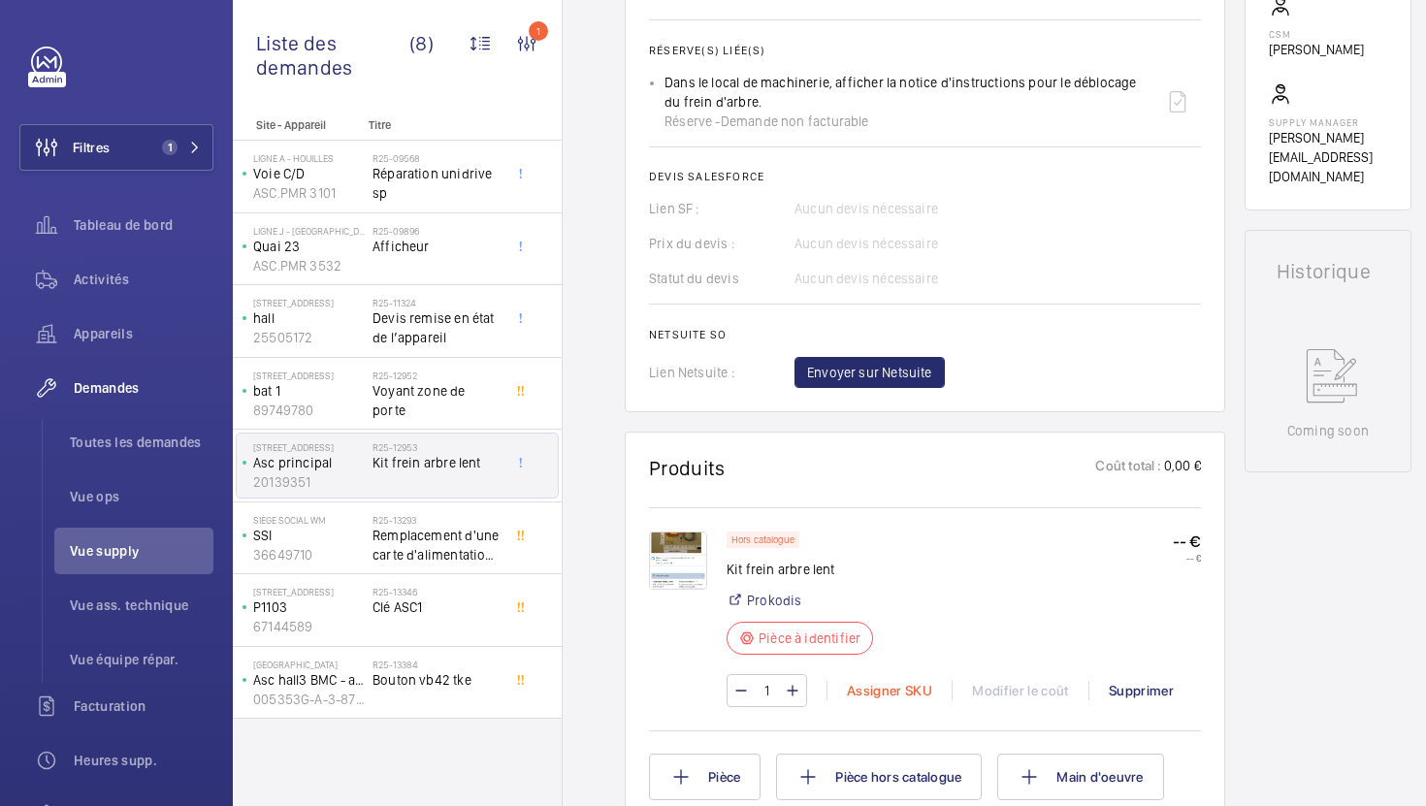
click at [885, 700] on div "Assigner SKU" at bounding box center [888, 690] width 125 height 19
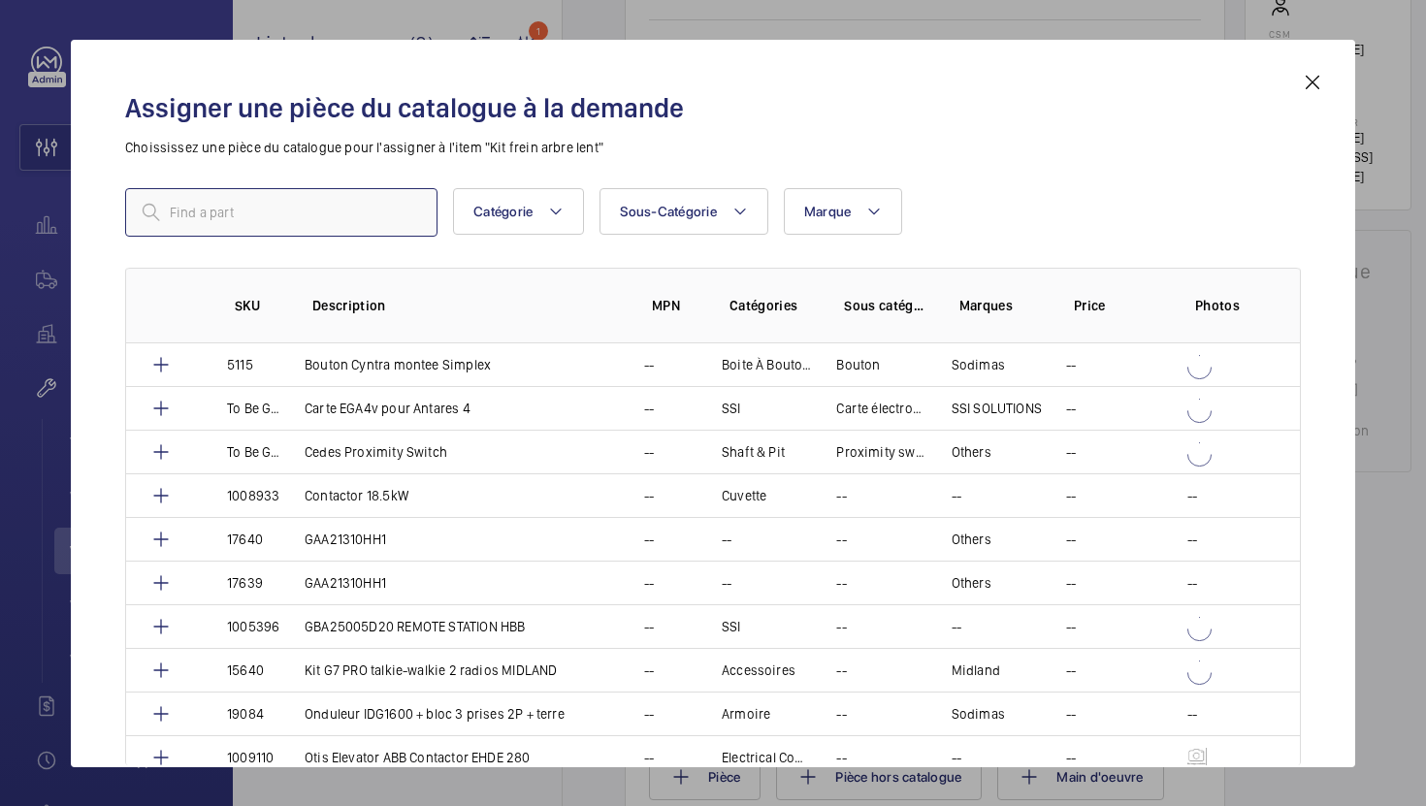
click at [359, 213] on input "text" at bounding box center [281, 212] width 312 height 48
paste input "1010515"
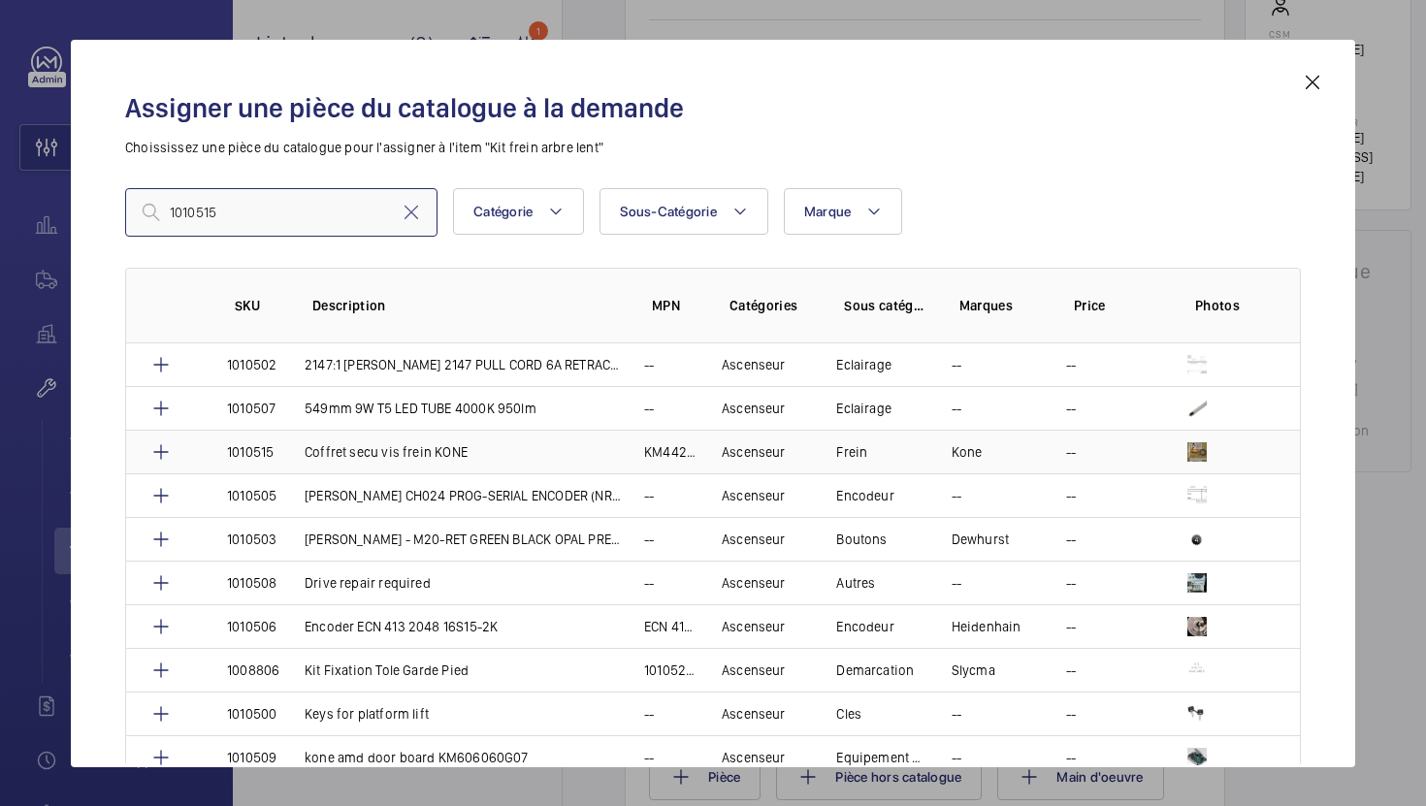
type input "1010515"
click at [408, 462] on td "Coffret secu vis frein KONE" at bounding box center [450, 452] width 339 height 44
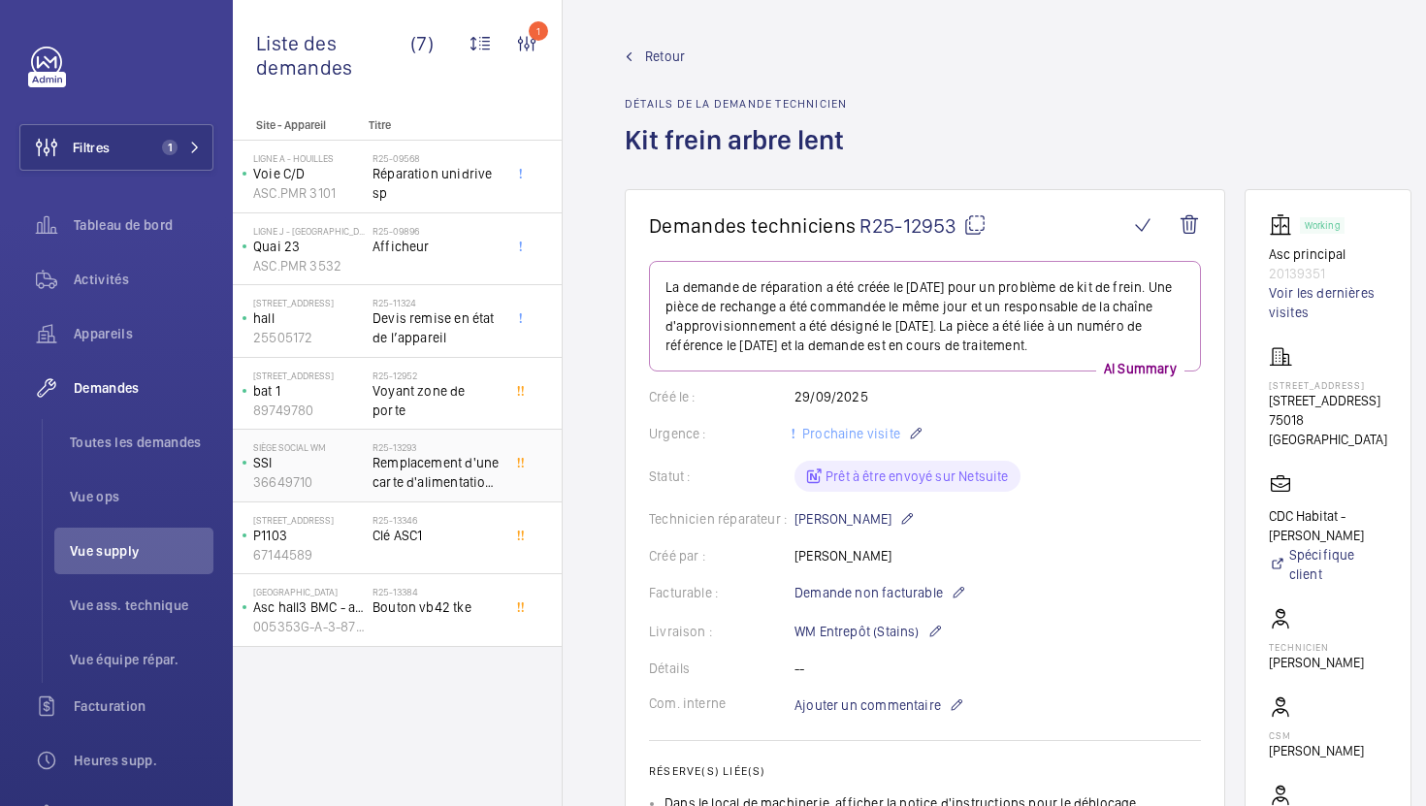
click at [453, 475] on span "Remplacement d'une carte d'alimentation interne de TEN5 CMSI" at bounding box center [436, 472] width 128 height 39
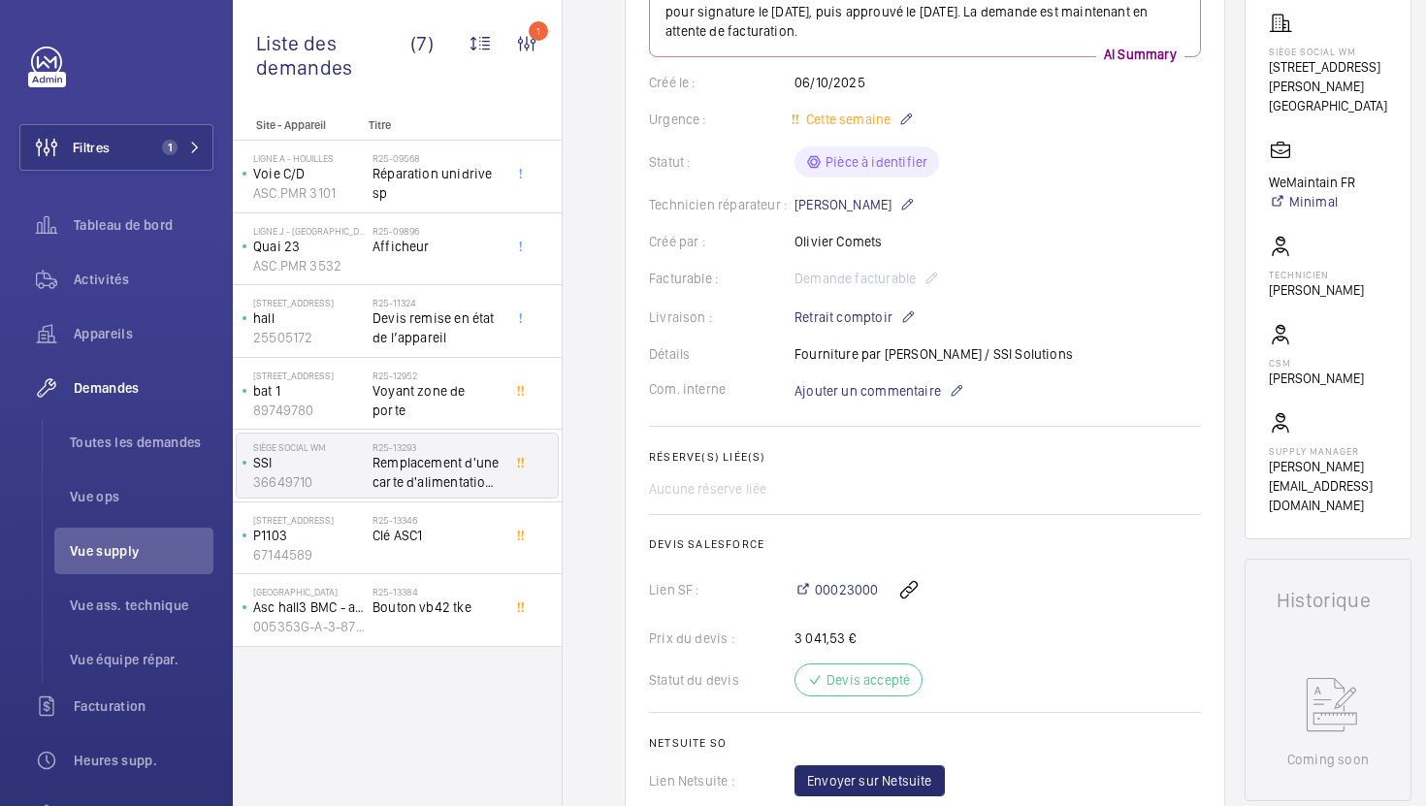
scroll to position [368, 0]
click at [444, 538] on span "Clé ASC1" at bounding box center [436, 535] width 128 height 19
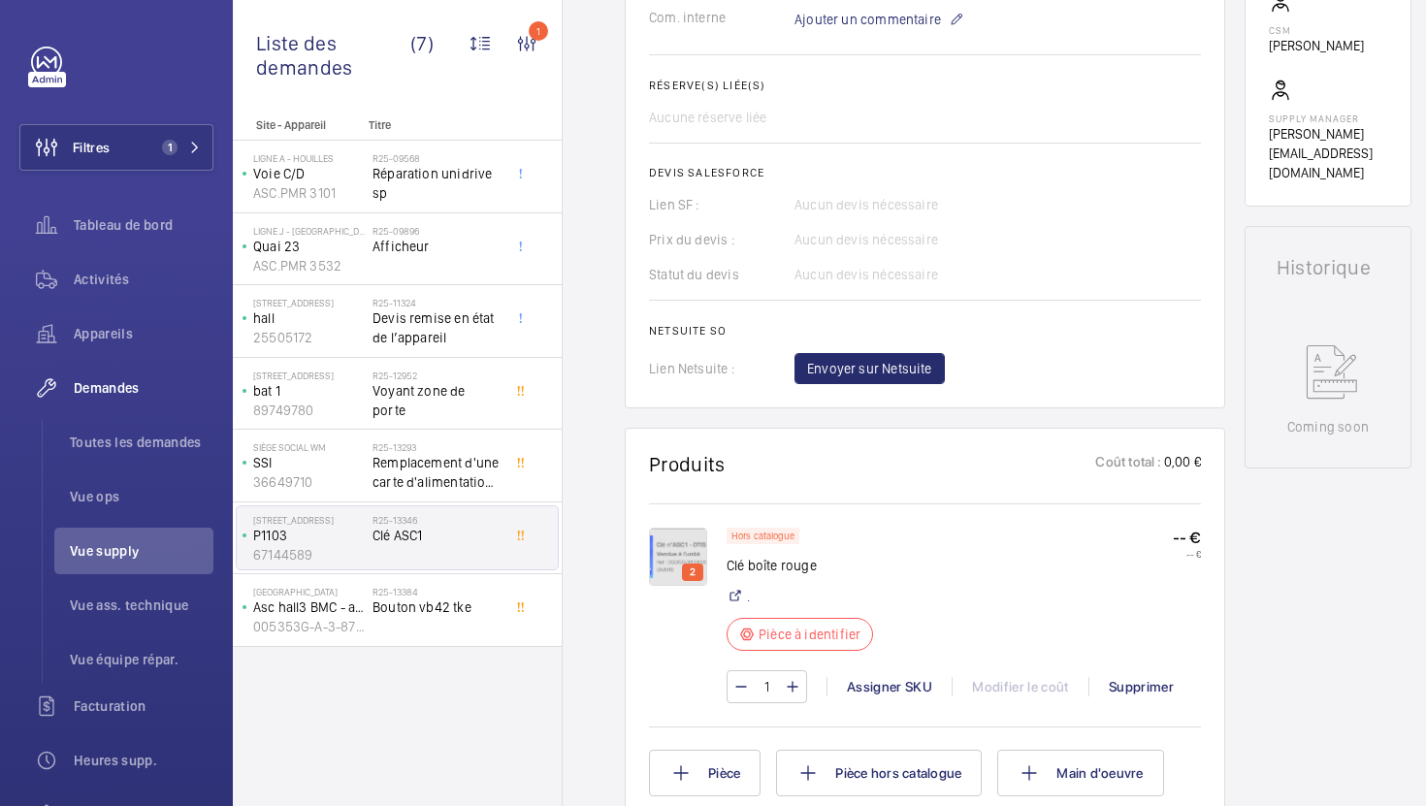
scroll to position [668, 0]
click at [679, 567] on img at bounding box center [678, 555] width 58 height 58
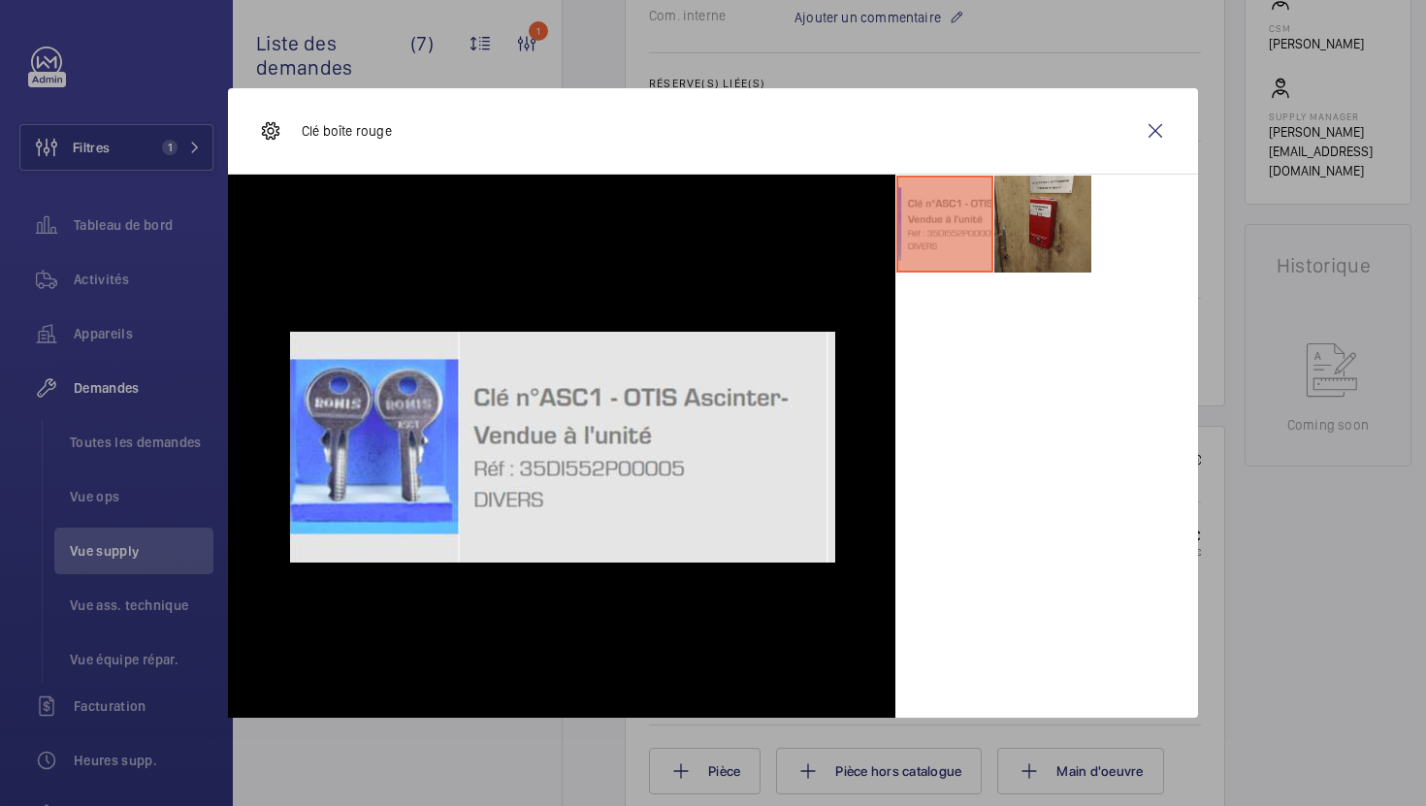
click at [1059, 217] on li at bounding box center [1042, 224] width 97 height 97
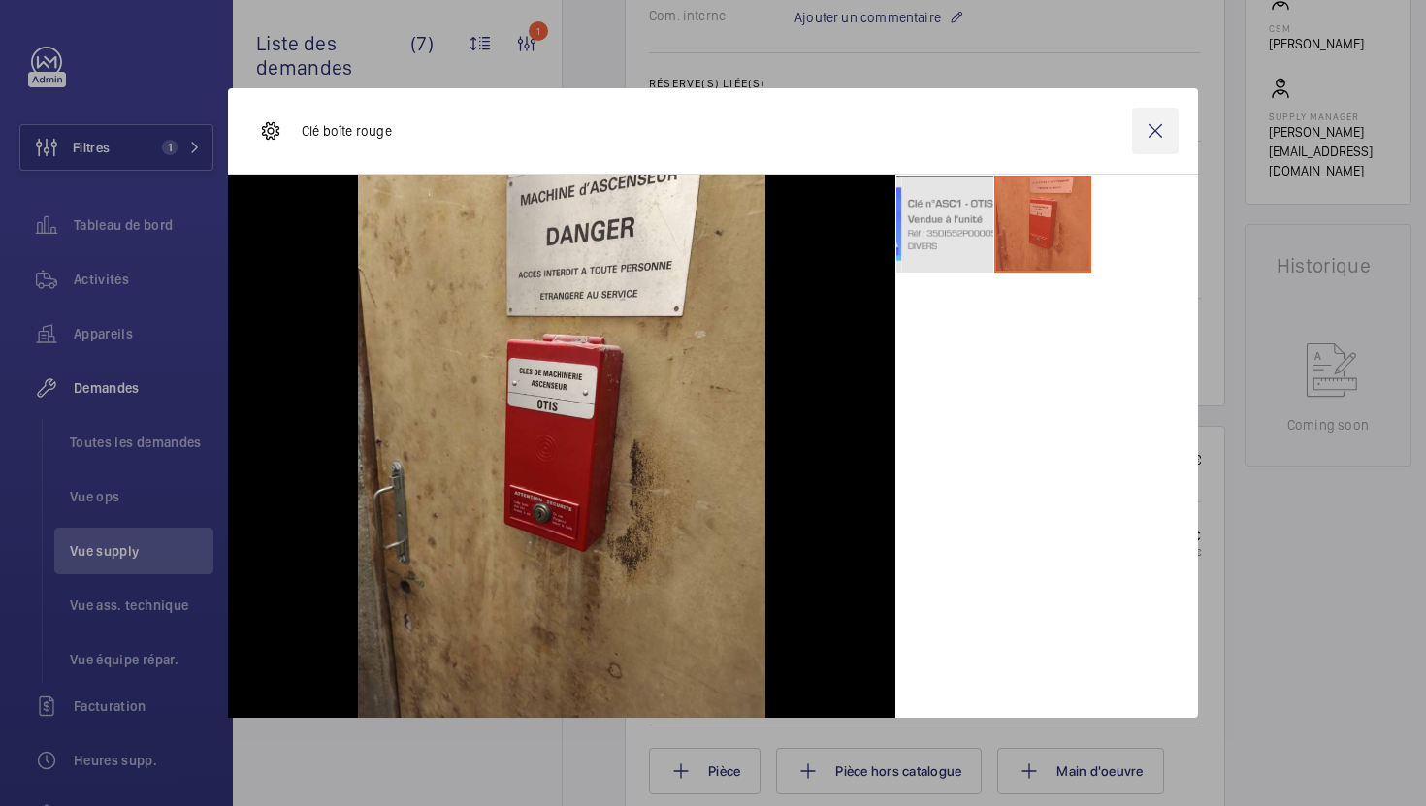
click at [1156, 144] on wm-front-icon-button at bounding box center [1155, 131] width 47 height 47
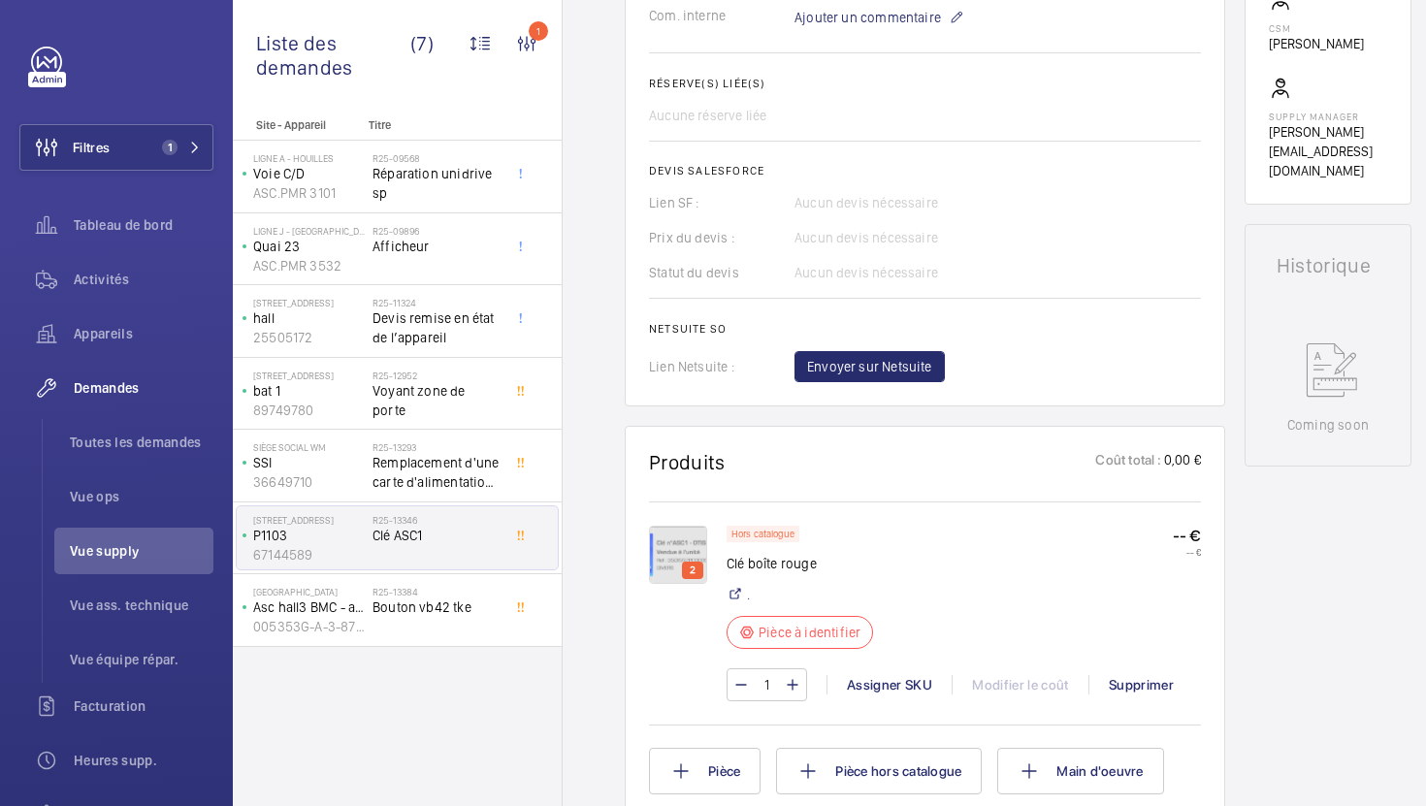
scroll to position [727, 0]
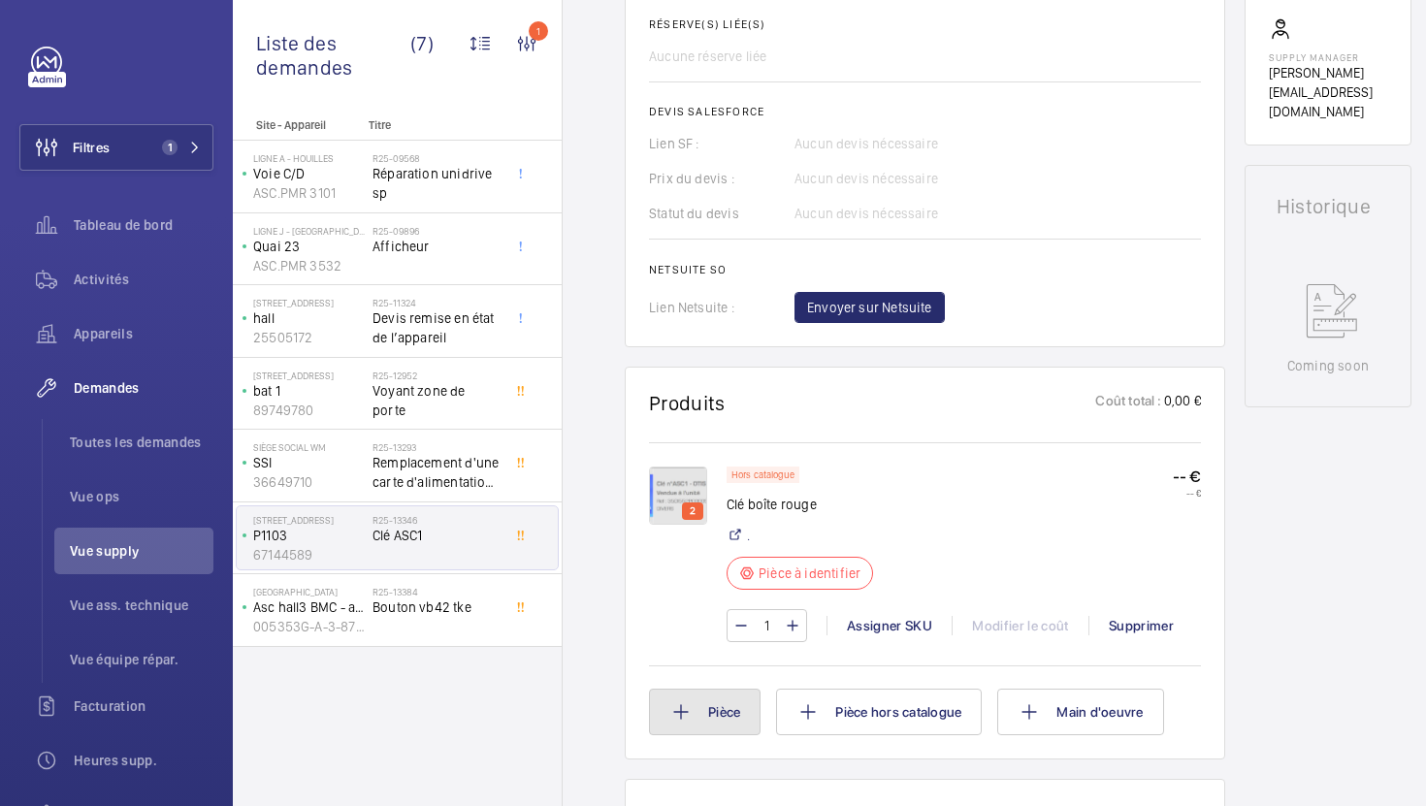
click at [728, 735] on button "Pièce" at bounding box center [705, 712] width 112 height 47
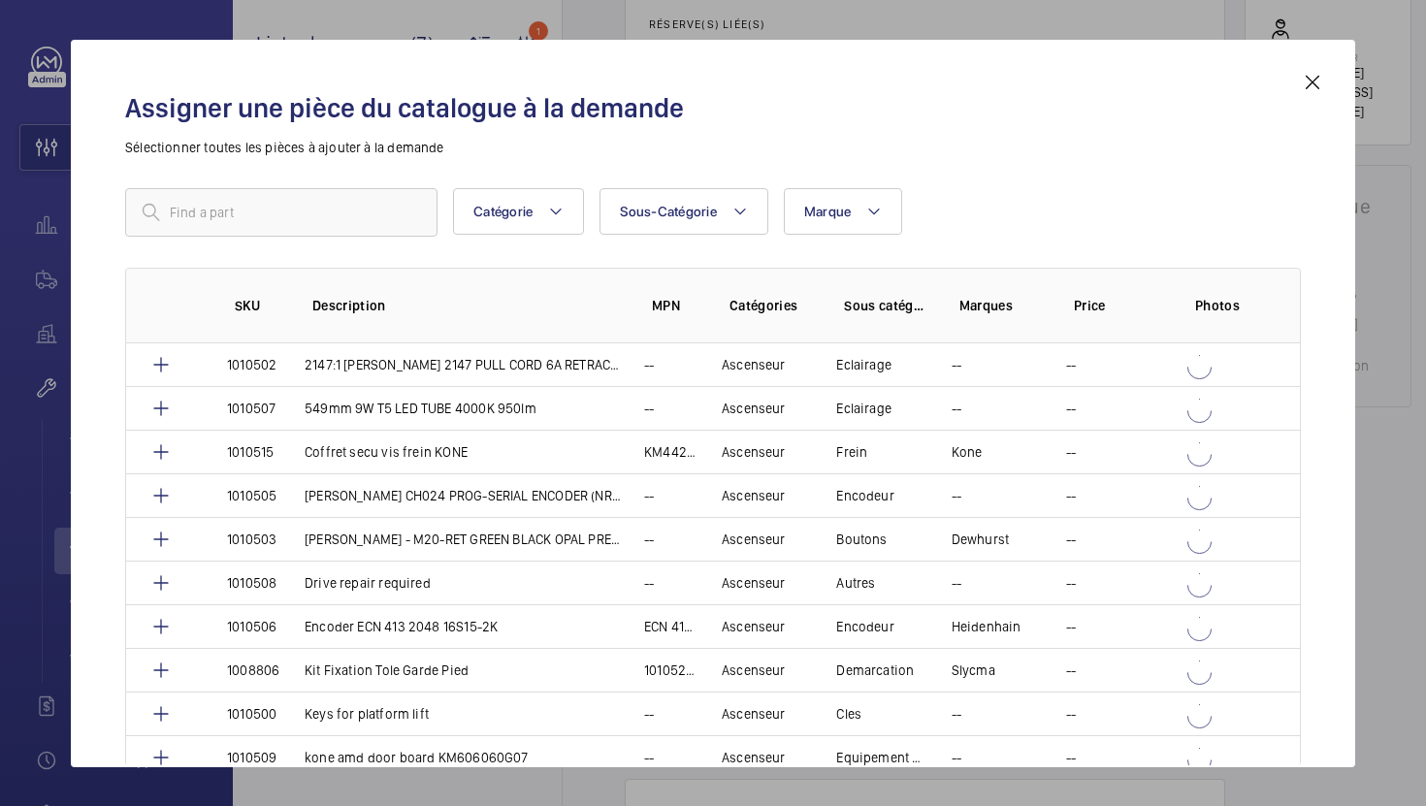
click at [1313, 84] on mat-icon at bounding box center [1312, 82] width 23 height 23
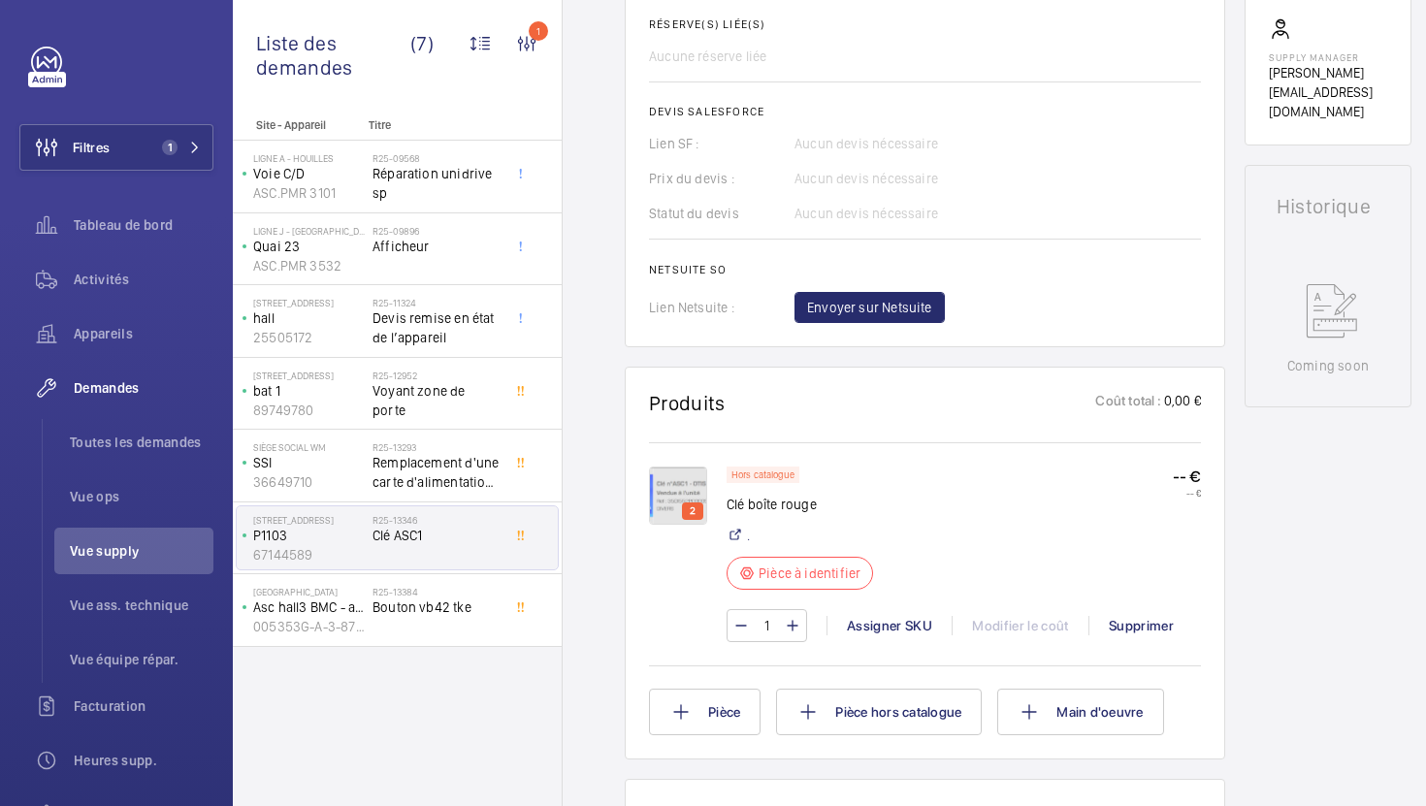
scroll to position [0, 0]
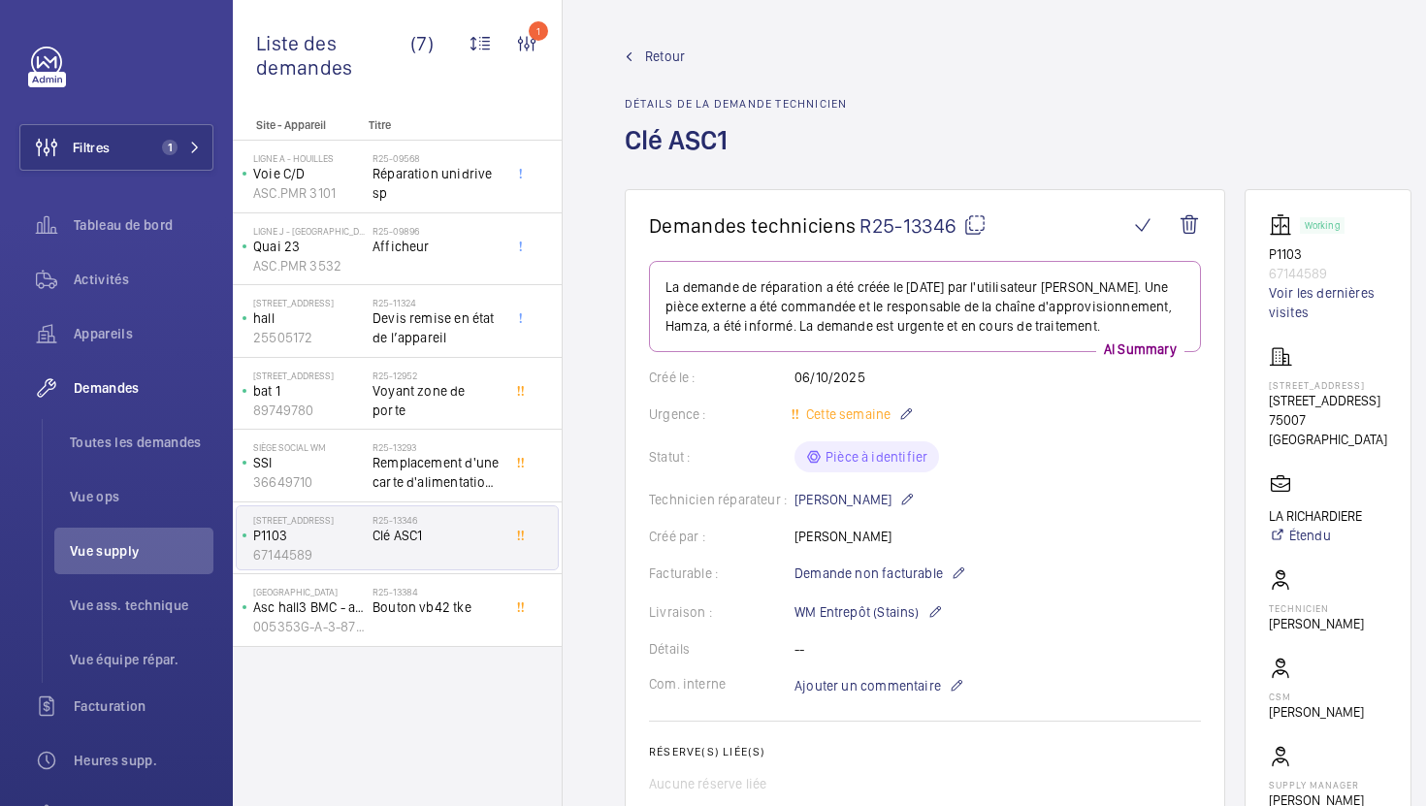
click at [674, 144] on h1 "Clé ASC1" at bounding box center [736, 155] width 222 height 67
copy h1 "ASC1"
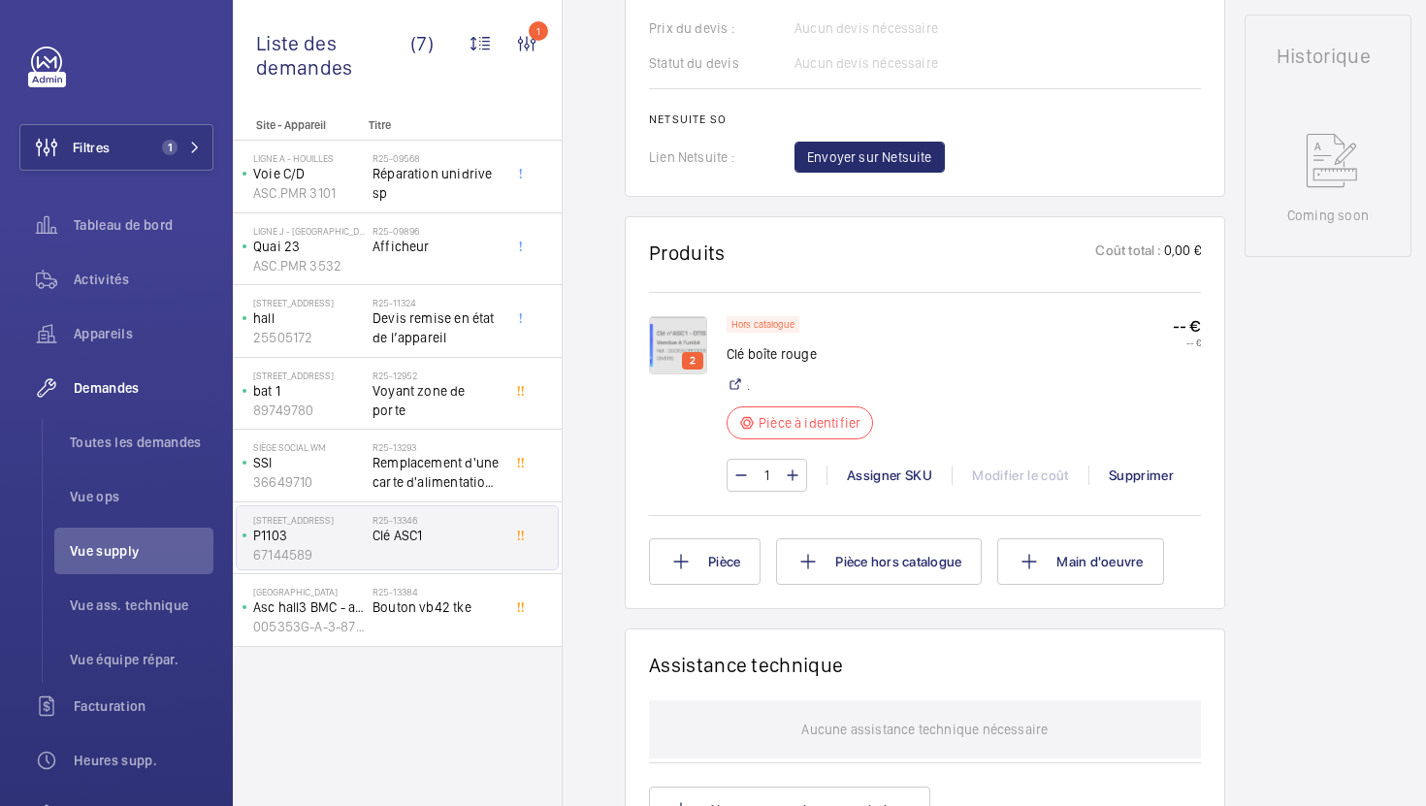
scroll to position [876, 0]
click at [866, 487] on div "Assigner SKU" at bounding box center [888, 476] width 125 height 19
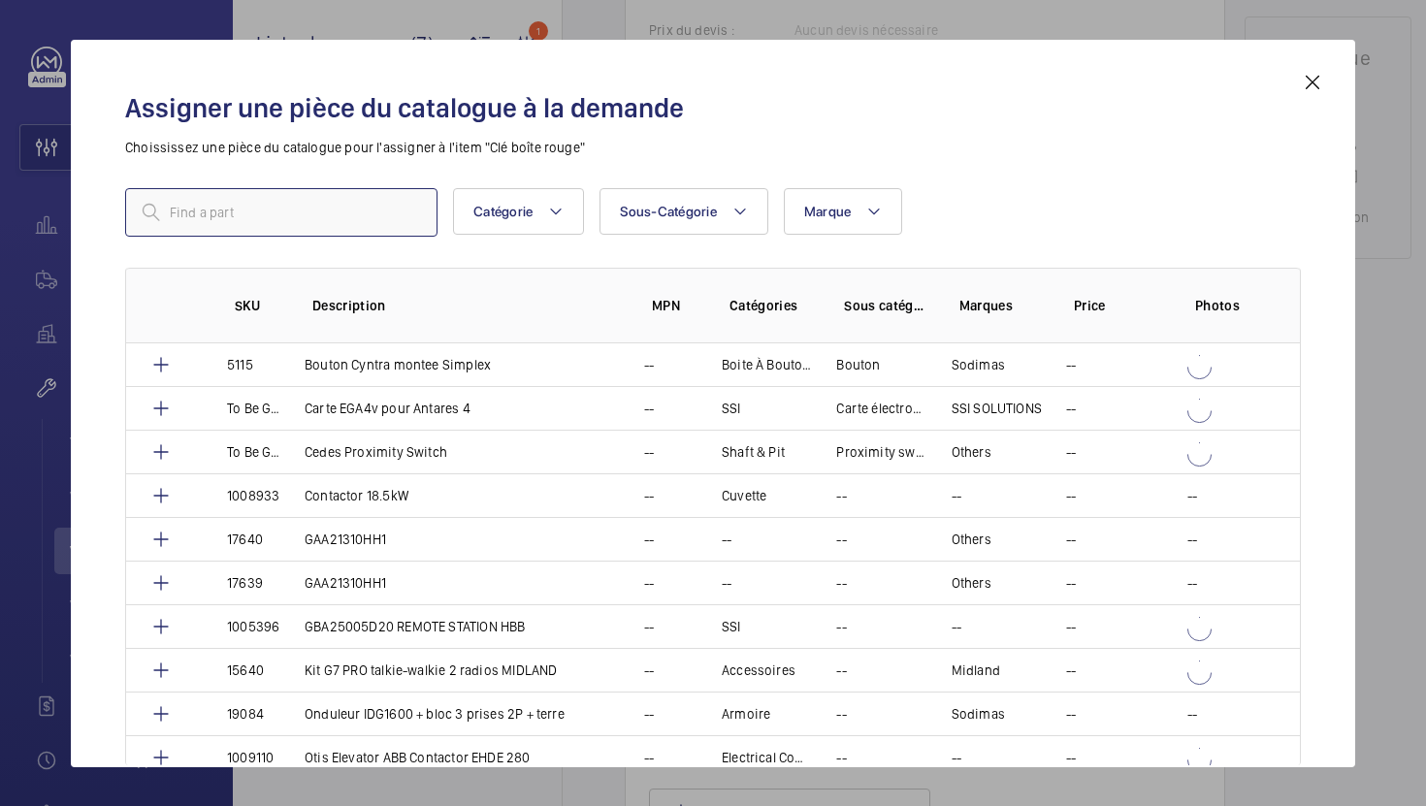
click at [402, 200] on input "text" at bounding box center [281, 212] width 312 height 48
paste input "969"
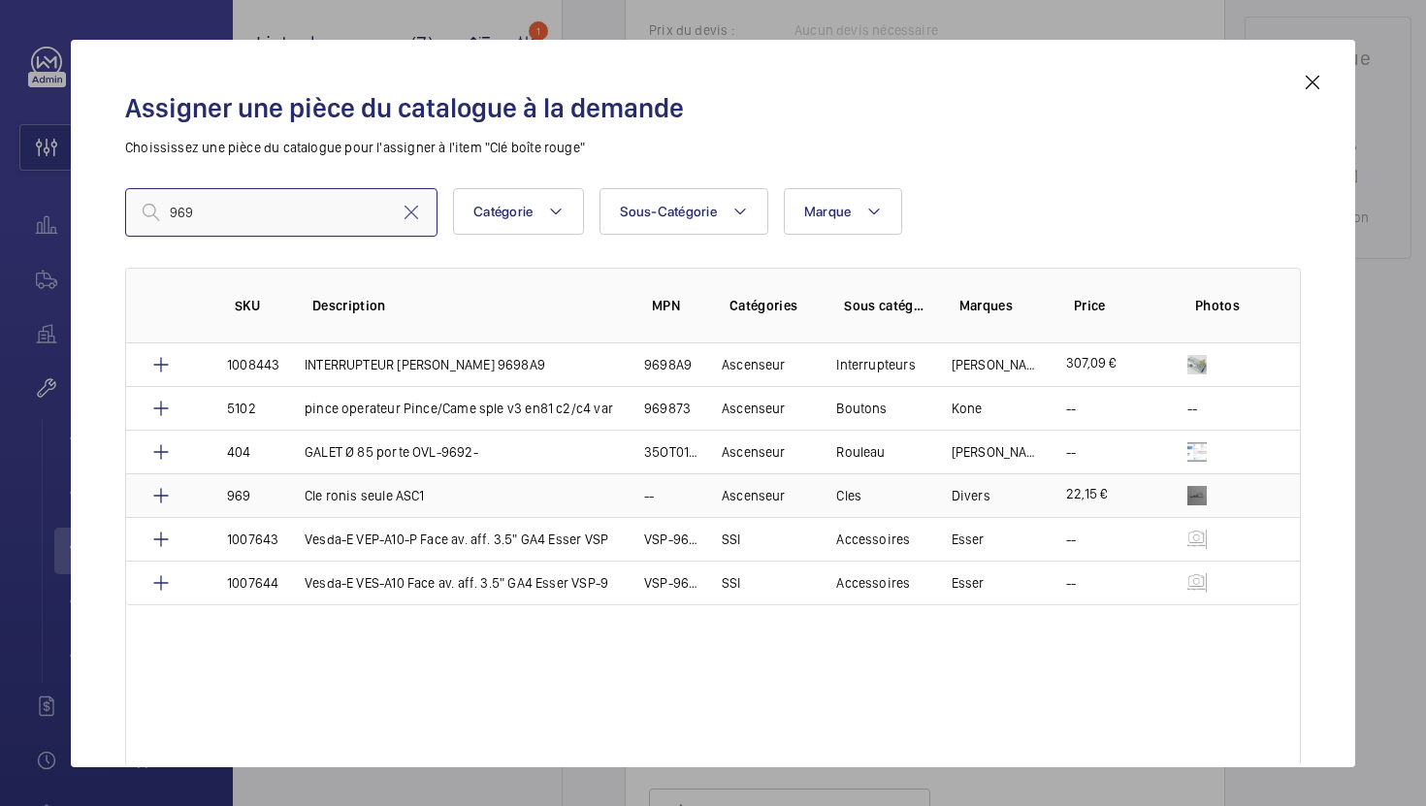
type input "969"
click at [393, 486] on p "Cle ronis seule ASC1" at bounding box center [365, 495] width 120 height 19
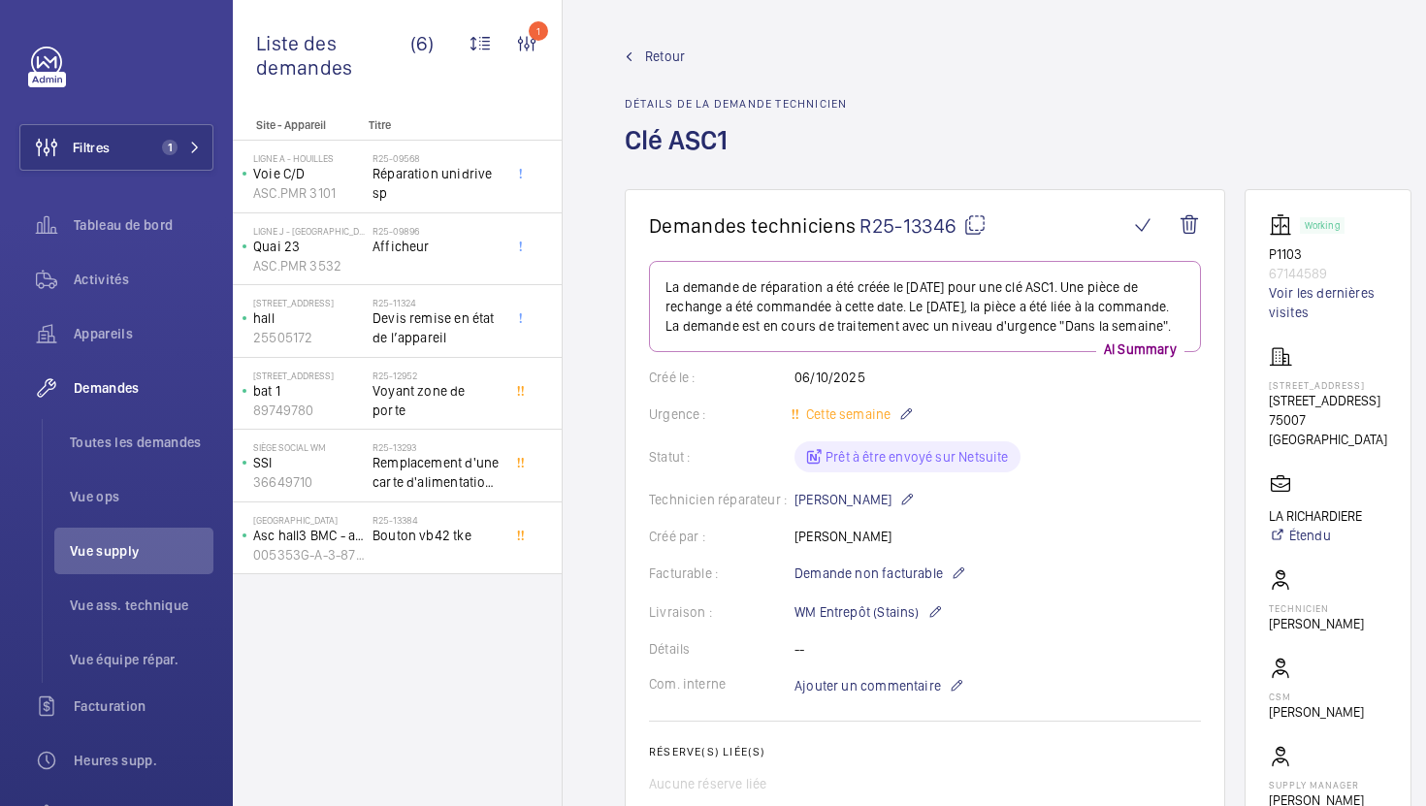
click at [443, 544] on span "Bouton vb42 tke" at bounding box center [436, 535] width 128 height 19
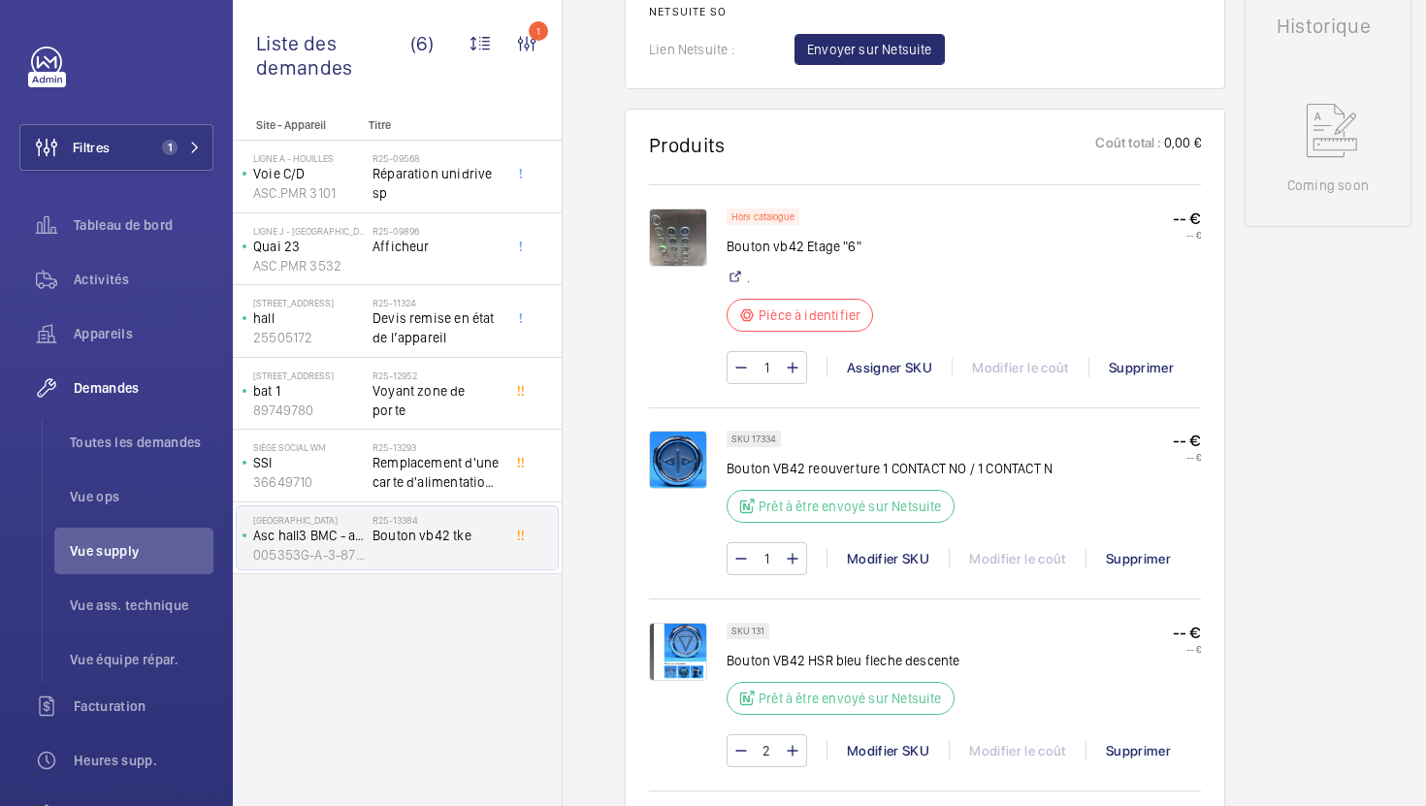
scroll to position [952, 0]
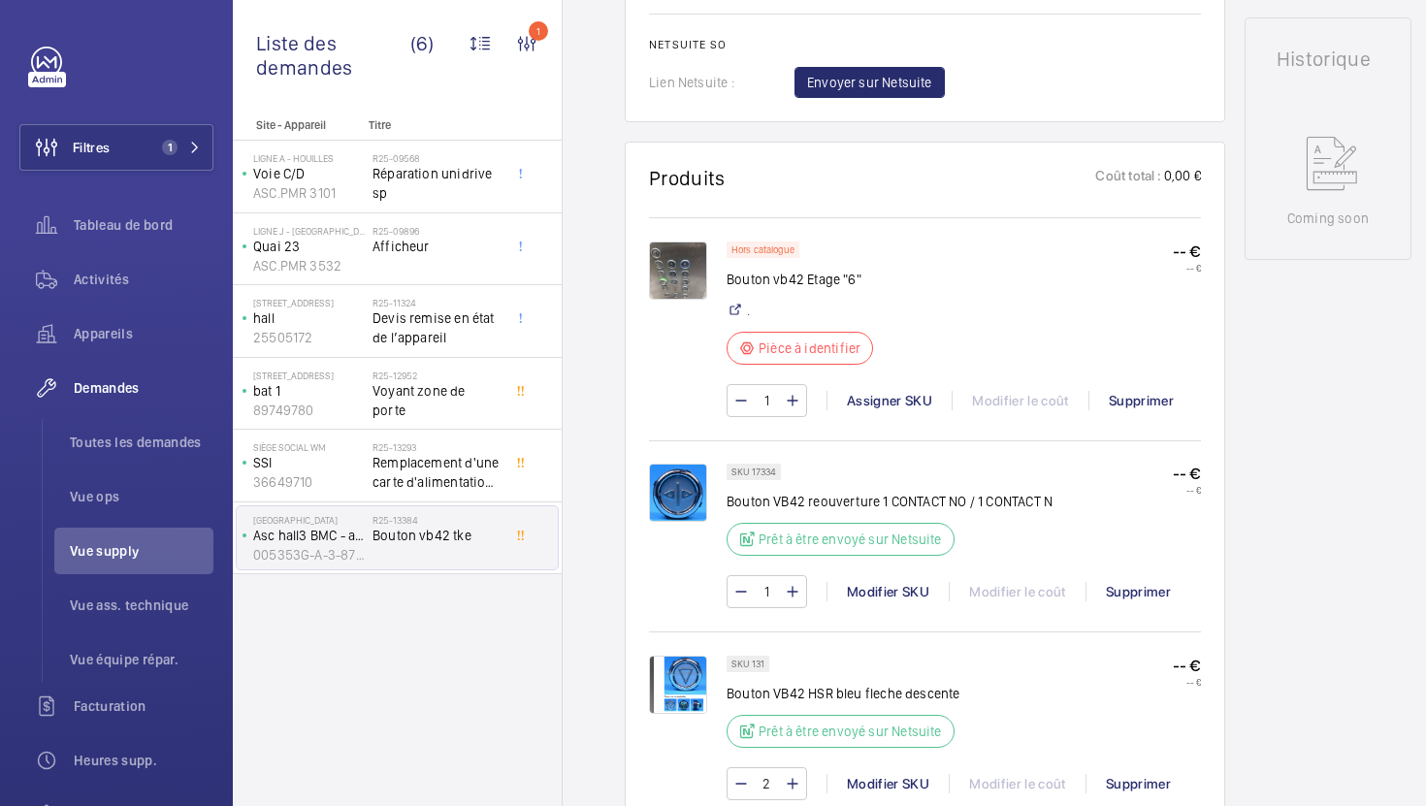
click at [676, 284] on img at bounding box center [678, 270] width 58 height 58
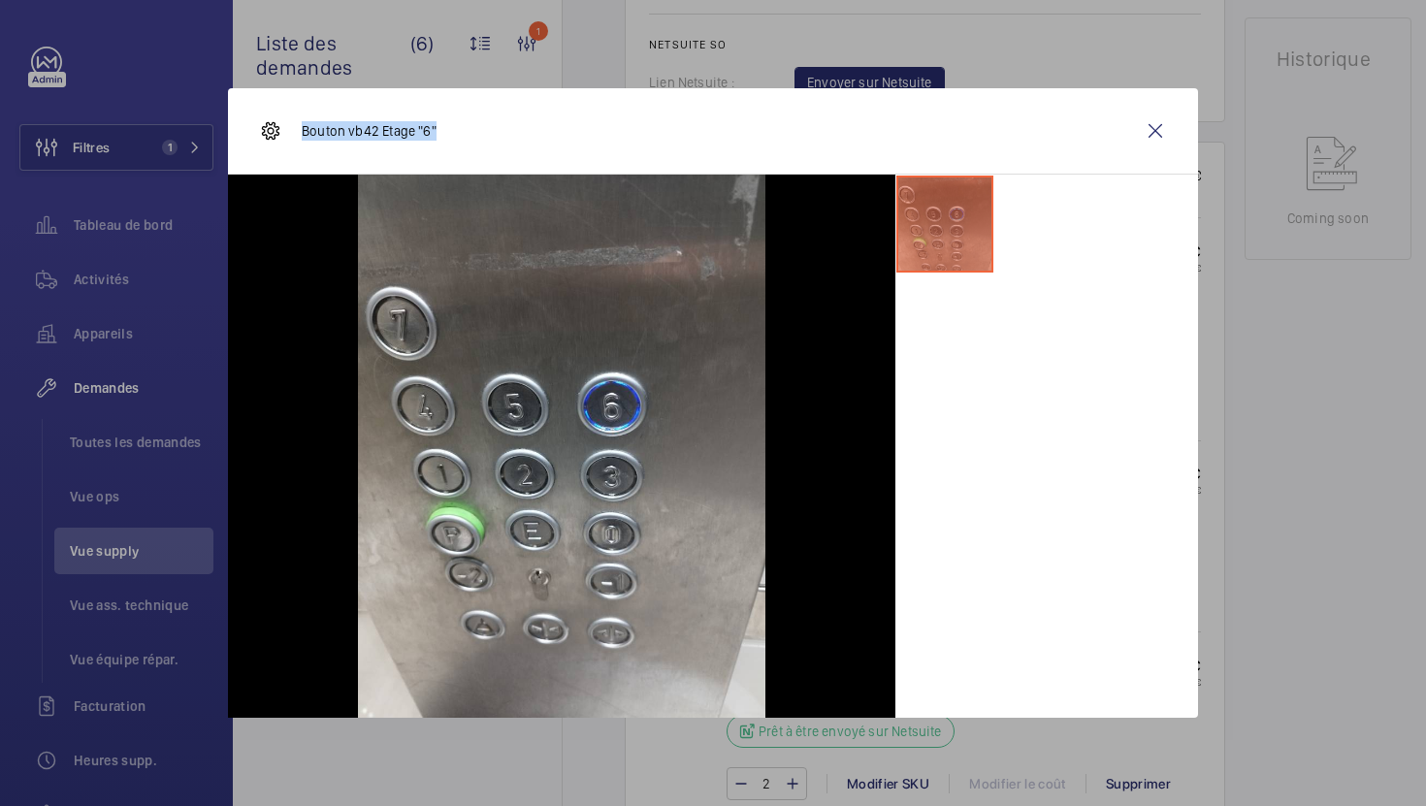
drag, startPoint x: 437, startPoint y: 130, endPoint x: 303, endPoint y: 133, distance: 134.8
click at [303, 133] on div "Bouton vb42 Etage "6"" at bounding box center [713, 131] width 970 height 86
copy p "Bouton vb42 Etage "6""
click at [1240, 395] on div at bounding box center [713, 403] width 1426 height 806
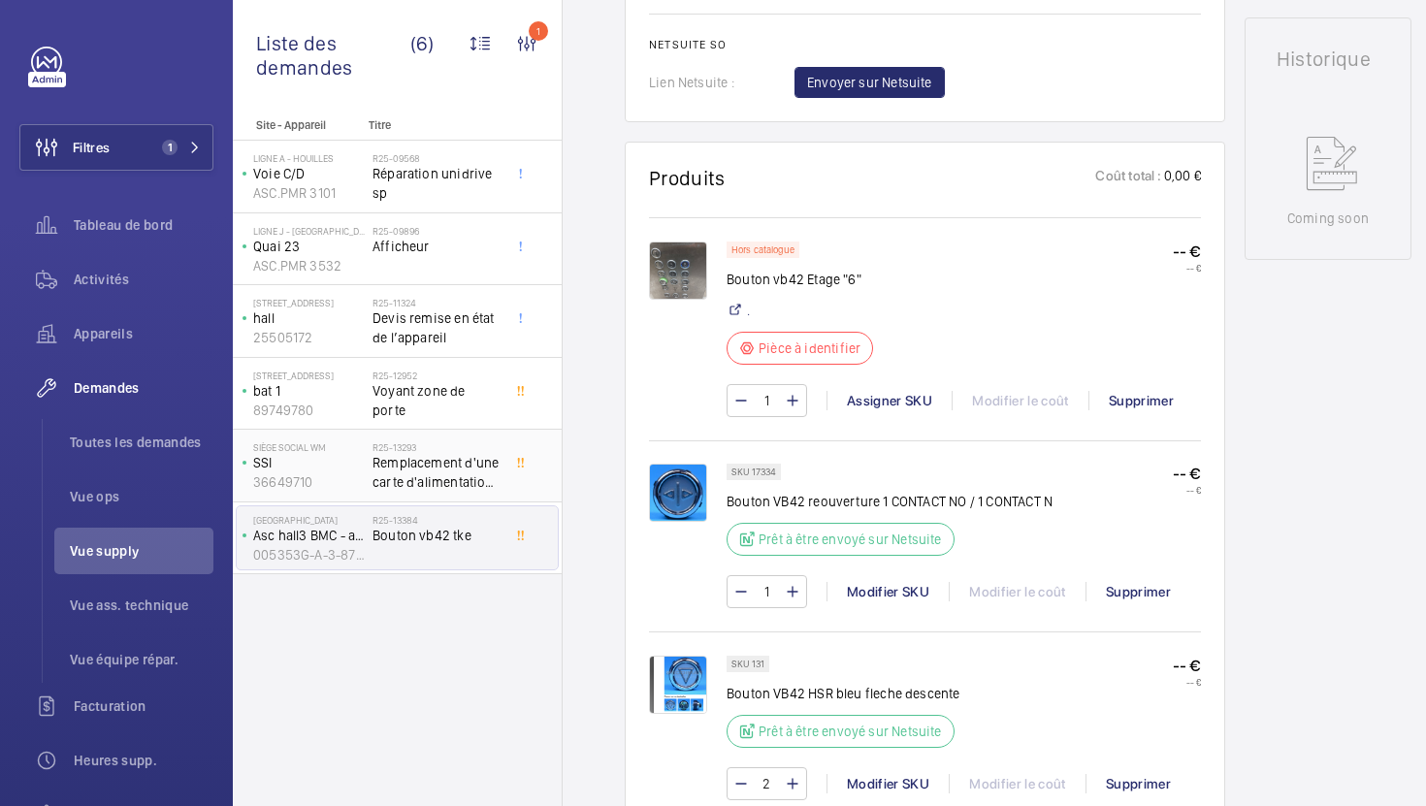
click at [438, 474] on span "Remplacement d'une carte d'alimentation interne de TEN5 CMSI" at bounding box center [436, 472] width 128 height 39
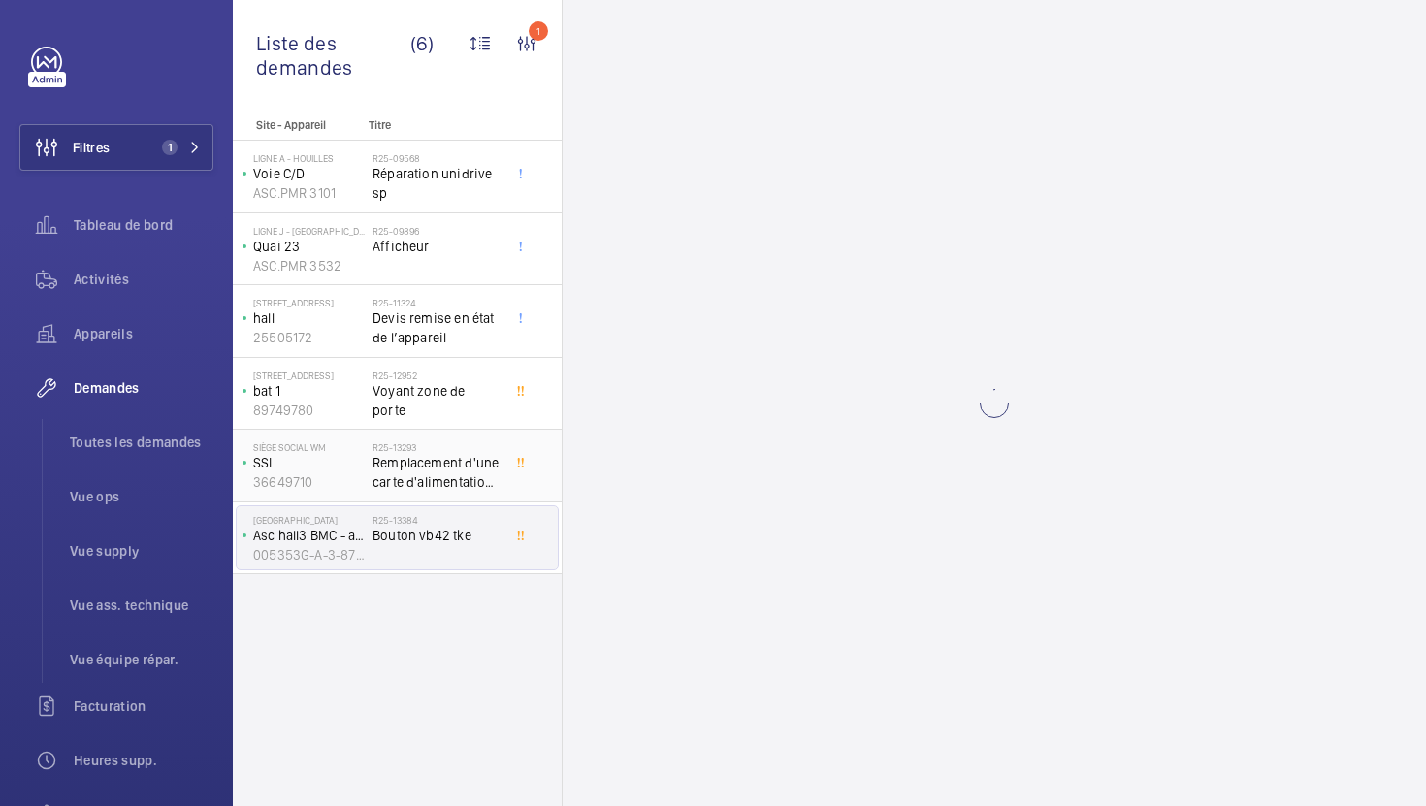
click at [468, 465] on span "Remplacement d'une carte d'alimentation interne de TEN5 CMSI" at bounding box center [436, 472] width 128 height 39
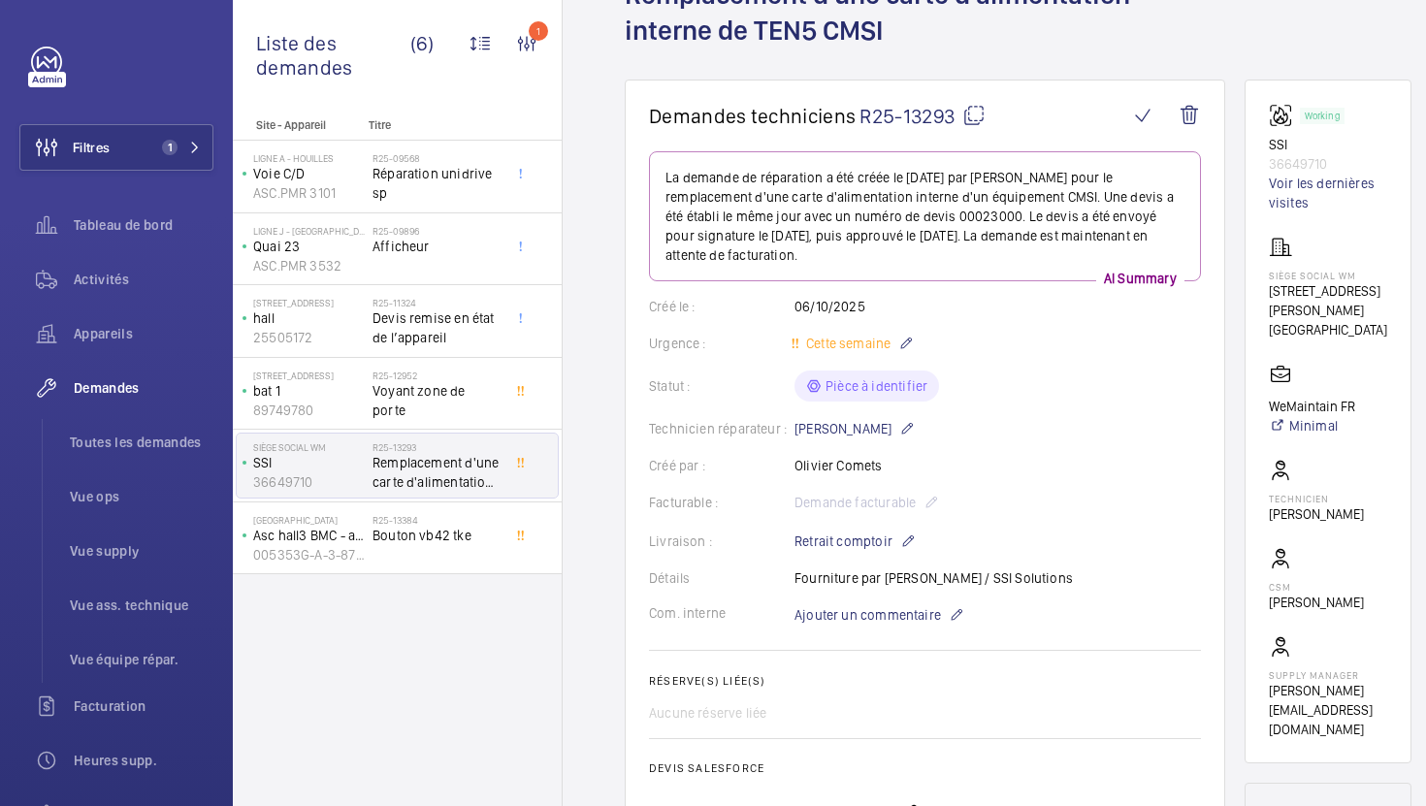
scroll to position [16, 0]
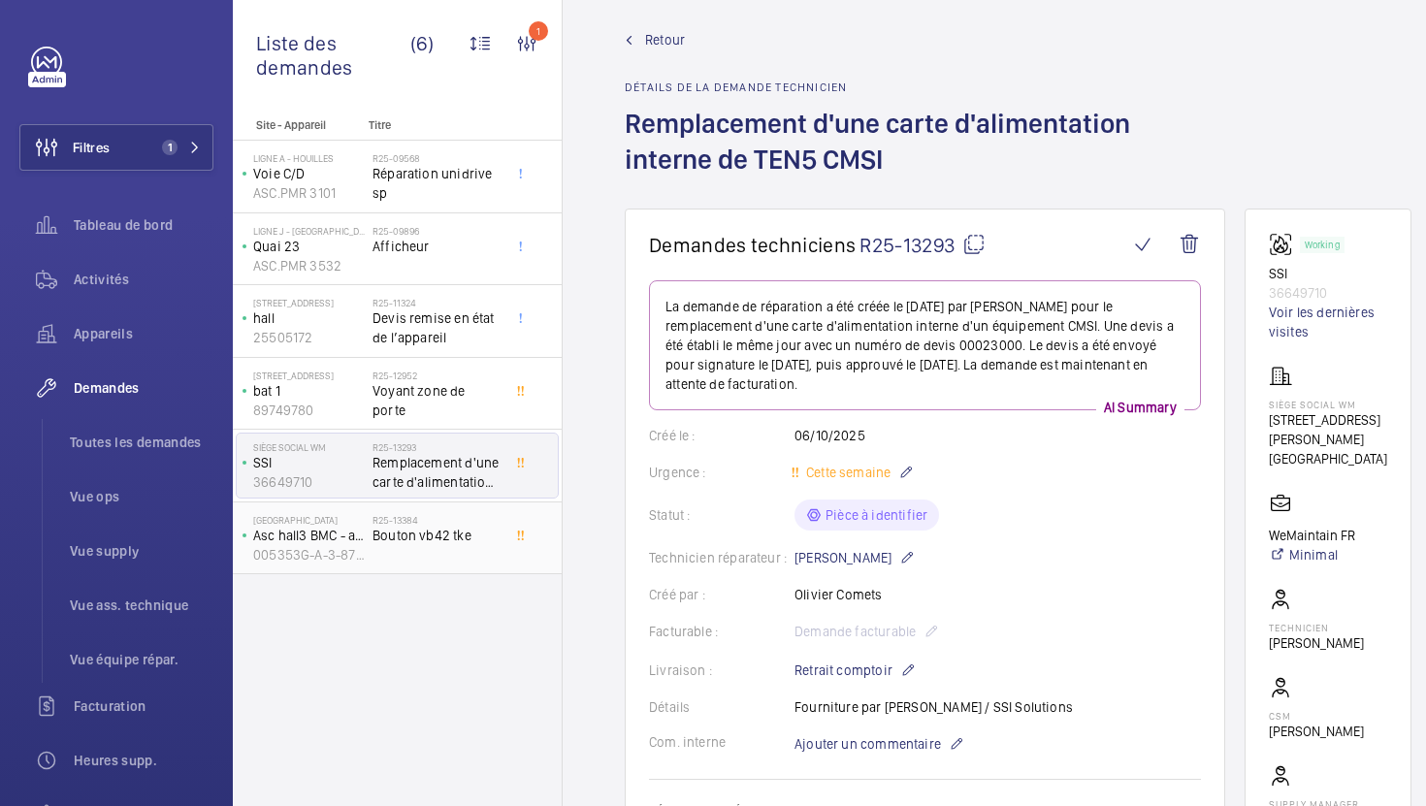
click at [404, 566] on div "R25-13384 Bouton vb42 tke" at bounding box center [436, 542] width 128 height 56
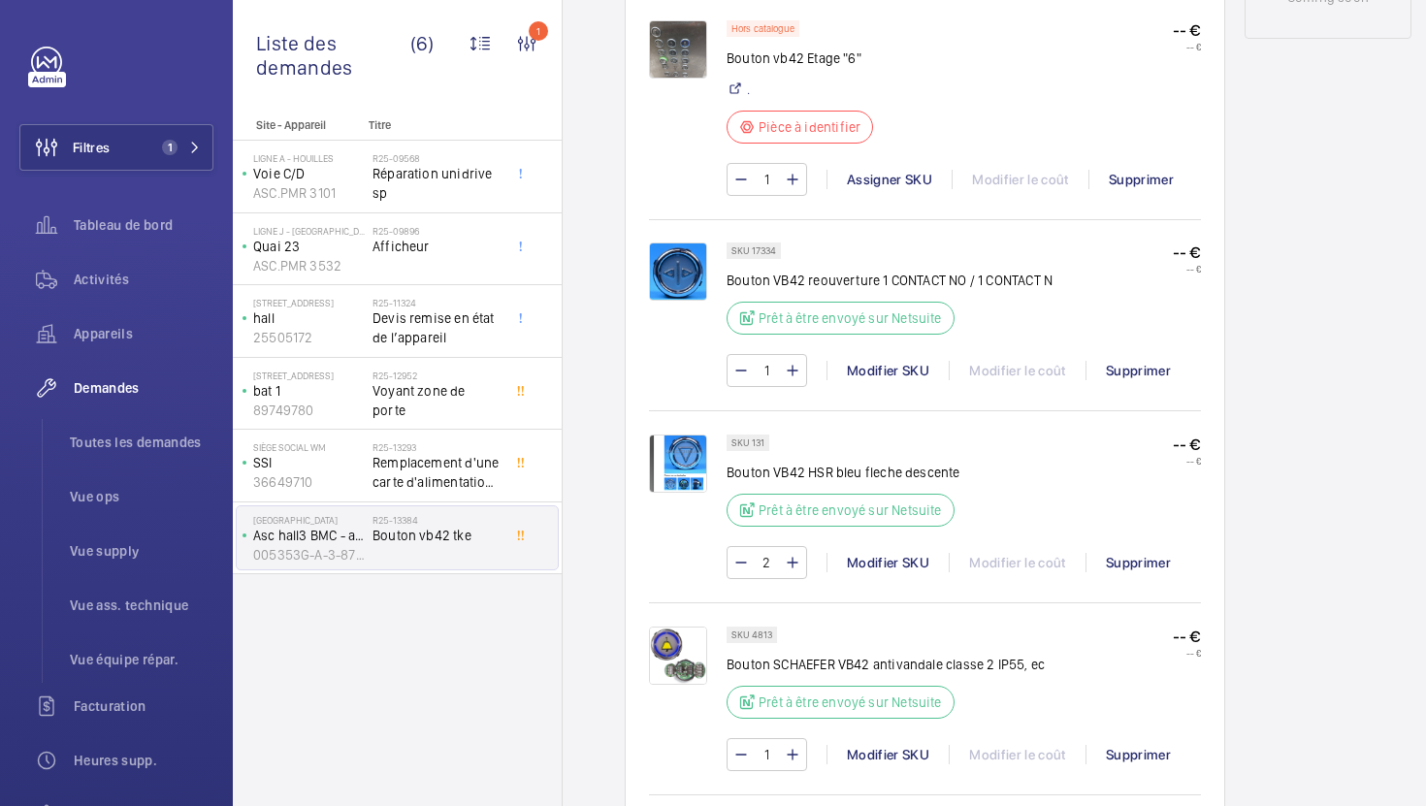
scroll to position [1191, 0]
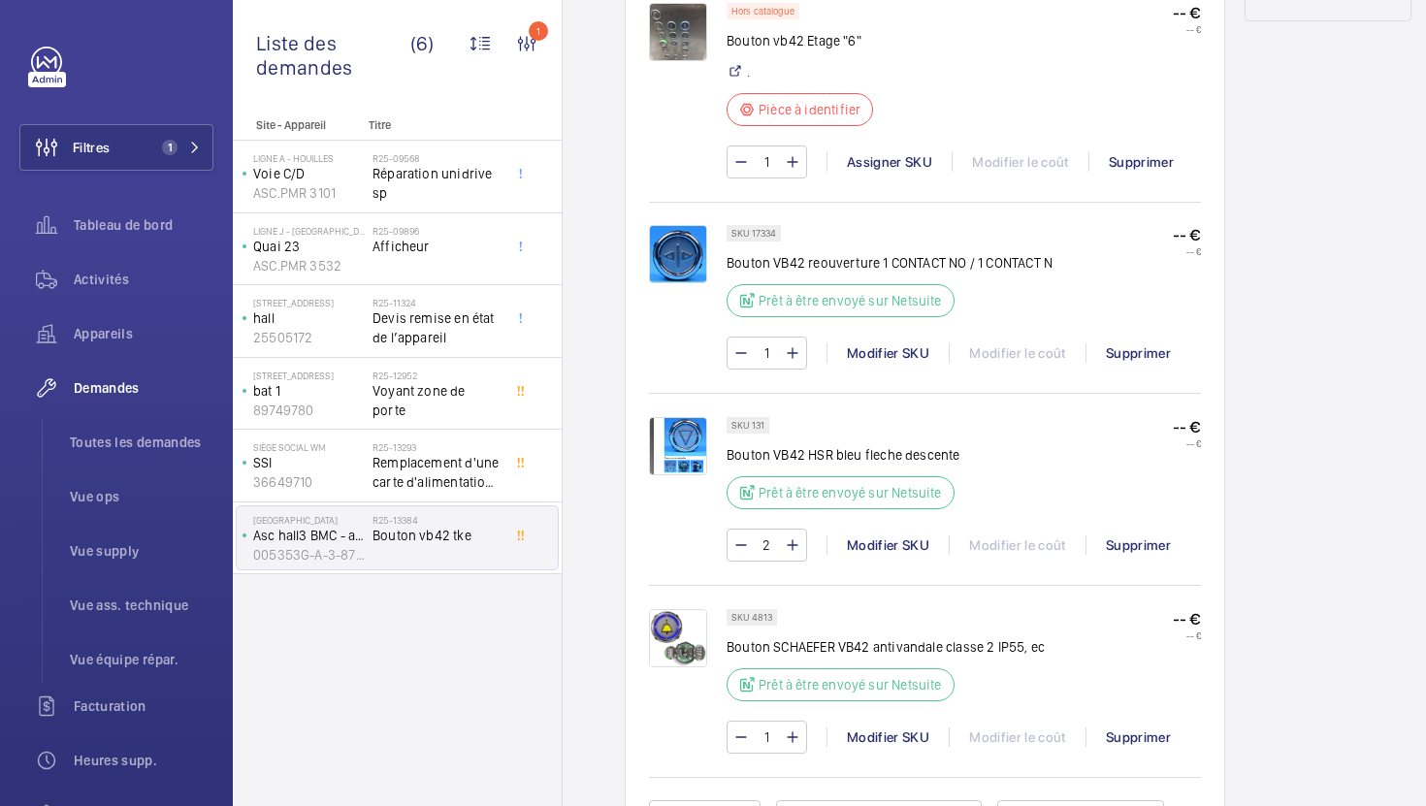
click at [779, 455] on p "Bouton VB42 HSR bleu fleche descente" at bounding box center [843, 454] width 234 height 19
copy p "VB42"
click at [849, 548] on div "Modifier SKU" at bounding box center [887, 544] width 122 height 19
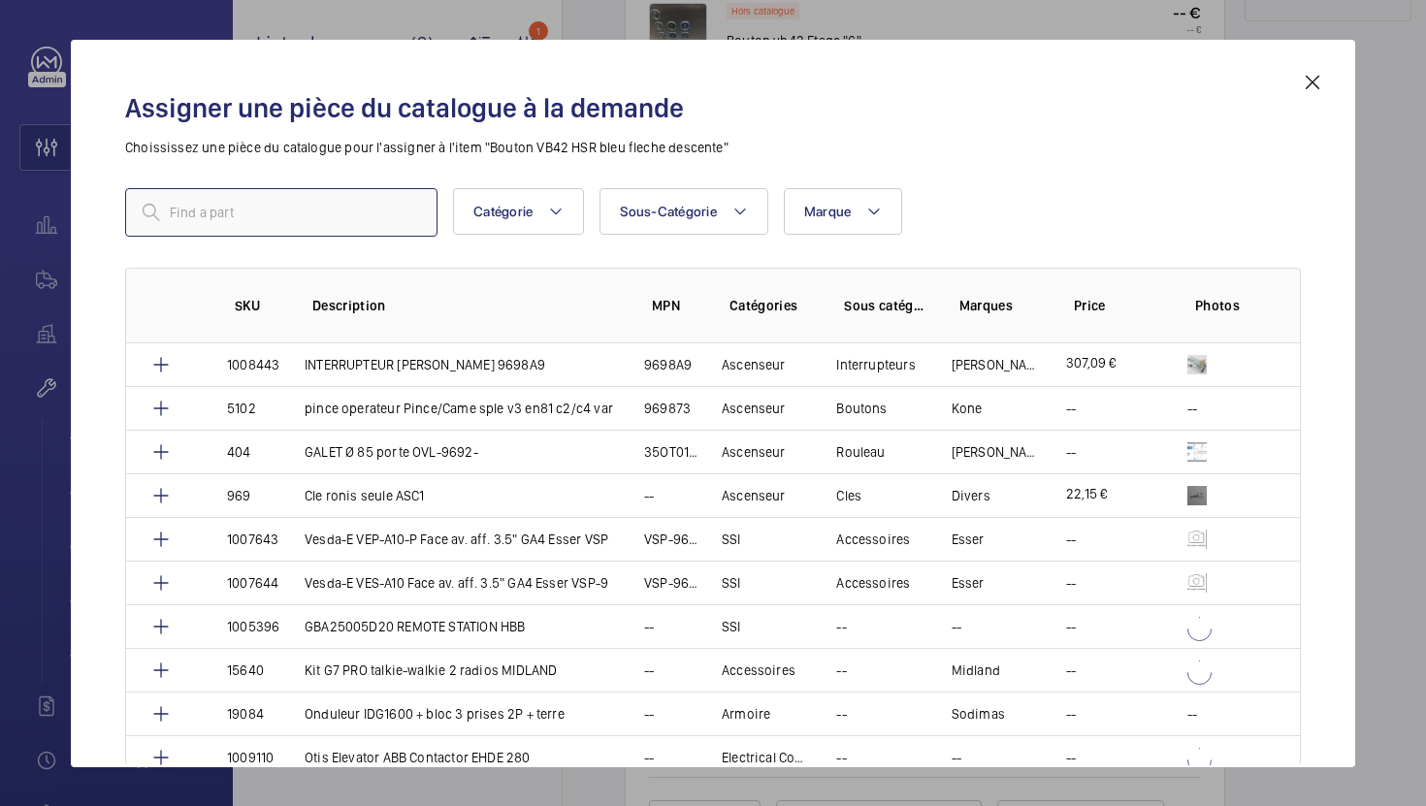
click at [328, 225] on input "text" at bounding box center [281, 212] width 312 height 48
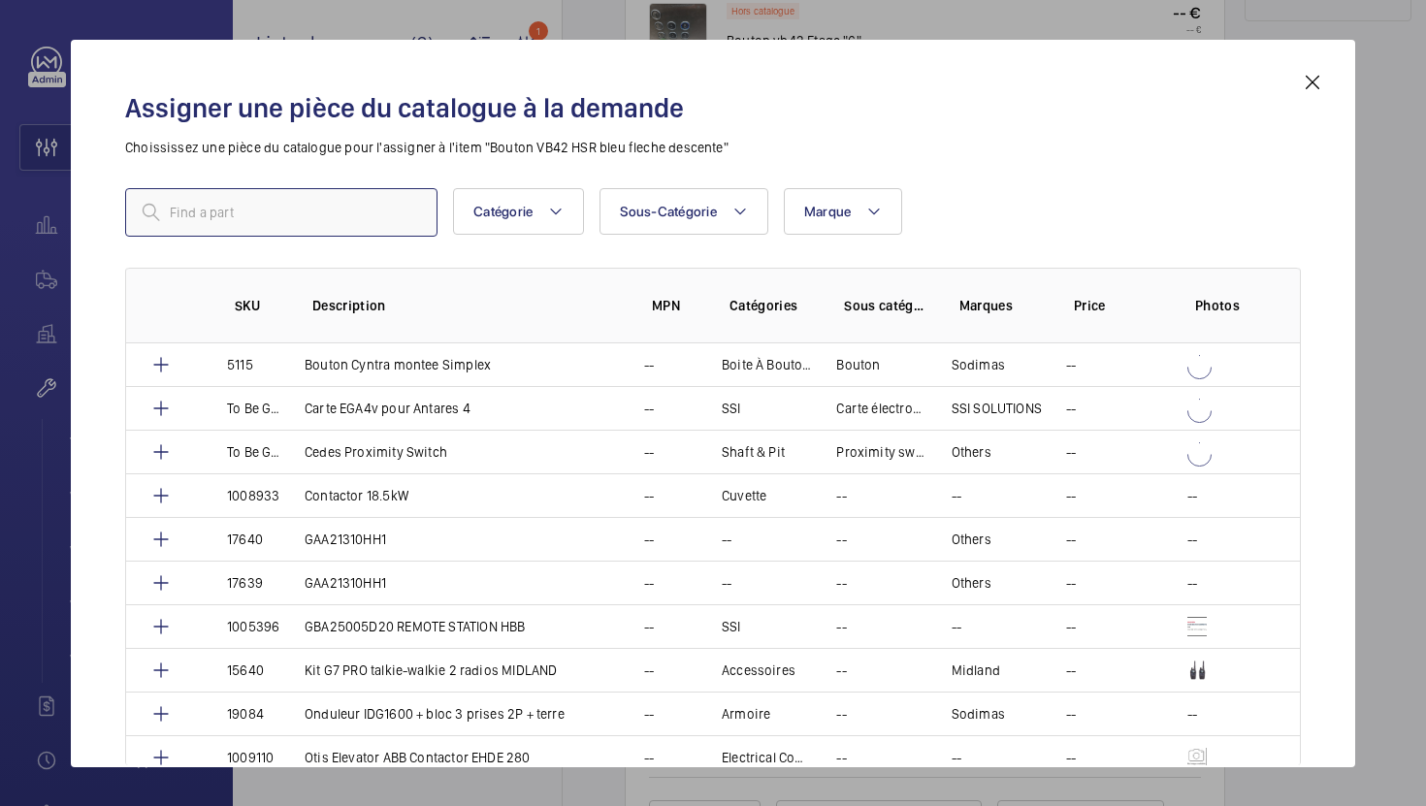
paste input "16674"
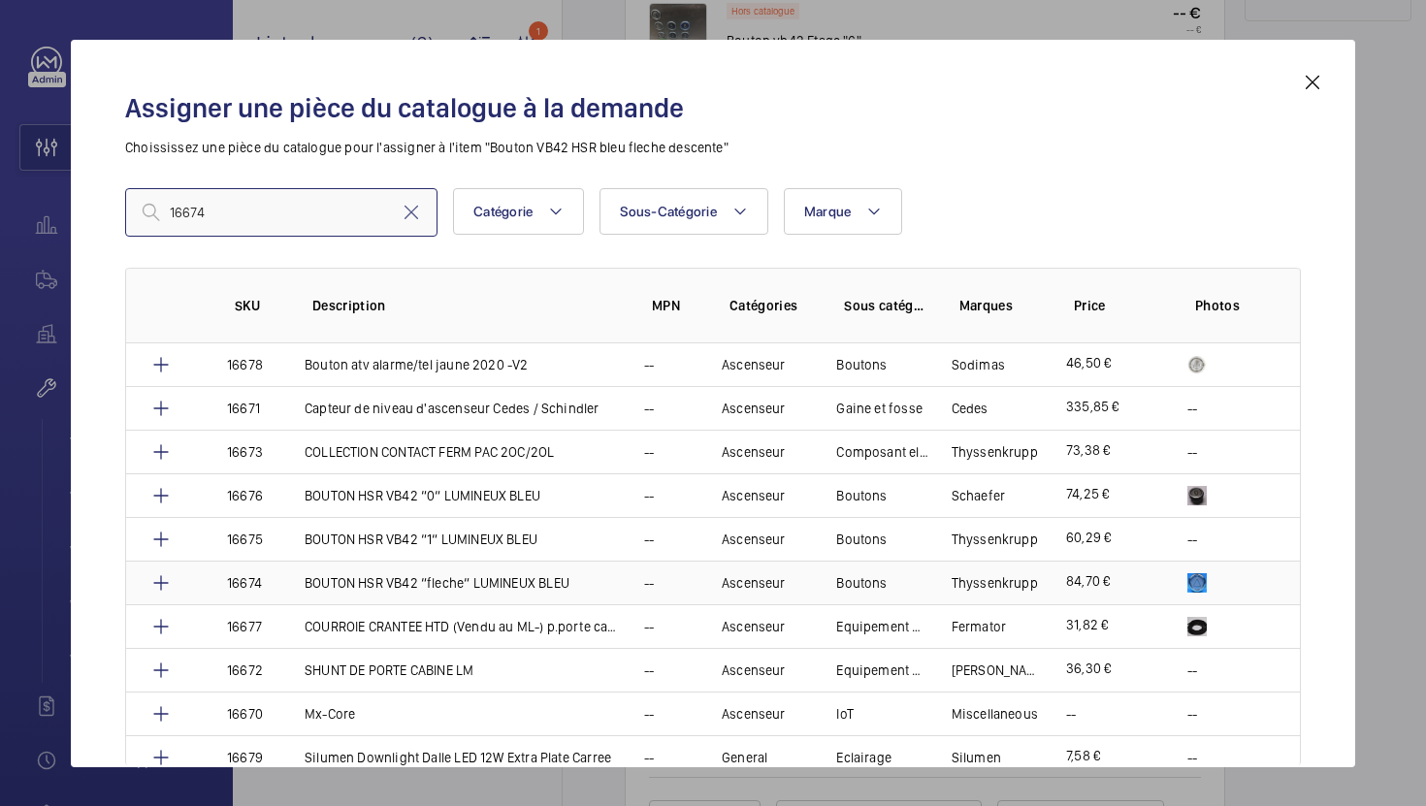
type input "16674"
click at [508, 592] on p "BOUTON HSR VB42 “fleche“ LUMINEUX BLEU" at bounding box center [437, 582] width 265 height 19
